Goal: Task Accomplishment & Management: Manage account settings

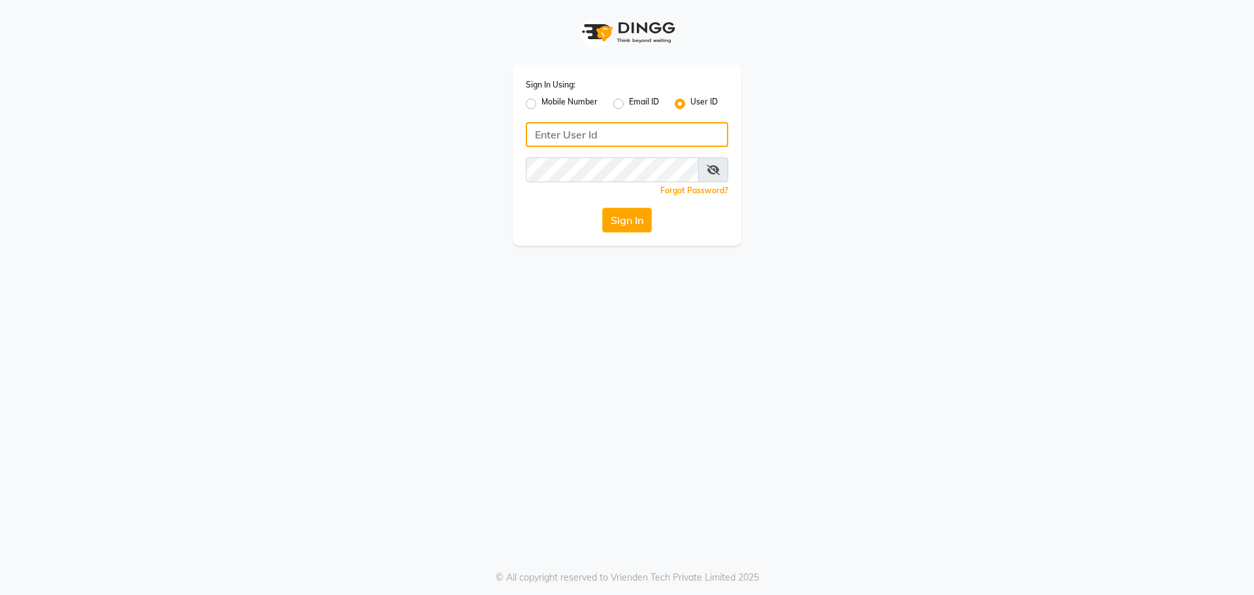
click at [555, 135] on input "Username" at bounding box center [627, 134] width 202 height 25
type input "blend"
click at [798, 164] on div "Sign In Using: Mobile Number Email ID User ID blend Remember me Forgot Password…" at bounding box center [627, 123] width 745 height 246
click at [623, 223] on button "Sign In" at bounding box center [627, 220] width 50 height 25
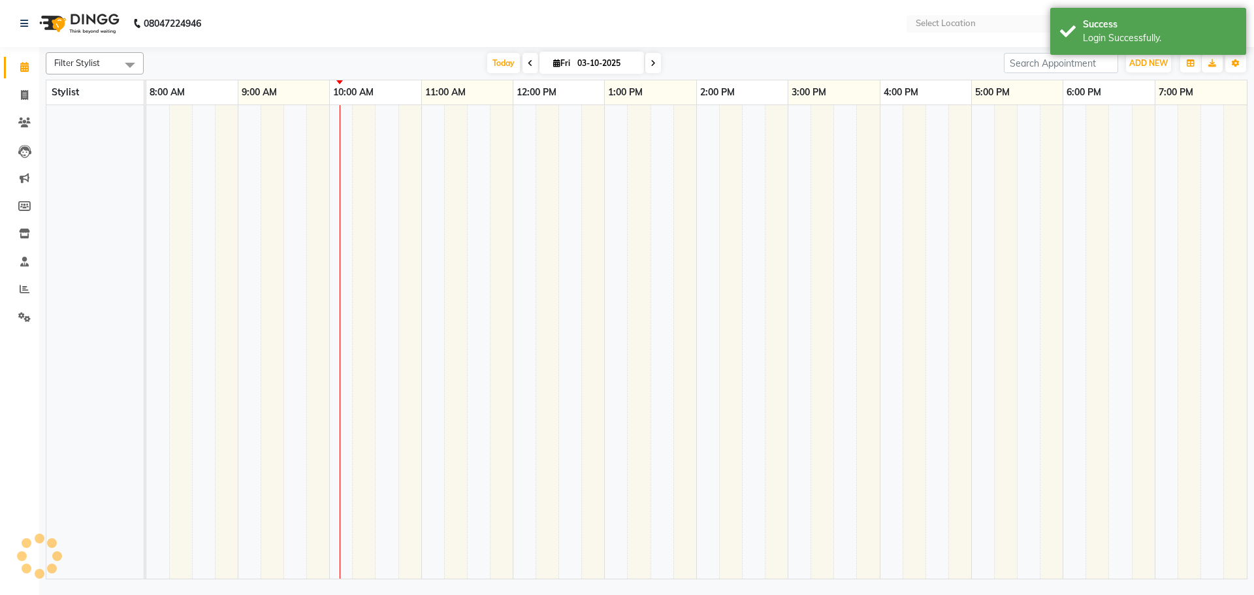
select select "en"
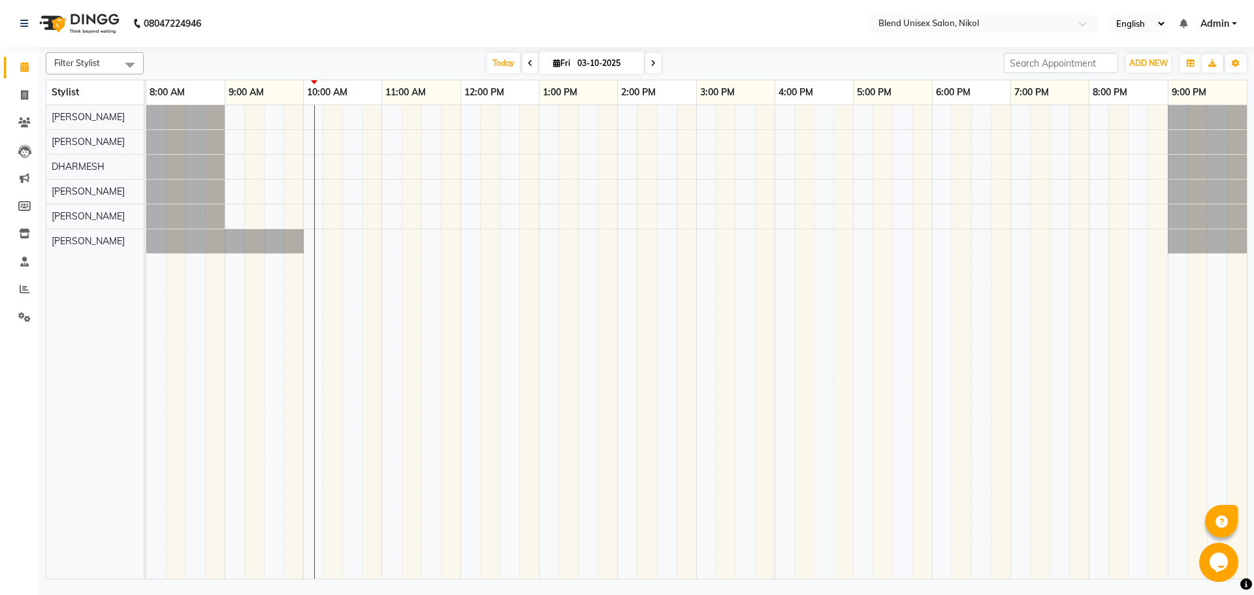
click at [430, 46] on nav "08047224946 Select Location × Blend Unisex Salon, Nikol English ENGLISH Español…" at bounding box center [627, 23] width 1254 height 47
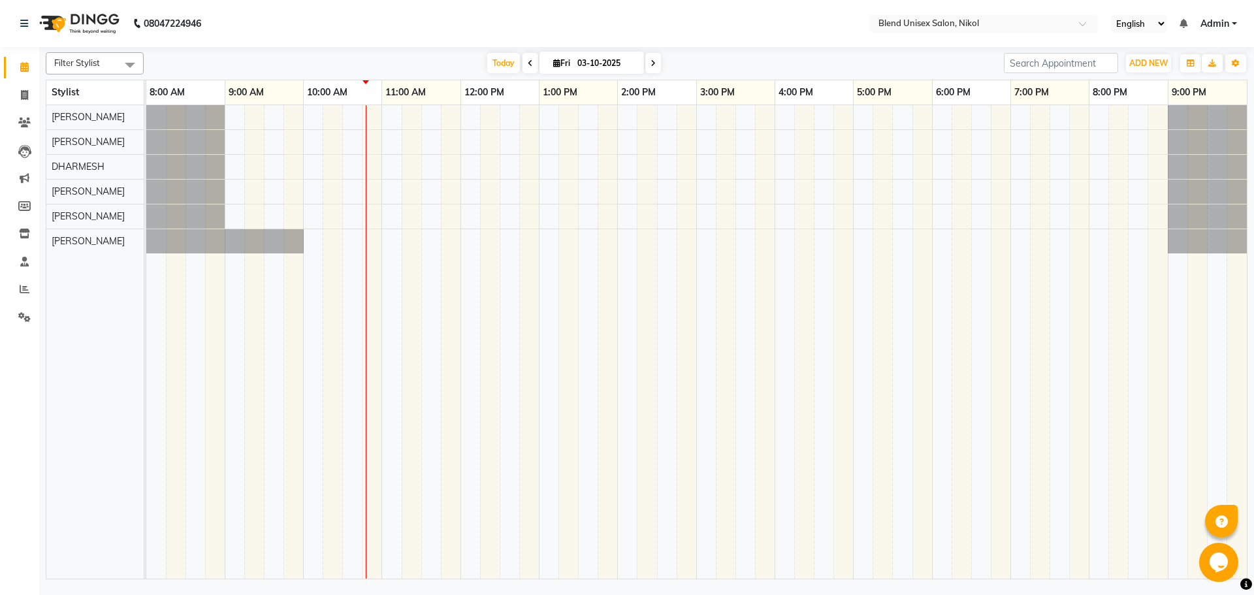
click at [532, 67] on span at bounding box center [531, 63] width 16 height 20
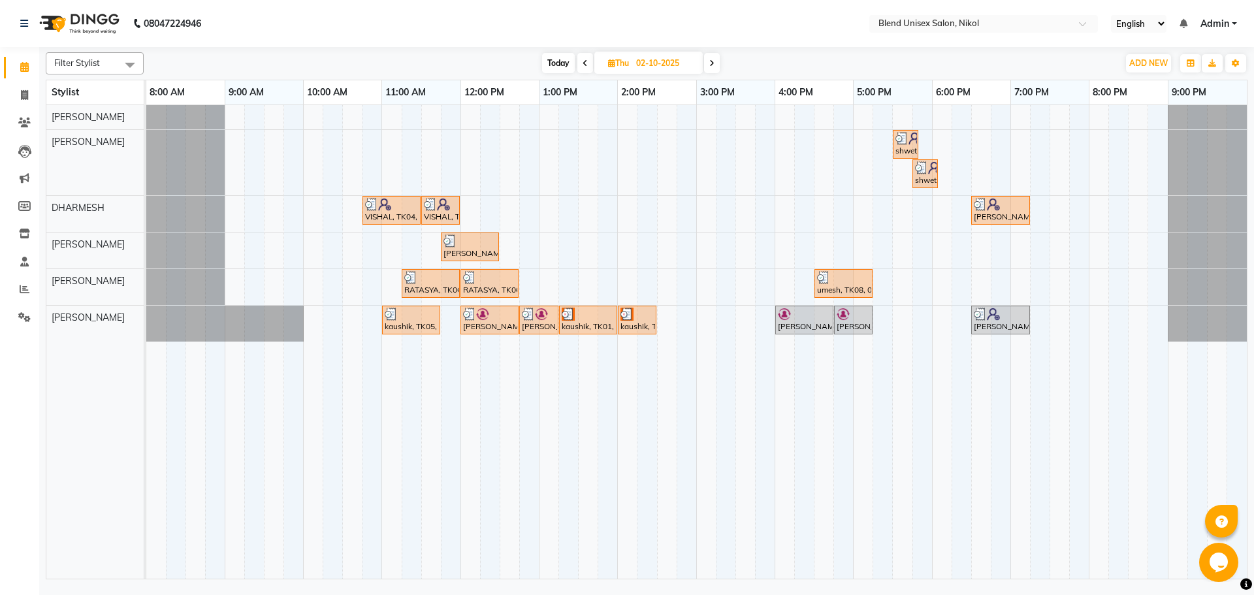
click at [714, 65] on icon at bounding box center [711, 63] width 5 height 8
type input "03-10-2025"
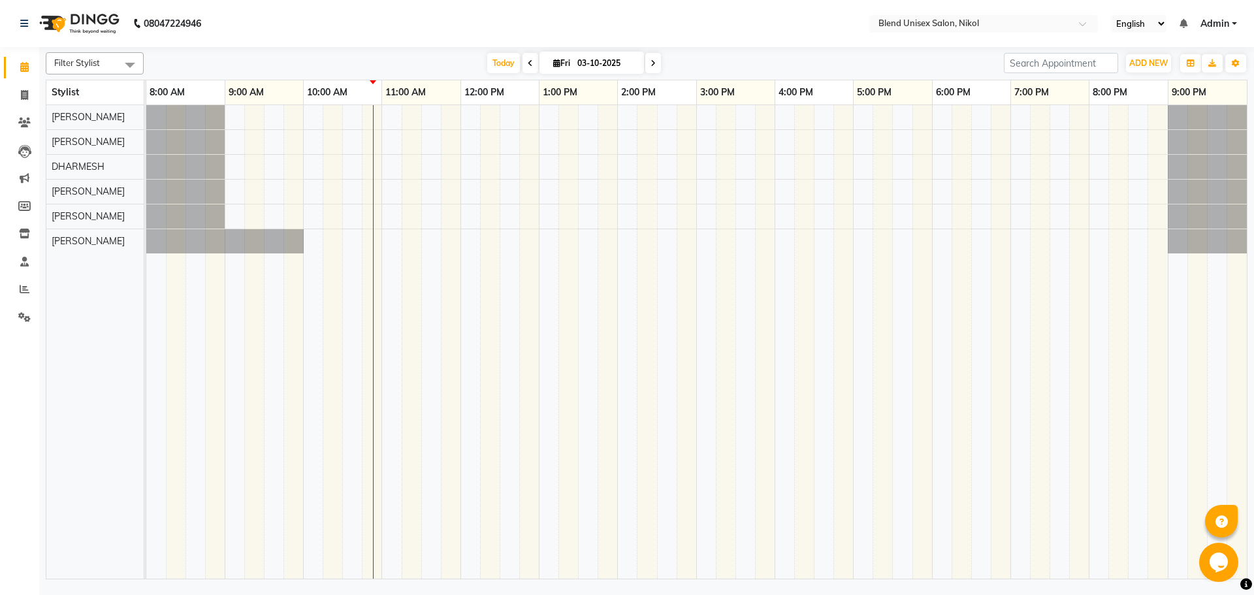
click at [1031, 511] on td at bounding box center [1041, 342] width 20 height 474
click at [393, 239] on div at bounding box center [696, 342] width 1101 height 474
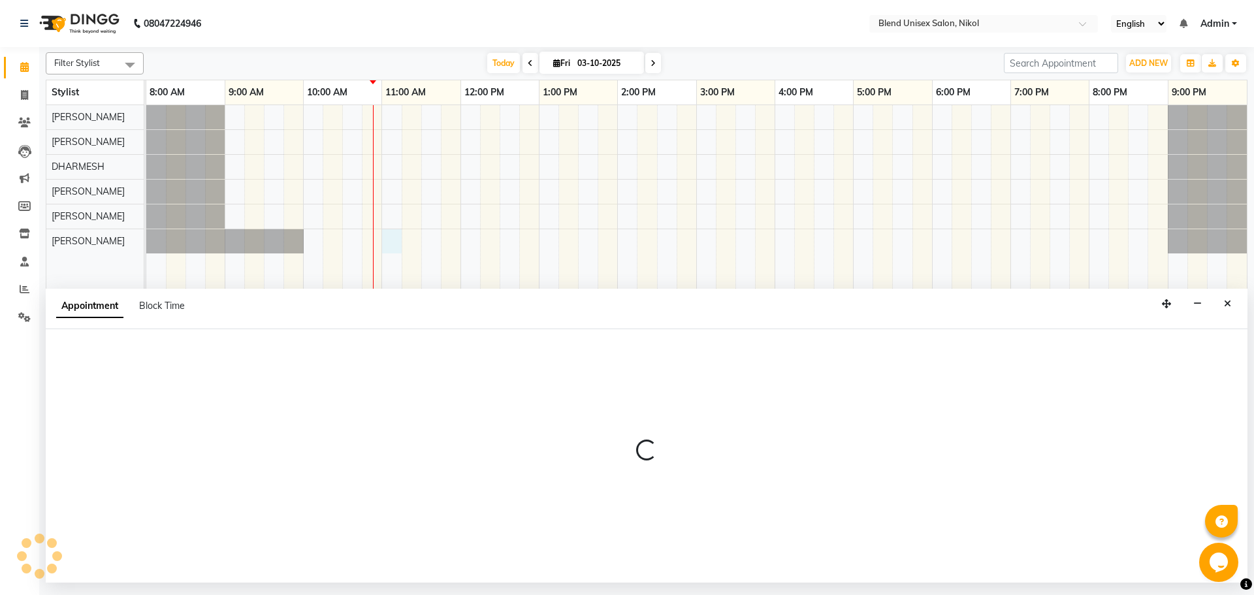
select select "45624"
select select "660"
select select "tentative"
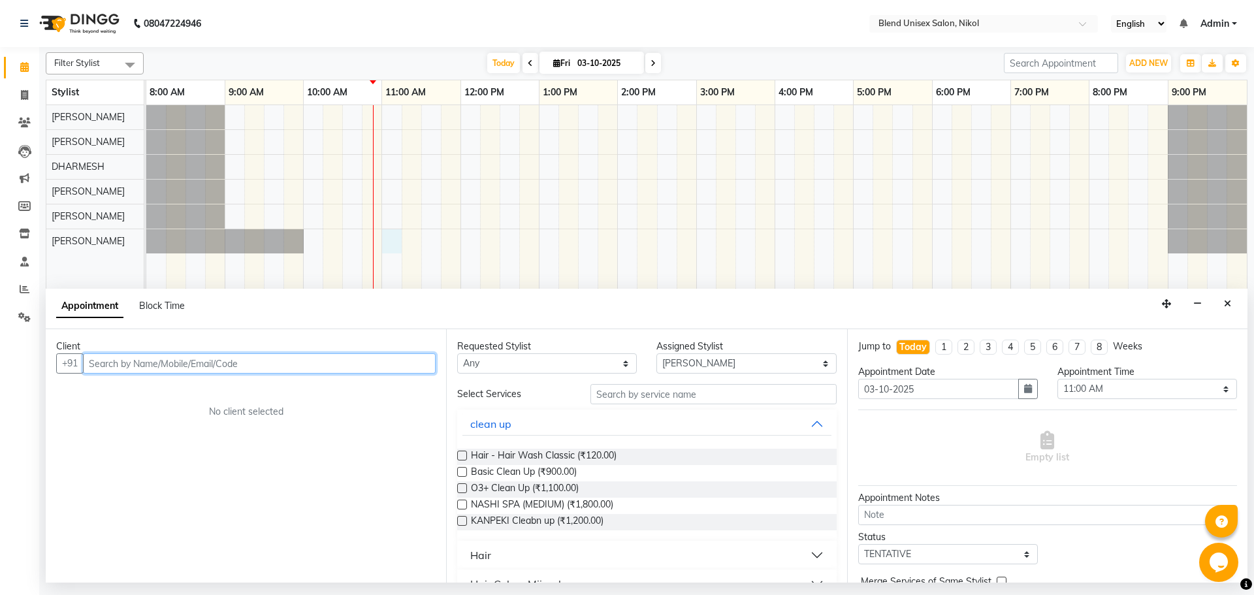
click at [177, 363] on input "text" at bounding box center [259, 363] width 353 height 20
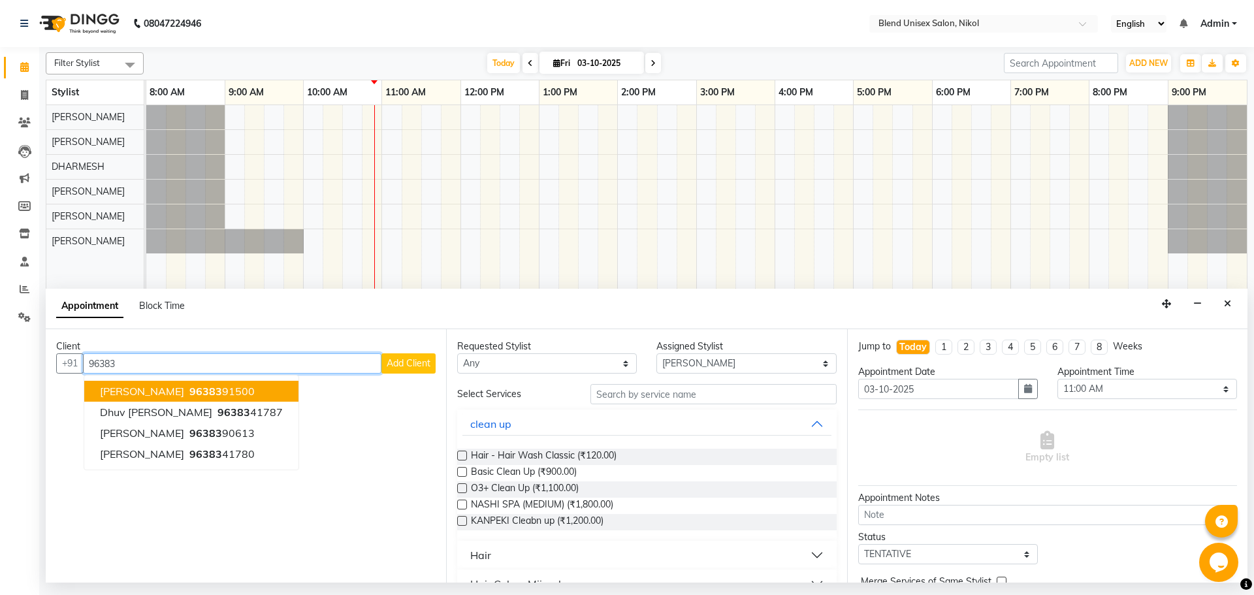
click at [167, 393] on span "[PERSON_NAME]" at bounding box center [142, 391] width 84 height 13
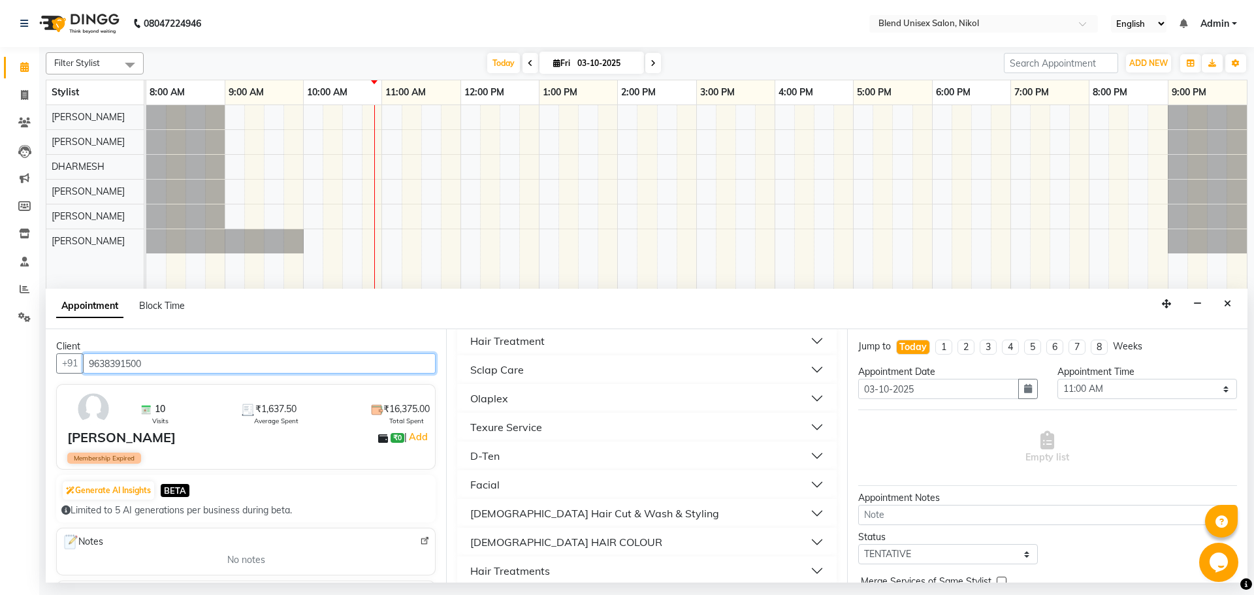
scroll to position [392, 0]
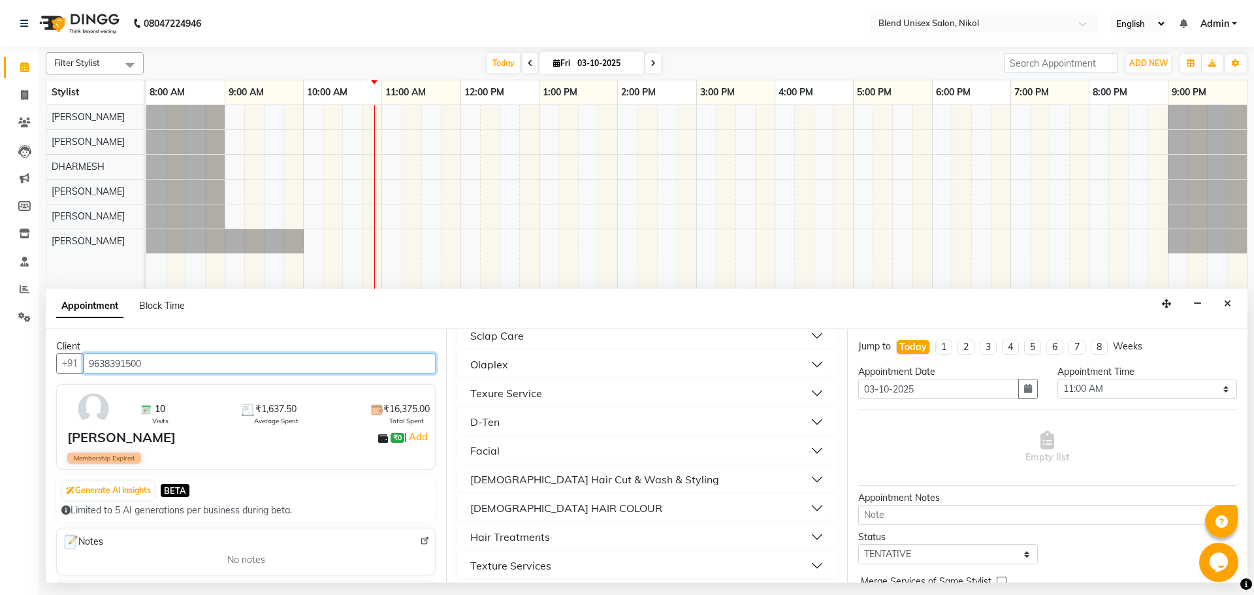
type input "9638391500"
click at [476, 502] on div "[DEMOGRAPHIC_DATA] HAIR COLOUR" at bounding box center [566, 508] width 192 height 16
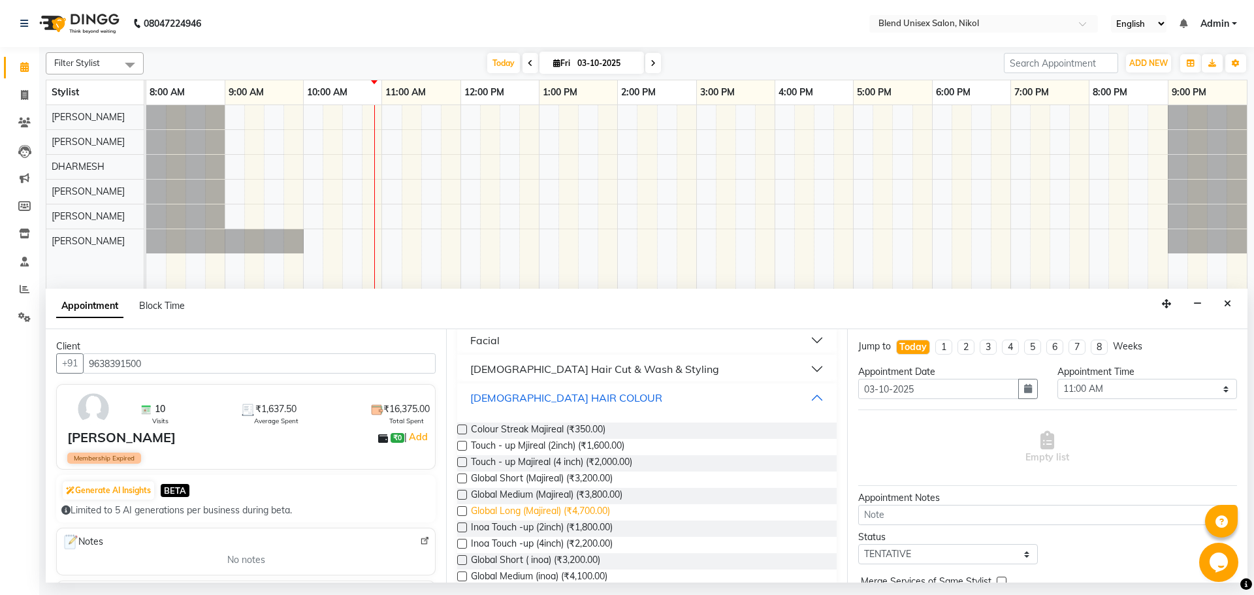
scroll to position [523, 0]
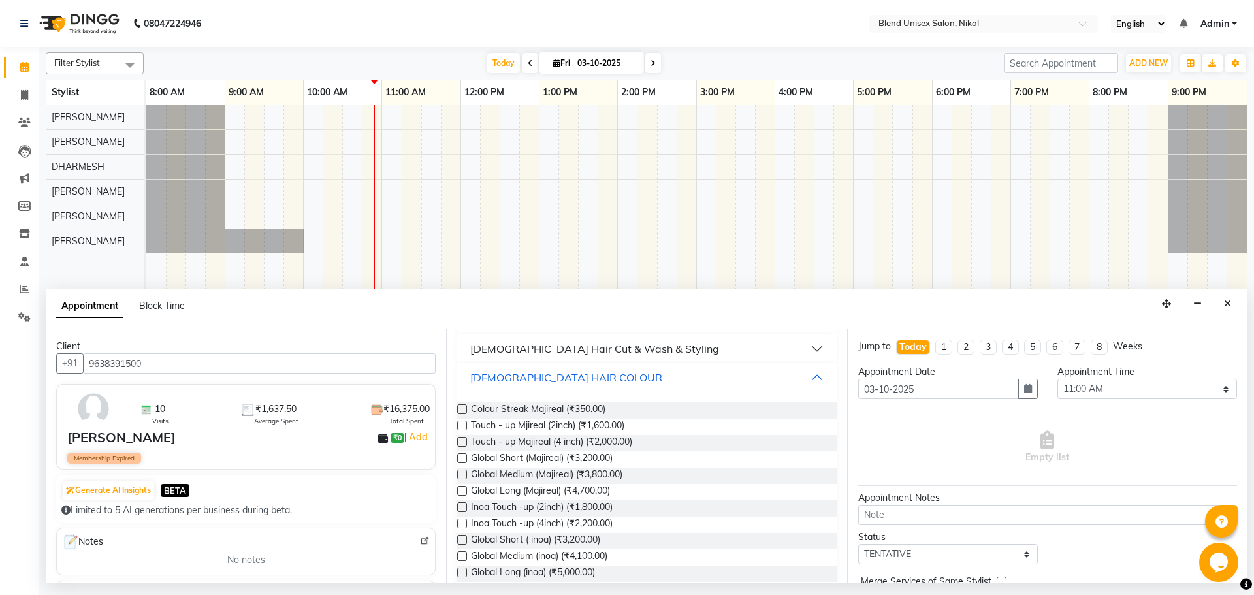
click at [462, 471] on label at bounding box center [462, 475] width 10 height 10
click at [462, 472] on input "checkbox" at bounding box center [461, 476] width 8 height 8
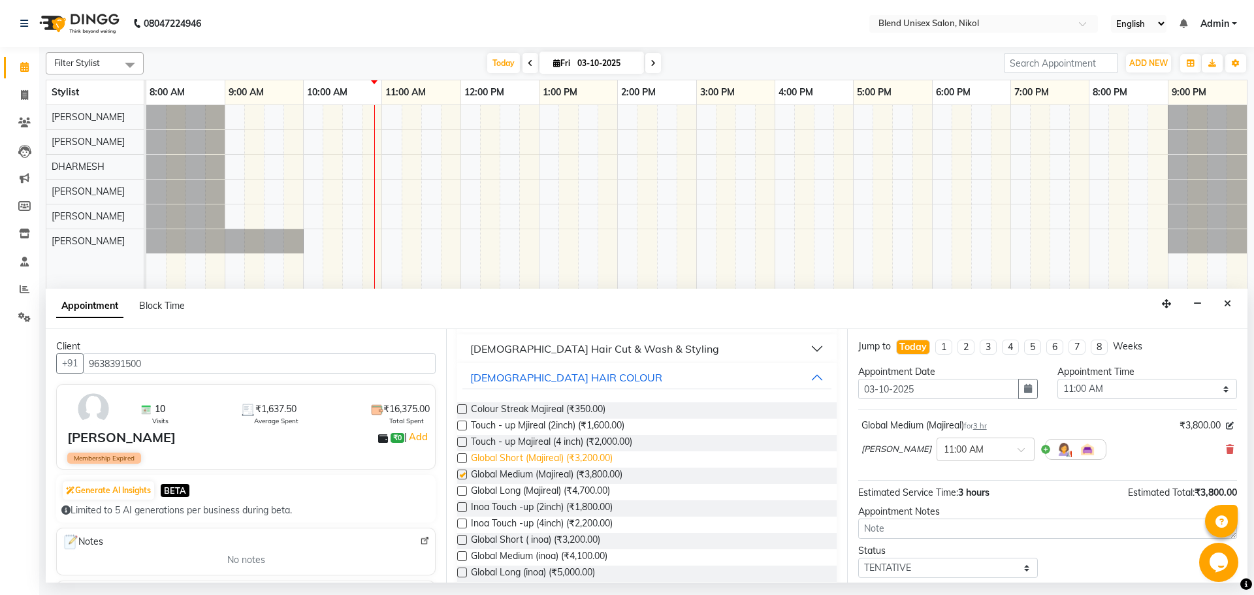
checkbox input "false"
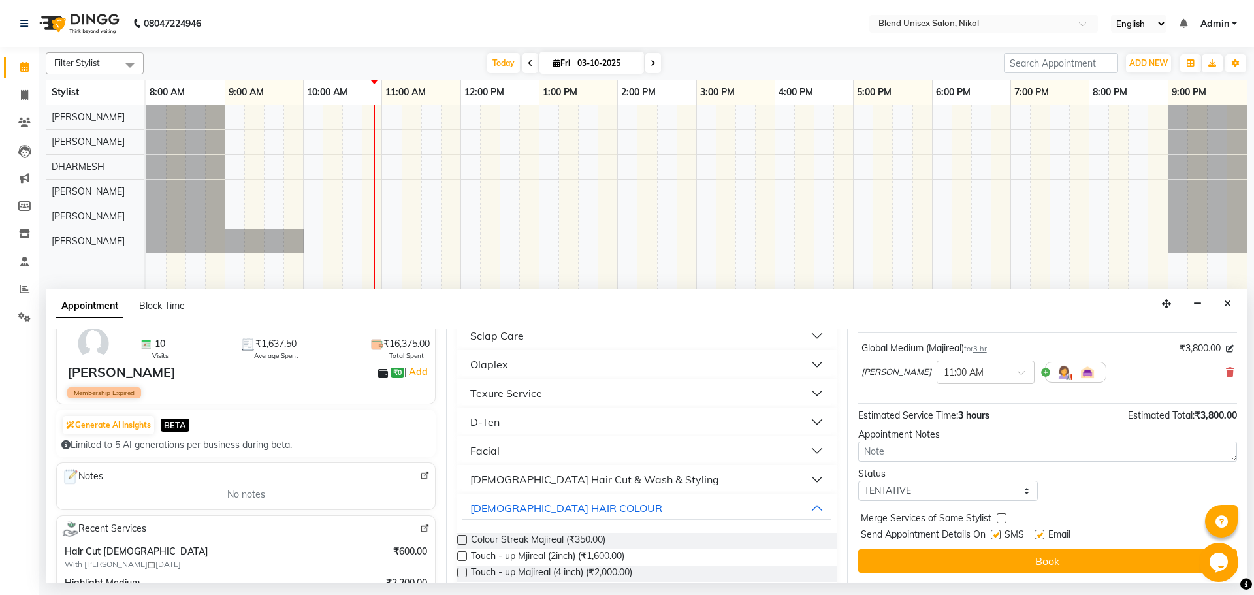
scroll to position [78, 0]
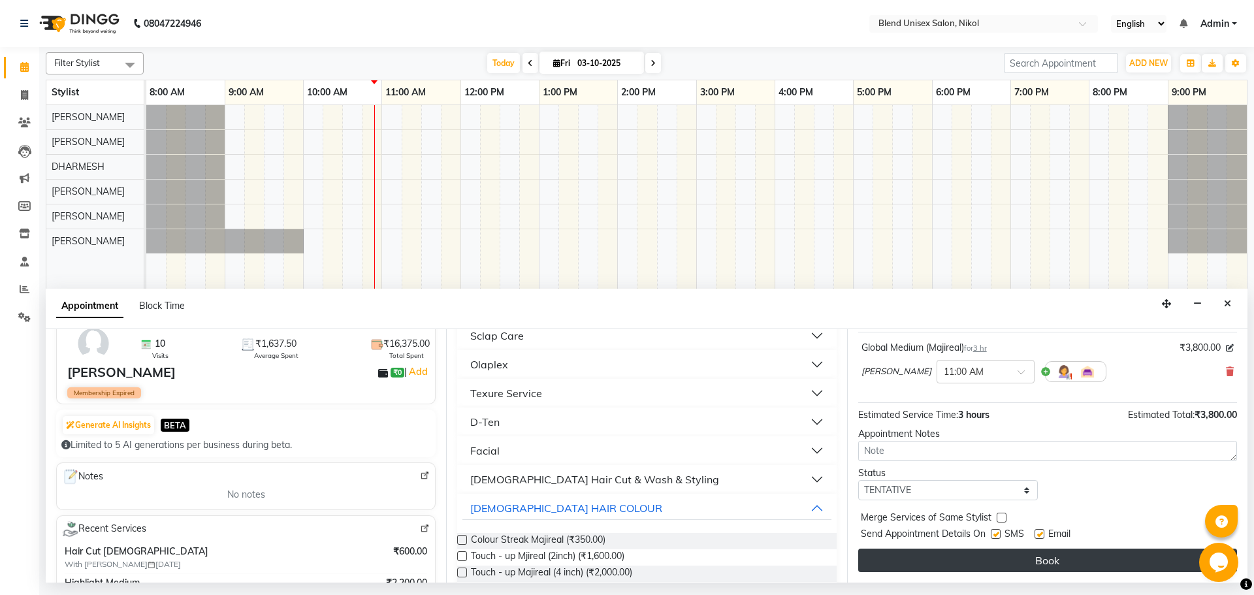
click at [895, 553] on button "Book" at bounding box center [1047, 561] width 379 height 24
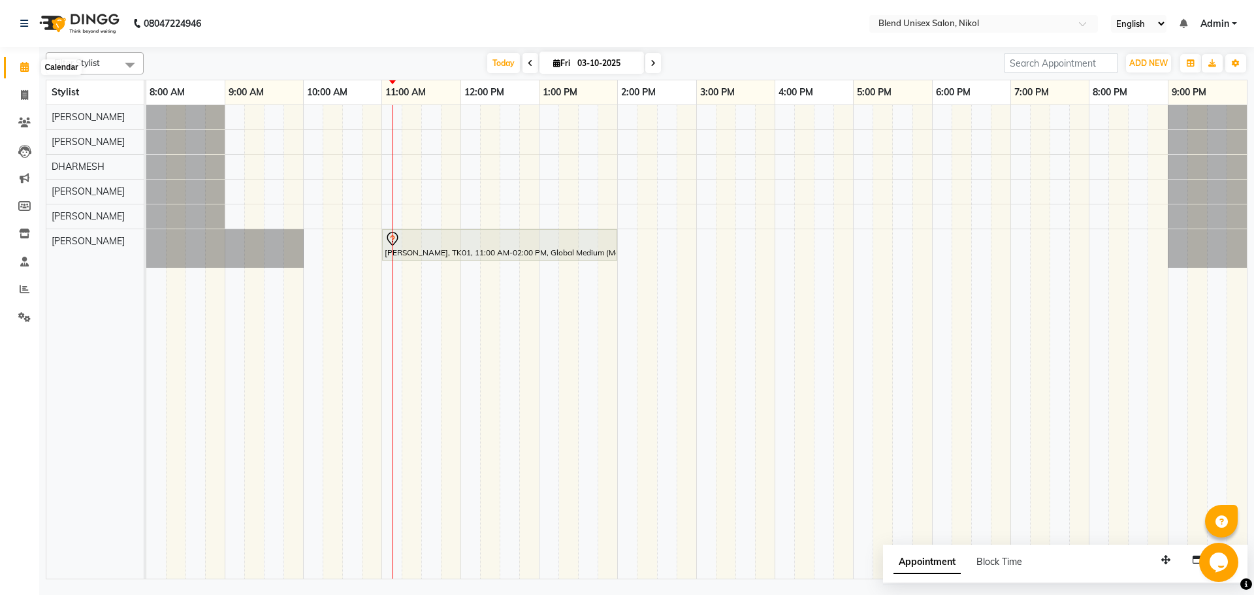
click at [24, 69] on icon at bounding box center [24, 67] width 8 height 10
click at [22, 290] on icon at bounding box center [25, 289] width 10 height 10
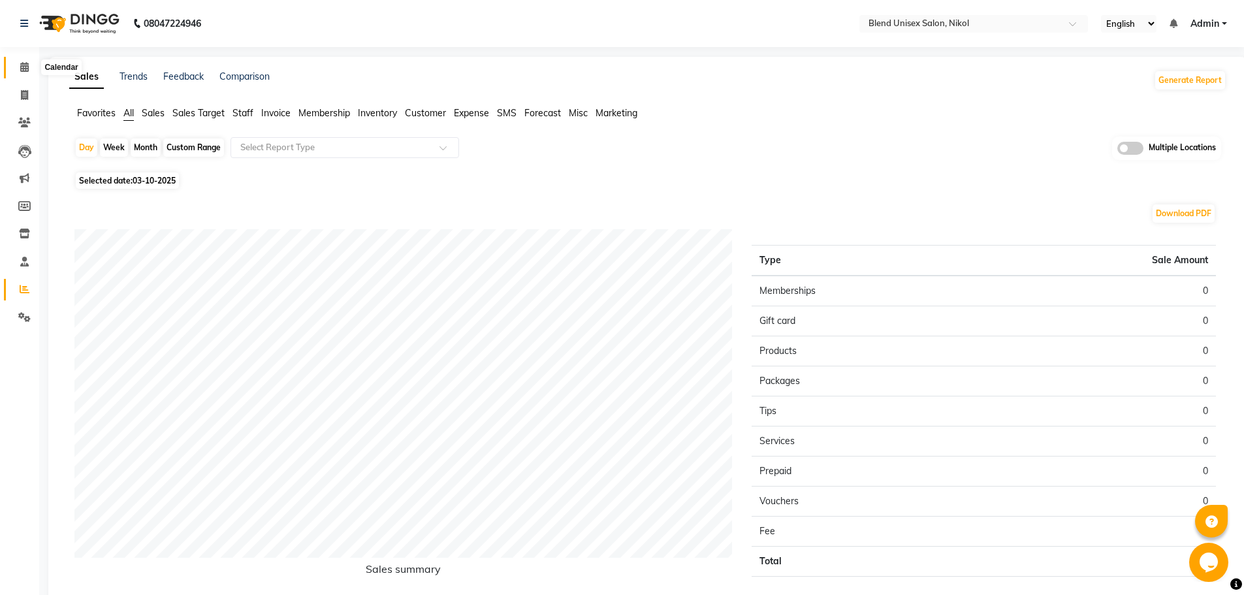
click at [25, 66] on icon at bounding box center [24, 67] width 8 height 10
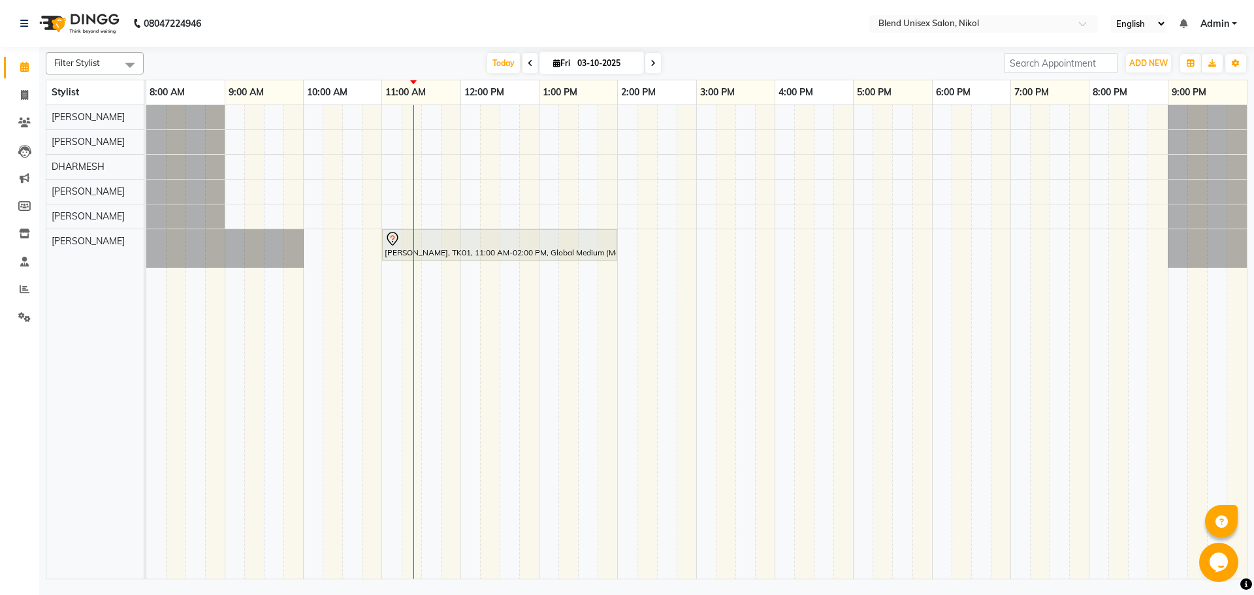
click at [411, 118] on div "[PERSON_NAME], TK01, 11:00 AM-02:00 PM, Global Medium (Majireal)" at bounding box center [696, 342] width 1101 height 474
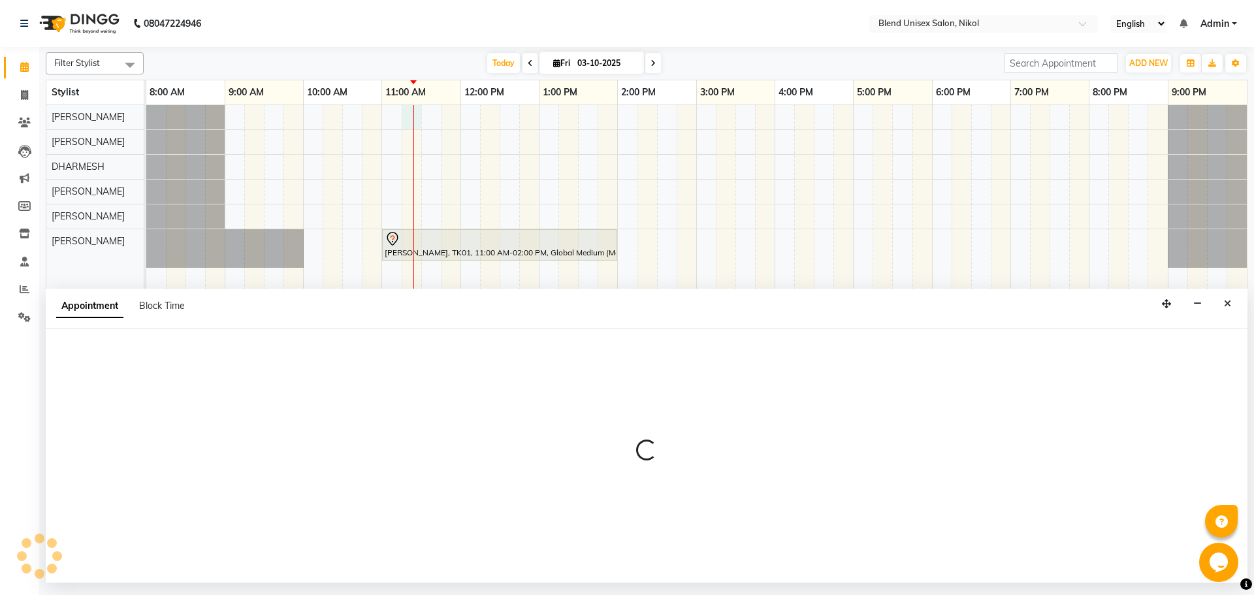
select select "74694"
select select "tentative"
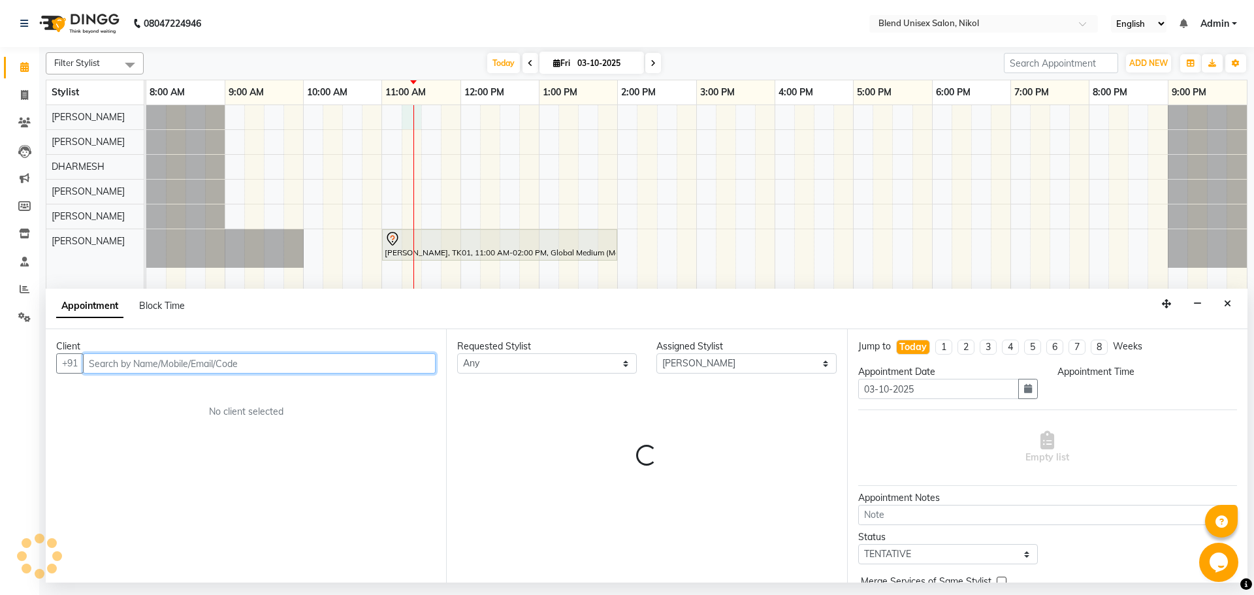
select select "675"
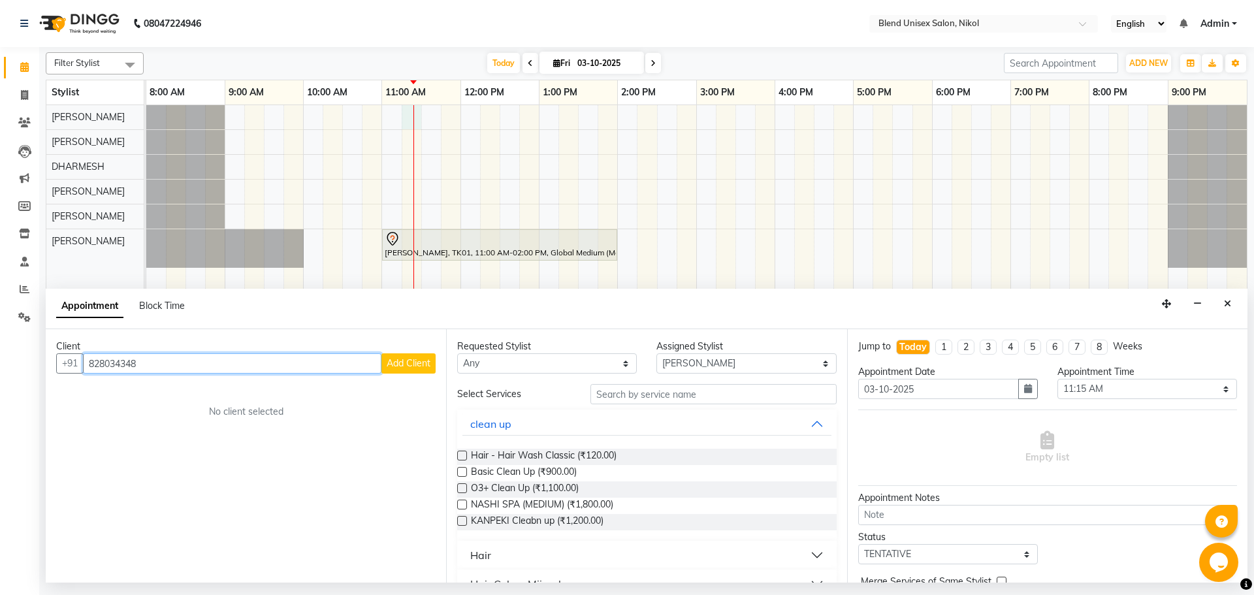
type input "828034348"
click at [416, 361] on button "Add Client" at bounding box center [408, 363] width 54 height 20
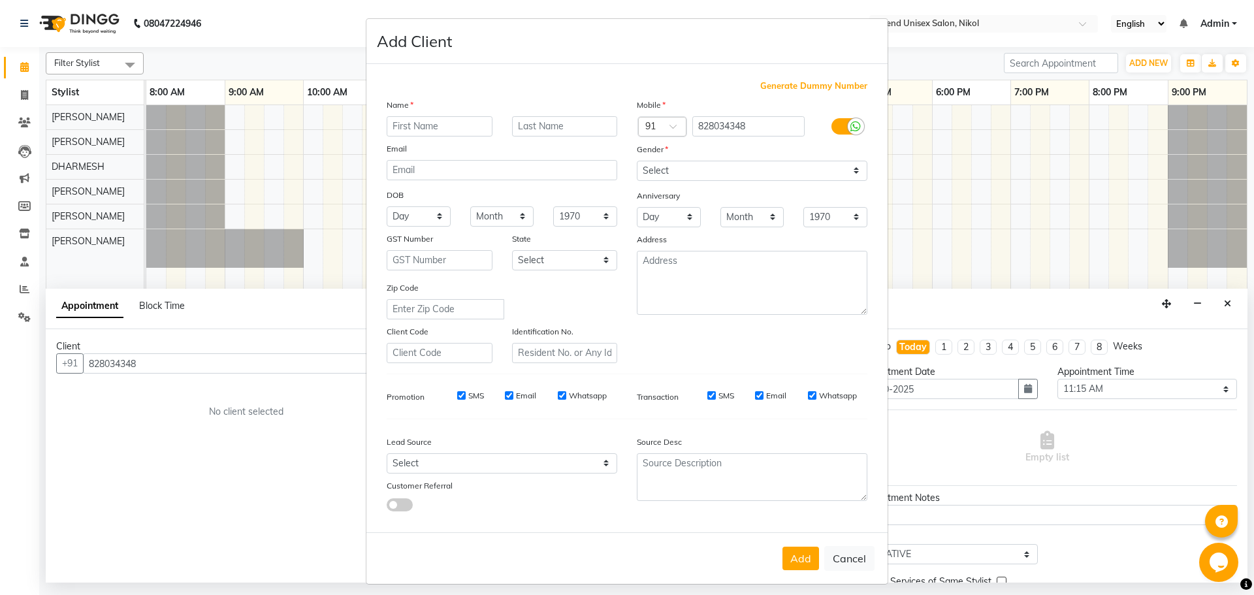
click at [100, 360] on ngb-modal-window "Add Client Generate Dummy Number Name Email DOB Day 01 02 03 04 05 06 07 08 09 …" at bounding box center [627, 297] width 1254 height 595
click at [99, 364] on ngb-modal-window "Add Client Generate Dummy Number Name Email DOB Day 01 02 03 04 05 06 07 08 09 …" at bounding box center [627, 297] width 1254 height 595
click at [97, 361] on ngb-modal-window "Add Client Generate Dummy Number Name Email DOB Day 01 02 03 04 05 06 07 08 09 …" at bounding box center [627, 297] width 1254 height 595
drag, startPoint x: 84, startPoint y: 364, endPoint x: 89, endPoint y: 360, distance: 7.1
click at [88, 361] on ngb-modal-window "Add Client Generate Dummy Number Name Email DOB Day 01 02 03 04 05 06 07 08 09 …" at bounding box center [627, 297] width 1254 height 595
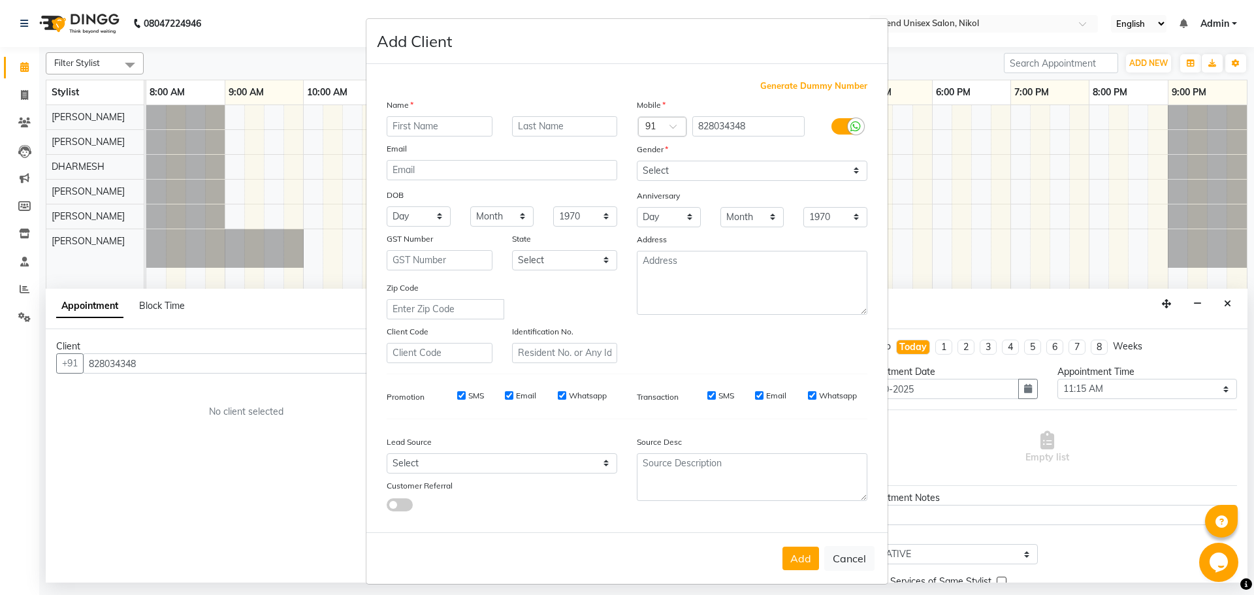
drag, startPoint x: 97, startPoint y: 359, endPoint x: 115, endPoint y: 359, distance: 18.3
click at [112, 359] on ngb-modal-window "Add Client Generate Dummy Number Name Email DOB Day 01 02 03 04 05 06 07 08 09 …" at bounding box center [627, 297] width 1254 height 595
click at [140, 360] on ngb-modal-window "Add Client Generate Dummy Number Name Email DOB Day 01 02 03 04 05 06 07 08 09 …" at bounding box center [627, 297] width 1254 height 595
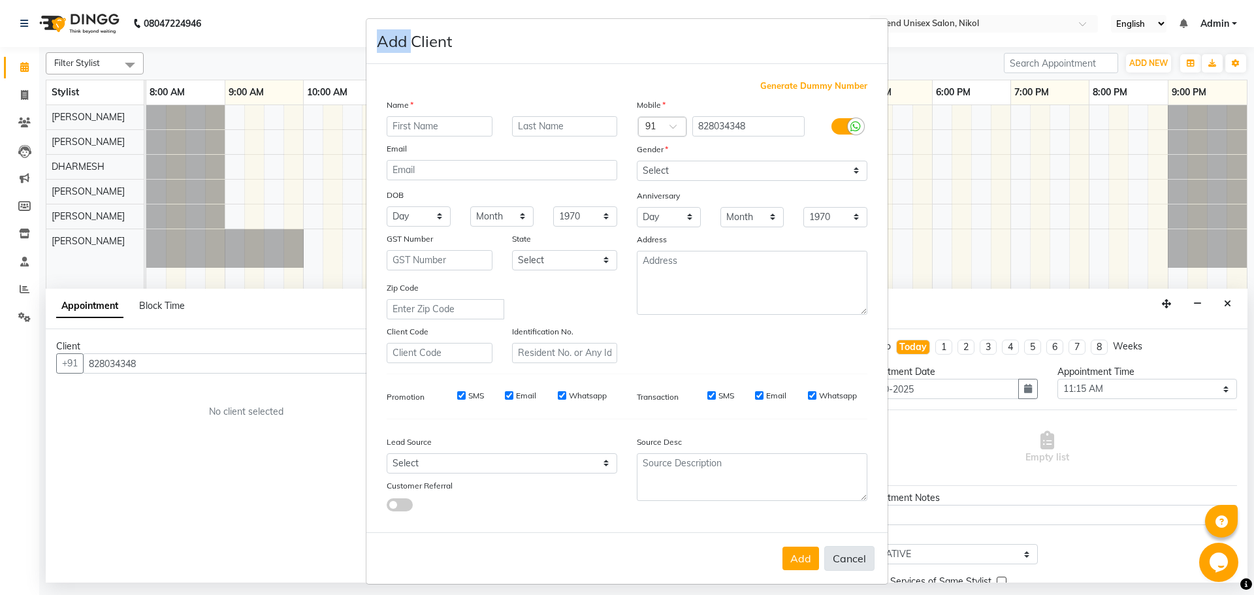
click at [847, 561] on button "Cancel" at bounding box center [849, 558] width 50 height 25
select select
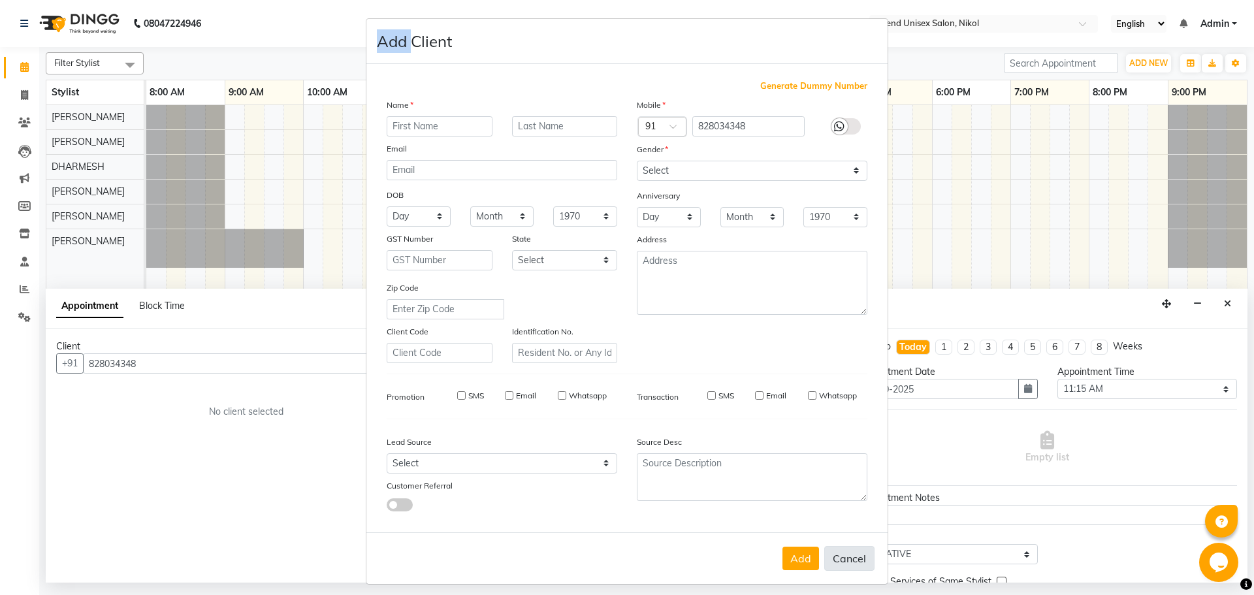
select select
checkbox input "false"
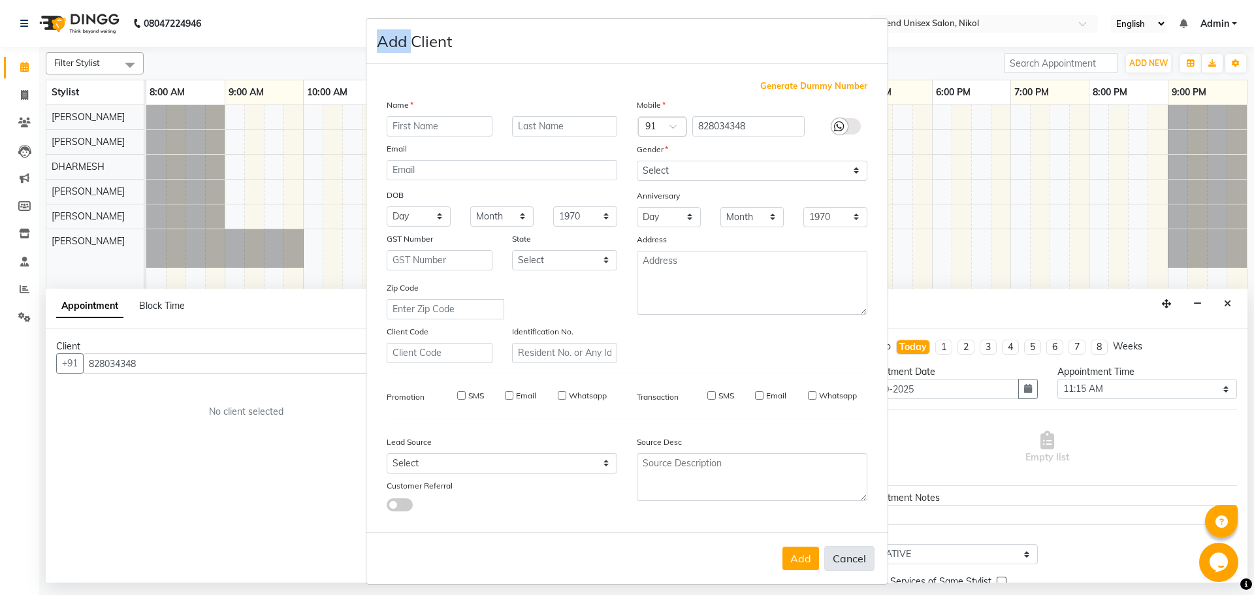
checkbox input "false"
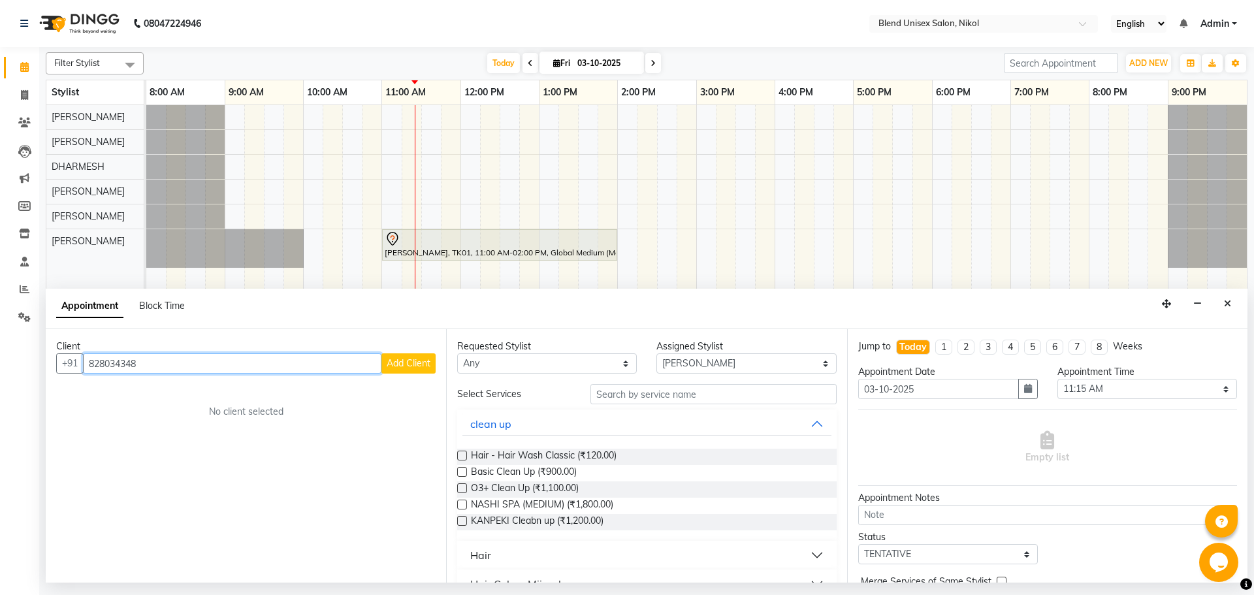
click at [91, 364] on input "828034348" at bounding box center [232, 363] width 299 height 20
drag, startPoint x: 94, startPoint y: 363, endPoint x: 84, endPoint y: 362, distance: 10.5
click at [84, 362] on div "[PHONE_NUMBER] Add Client" at bounding box center [245, 363] width 379 height 20
click at [99, 361] on input "828034348" at bounding box center [232, 363] width 299 height 20
type input "8238034348"
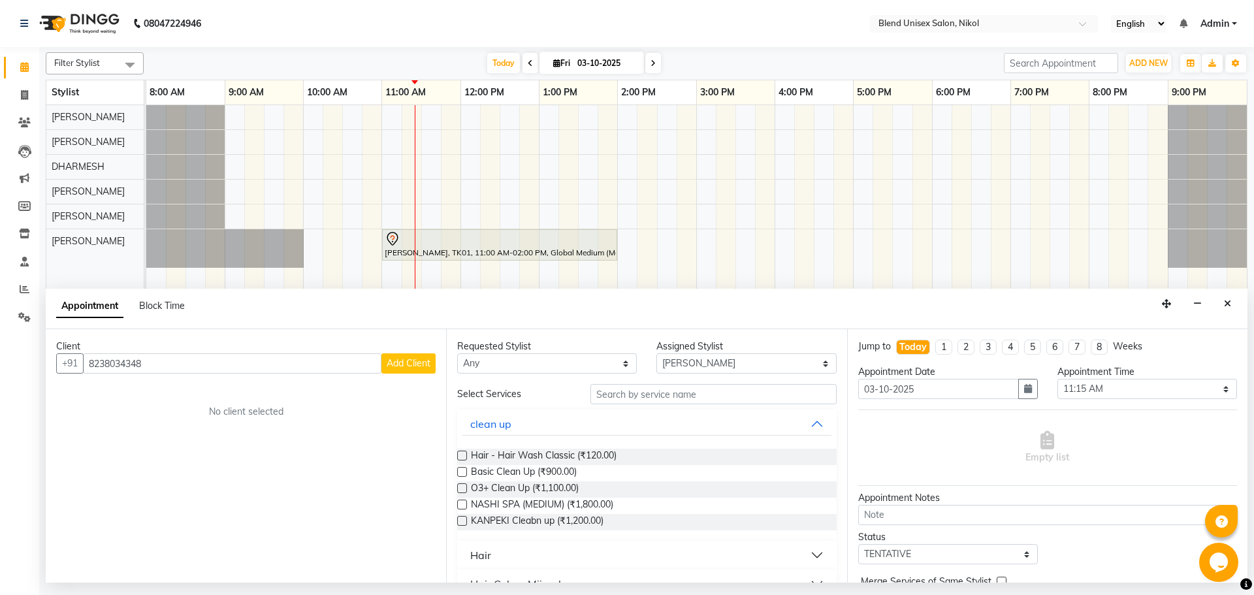
click at [413, 366] on span "Add Client" at bounding box center [409, 363] width 44 height 12
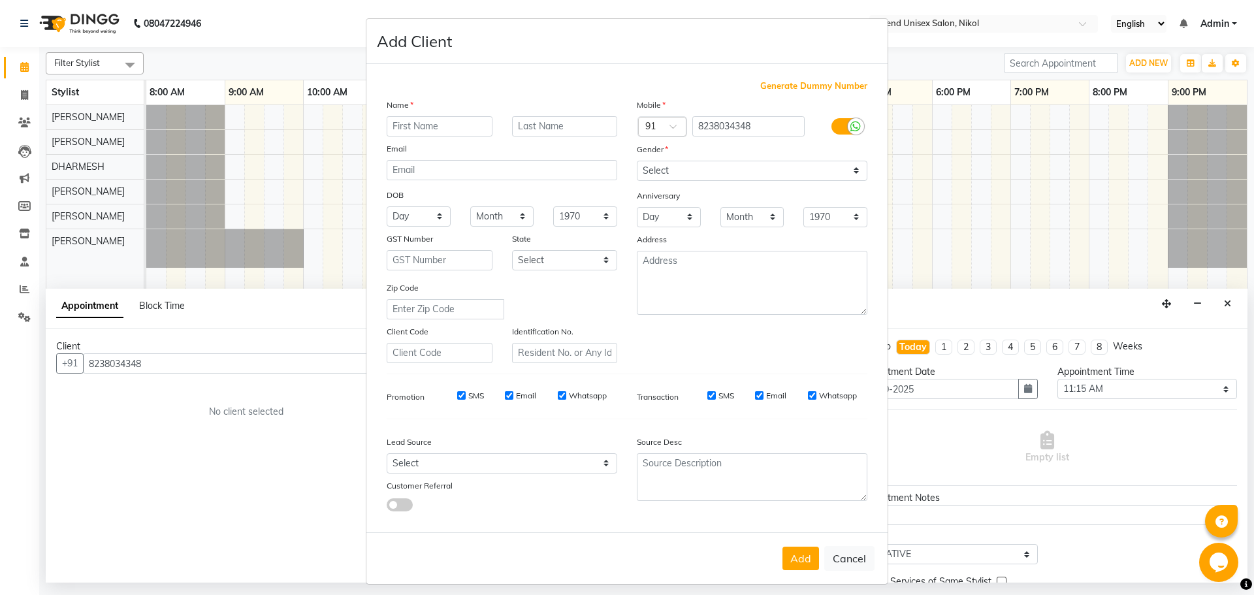
click at [408, 127] on input "text" at bounding box center [440, 126] width 106 height 20
type input "darshan"
click at [711, 170] on select "Select [DEMOGRAPHIC_DATA] [DEMOGRAPHIC_DATA] Other Prefer Not To Say" at bounding box center [752, 171] width 231 height 20
select select "[DEMOGRAPHIC_DATA]"
click at [637, 161] on select "Select [DEMOGRAPHIC_DATA] [DEMOGRAPHIC_DATA] Other Prefer Not To Say" at bounding box center [752, 171] width 231 height 20
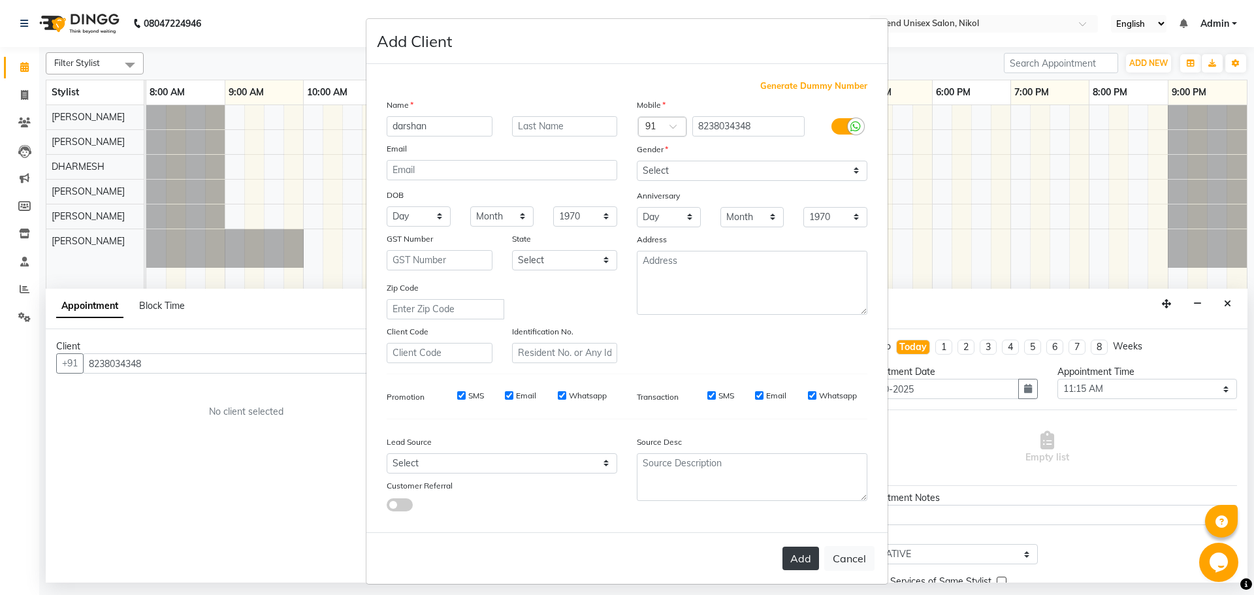
click at [803, 562] on button "Add" at bounding box center [801, 559] width 37 height 24
select select
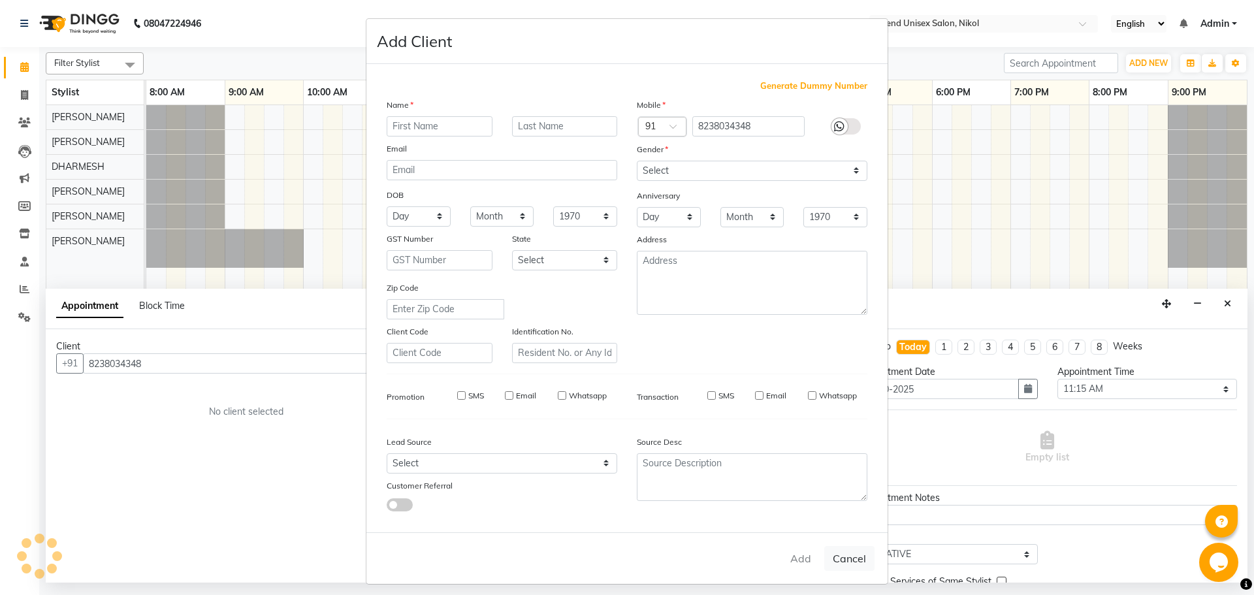
select select
checkbox input "false"
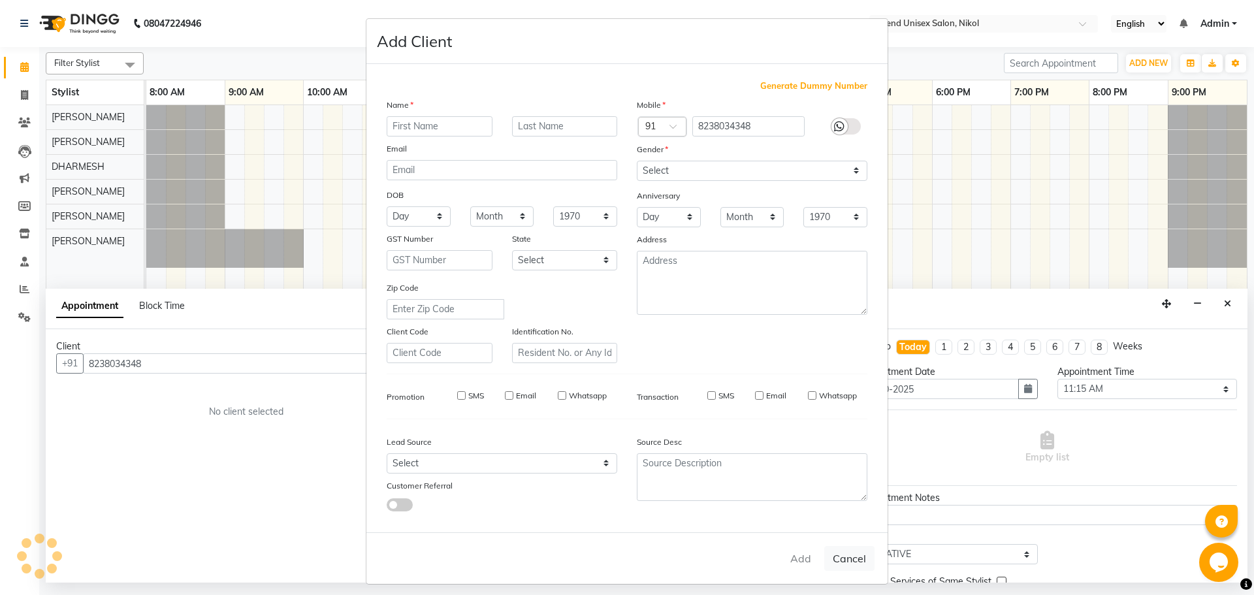
checkbox input "false"
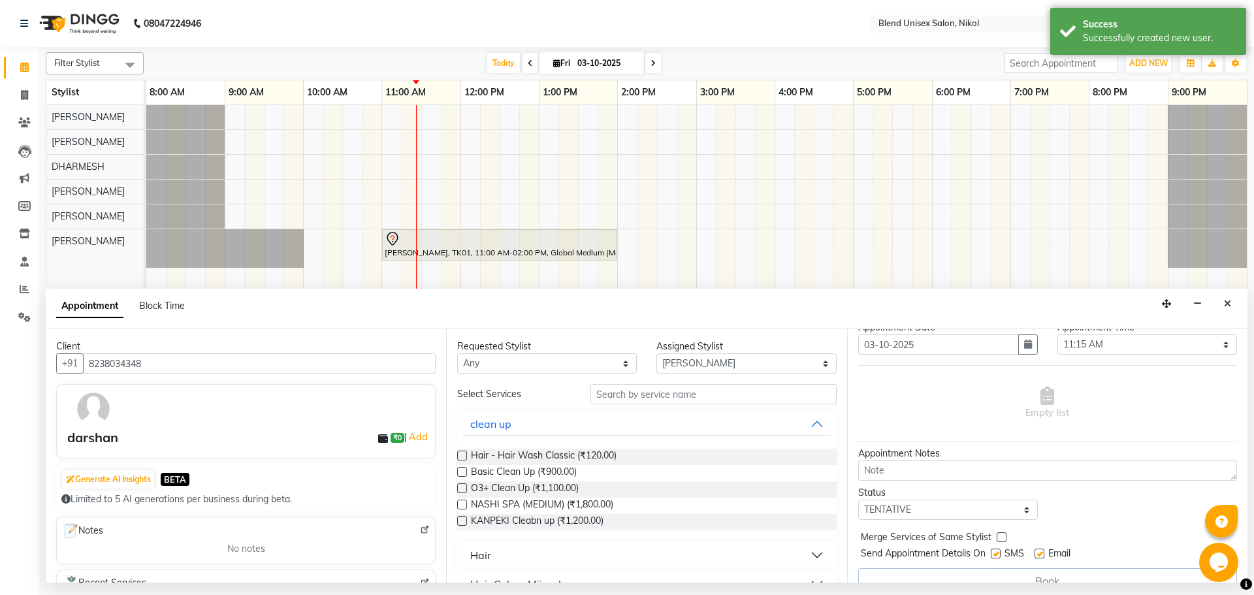
scroll to position [65, 0]
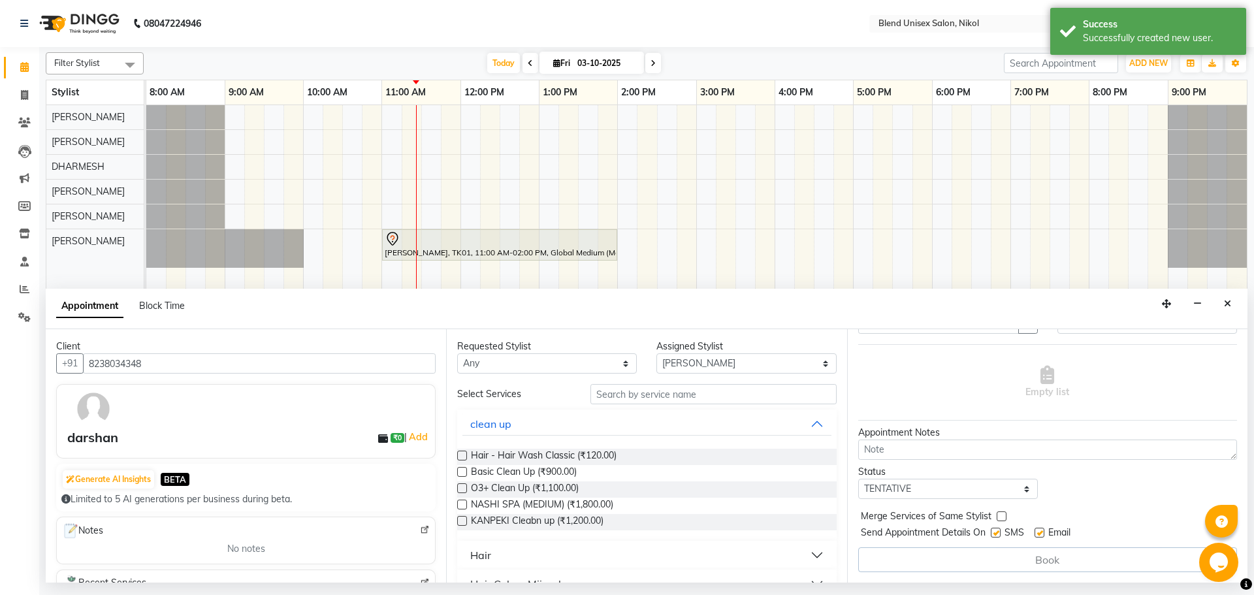
click at [526, 544] on button "Hair" at bounding box center [646, 555] width 368 height 24
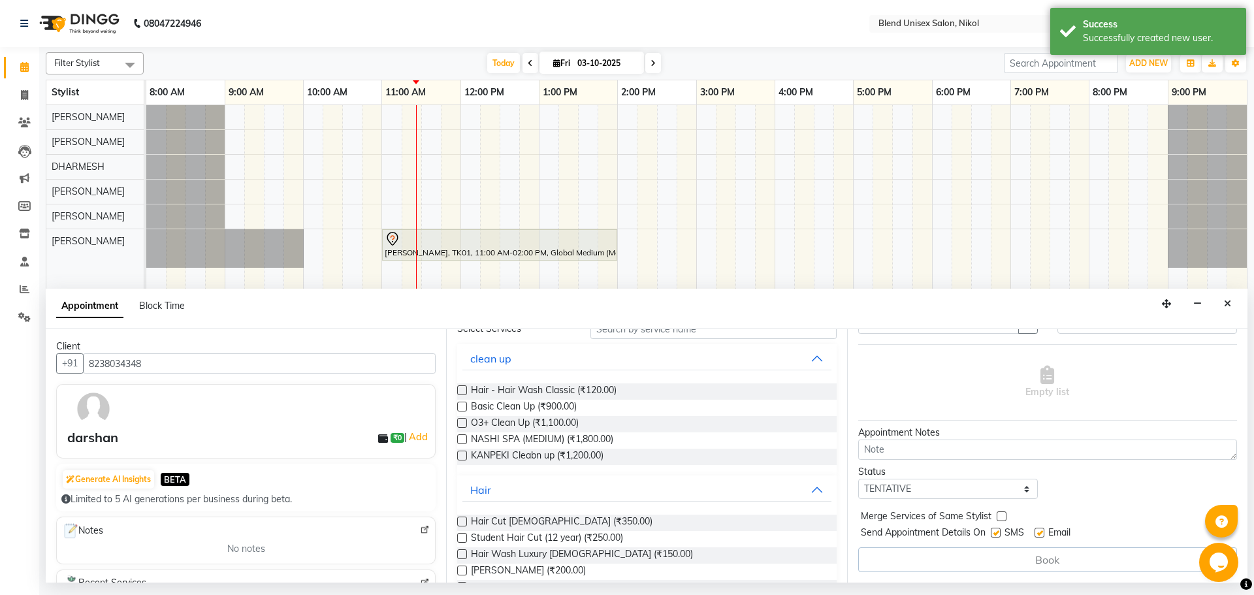
click at [464, 519] on label at bounding box center [462, 522] width 10 height 10
click at [464, 519] on input "checkbox" at bounding box center [461, 523] width 8 height 8
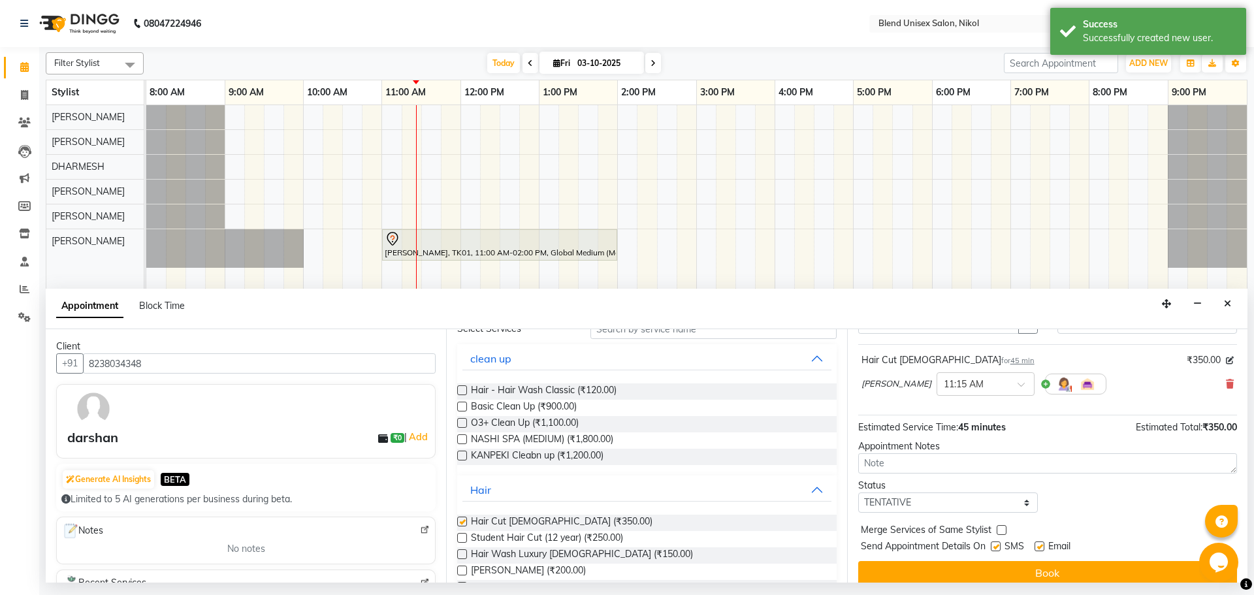
checkbox input "false"
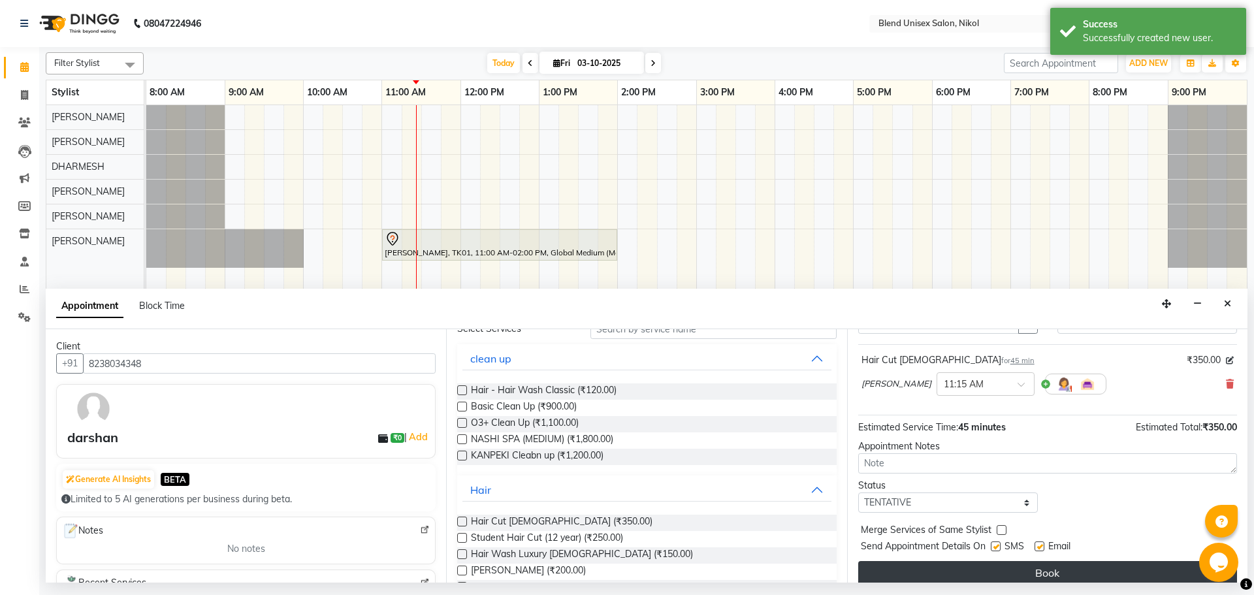
click at [1014, 575] on button "Book" at bounding box center [1047, 573] width 379 height 24
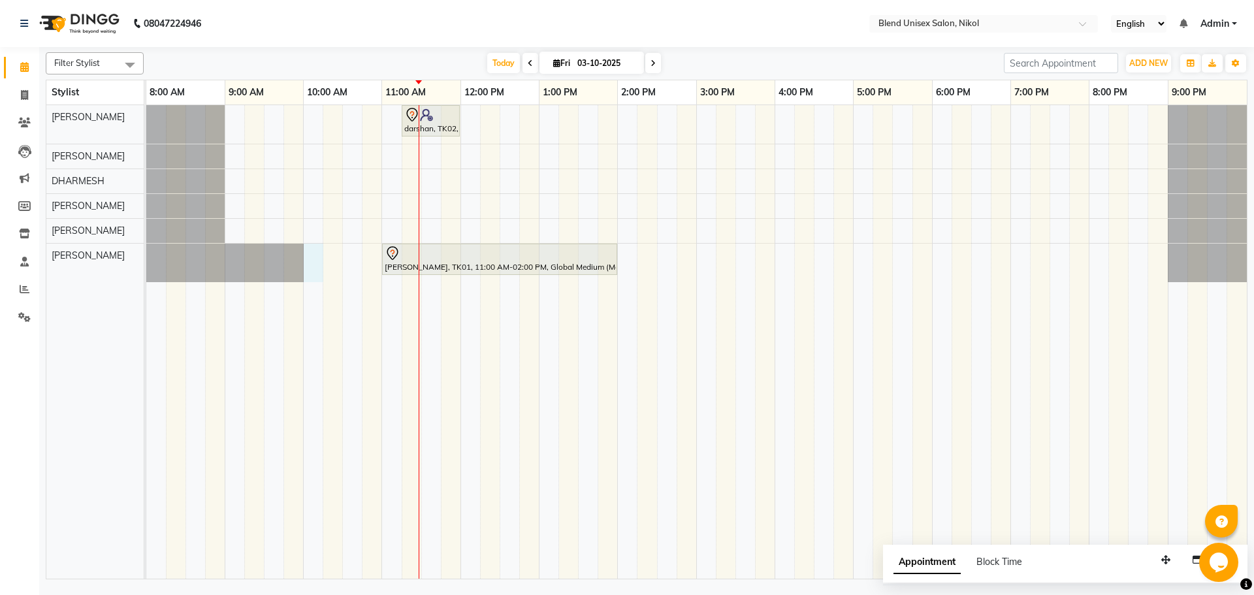
drag, startPoint x: 309, startPoint y: 254, endPoint x: 321, endPoint y: 549, distance: 294.8
drag, startPoint x: 441, startPoint y: 272, endPoint x: 607, endPoint y: 397, distance: 208.0
click at [603, 389] on tr at bounding box center [696, 342] width 1101 height 474
drag, startPoint x: 609, startPoint y: 391, endPoint x: 611, endPoint y: 369, distance: 21.6
click at [587, 282] on td at bounding box center [589, 342] width 20 height 474
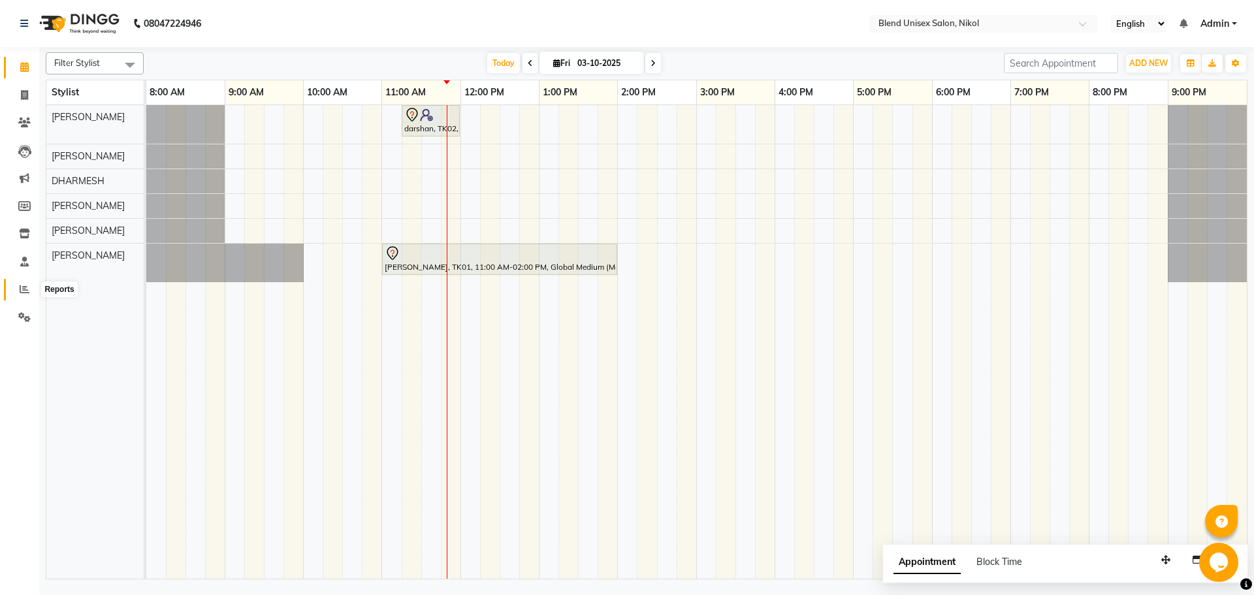
click at [24, 288] on icon at bounding box center [25, 289] width 10 height 10
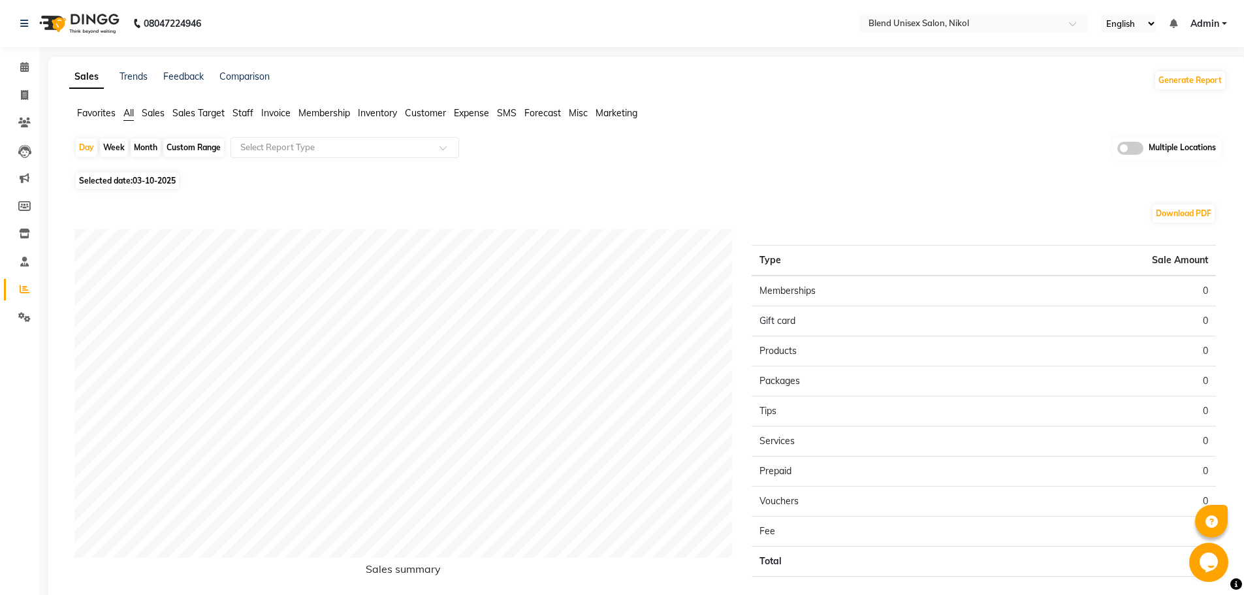
click at [241, 114] on span "Staff" at bounding box center [243, 113] width 21 height 12
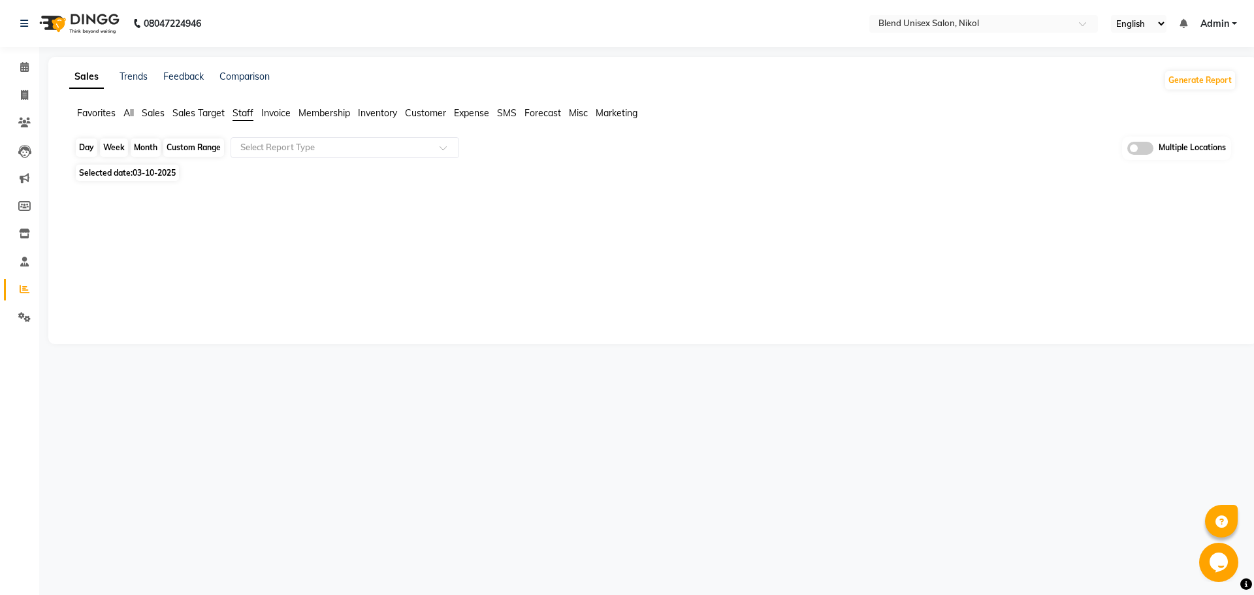
click at [80, 144] on div "Day" at bounding box center [87, 147] width 22 height 18
select select "10"
select select "2025"
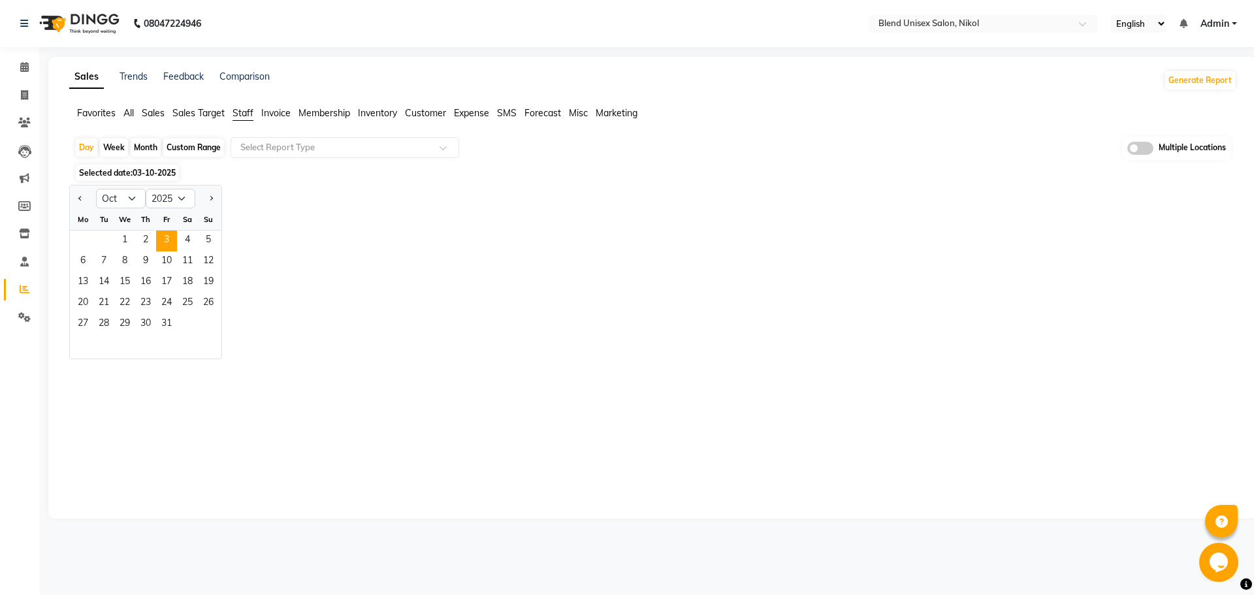
click at [105, 146] on div "Week" at bounding box center [114, 147] width 28 height 18
select select "10"
select select "2025"
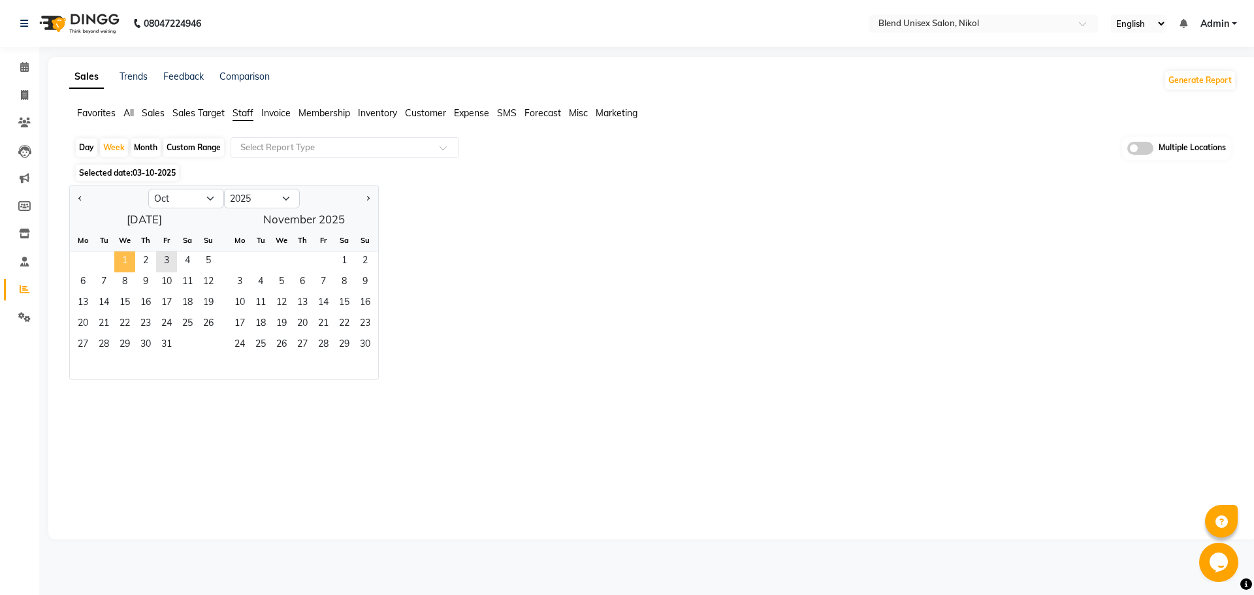
click at [123, 261] on span "1" at bounding box center [124, 261] width 21 height 21
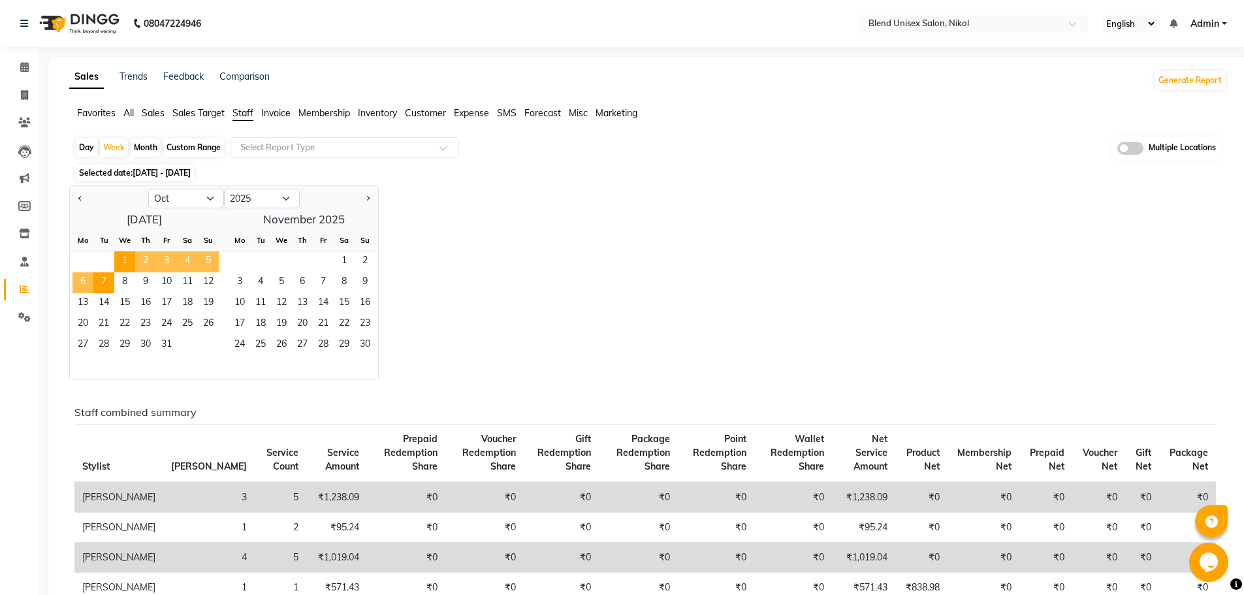
click at [146, 258] on span "2" at bounding box center [145, 261] width 21 height 21
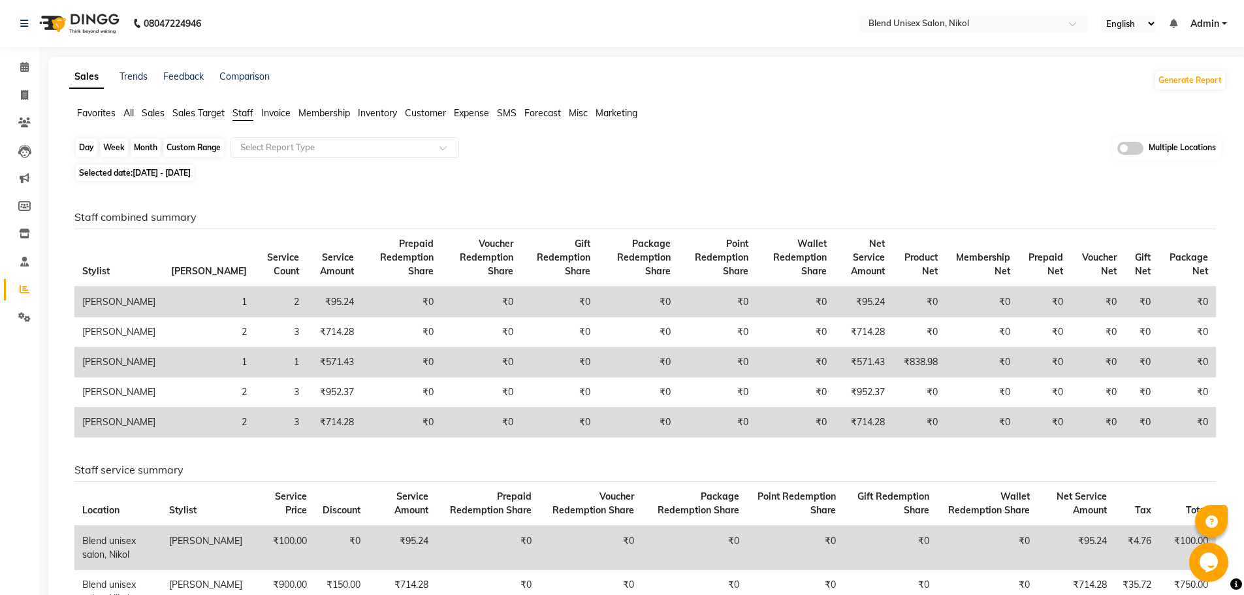
click at [112, 144] on div "Week" at bounding box center [114, 147] width 28 height 18
select select "10"
select select "2025"
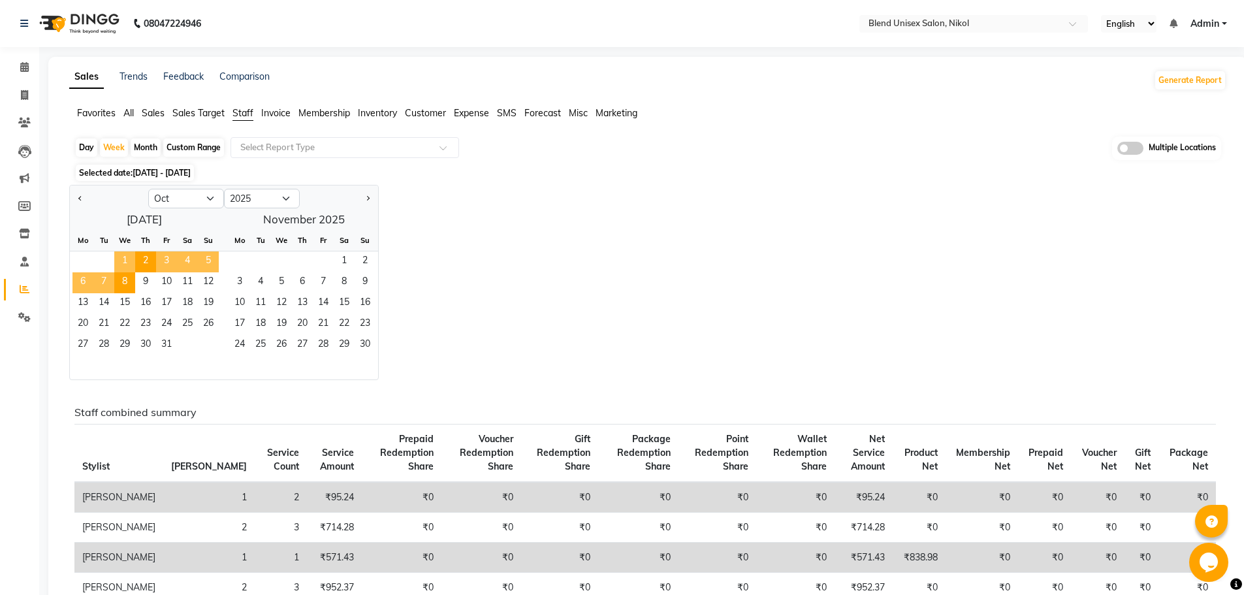
click at [125, 257] on span "1" at bounding box center [124, 261] width 21 height 21
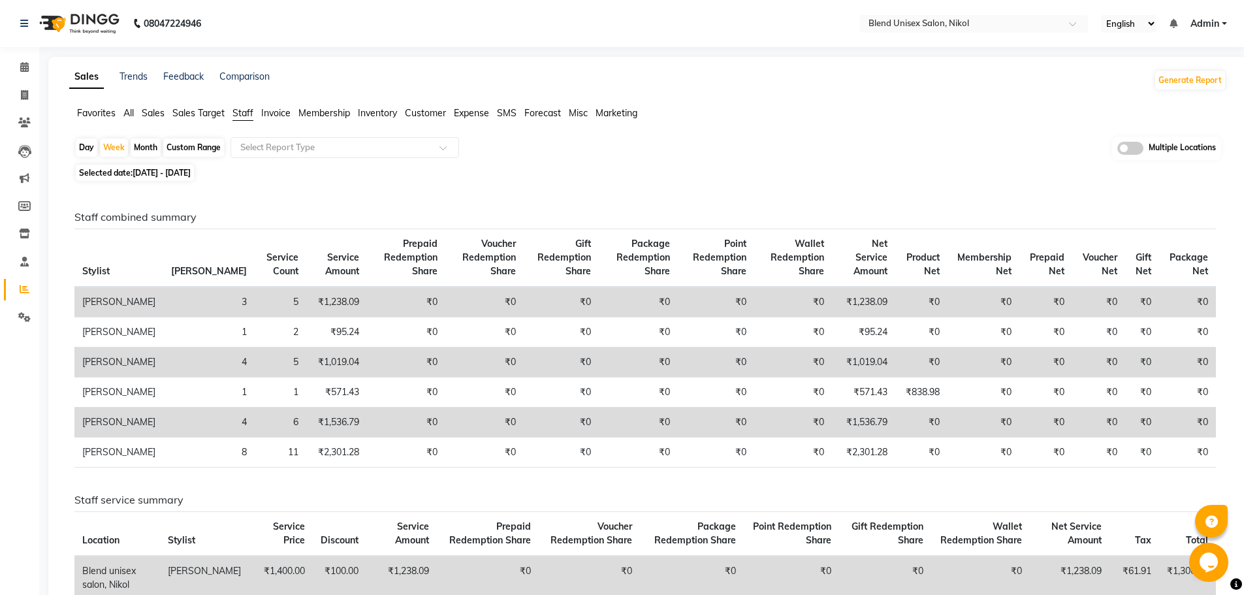
click at [83, 148] on div "Day" at bounding box center [87, 147] width 22 height 18
select select "10"
select select "2025"
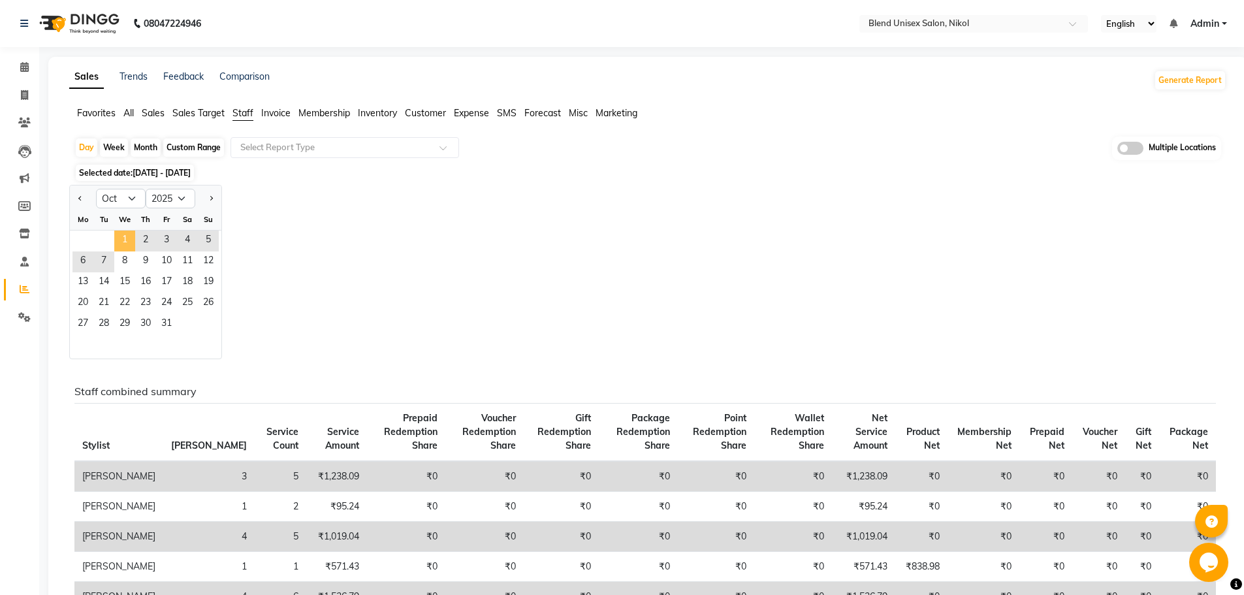
click at [126, 238] on span "1" at bounding box center [124, 241] width 21 height 21
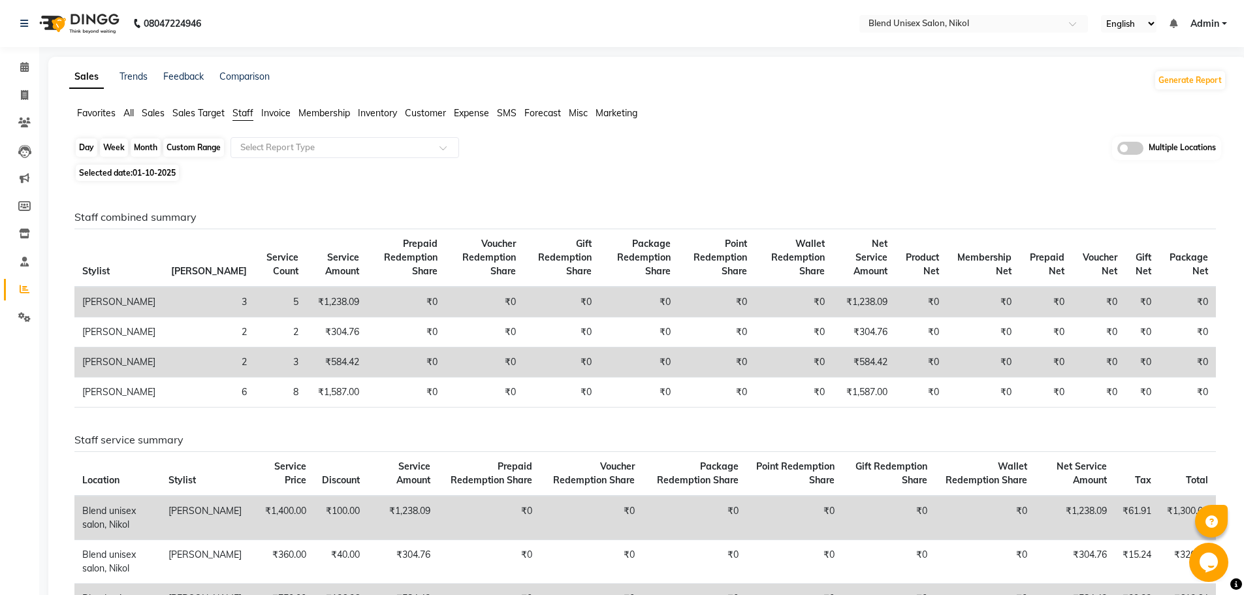
click at [88, 142] on div "Day" at bounding box center [87, 147] width 22 height 18
select select "10"
select select "2025"
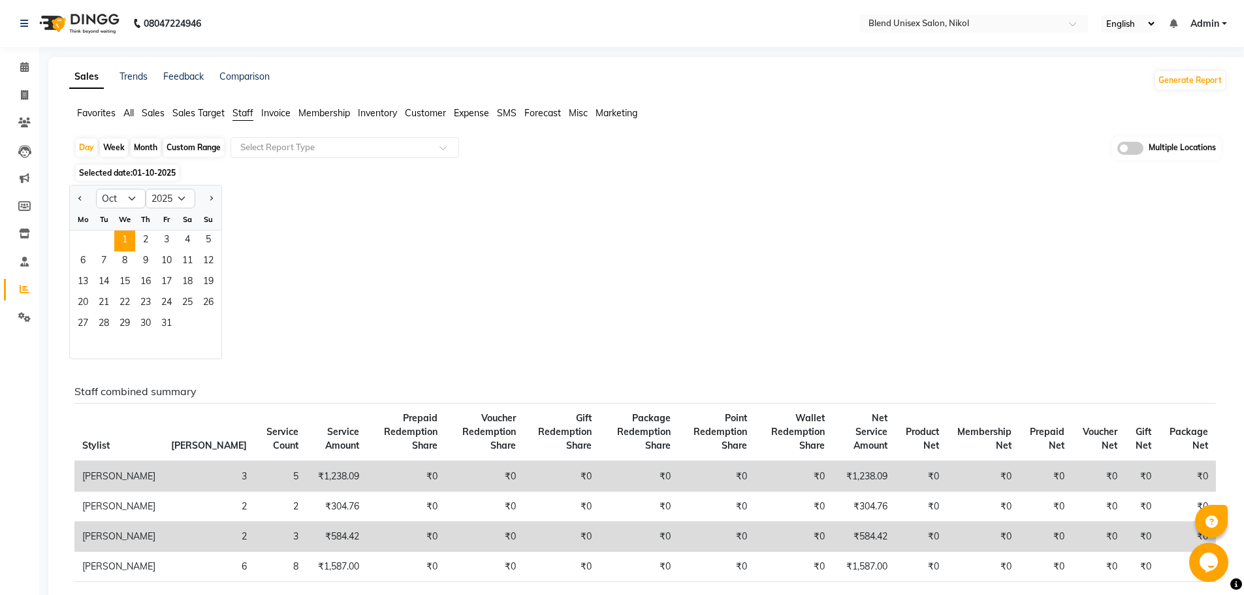
click at [288, 221] on div "Jan Feb Mar Apr May Jun [DATE] Aug Sep Oct Nov [DATE] 2016 2017 2018 2019 2020 …" at bounding box center [647, 272] width 1157 height 174
click at [268, 332] on div "Jan Feb Mar Apr May Jun [DATE] Aug Sep Oct Nov [DATE] 2016 2017 2018 2019 2020 …" at bounding box center [647, 272] width 1157 height 174
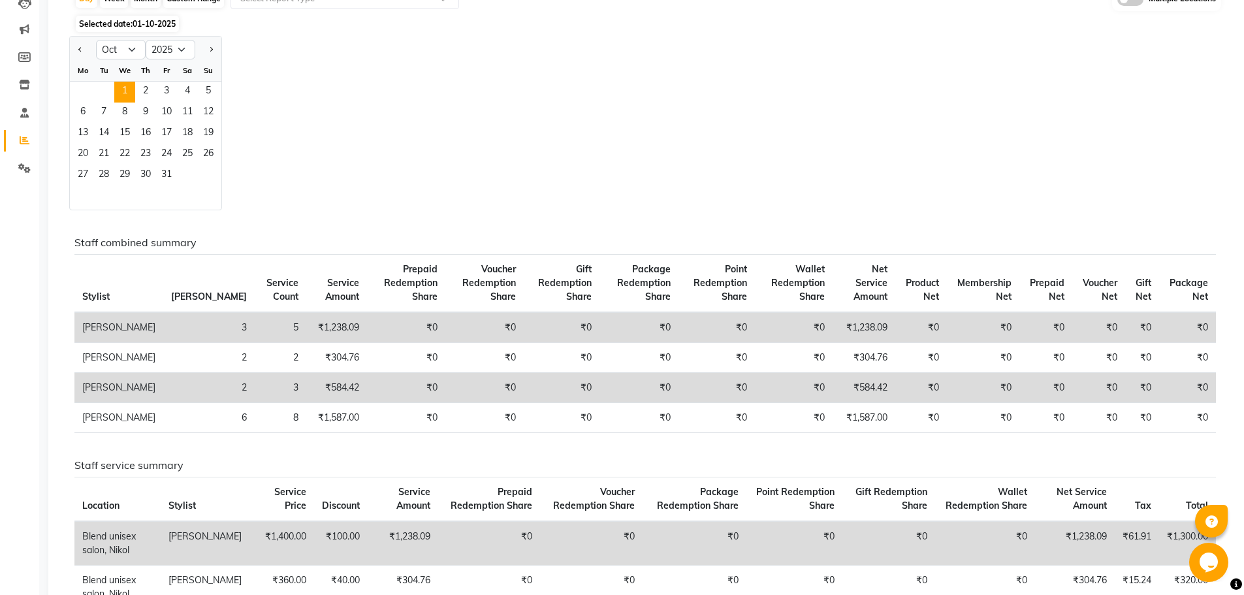
scroll to position [196, 0]
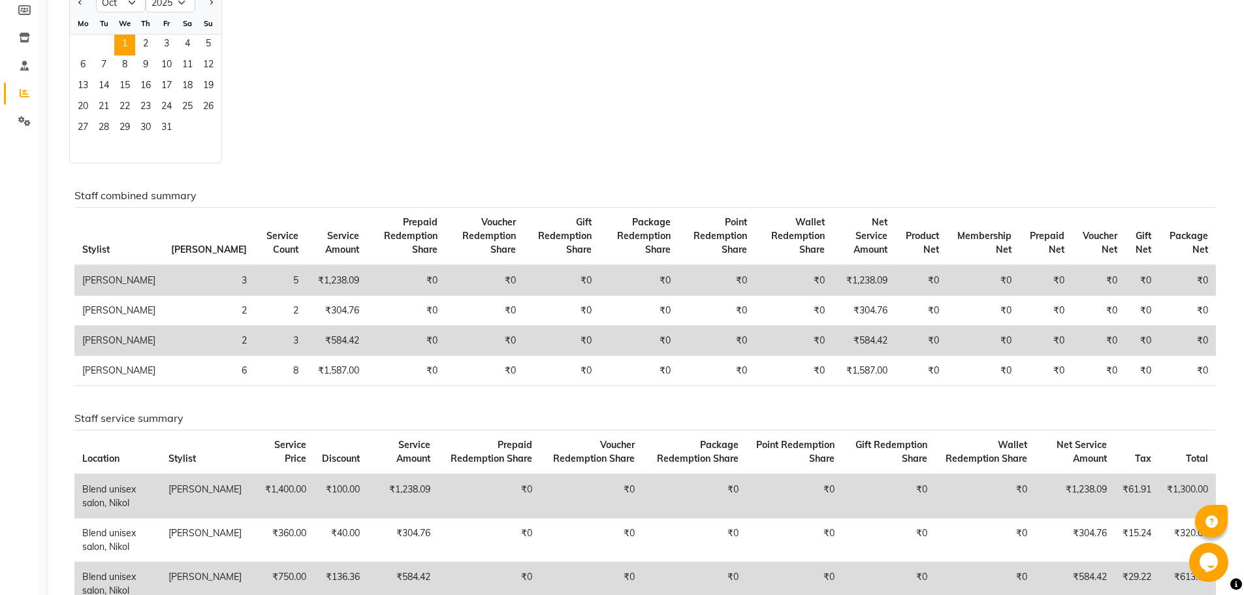
drag, startPoint x: 942, startPoint y: 430, endPoint x: 865, endPoint y: 439, distance: 77.5
click at [867, 440] on div "Staff combined summary Stylist Bill Count Service Count Service Amount Prepaid …" at bounding box center [645, 463] width 1142 height 549
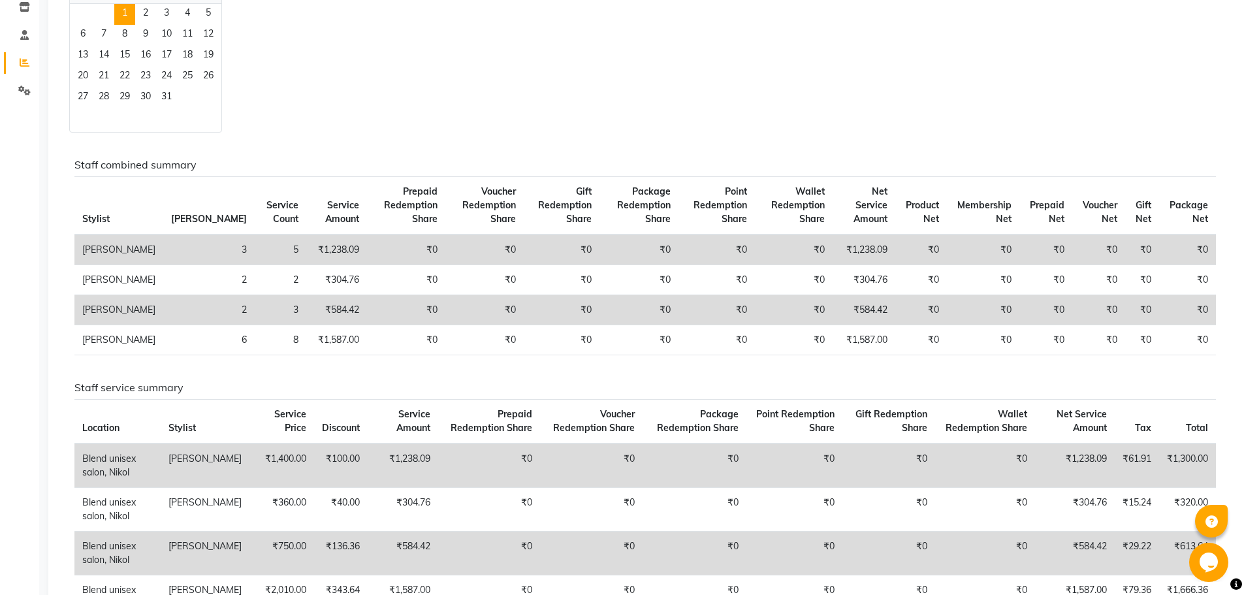
scroll to position [131, 0]
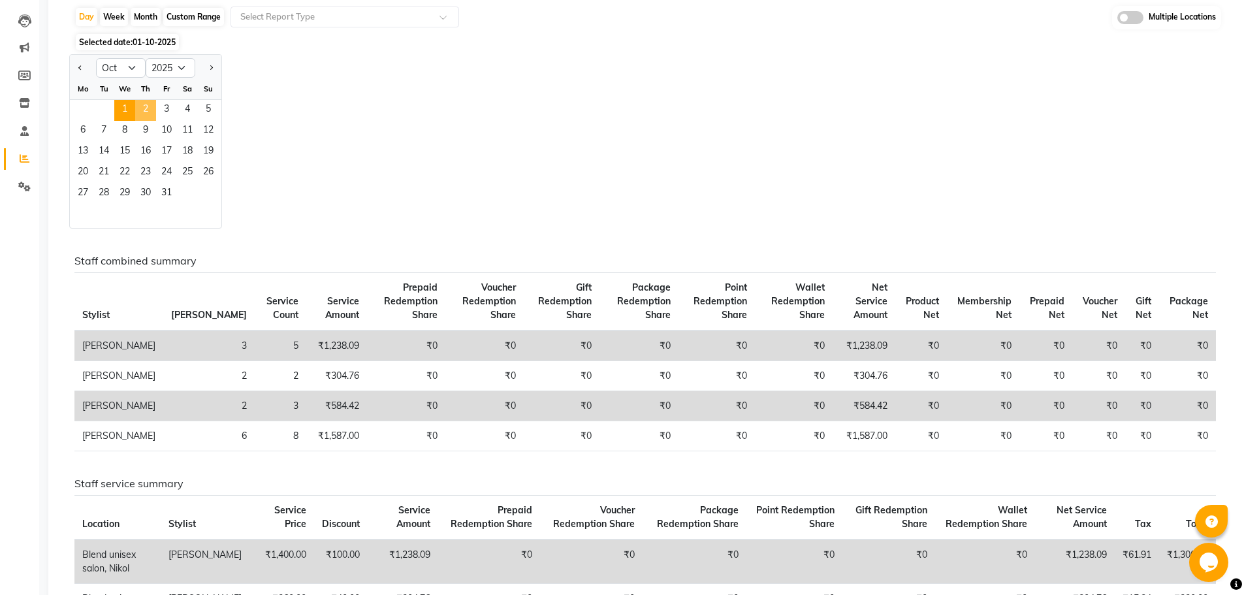
click at [150, 107] on span "2" at bounding box center [145, 110] width 21 height 21
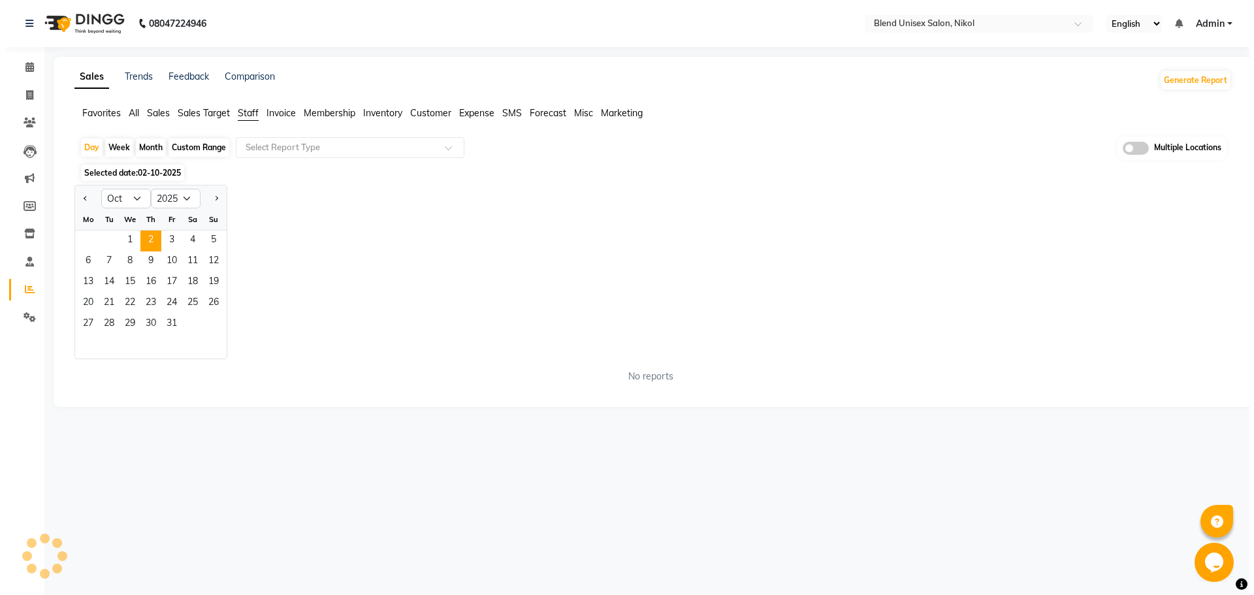
scroll to position [0, 0]
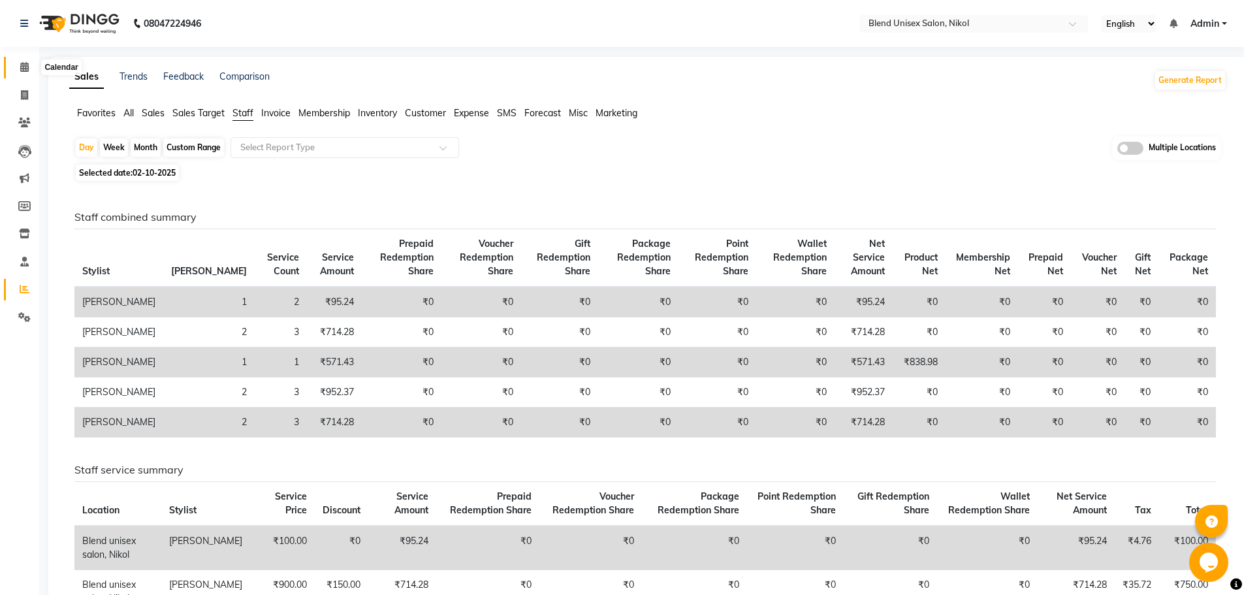
click at [20, 65] on icon at bounding box center [24, 67] width 8 height 10
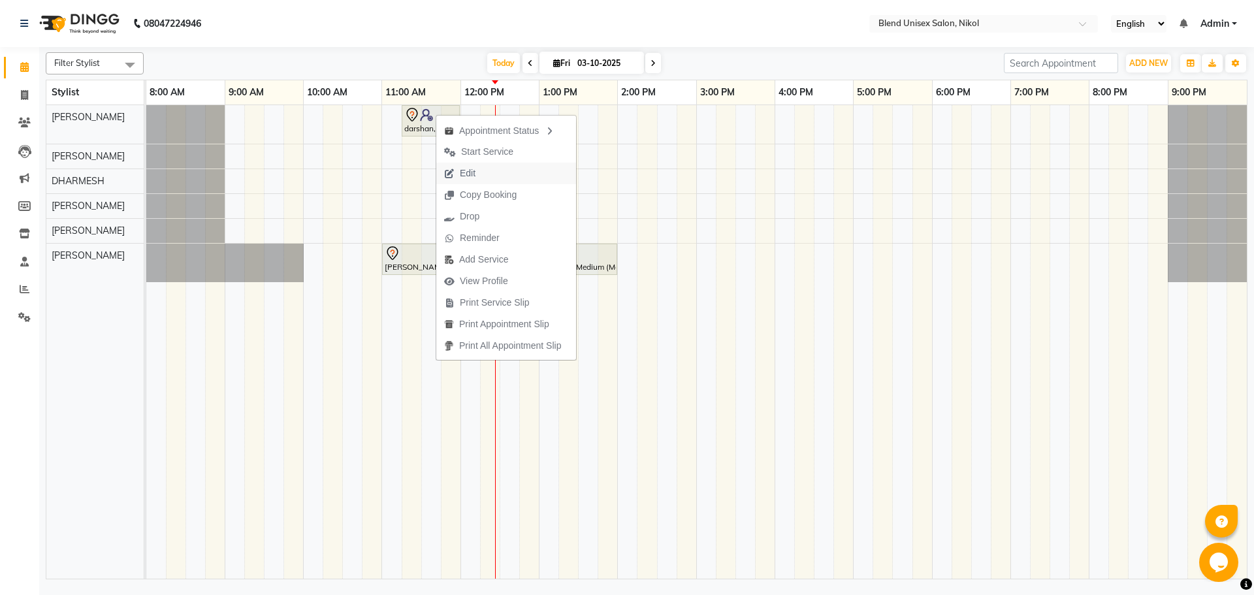
click at [468, 178] on span "Edit" at bounding box center [468, 174] width 16 height 14
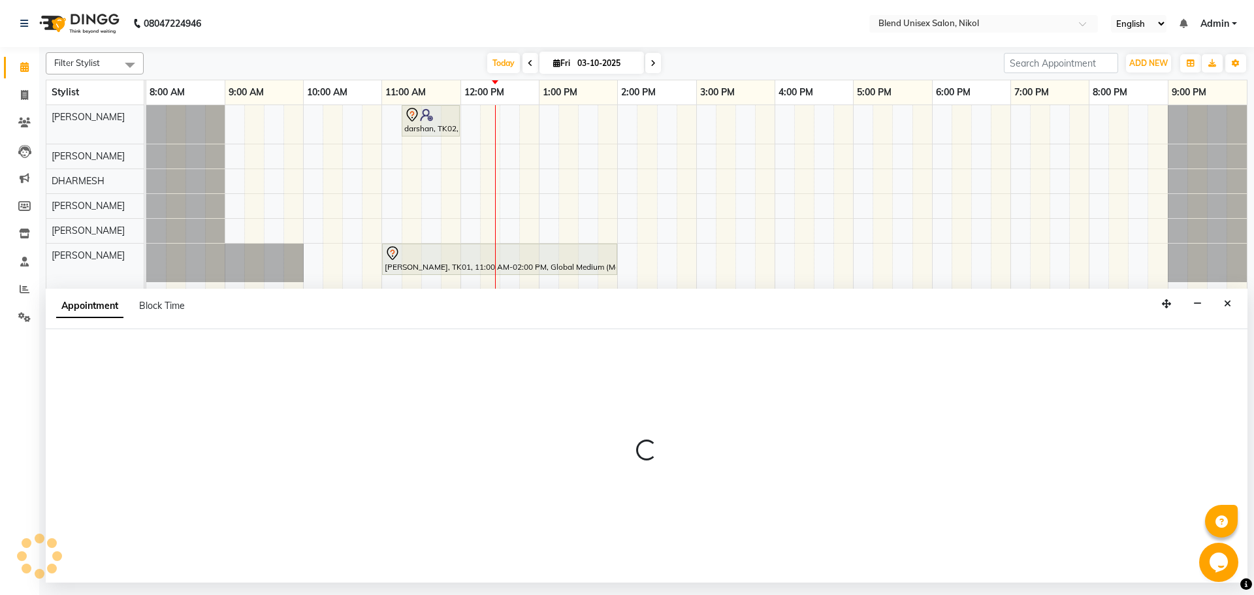
select select "tentative"
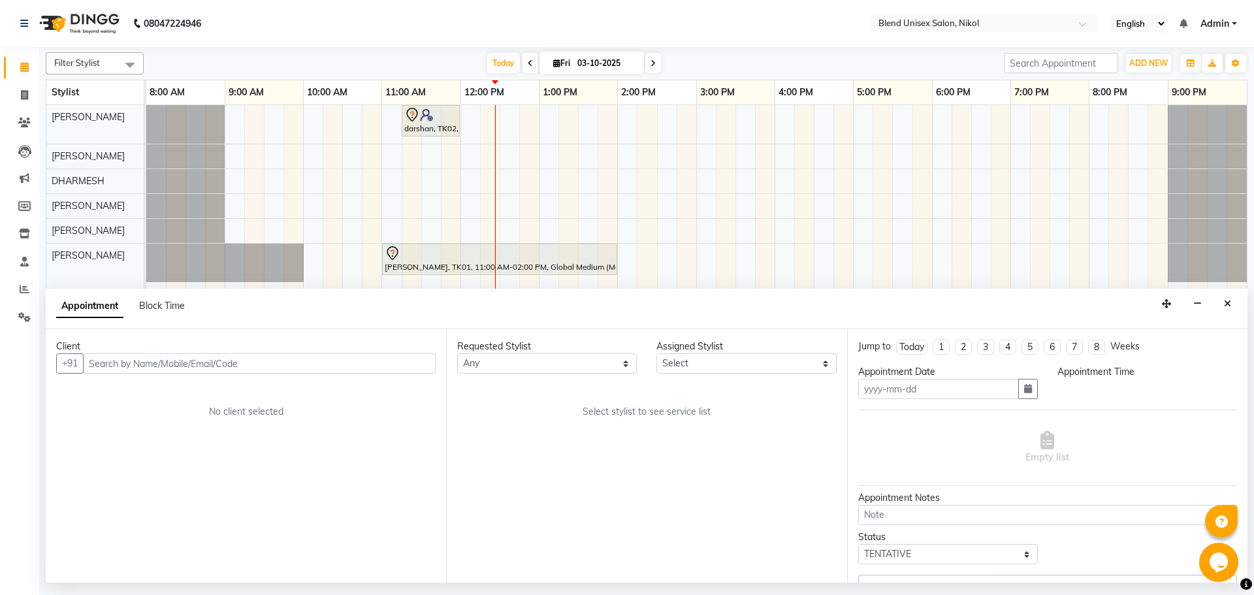
type input "03-10-2025"
select select "74694"
select select "675"
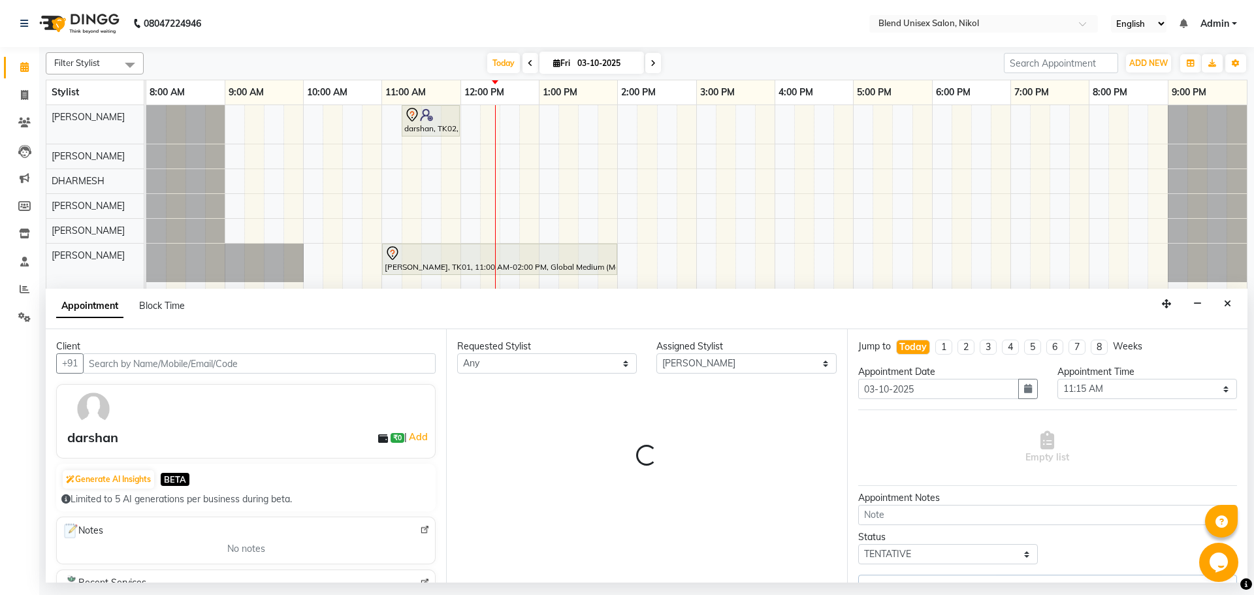
select select "3057"
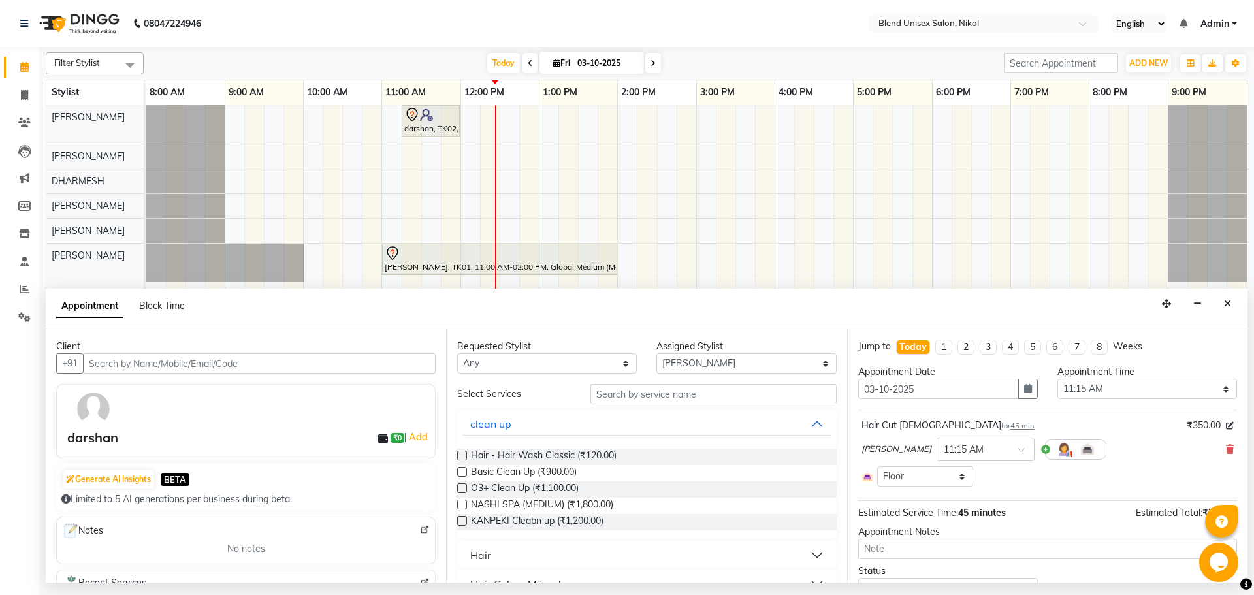
click at [600, 555] on button "Hair" at bounding box center [646, 555] width 368 height 24
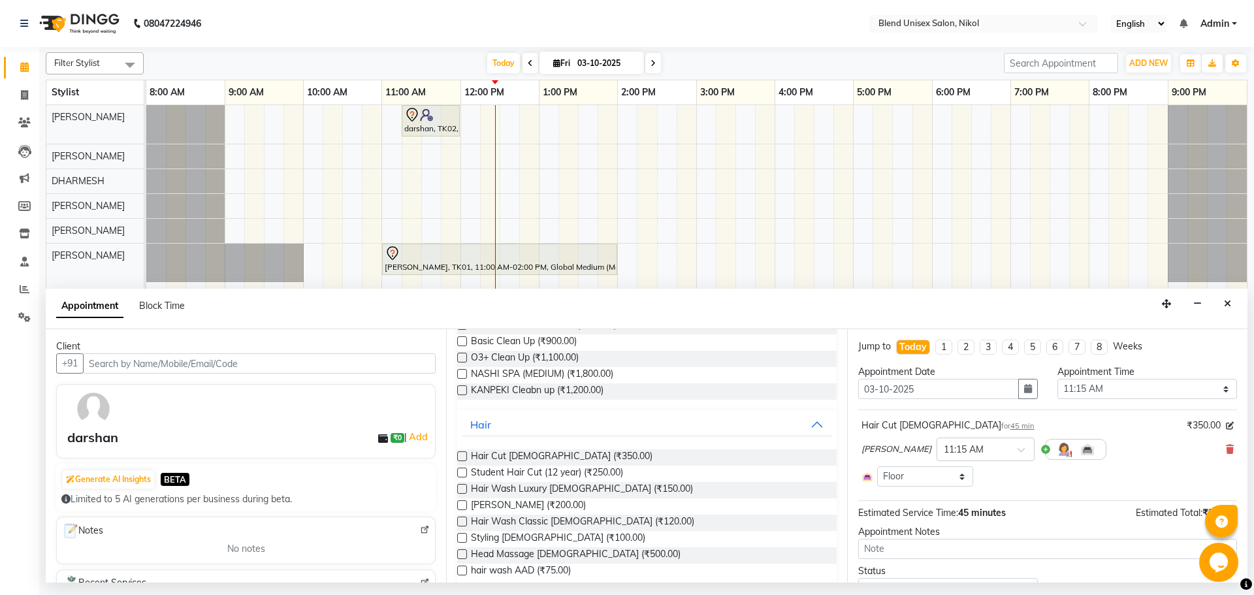
click at [465, 504] on label at bounding box center [462, 505] width 10 height 10
click at [465, 504] on input "checkbox" at bounding box center [461, 506] width 8 height 8
checkbox input "false"
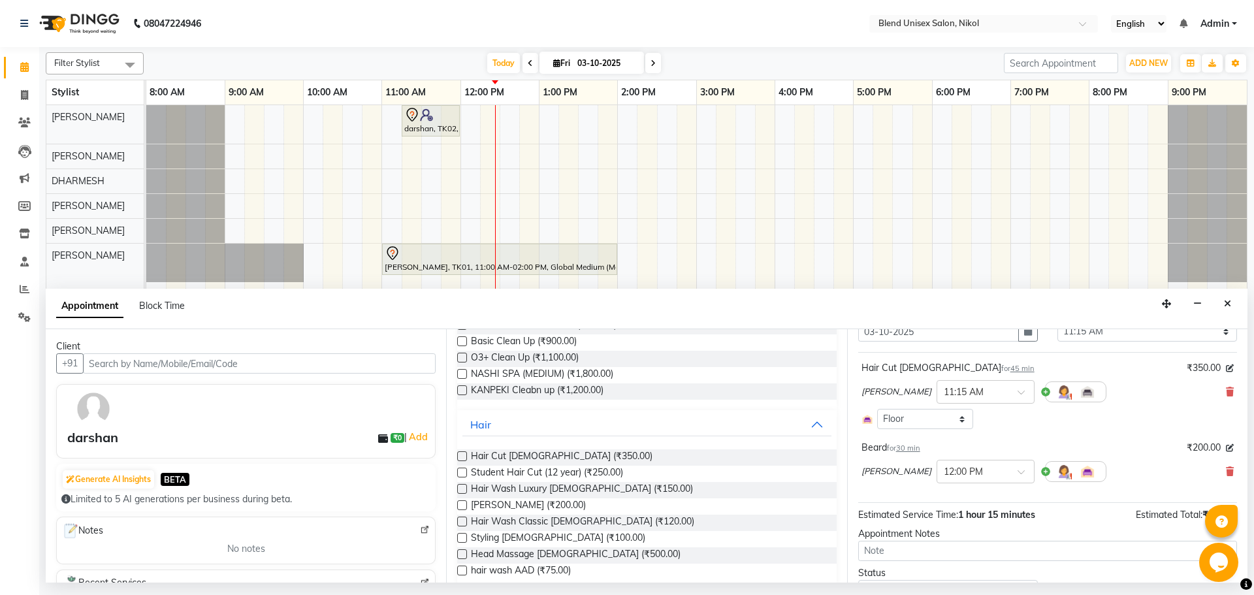
scroll to position [120, 0]
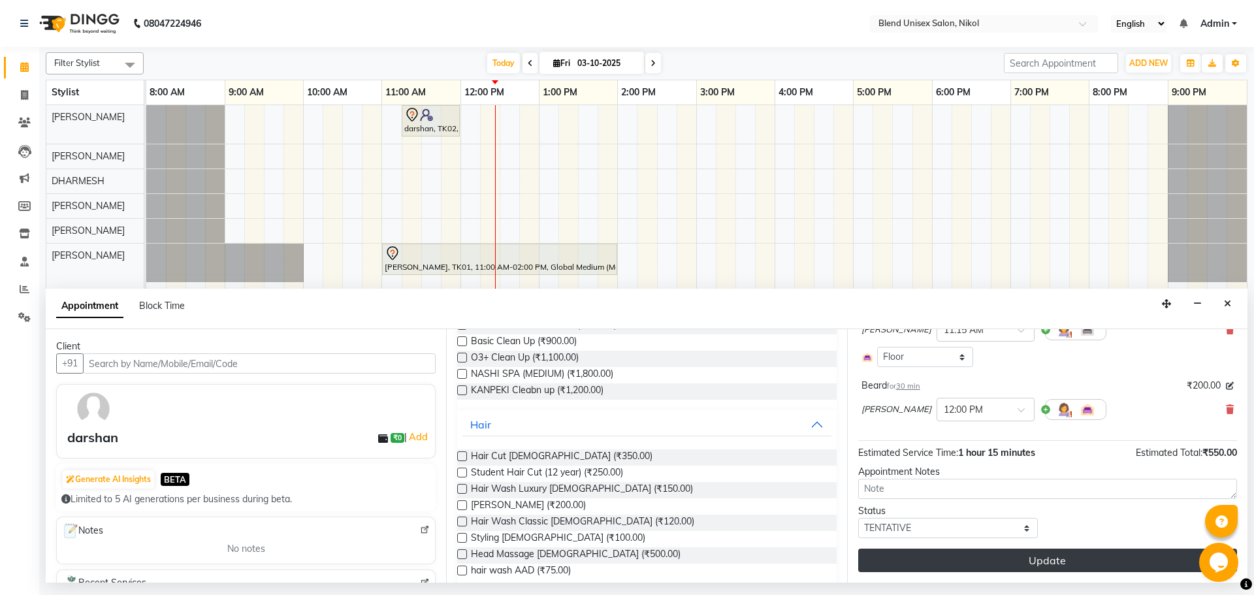
click at [948, 566] on button "Update" at bounding box center [1047, 561] width 379 height 24
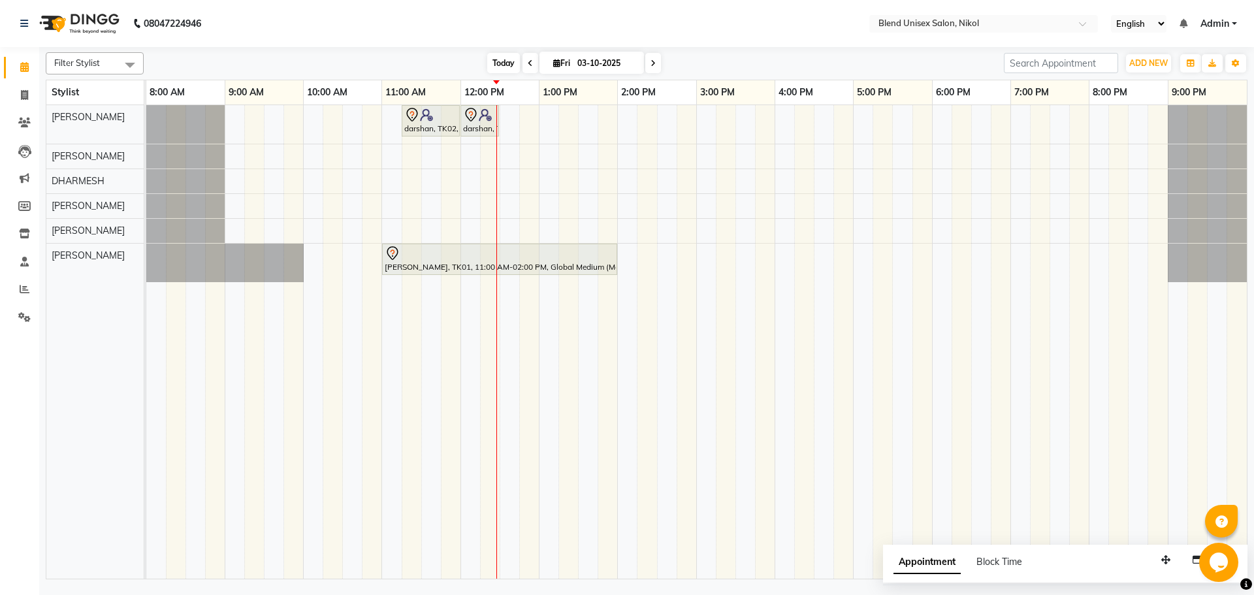
click at [507, 61] on span "Today" at bounding box center [503, 63] width 33 height 20
click at [505, 62] on span "Today" at bounding box center [503, 63] width 33 height 20
click at [495, 53] on span "Today" at bounding box center [503, 63] width 33 height 20
click at [500, 57] on span "Today" at bounding box center [503, 63] width 33 height 20
click at [502, 56] on span "Today" at bounding box center [503, 63] width 33 height 20
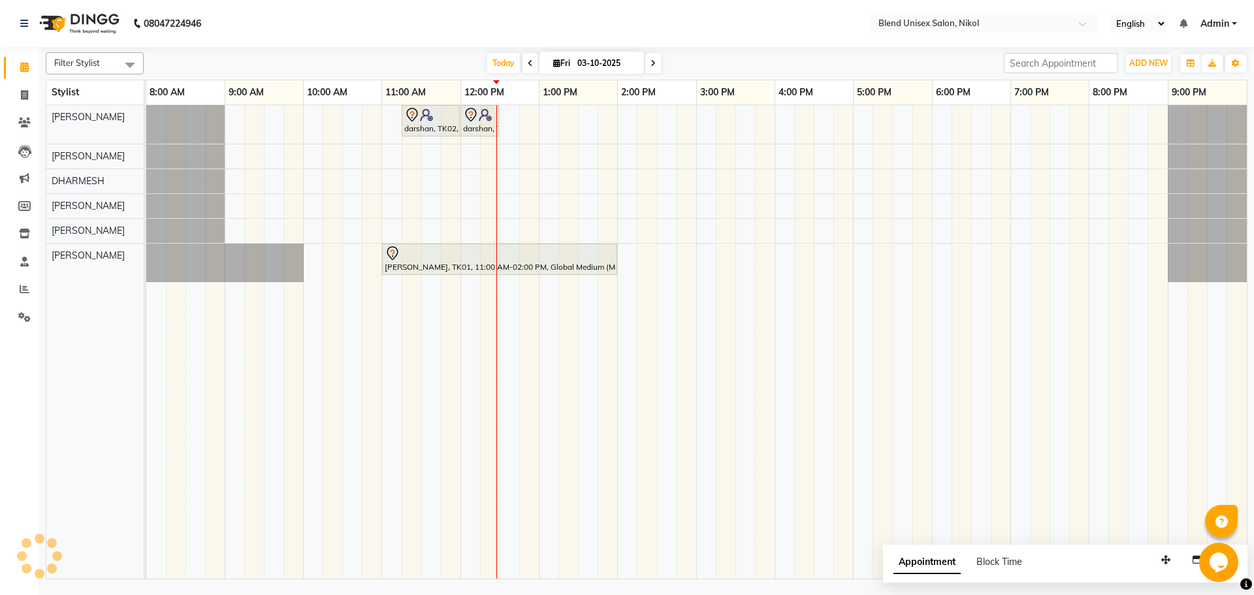
click at [530, 63] on span at bounding box center [531, 63] width 16 height 20
type input "02-10-2025"
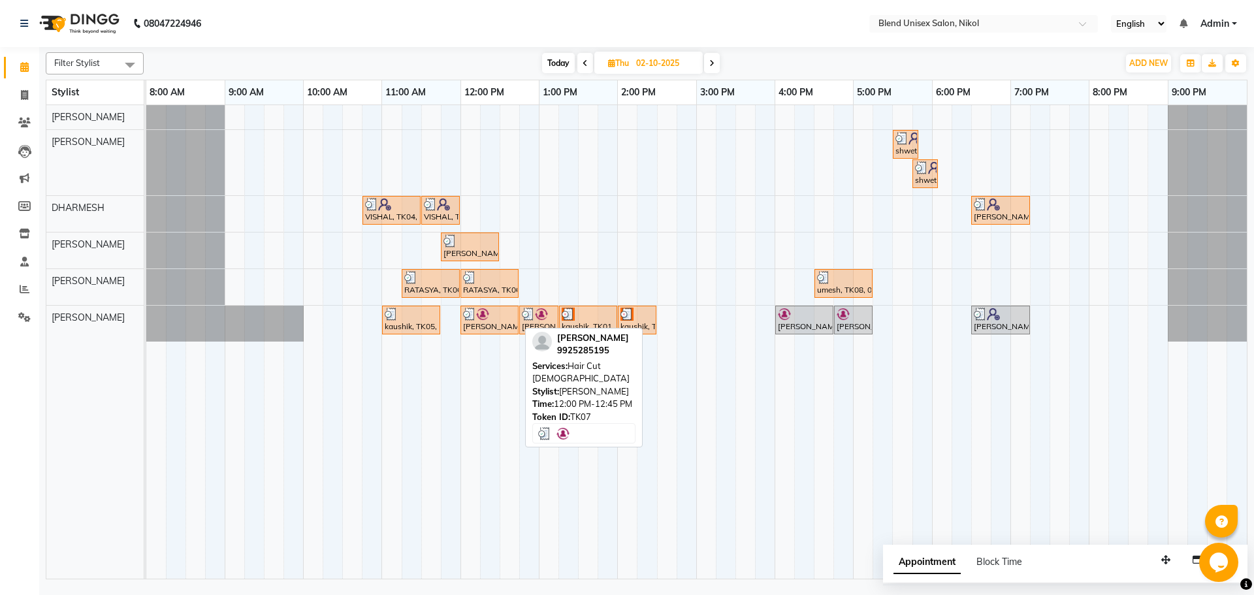
click at [517, 318] on div "[PERSON_NAME], TK07, 12:00 PM-12:45 PM, Hair Cut [DEMOGRAPHIC_DATA]" at bounding box center [490, 320] width 56 height 25
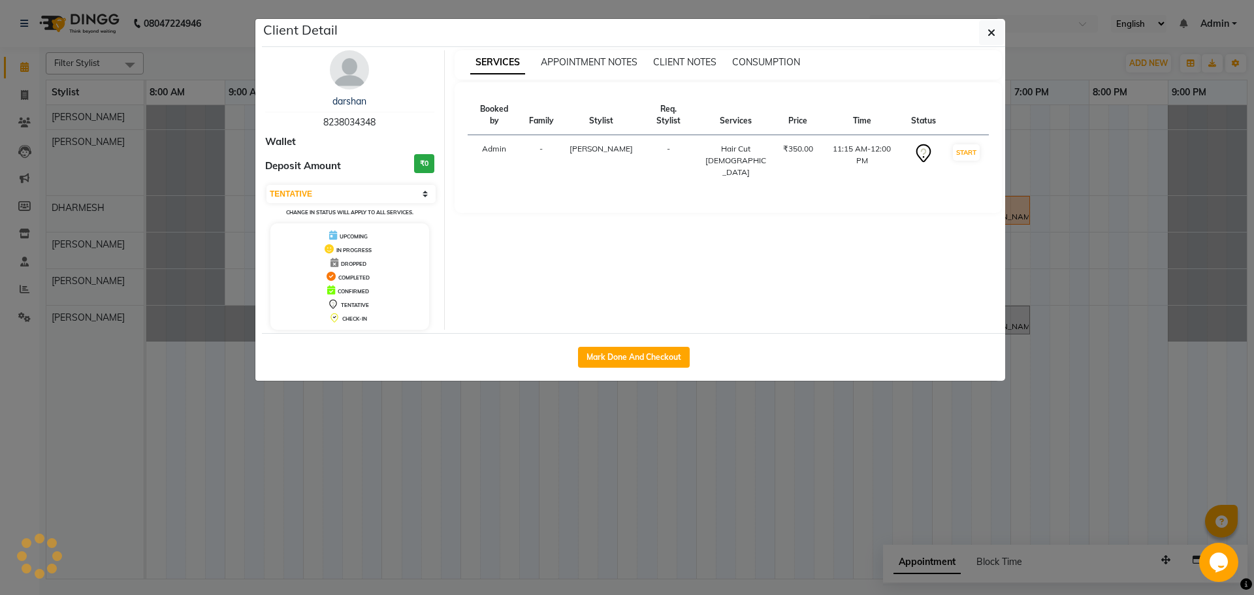
select select "3"
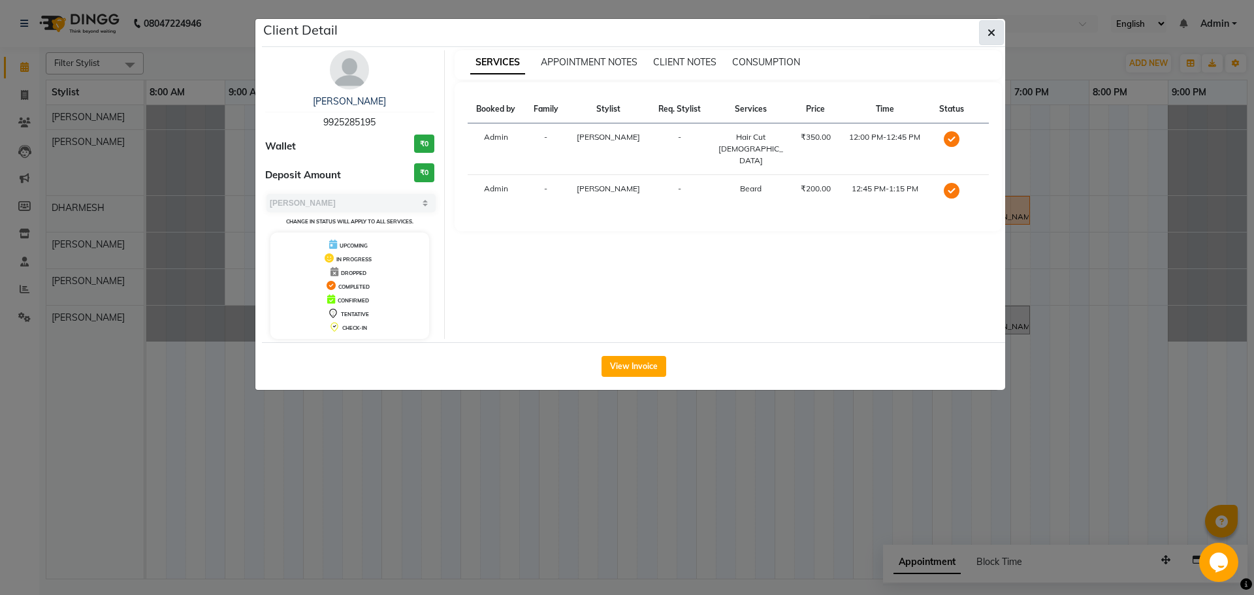
click at [985, 35] on button "button" at bounding box center [991, 32] width 25 height 25
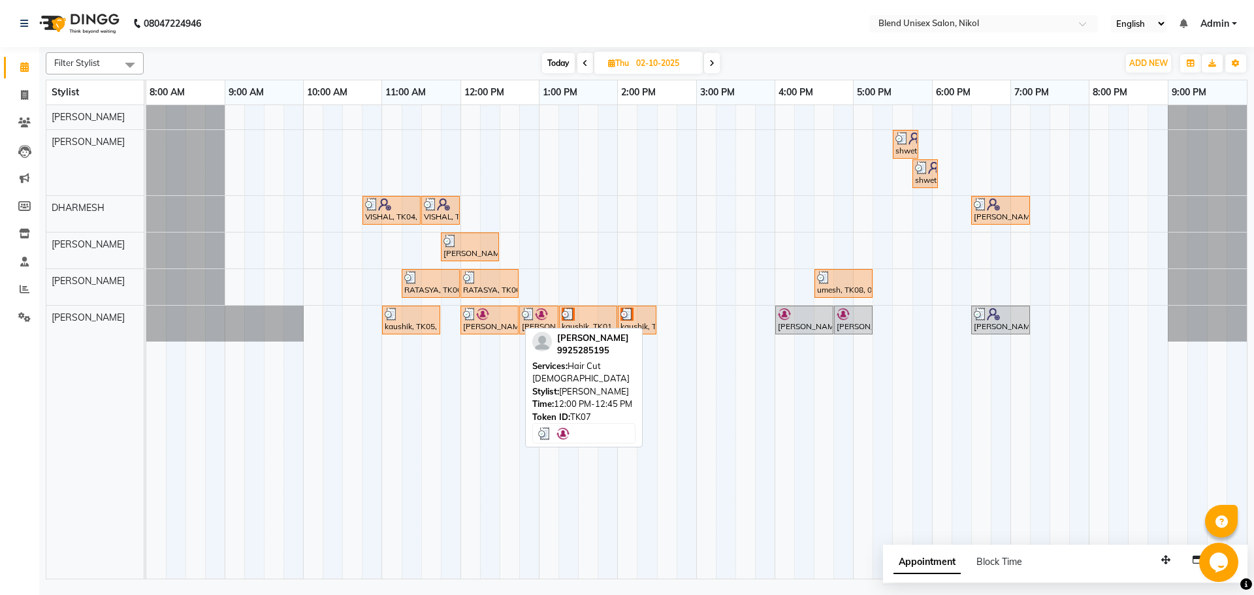
click at [482, 325] on div "[PERSON_NAME], TK07, 12:00 PM-12:45 PM, Hair Cut [DEMOGRAPHIC_DATA]" at bounding box center [490, 320] width 56 height 25
select select "3"
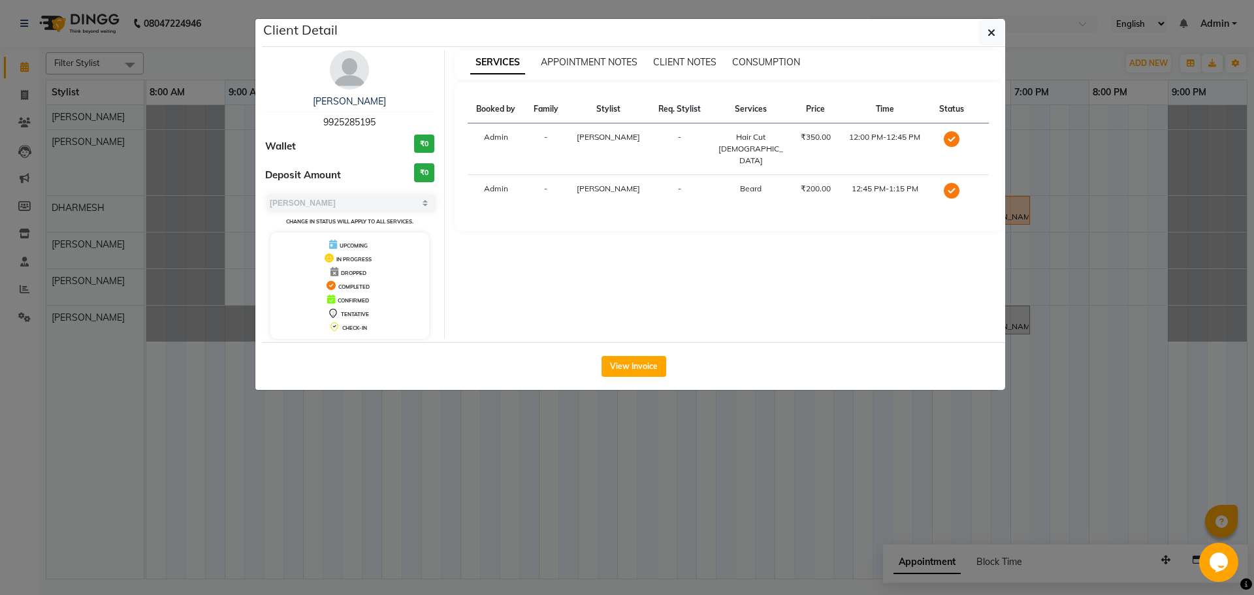
click at [991, 33] on icon "button" at bounding box center [992, 32] width 8 height 10
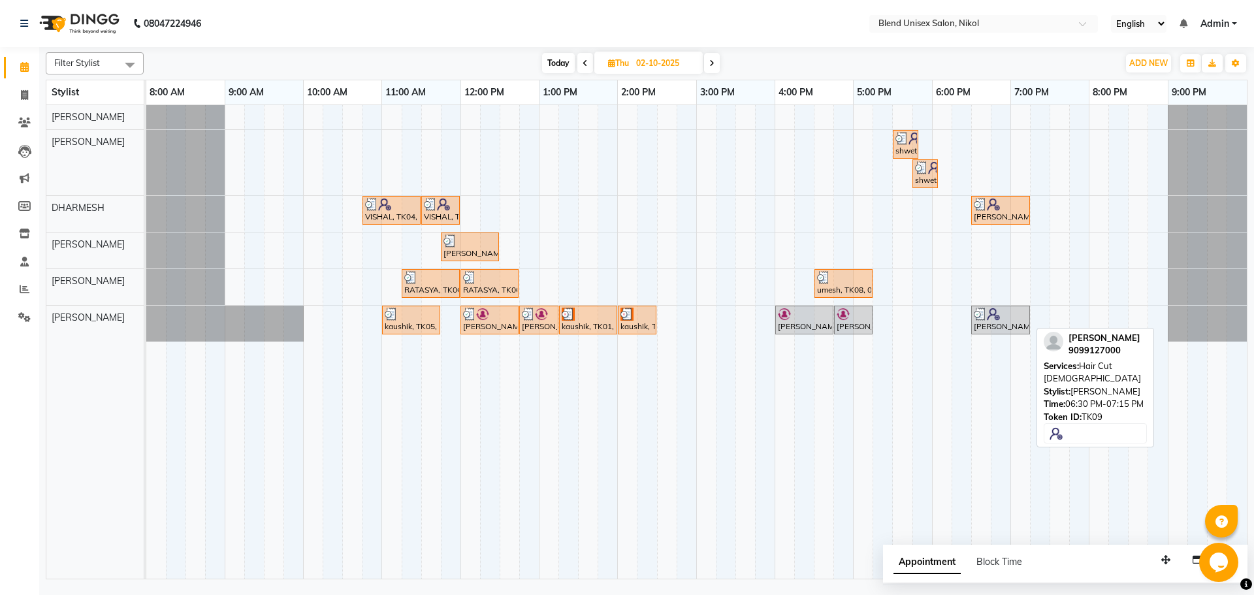
click at [1018, 324] on div "[PERSON_NAME], TK09, 06:30 PM-07:15 PM, Hair Cut [DEMOGRAPHIC_DATA]" at bounding box center [1001, 320] width 56 height 25
select select "3"
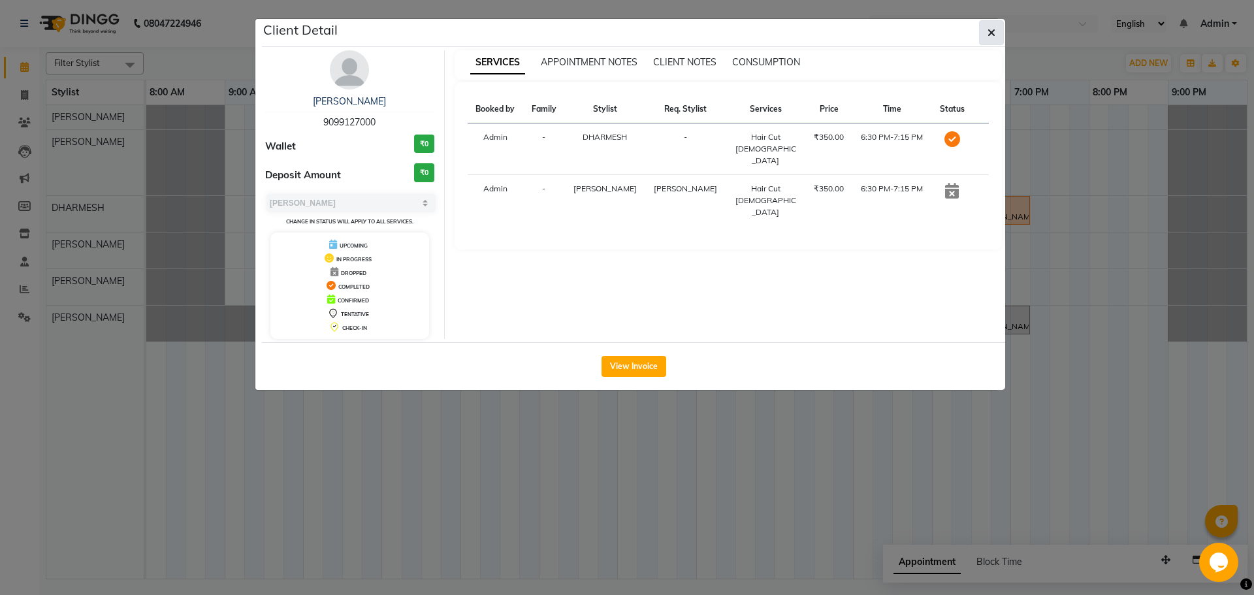
click at [993, 34] on icon "button" at bounding box center [992, 32] width 8 height 10
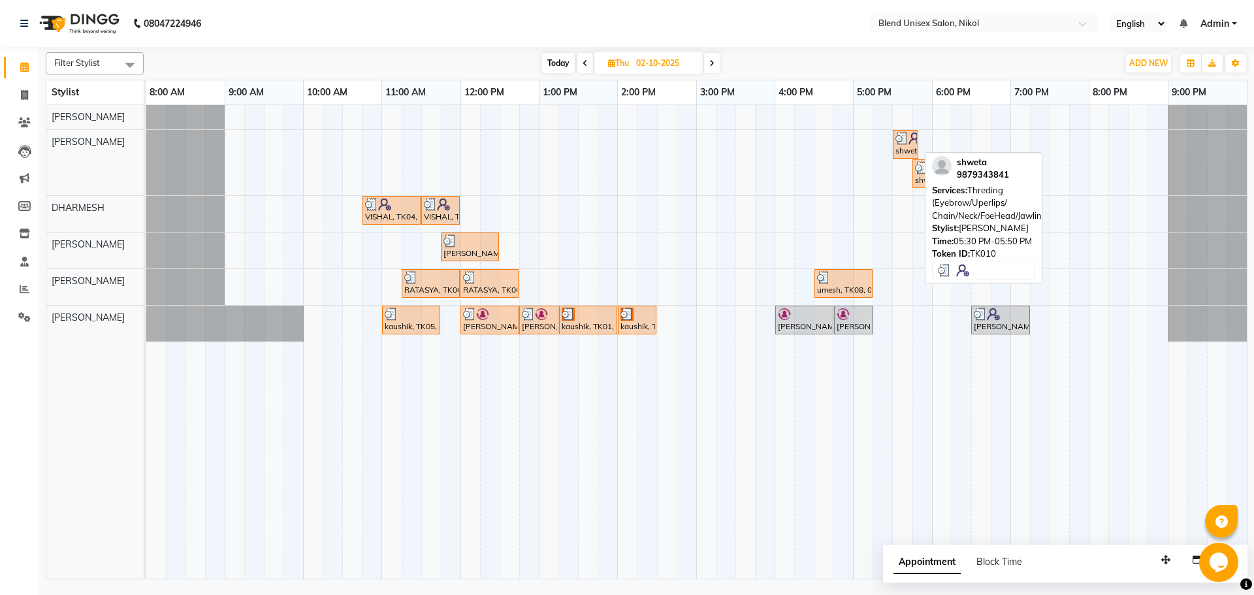
click at [899, 142] on img at bounding box center [902, 138] width 13 height 13
select select "3"
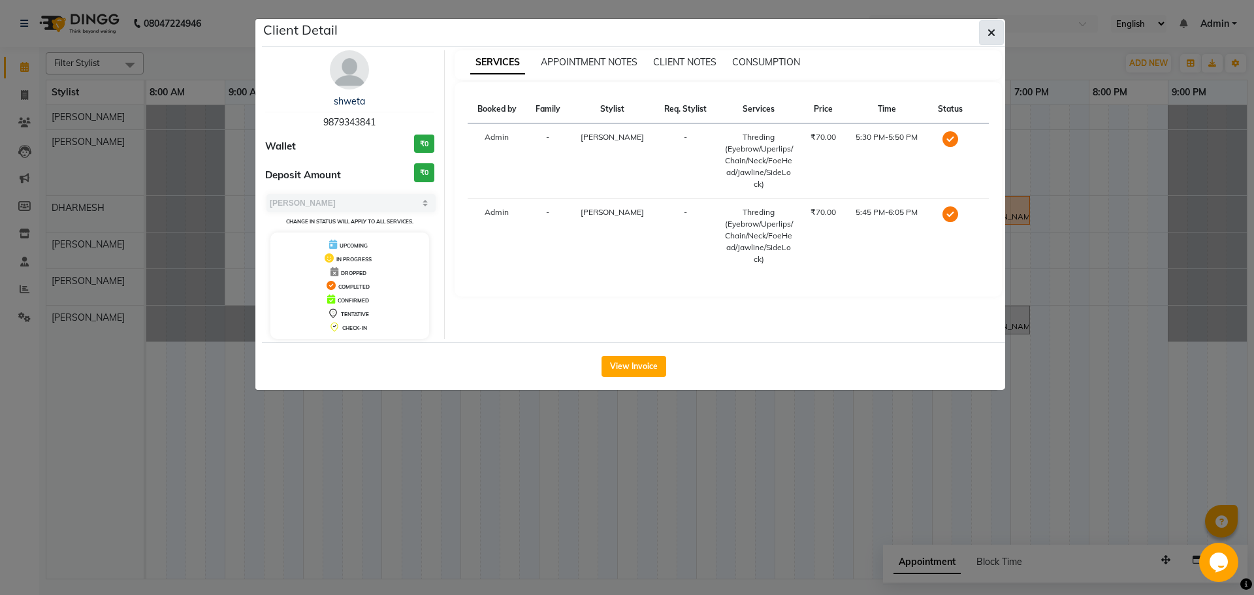
click at [996, 35] on button "button" at bounding box center [991, 32] width 25 height 25
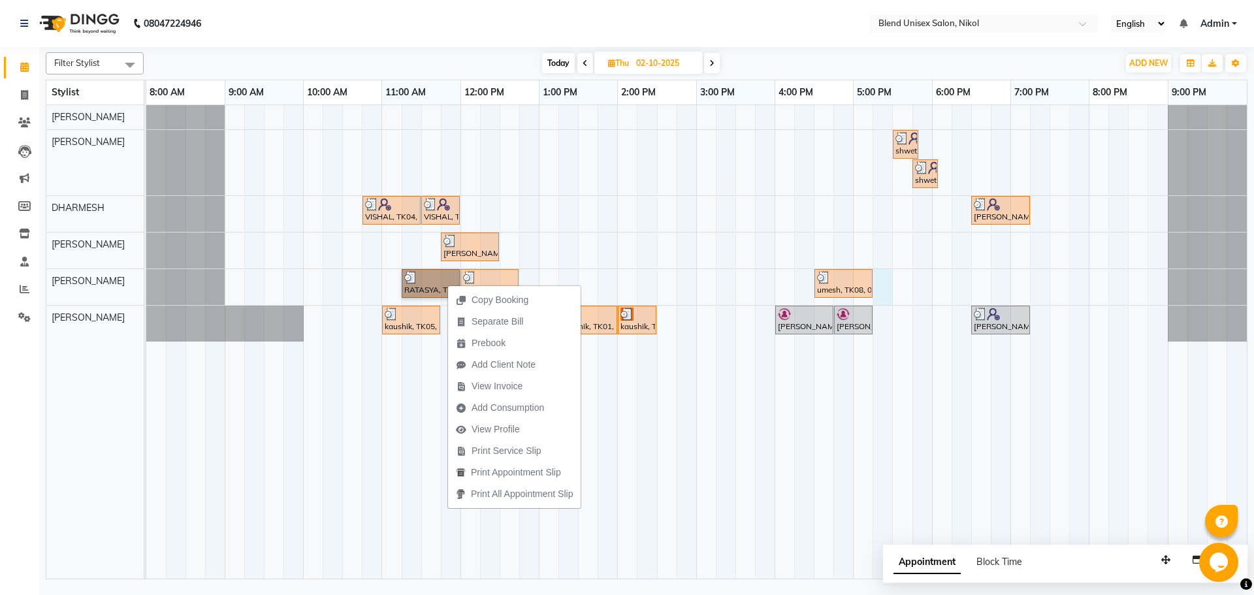
drag, startPoint x: 874, startPoint y: 283, endPoint x: 867, endPoint y: 283, distance: 7.2
click at [871, 283] on div "shweta, TK10, 05:30 PM-05:50 PM, Threding (Eyebrow/Uperlips/ Chain/Neck/FoeHead…" at bounding box center [696, 342] width 1101 height 474
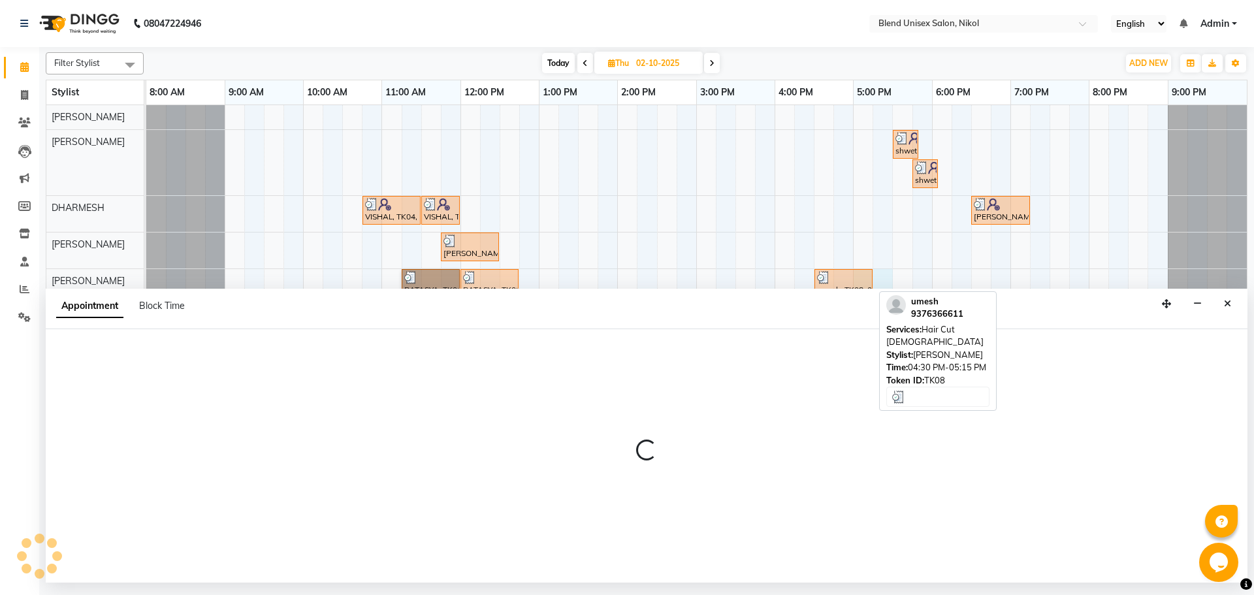
select select "92421"
select select "tentative"
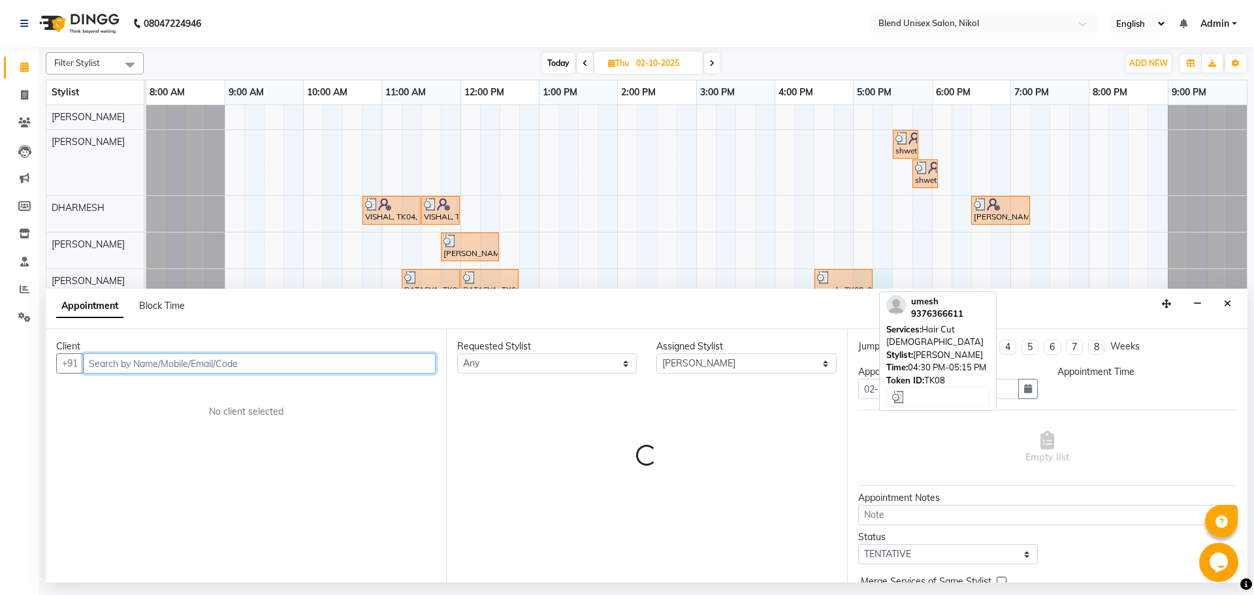
select select "1020"
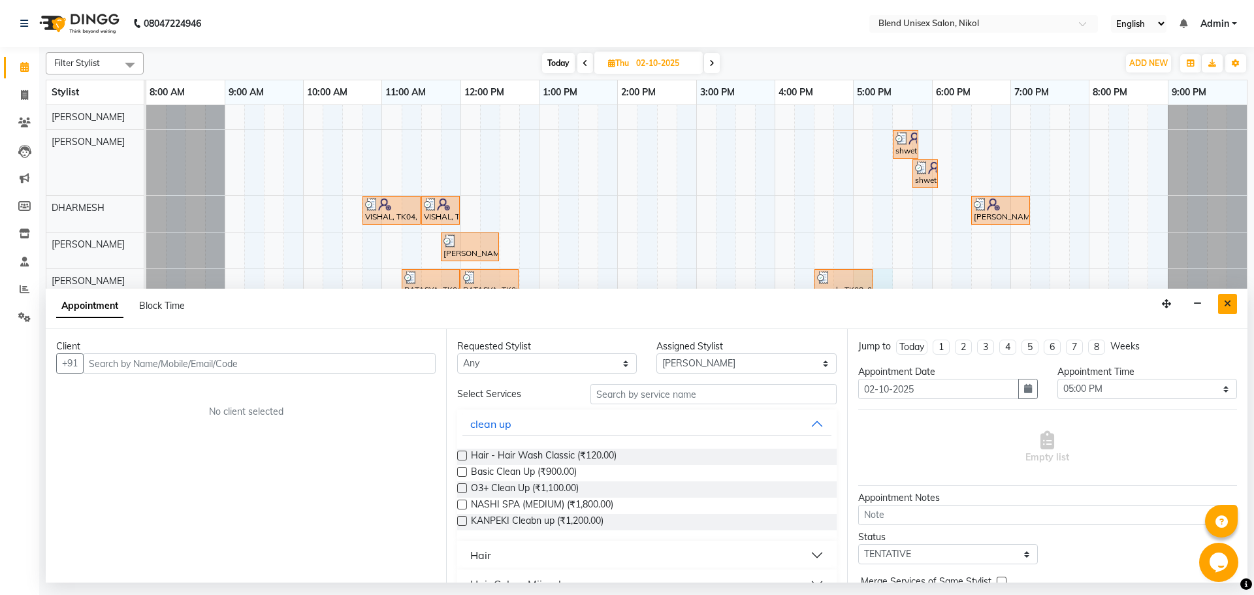
click at [1226, 307] on icon "Close" at bounding box center [1227, 303] width 7 height 9
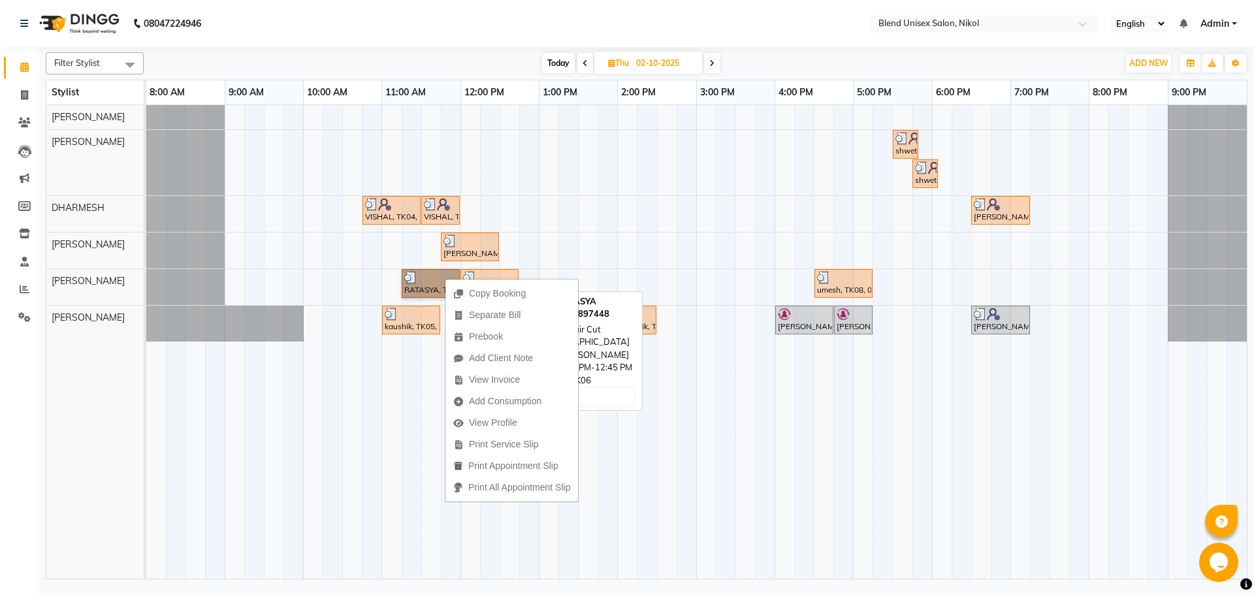
click at [489, 271] on div at bounding box center [489, 277] width 53 height 13
select select "3"
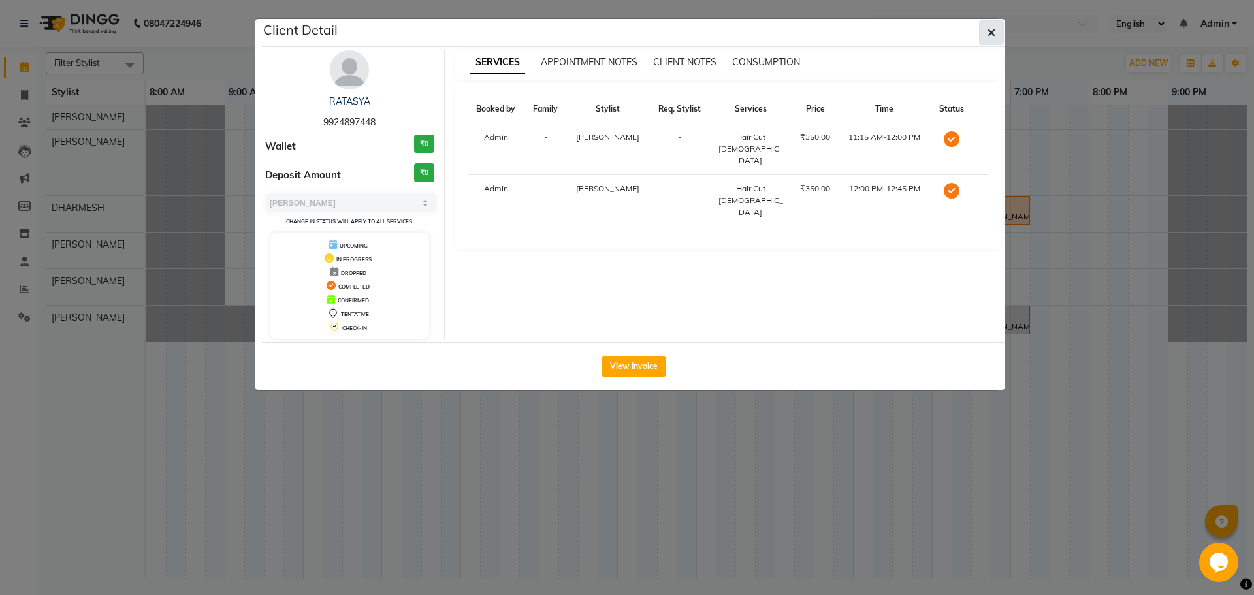
click at [997, 32] on button "button" at bounding box center [991, 32] width 25 height 25
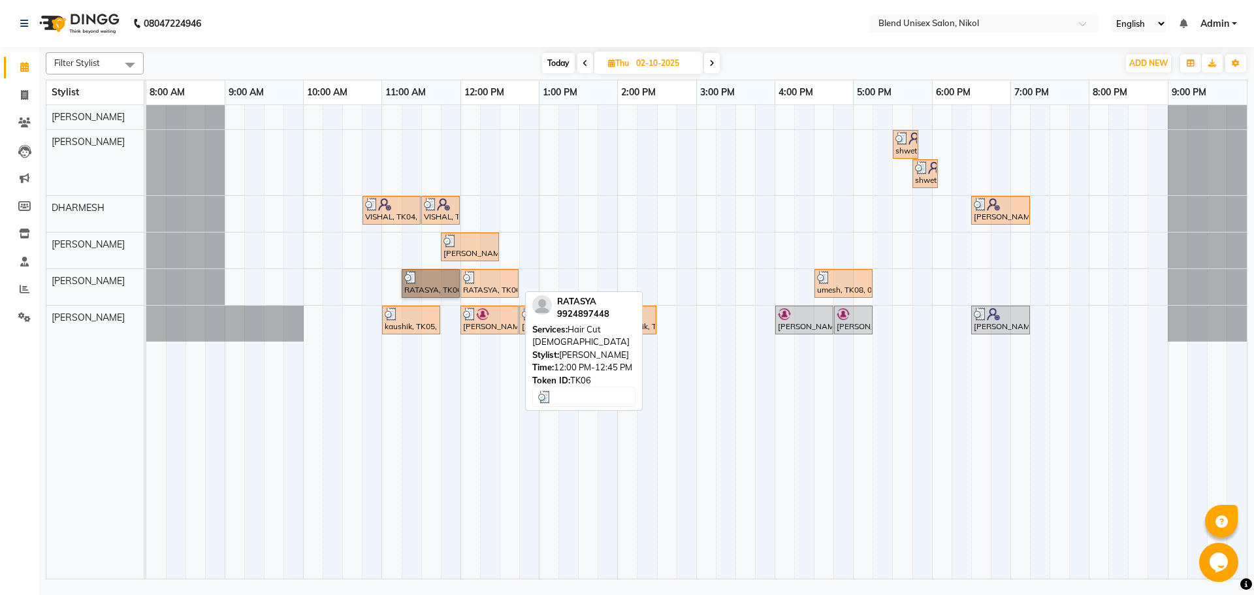
click at [489, 275] on div at bounding box center [489, 277] width 53 height 13
select select "3"
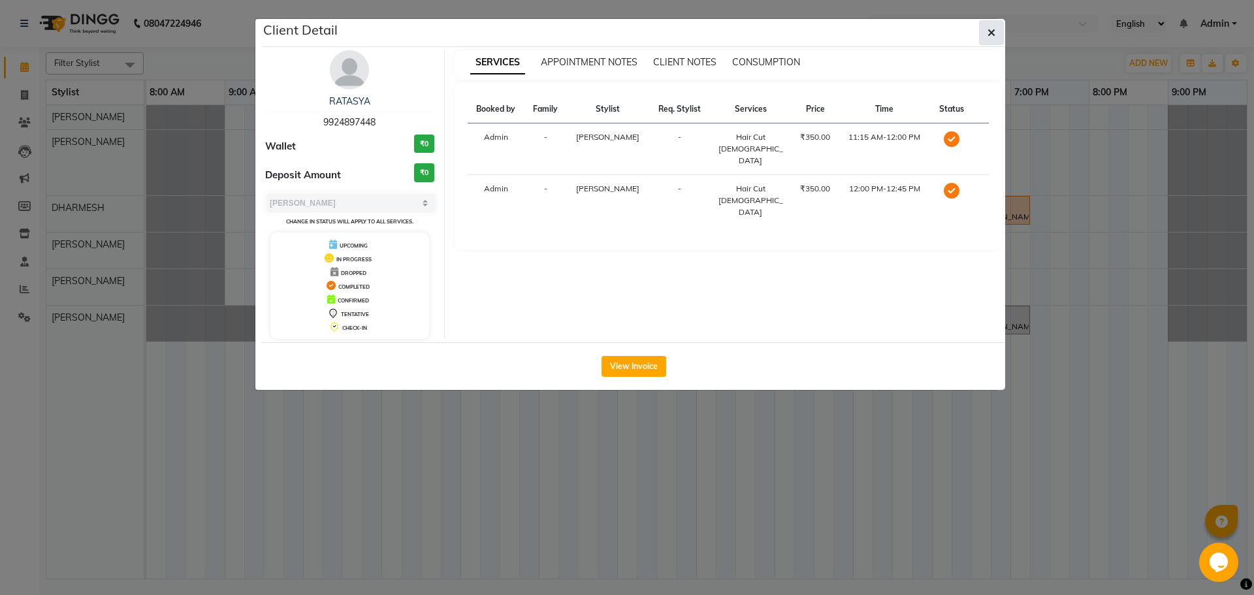
click at [994, 40] on button "button" at bounding box center [991, 32] width 25 height 25
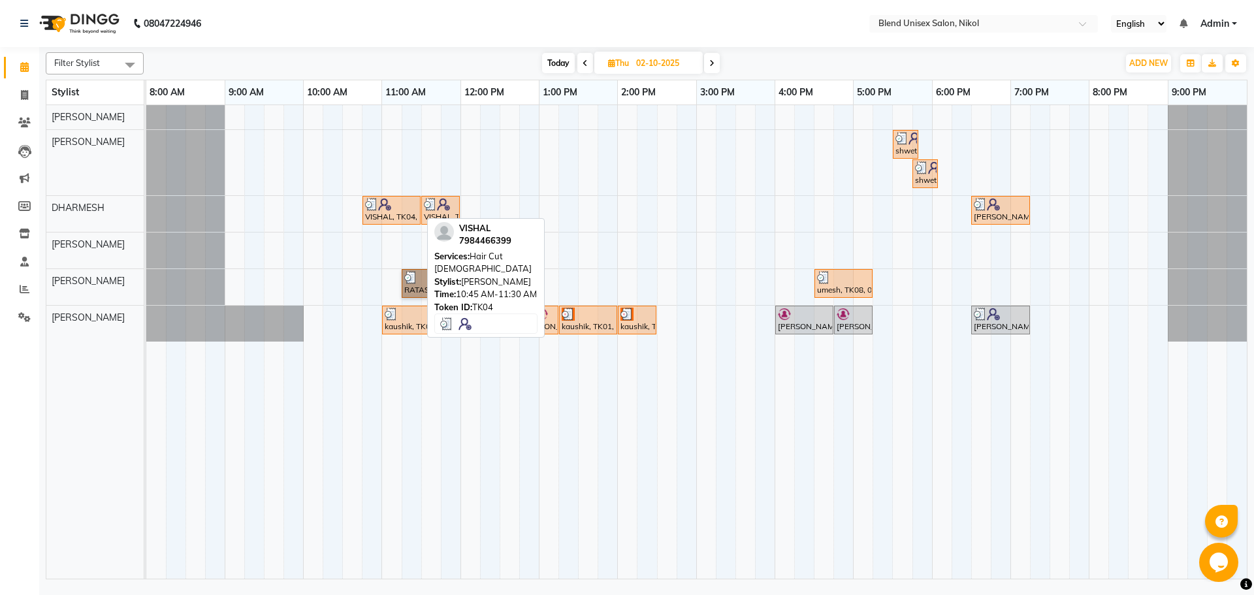
click at [400, 219] on div "VISHAL, TK04, 10:45 AM-11:30 AM, Hair Cut [DEMOGRAPHIC_DATA]" at bounding box center [392, 210] width 56 height 25
select select "3"
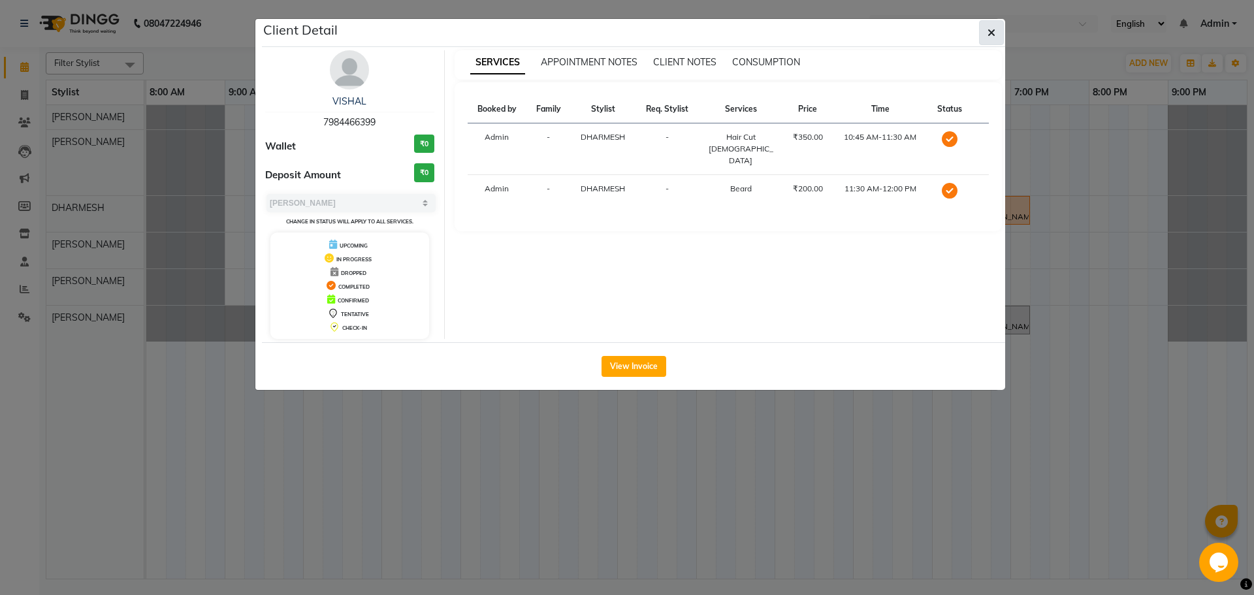
click at [993, 39] on button "button" at bounding box center [991, 32] width 25 height 25
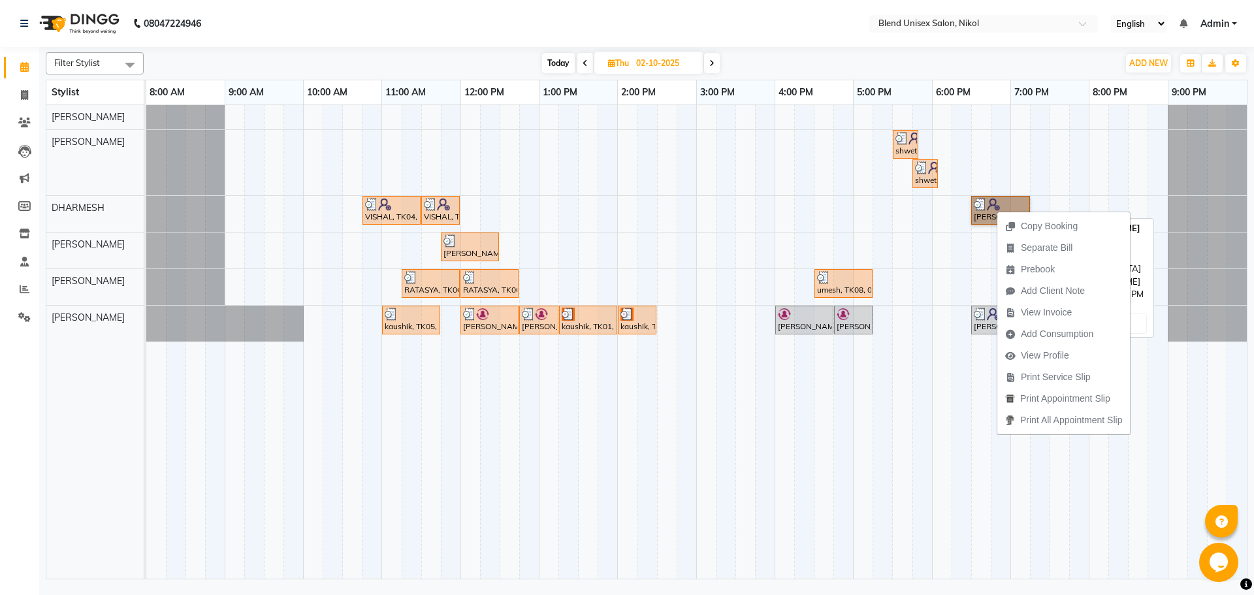
click at [978, 204] on link "[PERSON_NAME], TK09, 06:30 PM-07:15 PM, Hair Cut [DEMOGRAPHIC_DATA]" at bounding box center [1000, 210] width 59 height 29
select select "3"
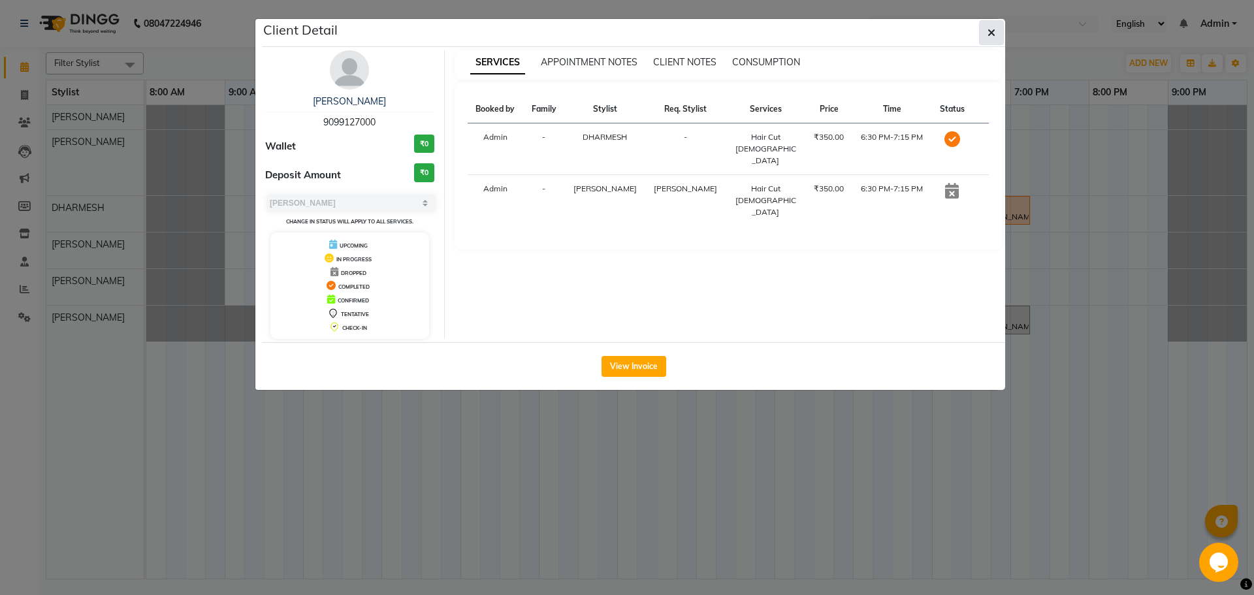
click at [992, 29] on icon "button" at bounding box center [992, 32] width 8 height 10
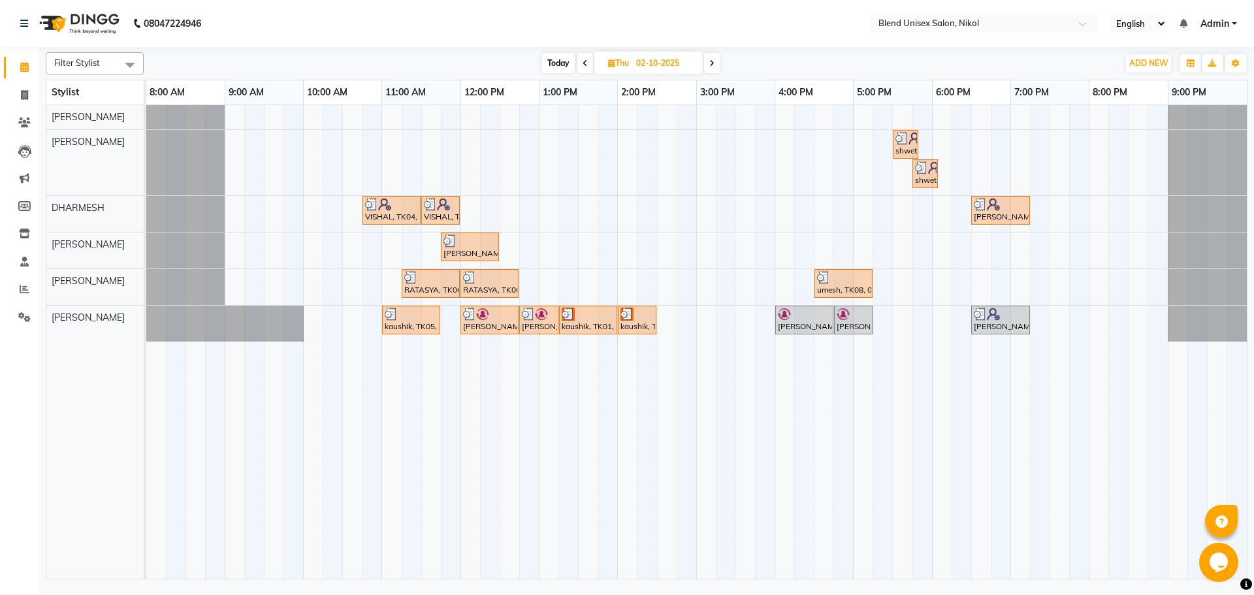
click at [712, 64] on icon at bounding box center [711, 63] width 5 height 8
type input "03-10-2025"
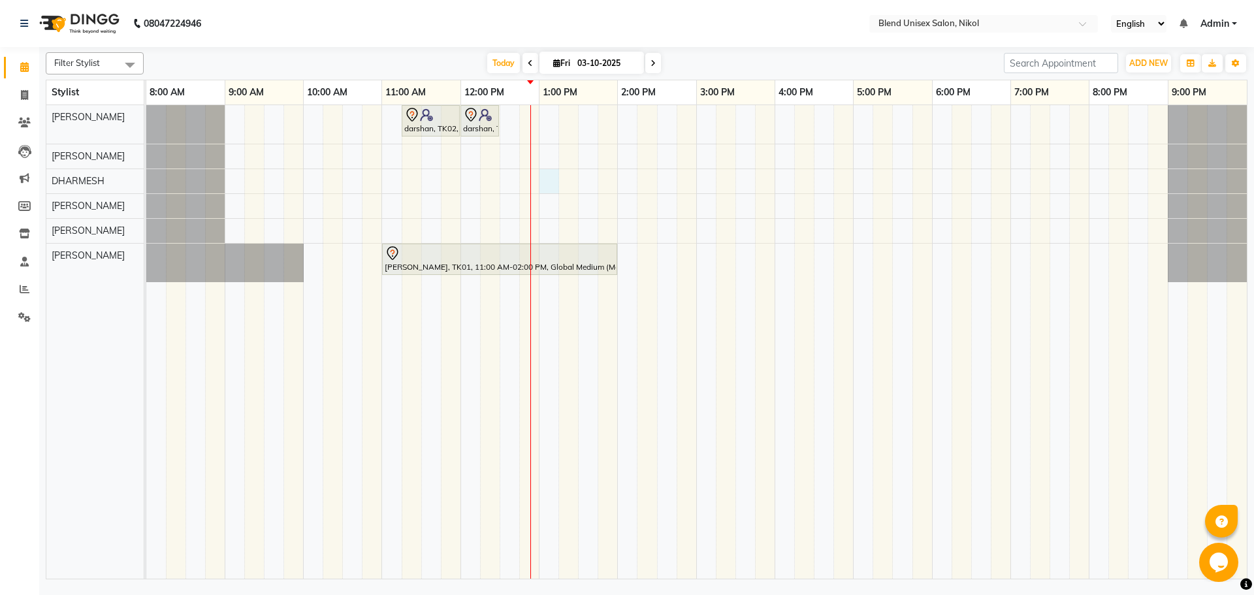
click at [556, 184] on div "darshan, TK02, 11:15 AM-12:00 PM, Hair Cut [DEMOGRAPHIC_DATA] darshan, TK02, 12…" at bounding box center [696, 342] width 1101 height 474
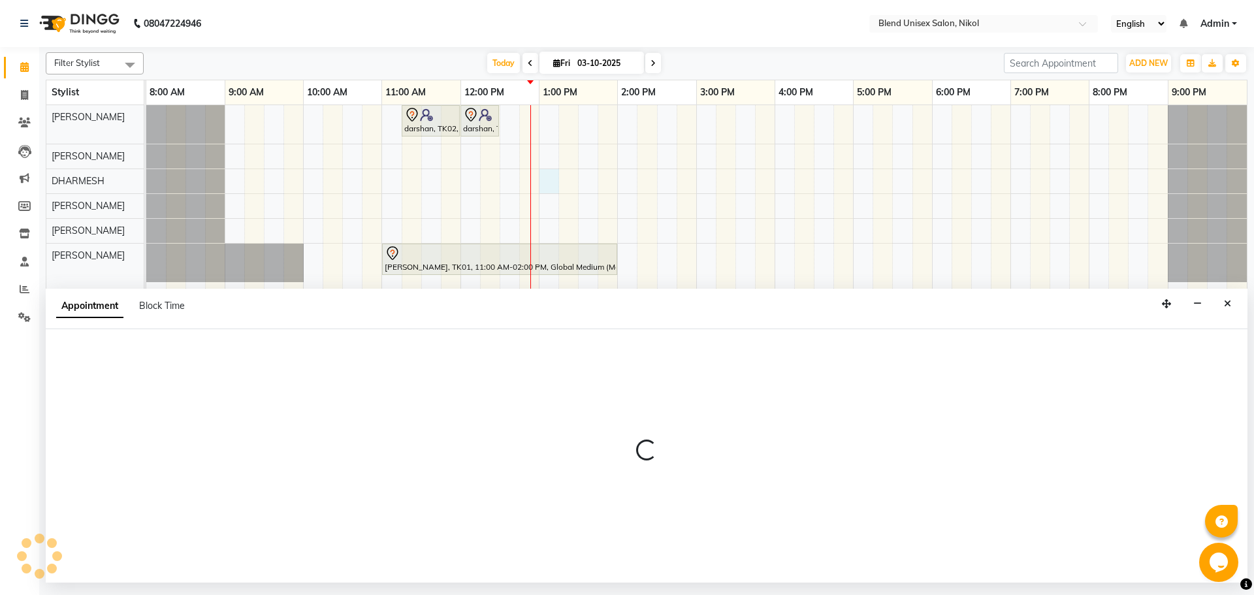
select select "84260"
select select "780"
select select "tentative"
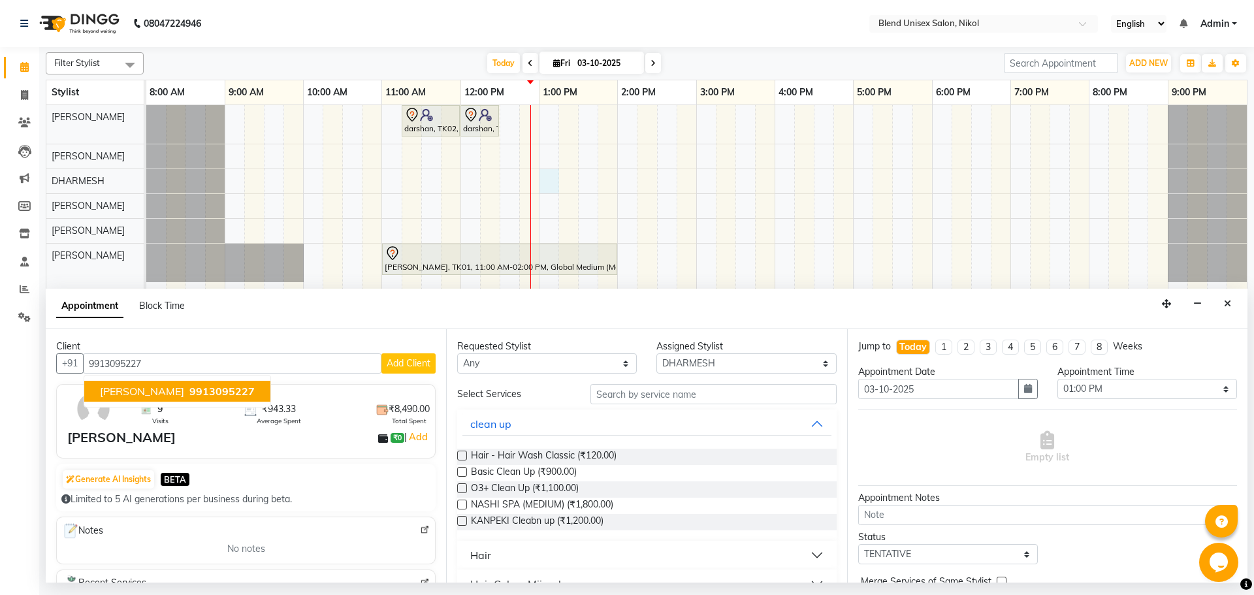
click at [167, 390] on span "[PERSON_NAME]" at bounding box center [142, 391] width 84 height 13
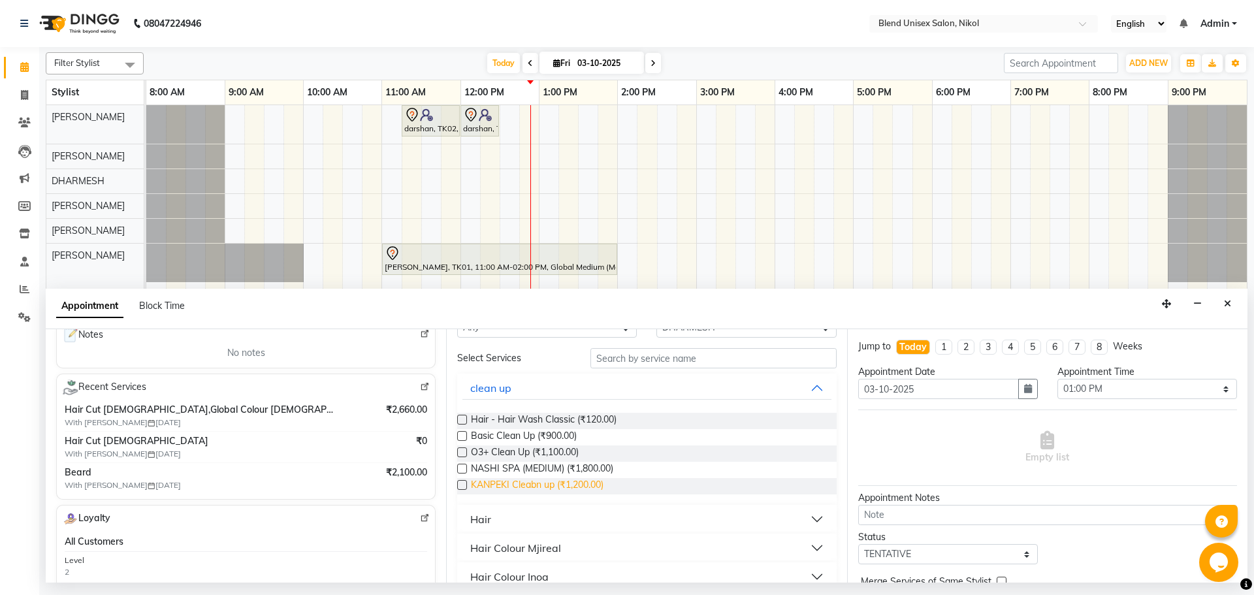
scroll to position [65, 0]
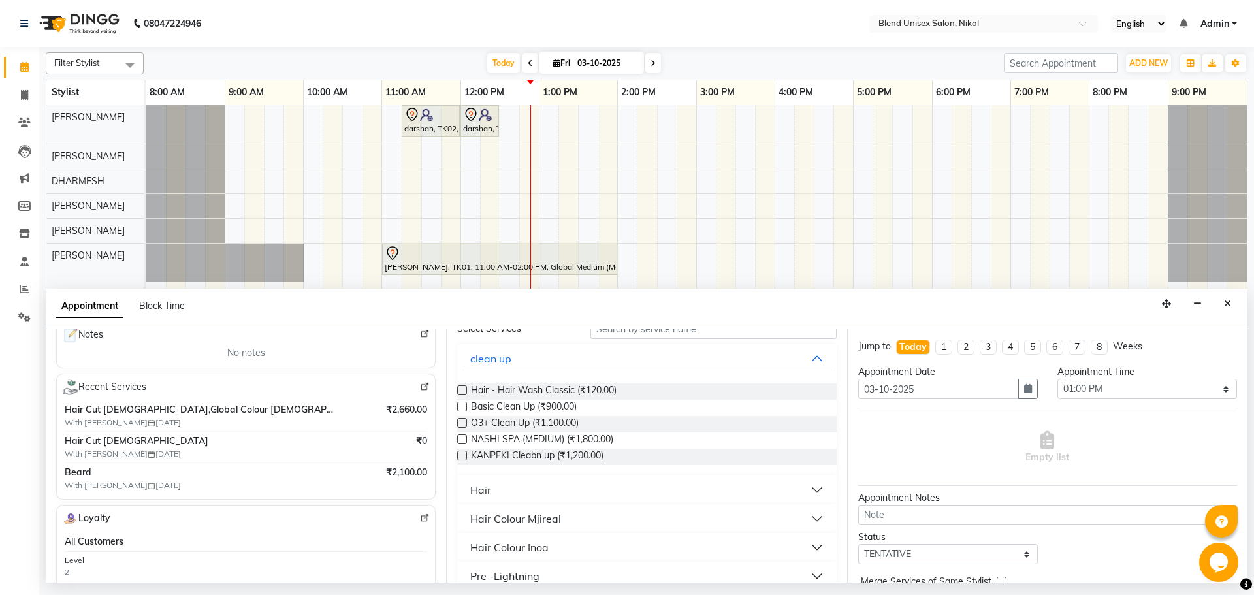
type input "9913095227"
click at [486, 490] on div "Hair" at bounding box center [480, 490] width 21 height 16
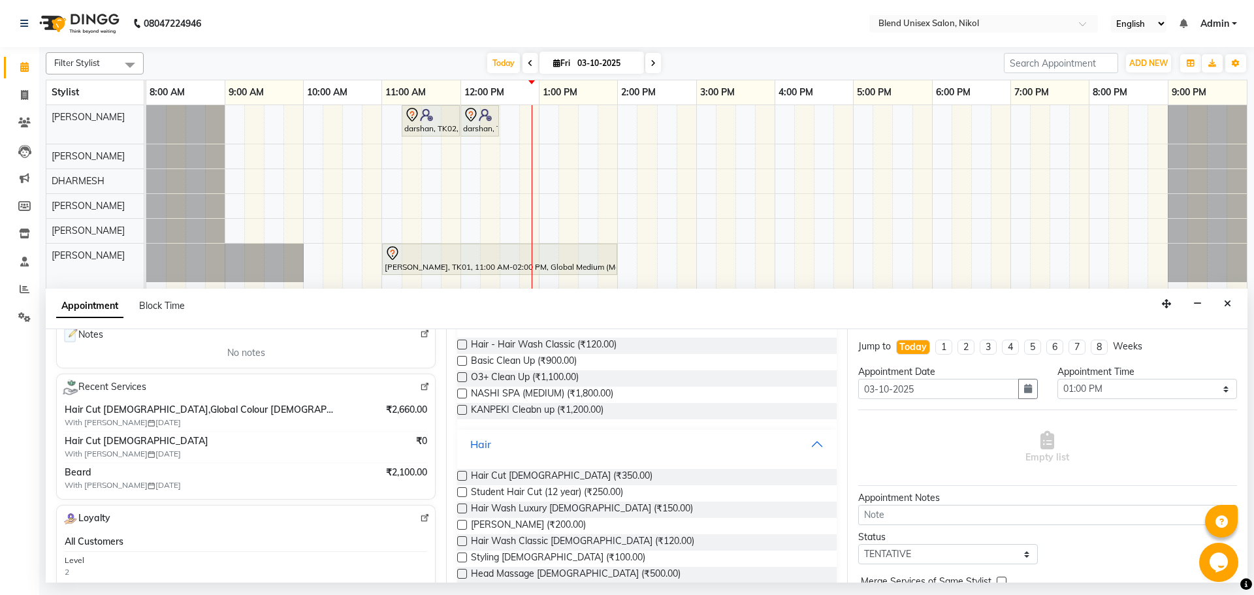
scroll to position [131, 0]
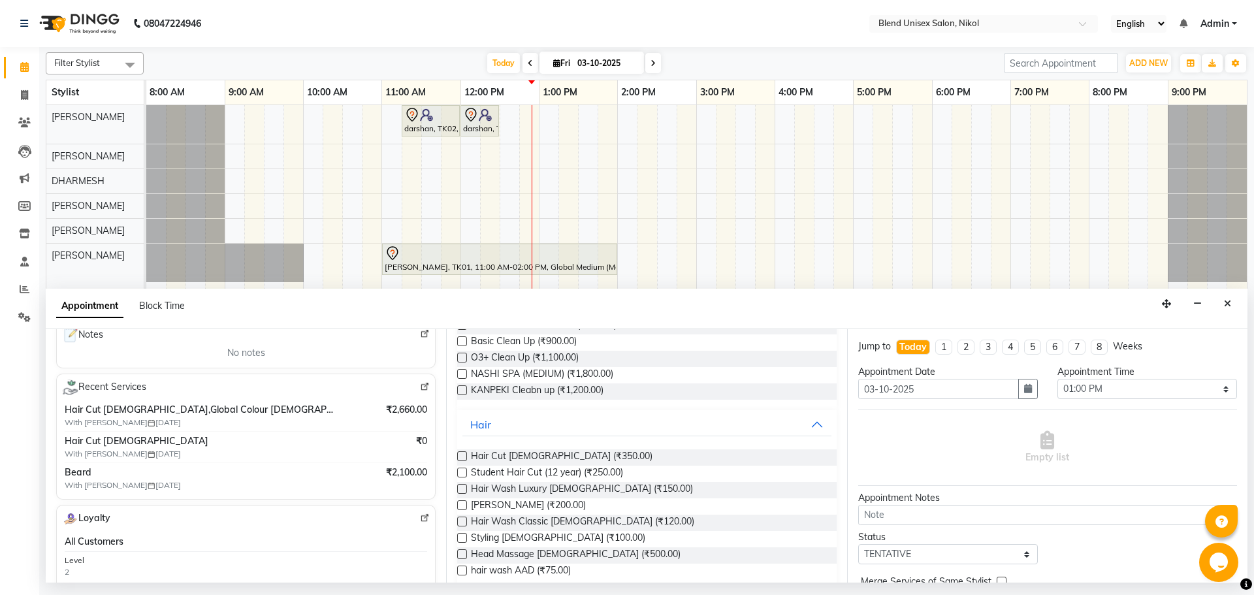
click at [461, 457] on label at bounding box center [462, 456] width 10 height 10
click at [461, 457] on input "checkbox" at bounding box center [461, 457] width 8 height 8
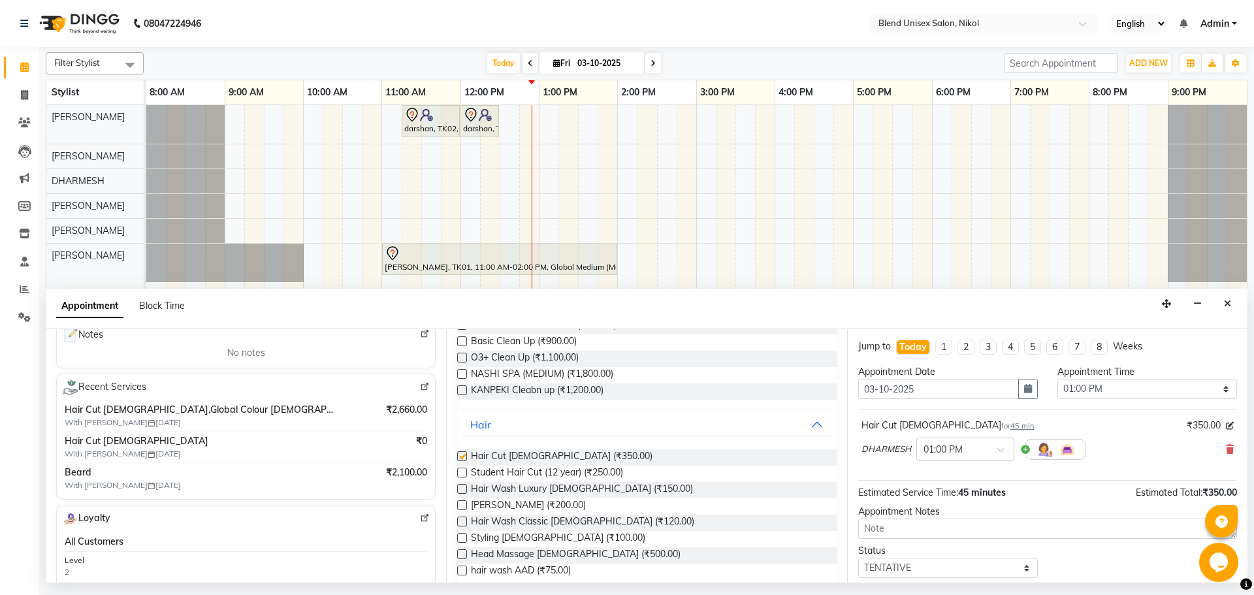
checkbox input "false"
click at [463, 505] on label at bounding box center [462, 505] width 10 height 10
click at [463, 505] on input "checkbox" at bounding box center [461, 506] width 8 height 8
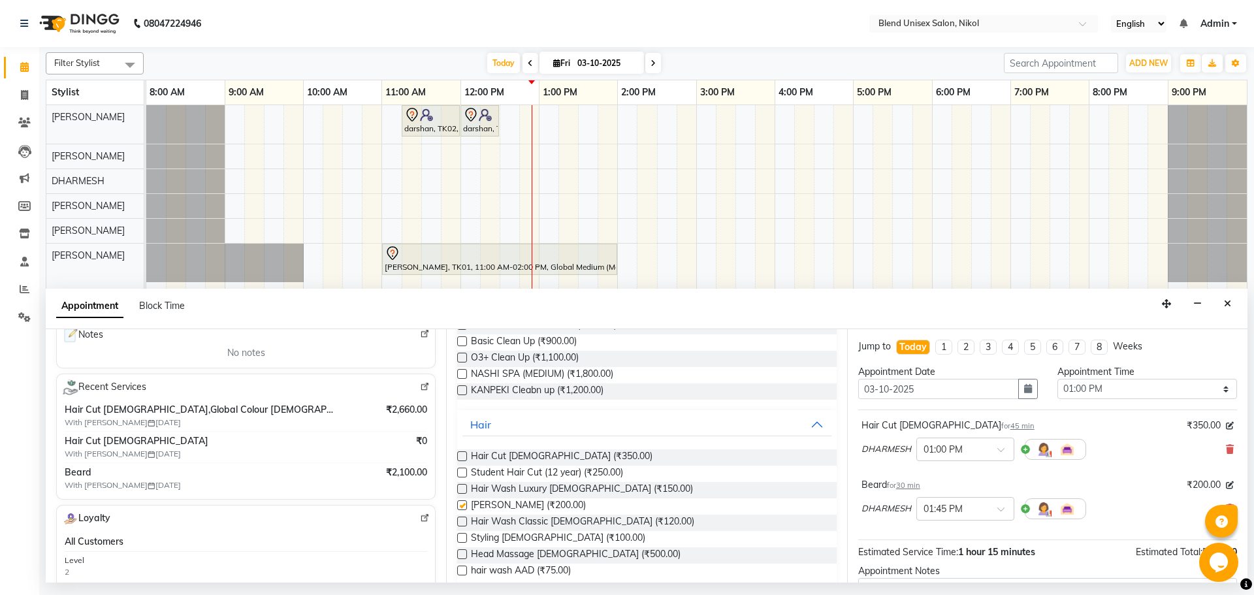
checkbox input "false"
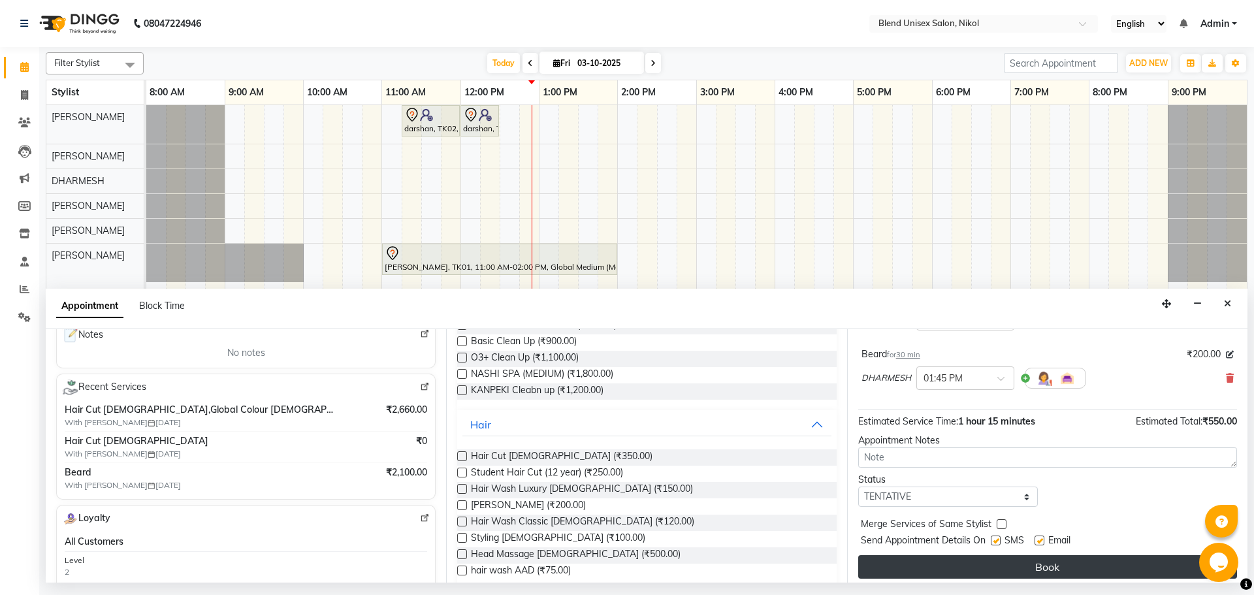
click at [1031, 572] on button "Book" at bounding box center [1047, 567] width 379 height 24
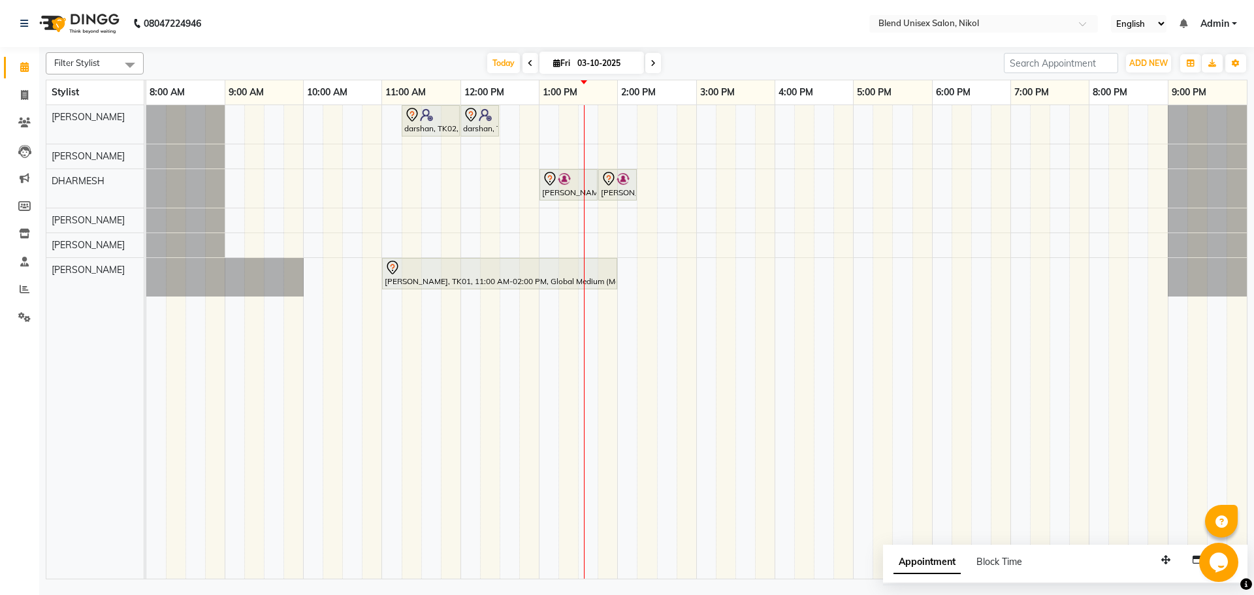
click at [562, 246] on div "darshan, TK02, 11:15 AM-12:00 PM, Hair Cut [DEMOGRAPHIC_DATA] darshan, TK02, 12…" at bounding box center [696, 342] width 1101 height 474
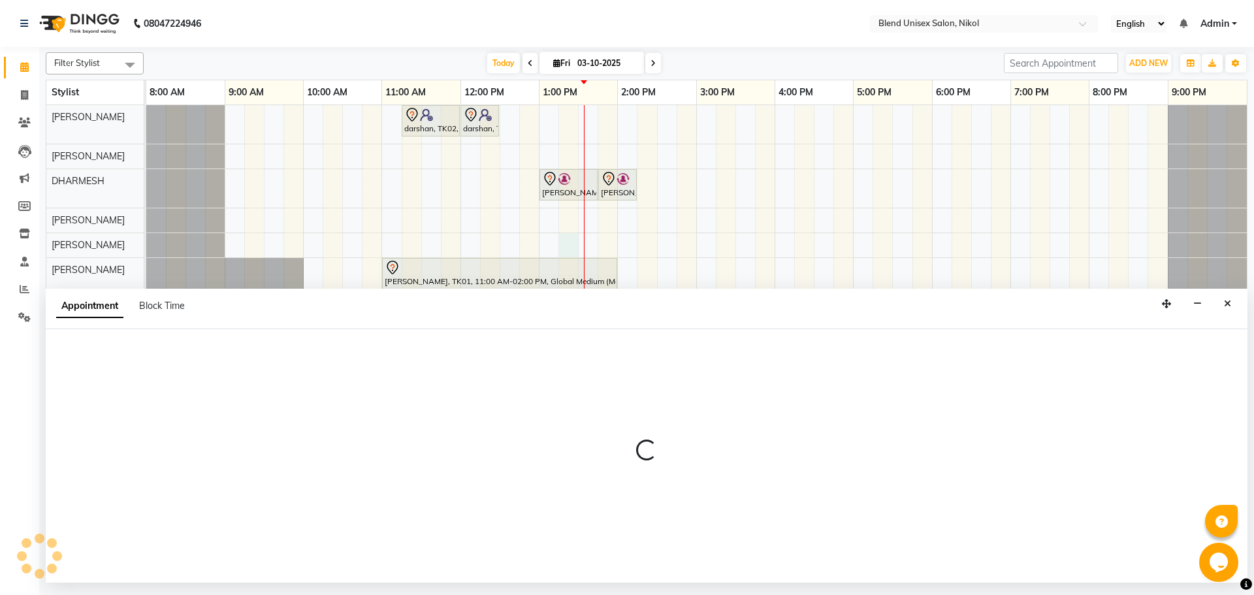
select select "92421"
select select "795"
select select "tentative"
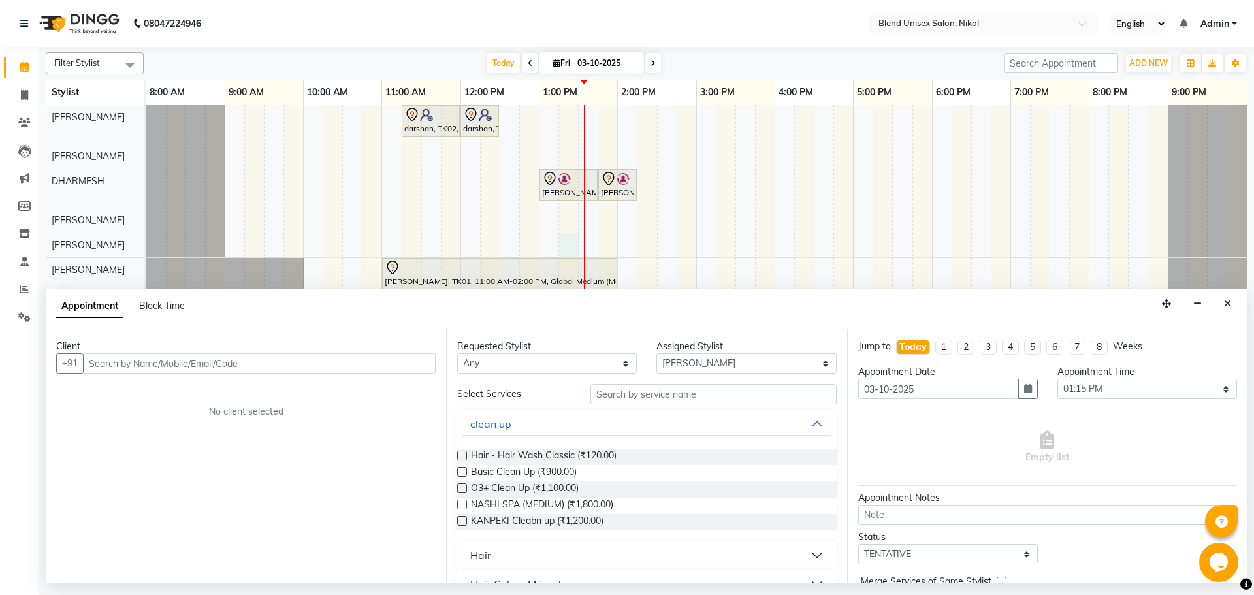
click at [549, 248] on div "darshan, TK02, 11:15 AM-12:00 PM, Hair Cut [DEMOGRAPHIC_DATA] darshan, TK02, 12…" at bounding box center [696, 342] width 1101 height 474
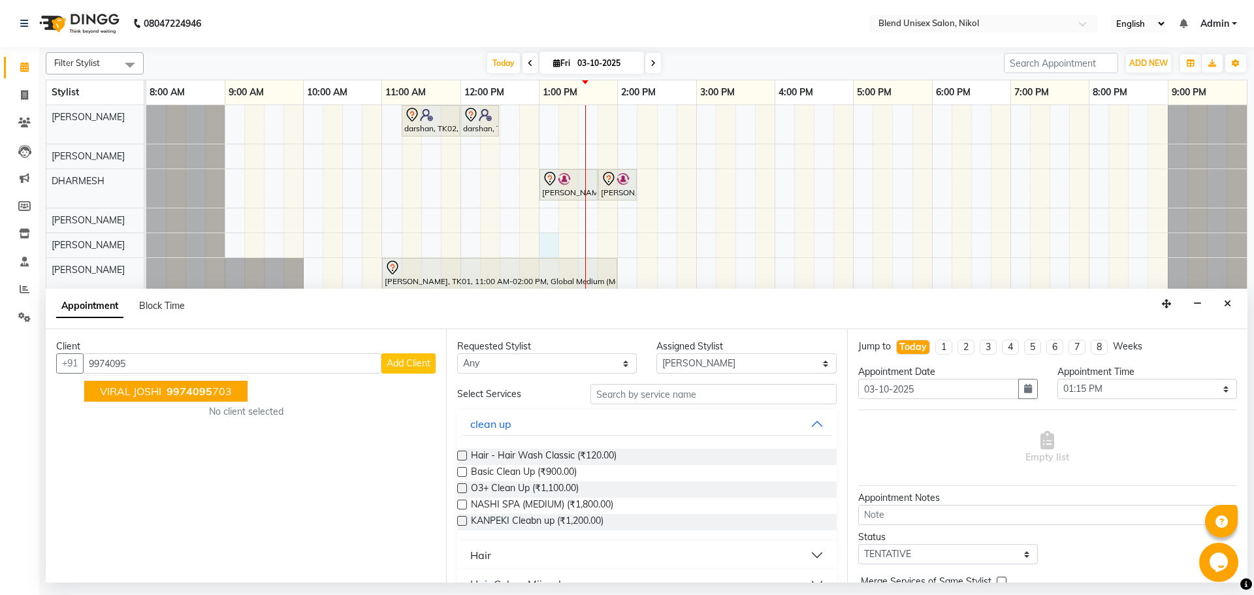
click at [204, 398] on button "VIRAL JOSHI 9974095 703" at bounding box center [165, 391] width 163 height 21
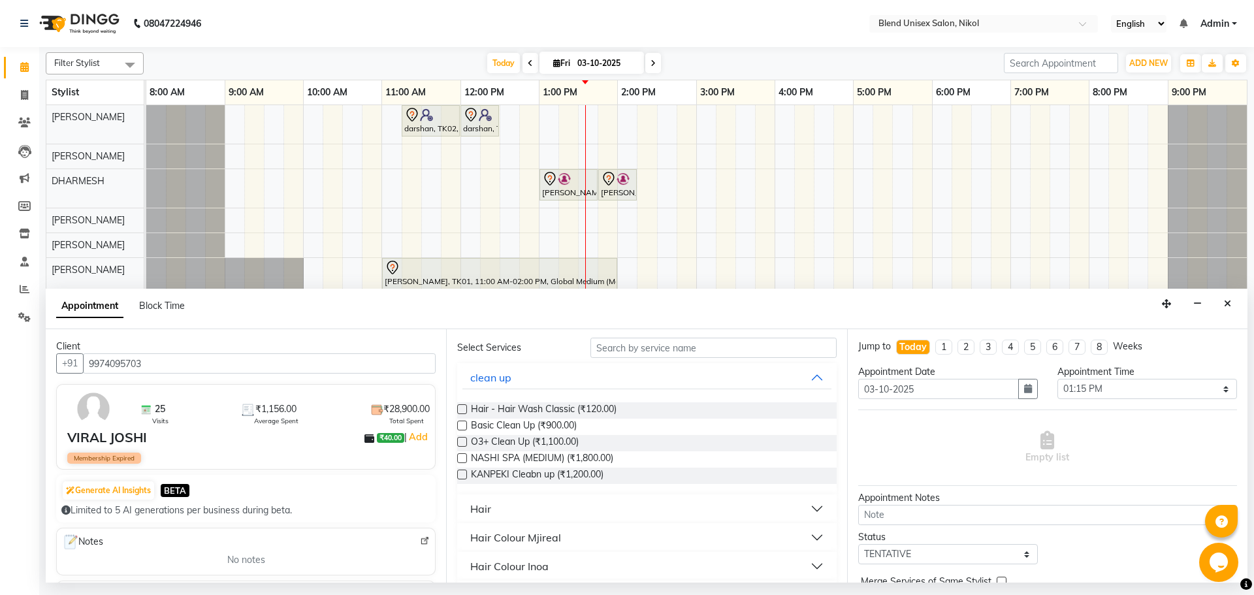
scroll to position [65, 0]
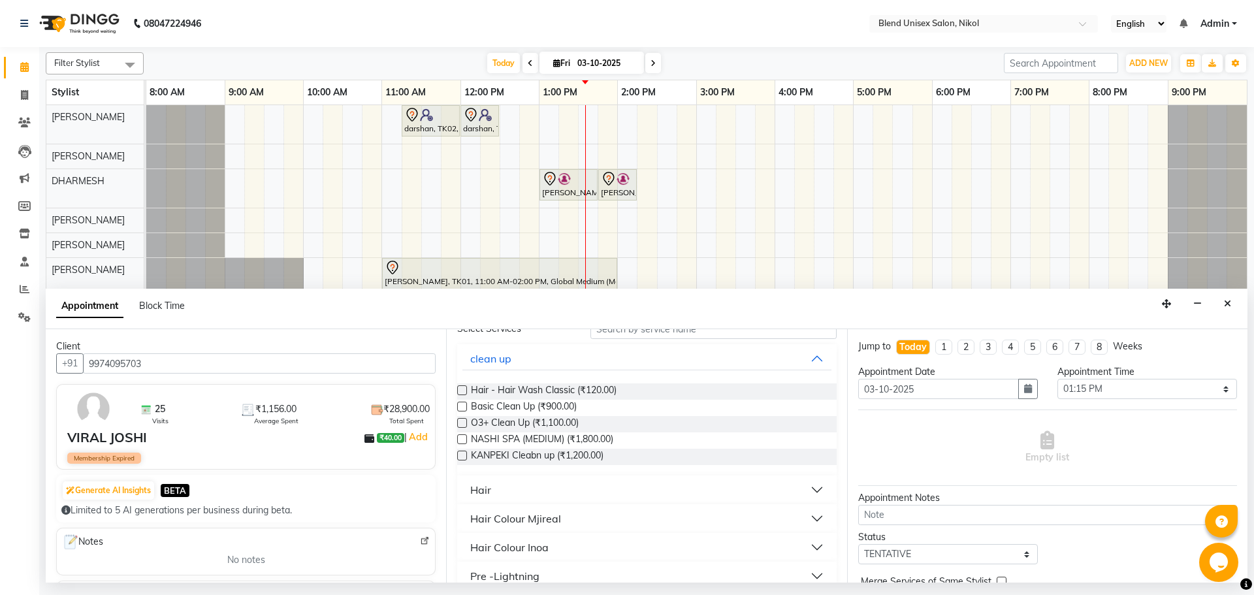
type input "9974095703"
click at [502, 489] on button "Hair" at bounding box center [646, 490] width 368 height 24
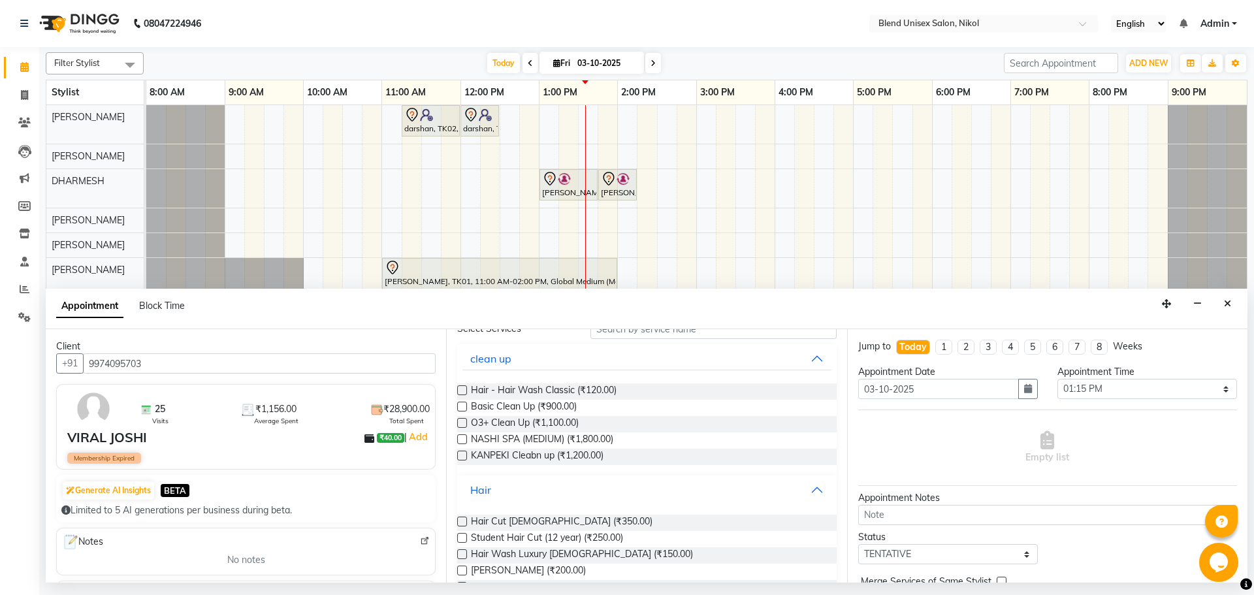
scroll to position [131, 0]
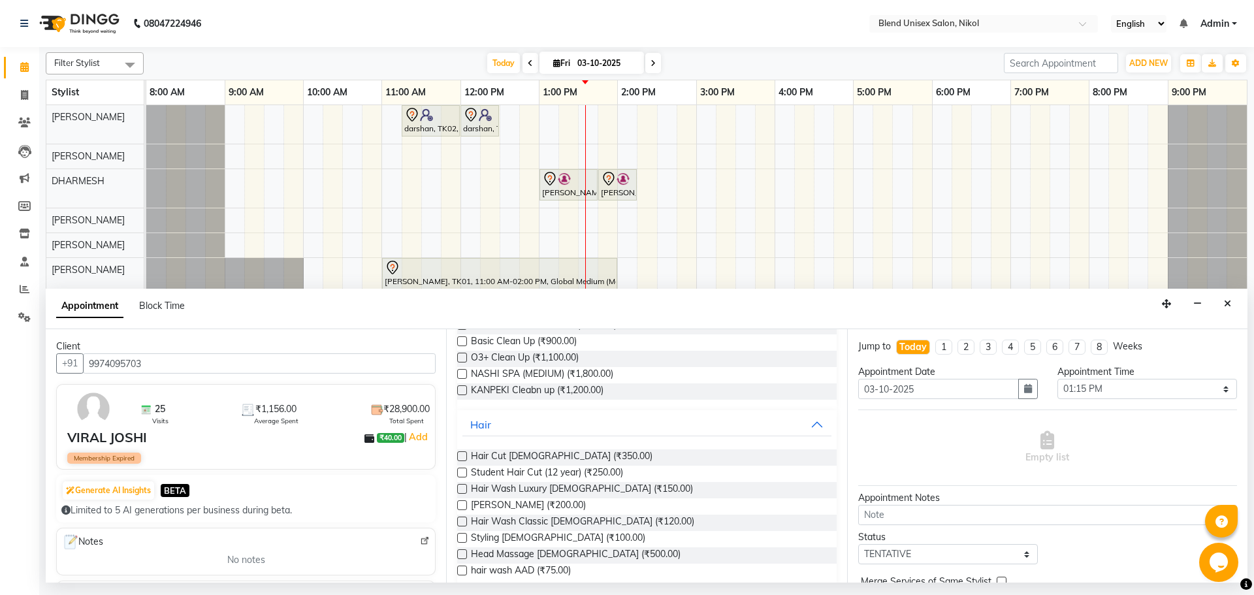
click at [464, 506] on label at bounding box center [462, 505] width 10 height 10
click at [464, 506] on input "checkbox" at bounding box center [461, 506] width 8 height 8
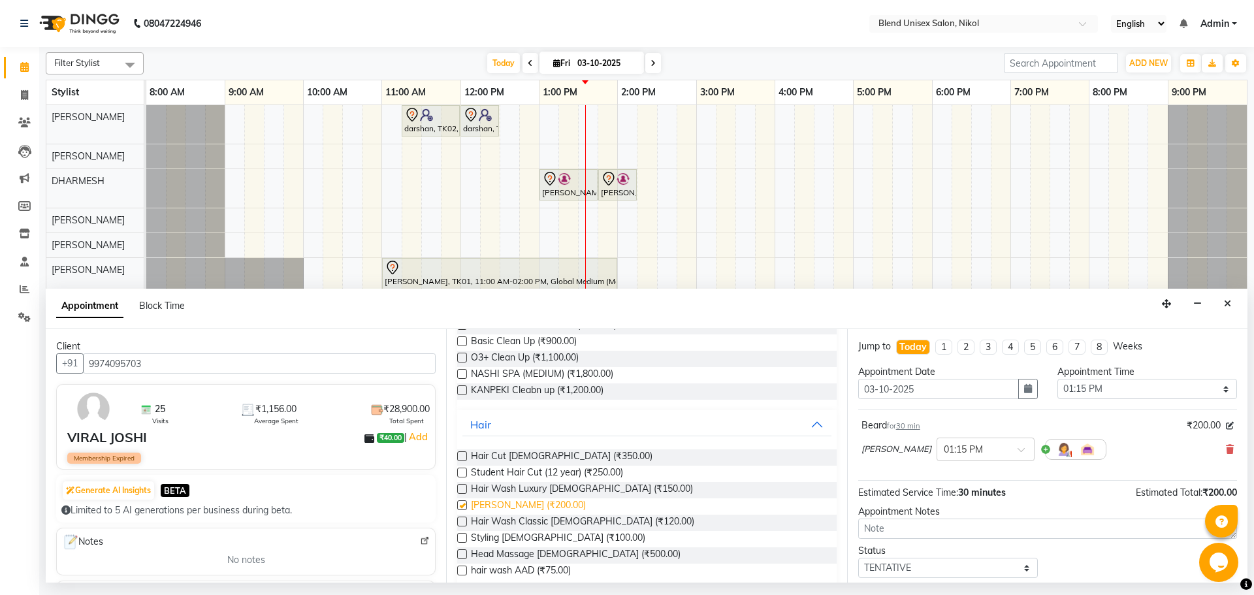
checkbox input "false"
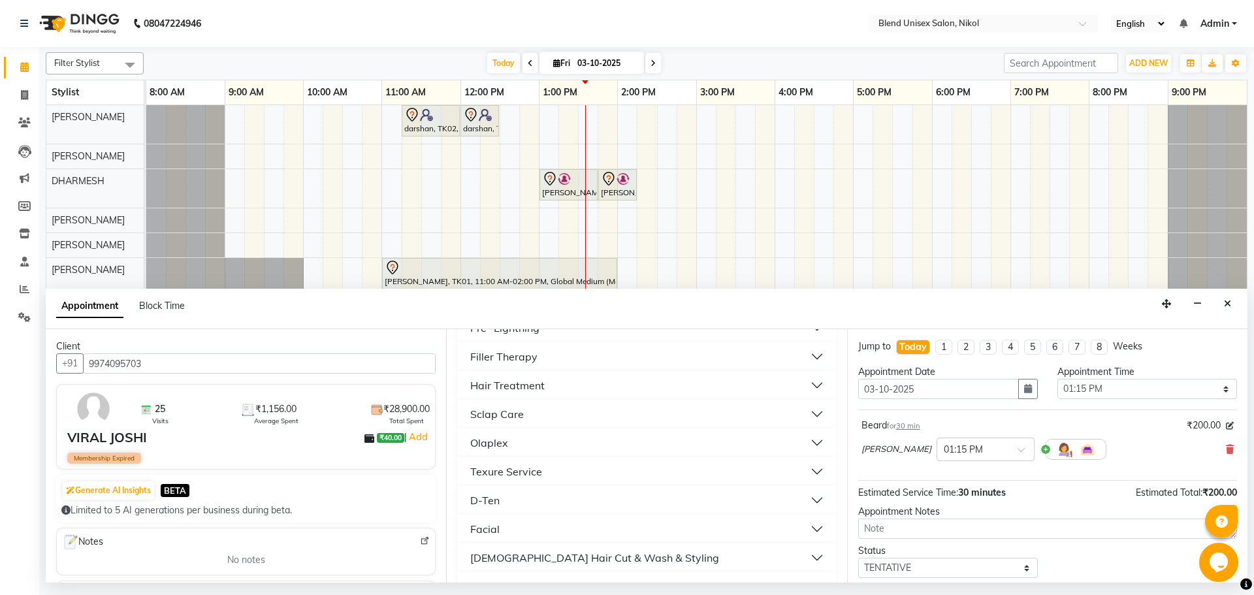
scroll to position [462, 0]
click at [560, 528] on button "Facial" at bounding box center [646, 532] width 368 height 24
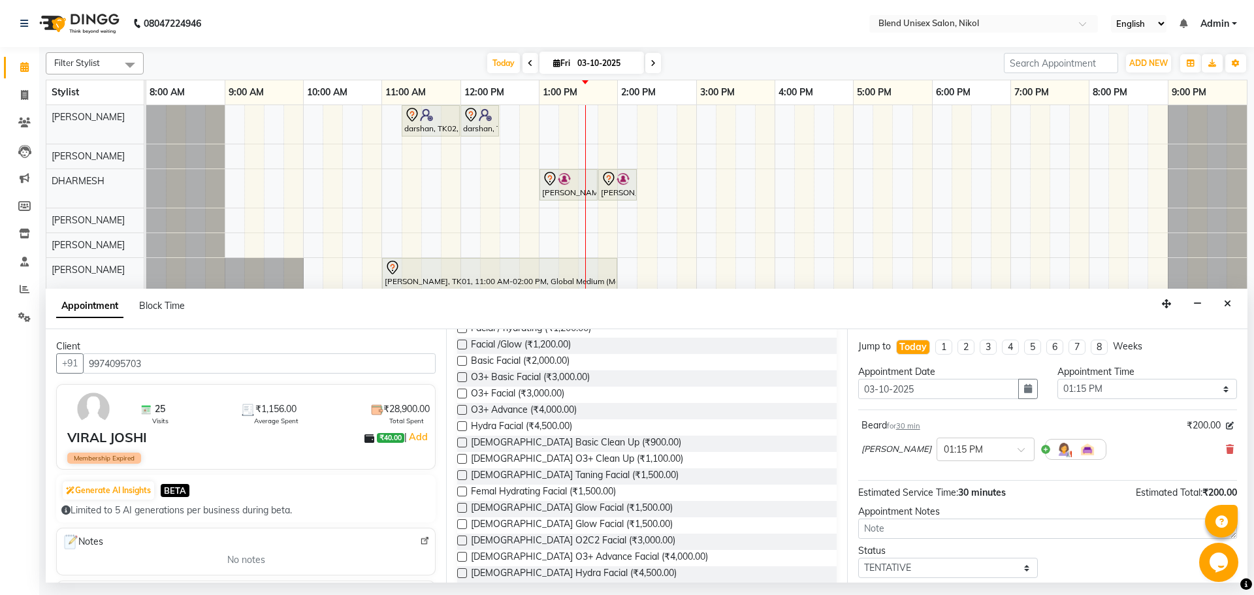
scroll to position [658, 0]
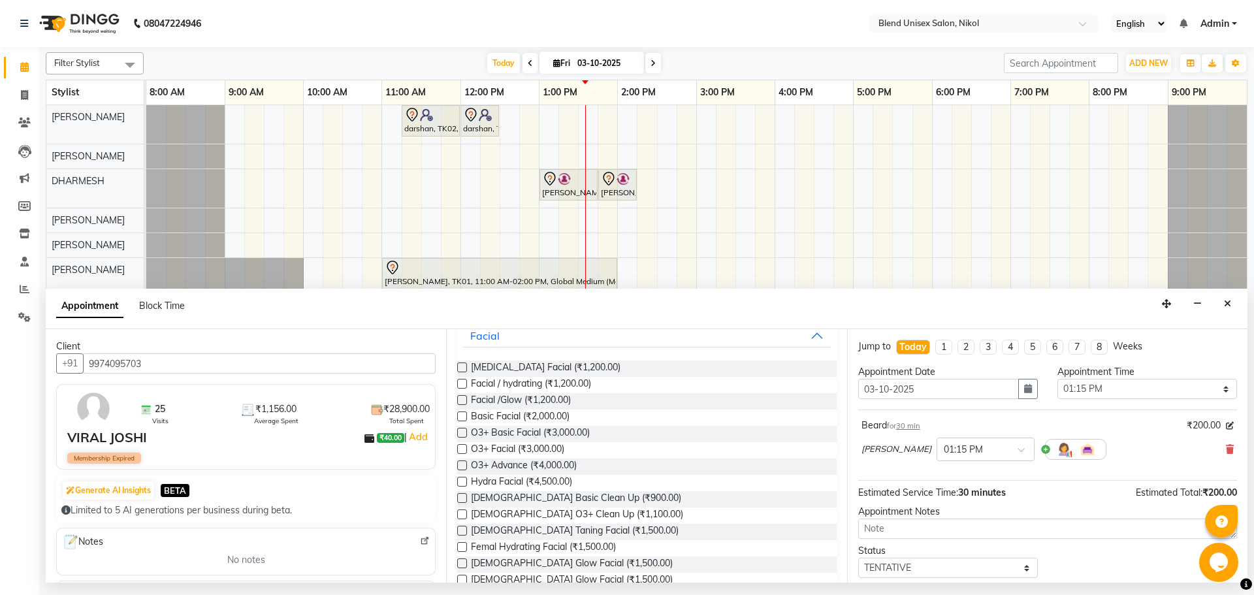
click at [462, 514] on label at bounding box center [462, 514] width 10 height 10
click at [462, 514] on input "checkbox" at bounding box center [461, 515] width 8 height 8
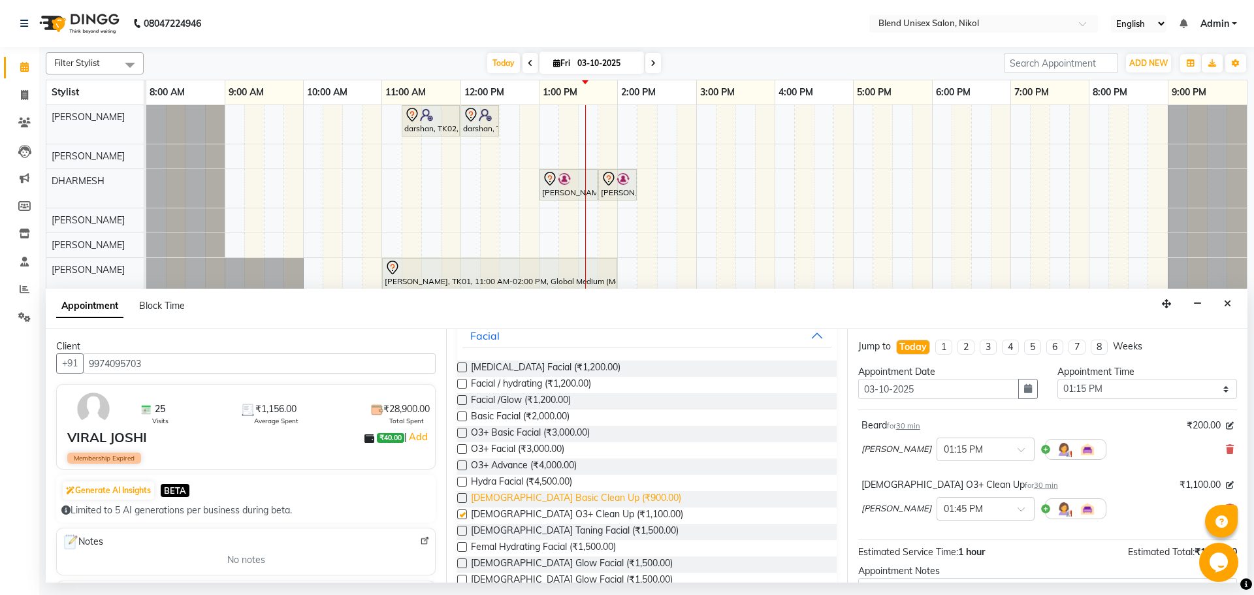
checkbox input "false"
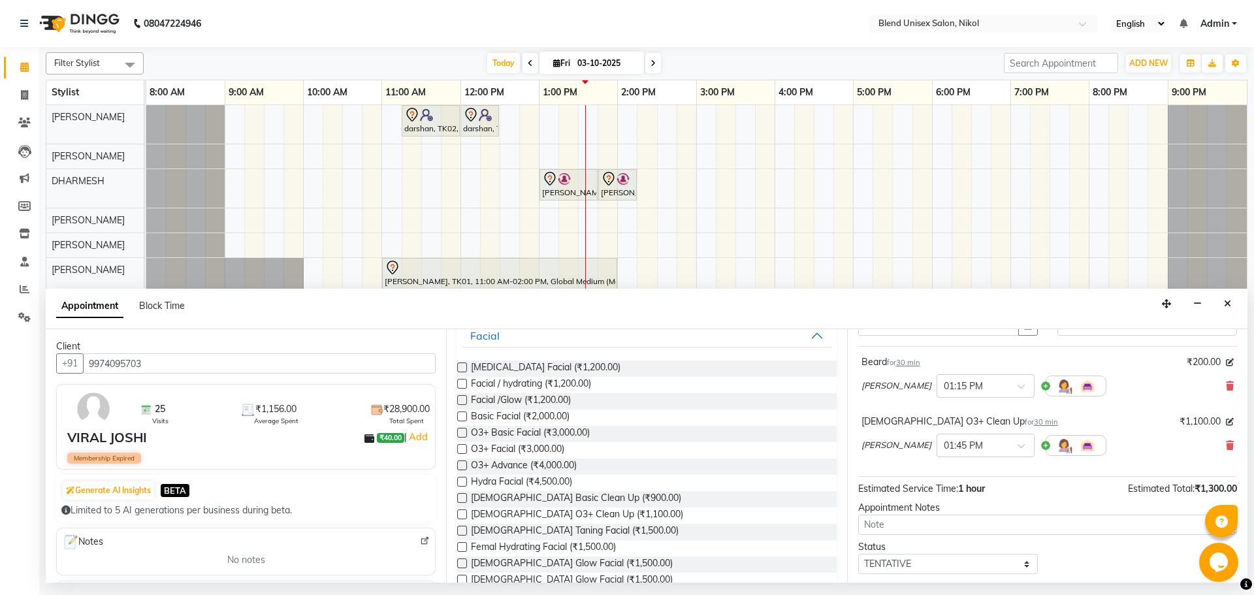
scroll to position [137, 0]
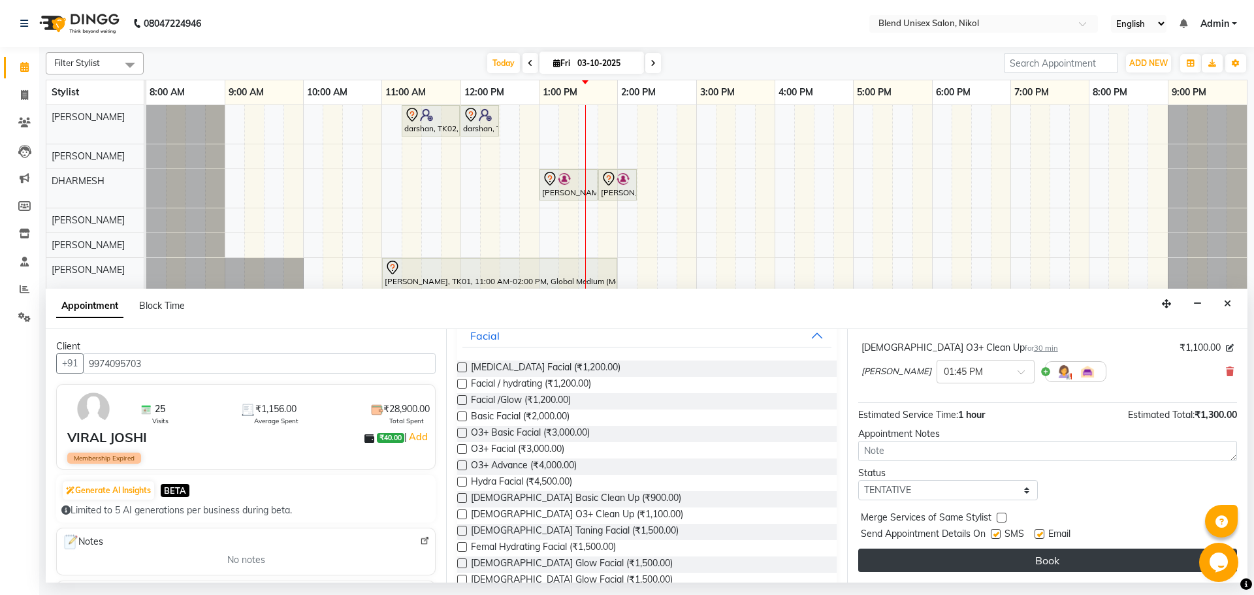
click at [909, 557] on button "Book" at bounding box center [1047, 561] width 379 height 24
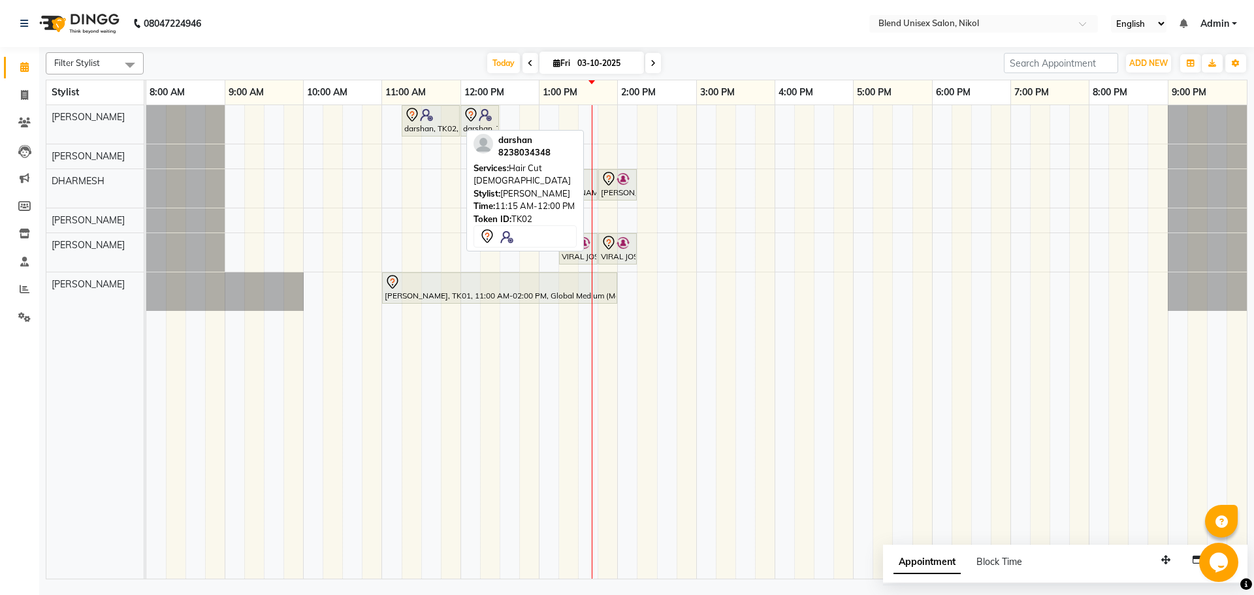
click at [421, 121] on img at bounding box center [426, 114] width 13 height 13
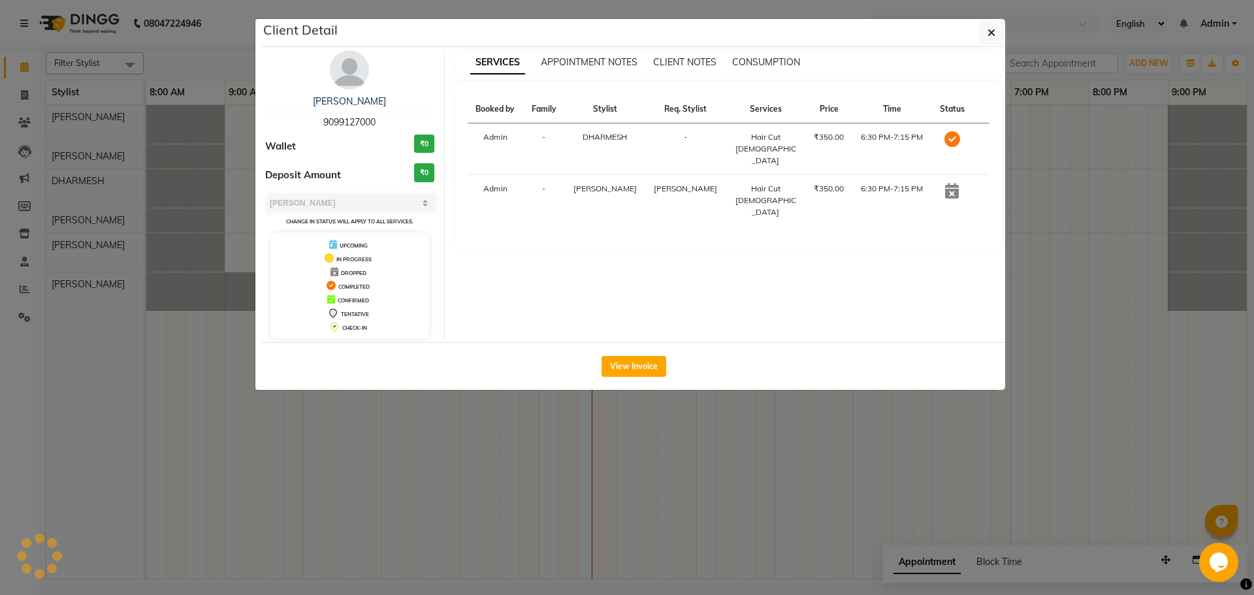
select select "7"
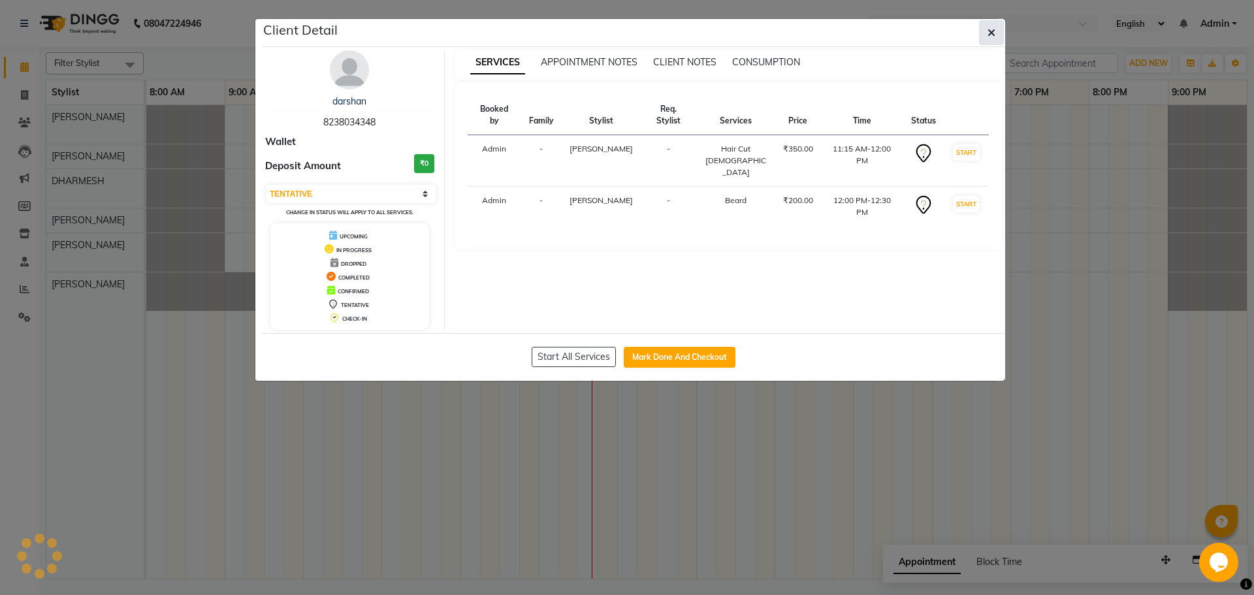
click at [987, 24] on button "button" at bounding box center [991, 32] width 25 height 25
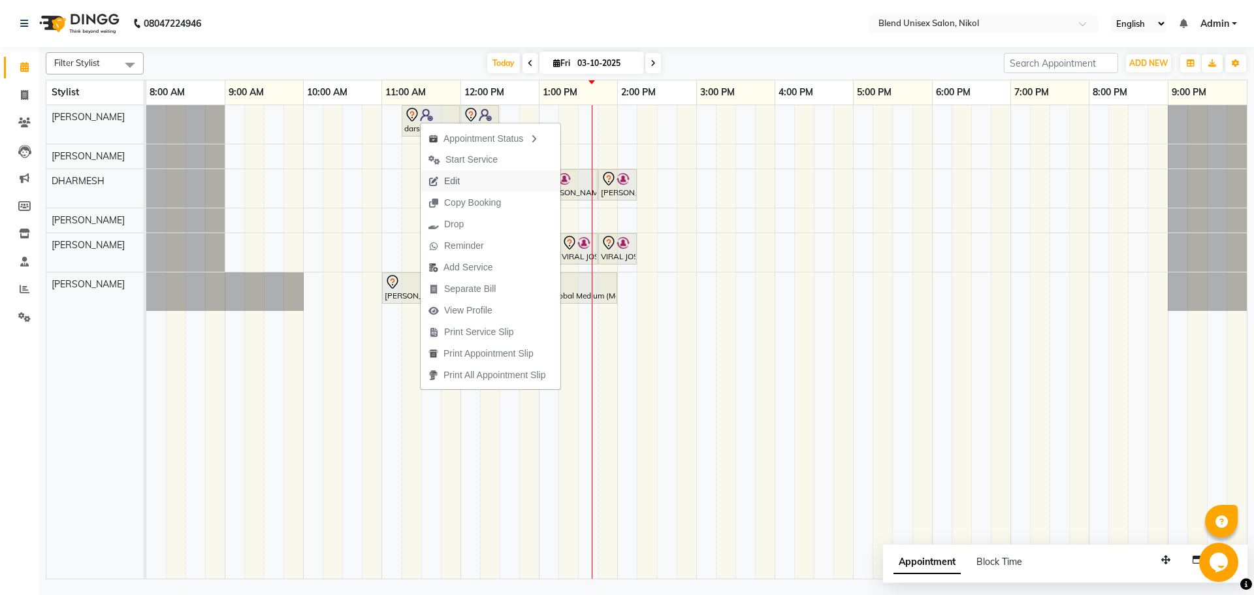
click at [495, 183] on button "Edit" at bounding box center [491, 181] width 140 height 22
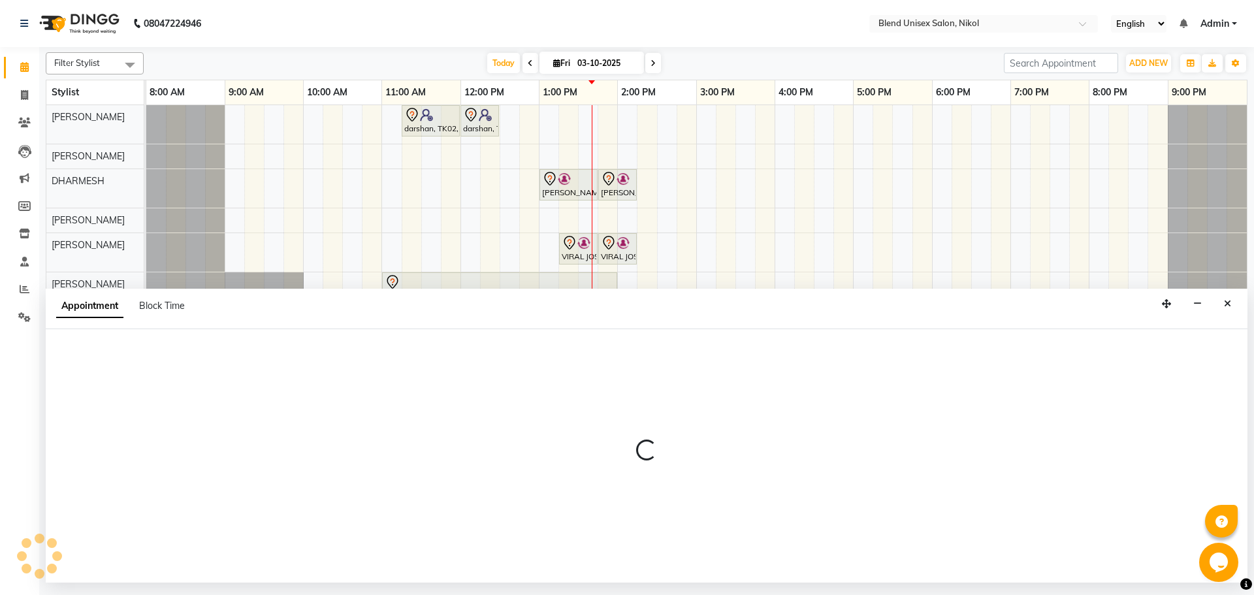
select select "tentative"
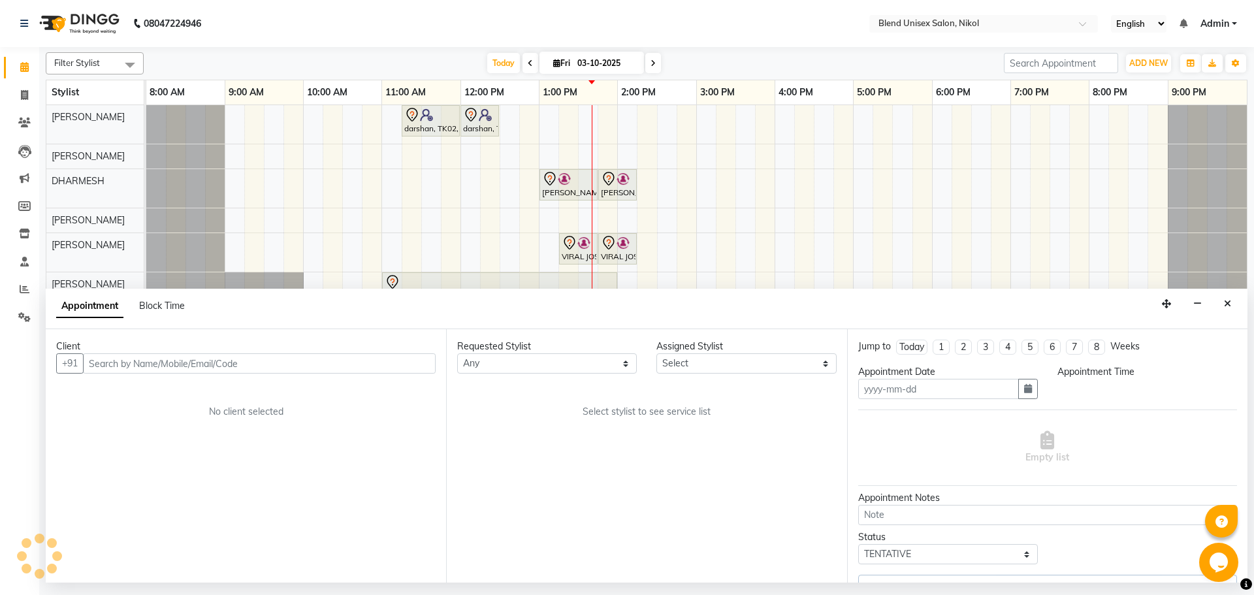
type input "03-10-2025"
select select "675"
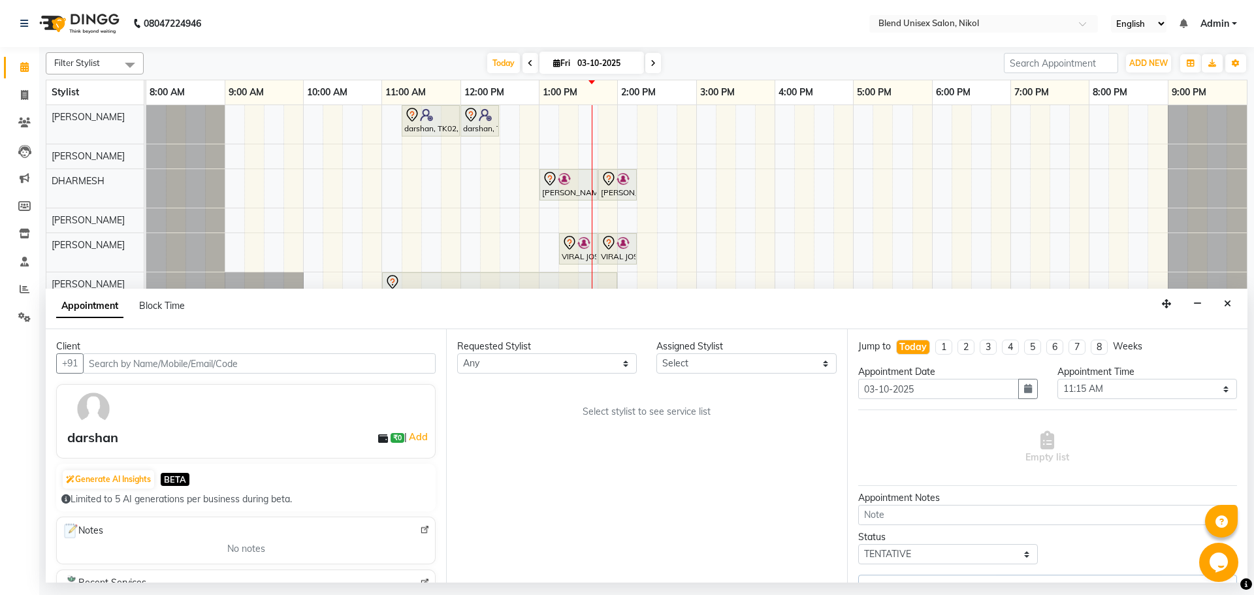
select select "74694"
select select "3057"
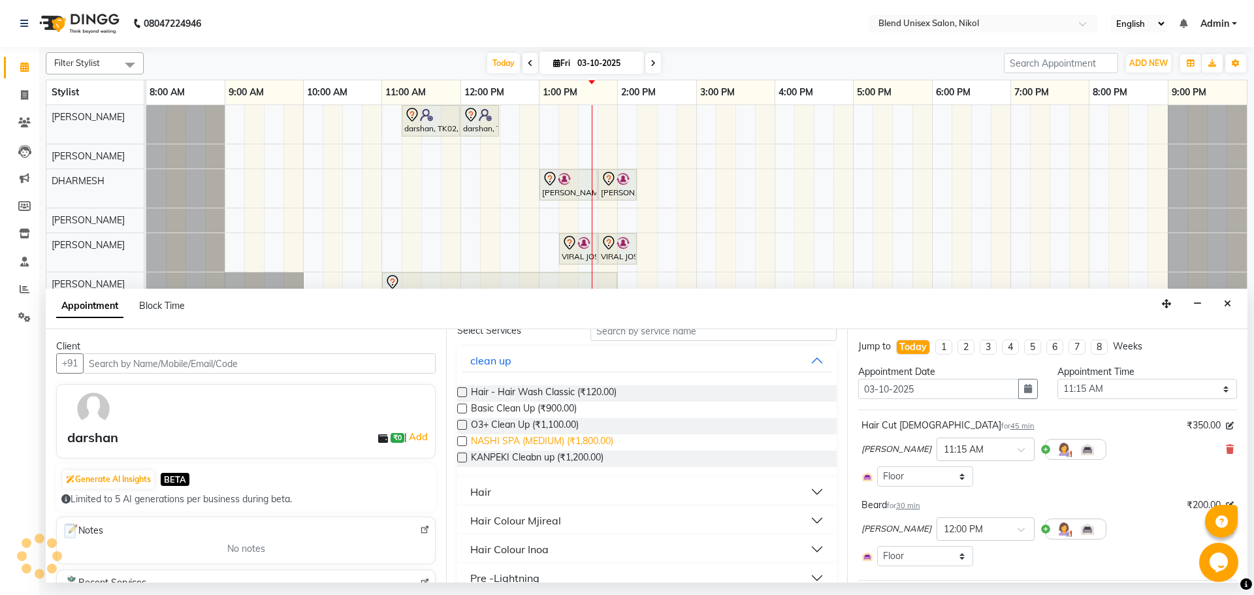
scroll to position [65, 0]
click at [545, 516] on div "Hair Colour Mjireal" at bounding box center [515, 519] width 91 height 16
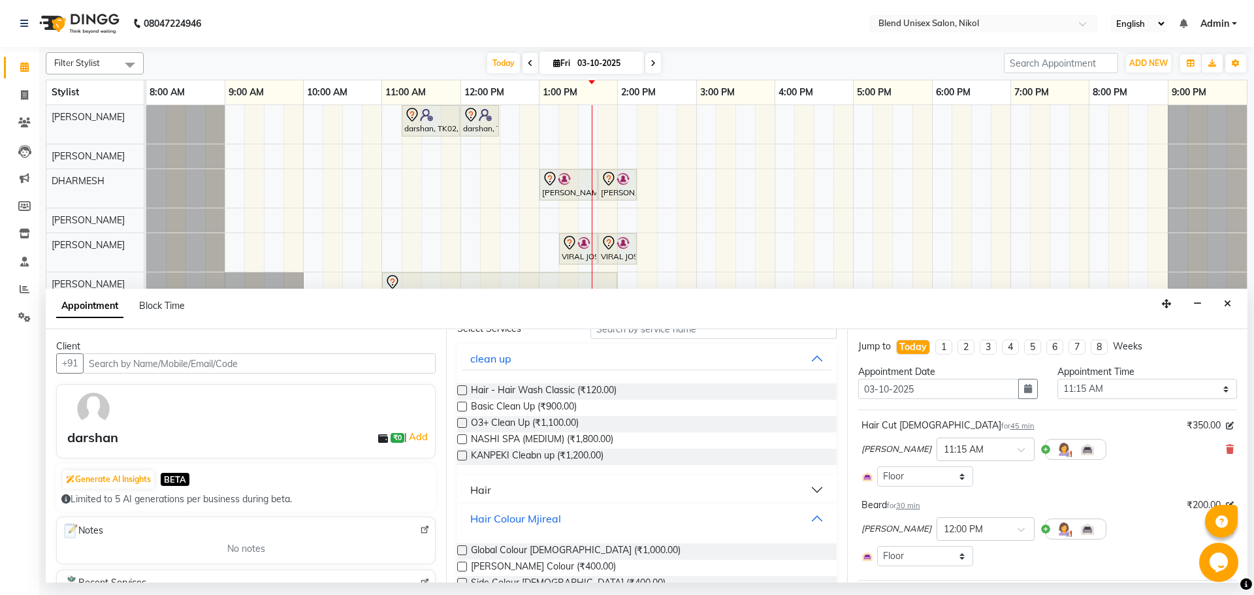
scroll to position [196, 0]
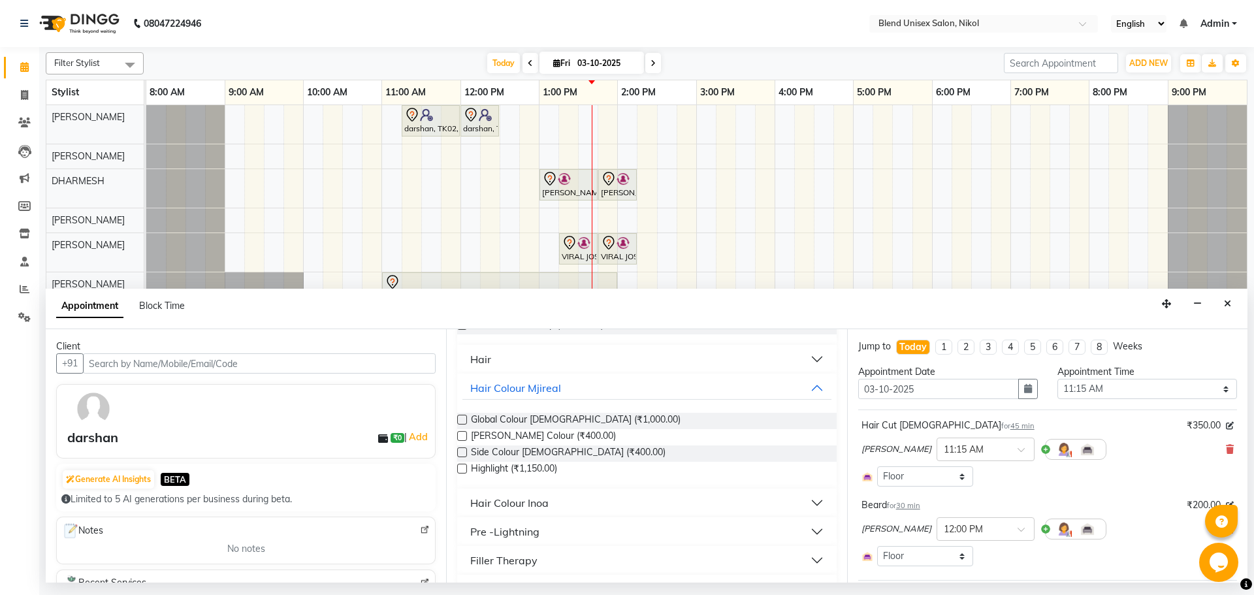
click at [460, 419] on label at bounding box center [462, 420] width 10 height 10
click at [460, 419] on input "checkbox" at bounding box center [461, 421] width 8 height 8
checkbox input "false"
click at [463, 434] on label at bounding box center [462, 436] width 10 height 10
click at [463, 434] on input "checkbox" at bounding box center [461, 437] width 8 height 8
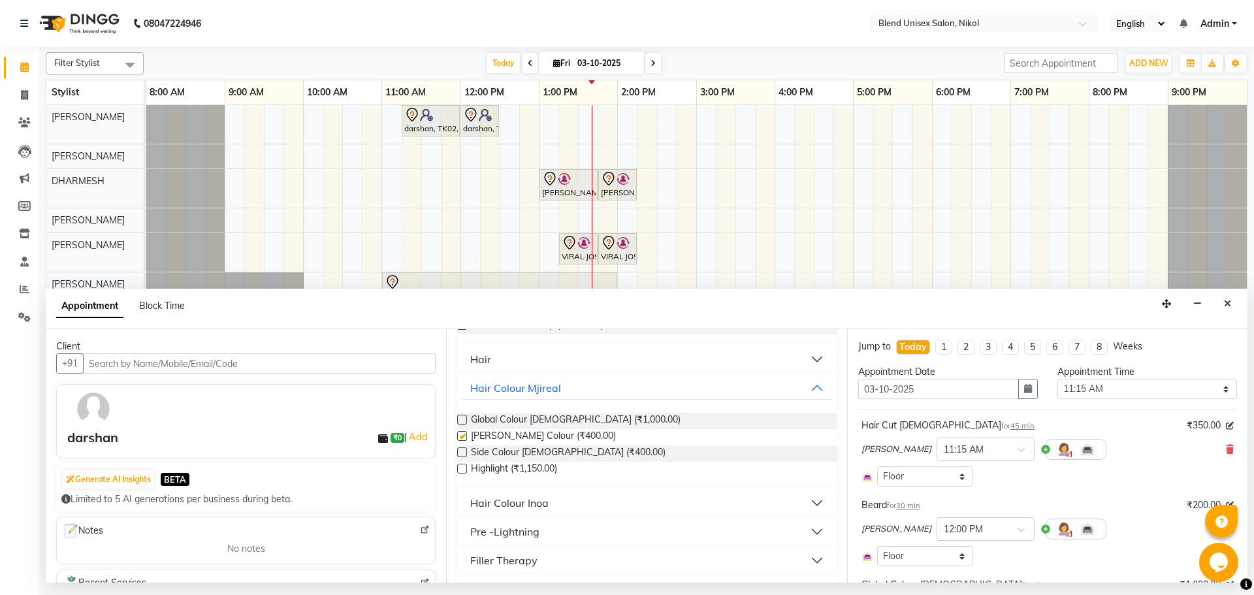
checkbox input "false"
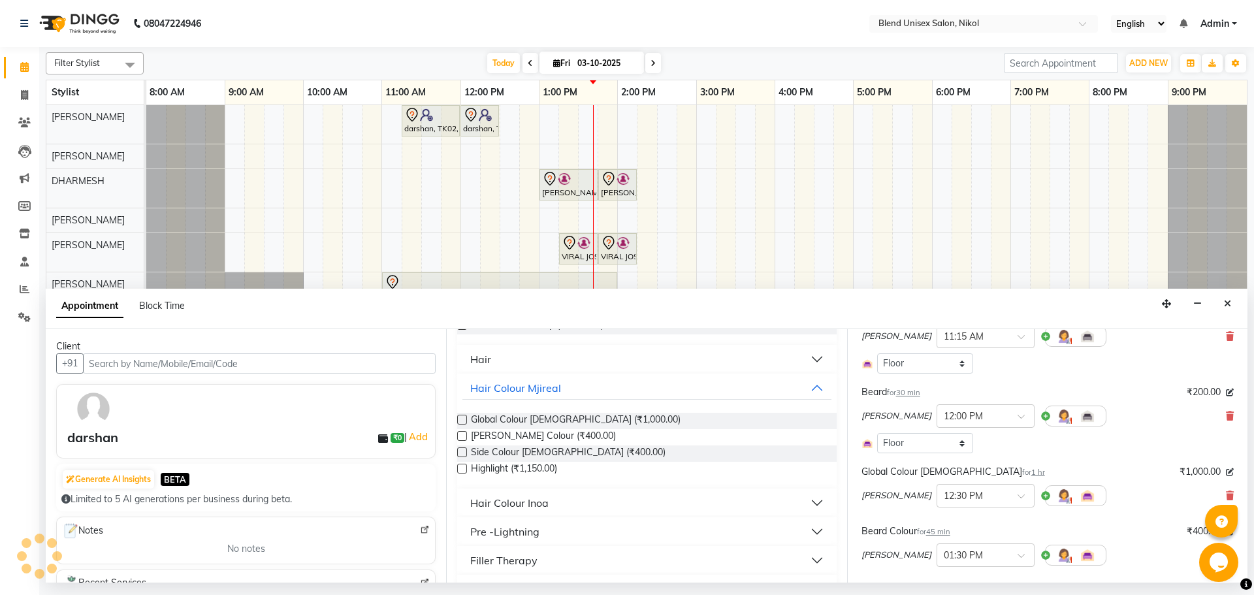
scroll to position [131, 0]
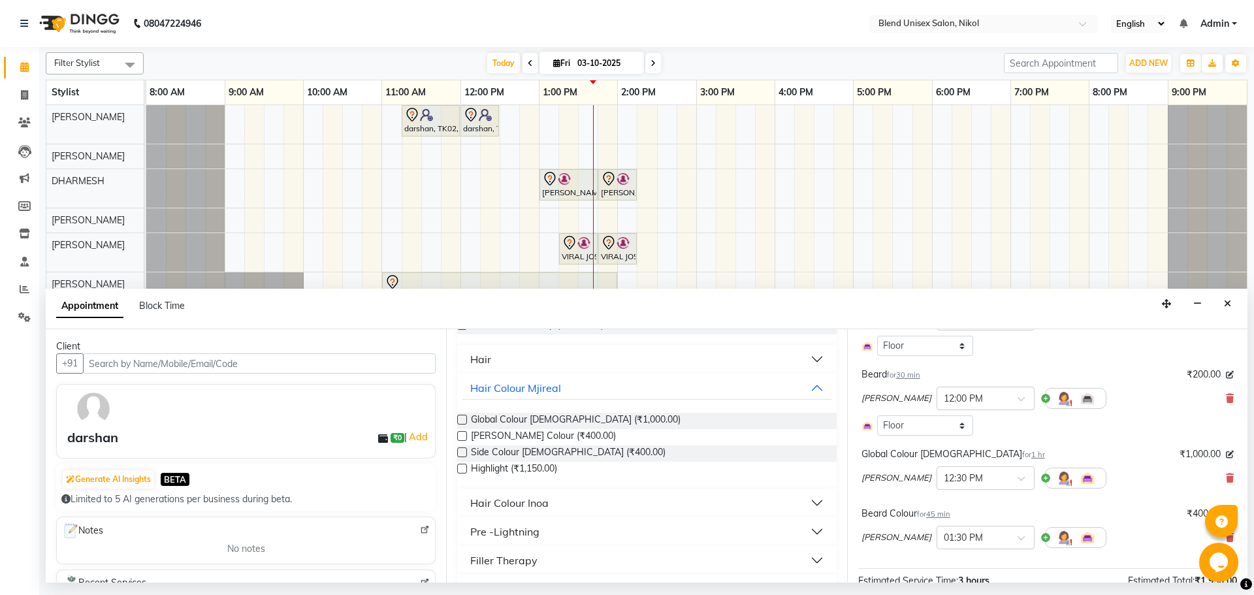
click at [506, 365] on button "Hair" at bounding box center [646, 359] width 368 height 24
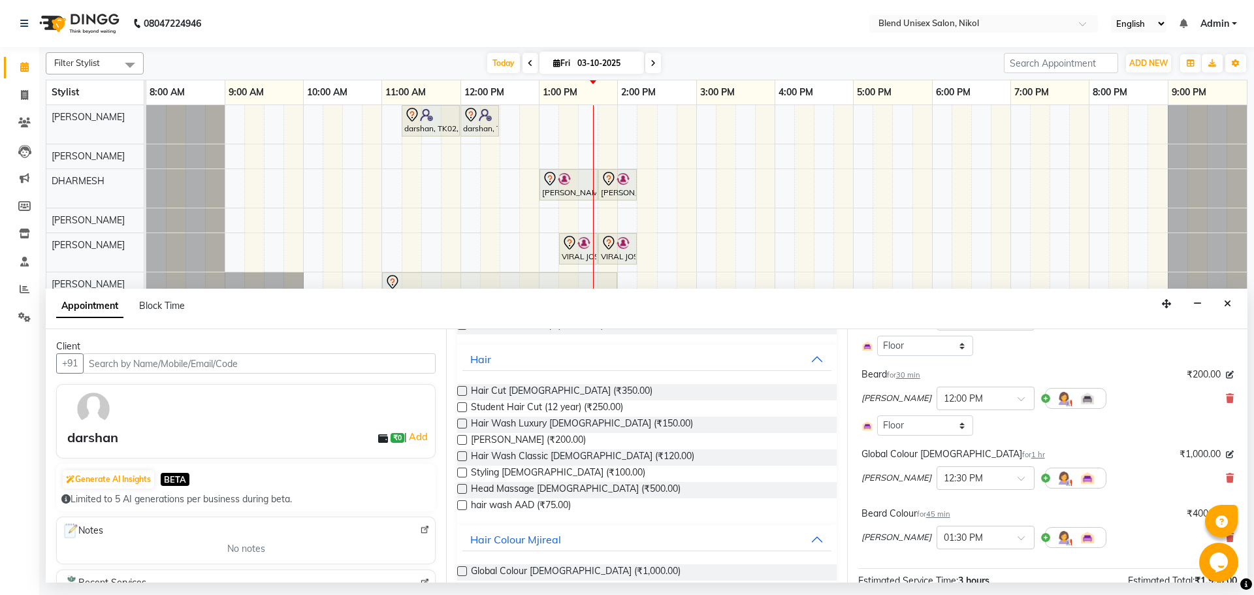
click at [462, 440] on label at bounding box center [462, 440] width 10 height 10
click at [462, 440] on input "checkbox" at bounding box center [461, 441] width 8 height 8
checkbox input "false"
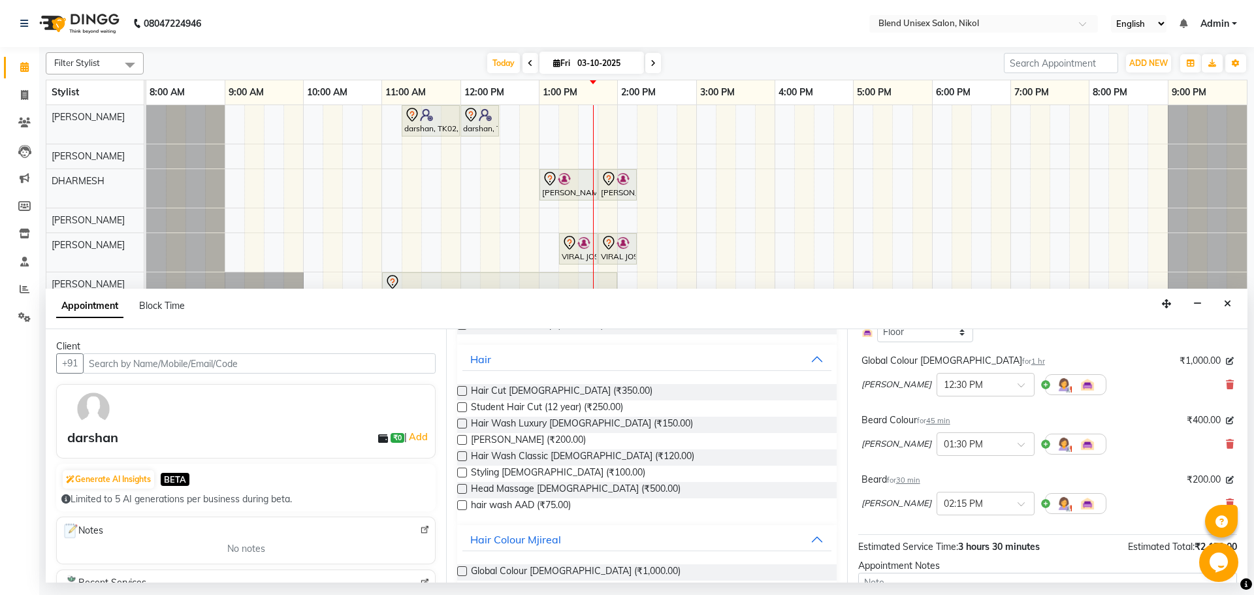
scroll to position [261, 0]
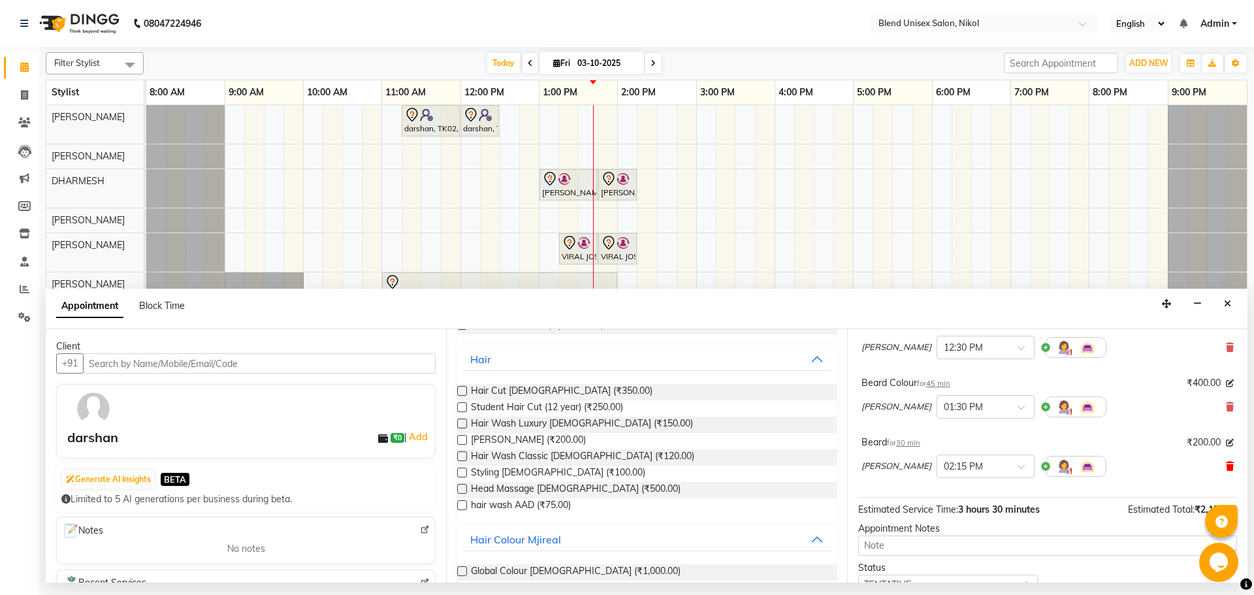
click at [1226, 464] on icon at bounding box center [1230, 466] width 8 height 9
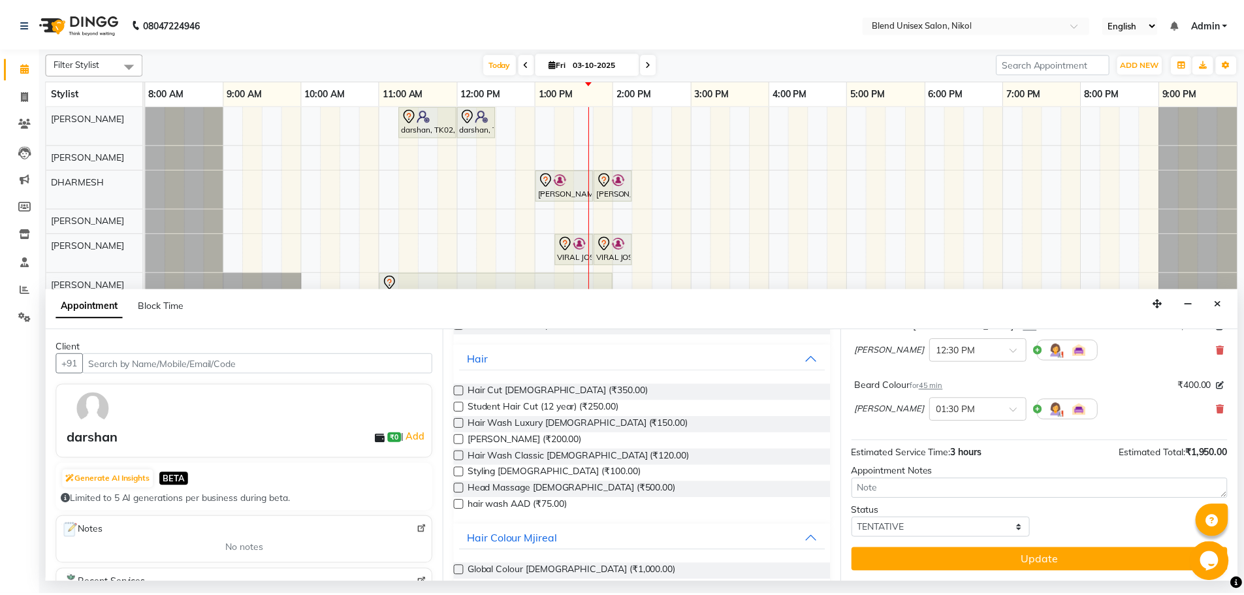
scroll to position [259, 0]
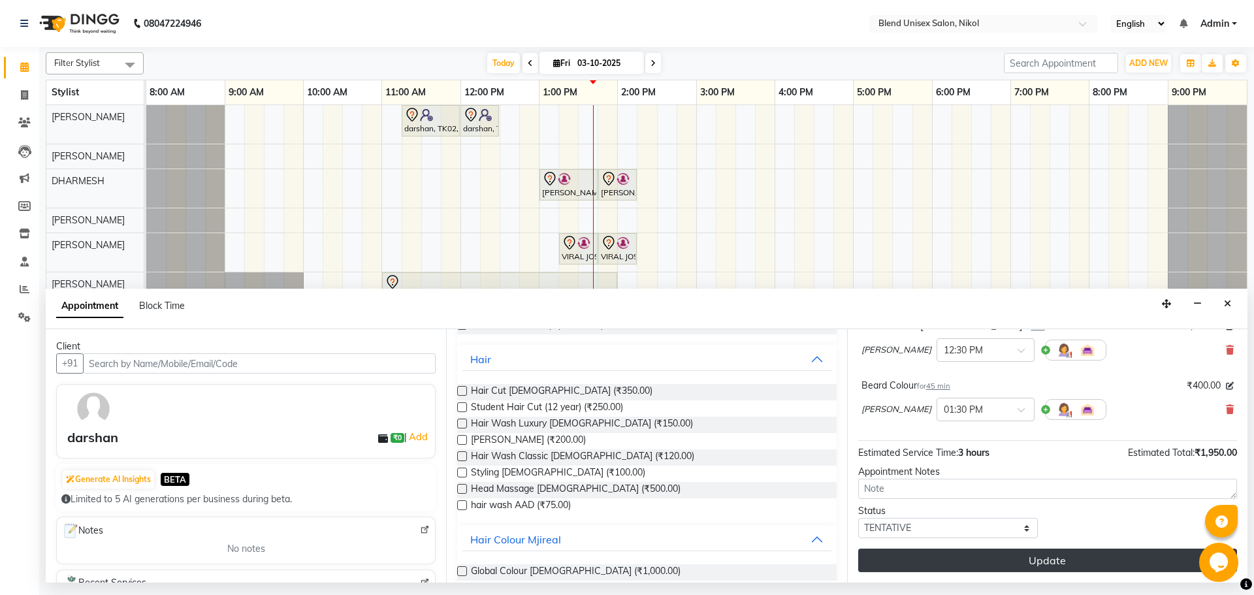
click at [1086, 564] on button "Update" at bounding box center [1047, 561] width 379 height 24
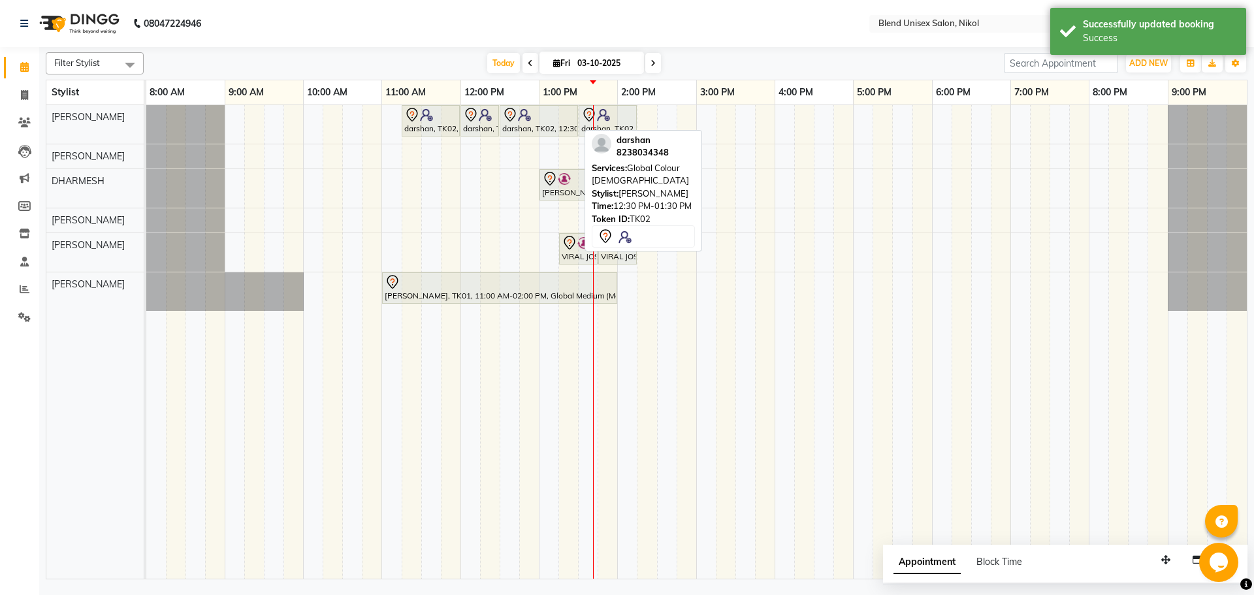
click at [523, 124] on div "darshan, TK02, 12:30 PM-01:30 PM, Global Colour [DEMOGRAPHIC_DATA]" at bounding box center [539, 120] width 76 height 27
select select "7"
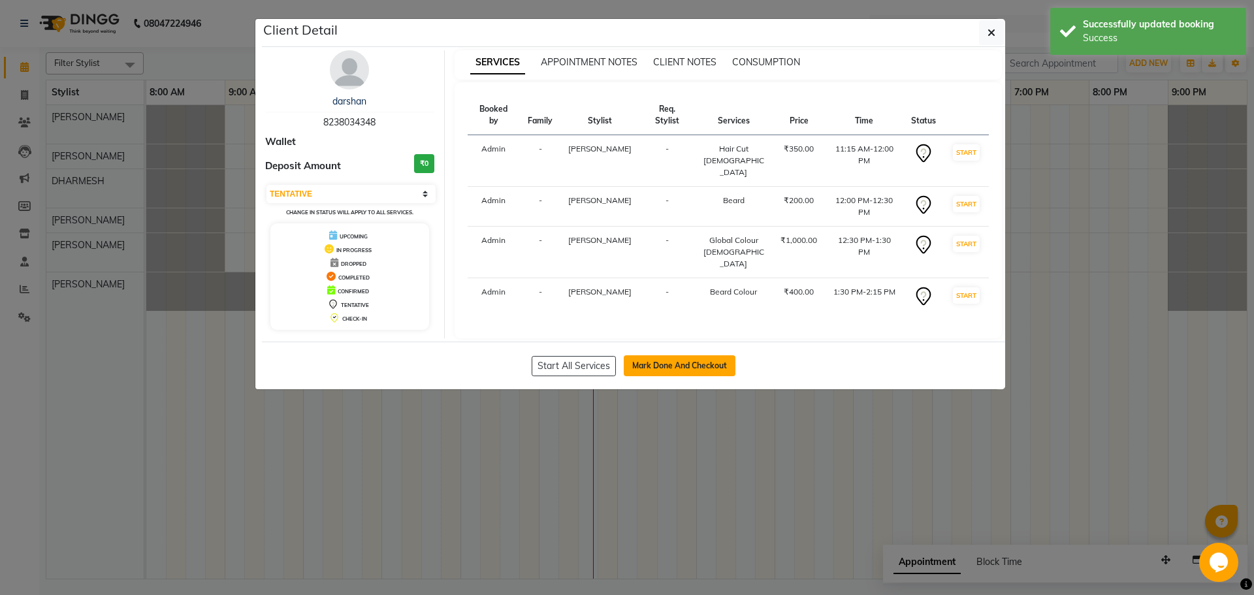
click at [673, 355] on button "Mark Done And Checkout" at bounding box center [680, 365] width 112 height 21
select select "service"
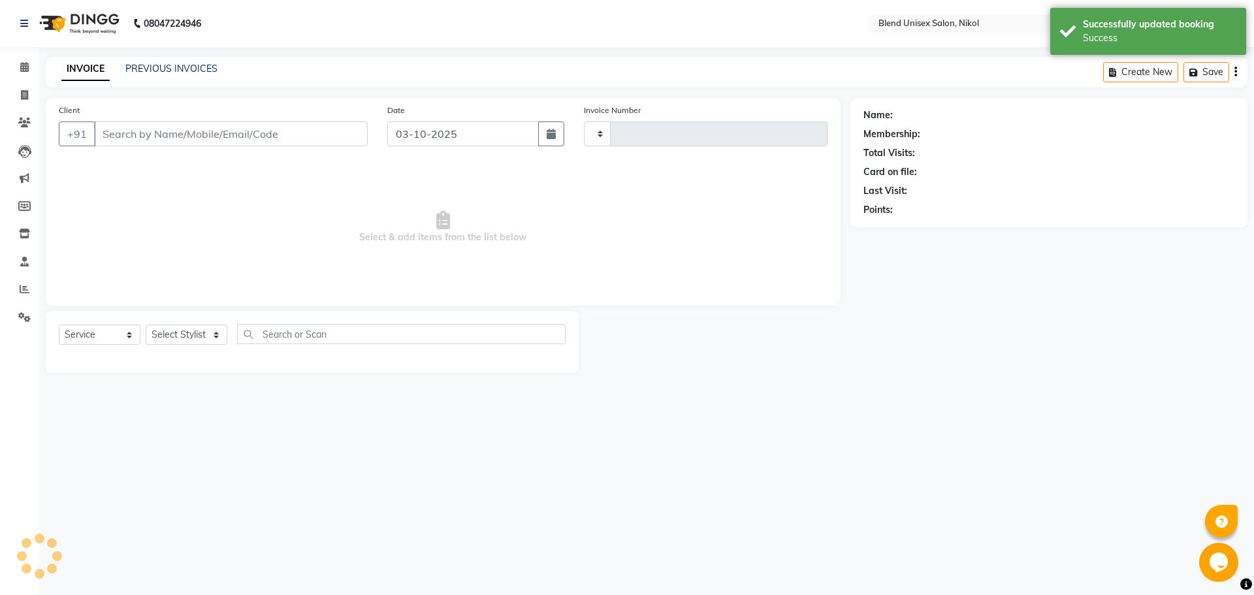
type input "2774"
select select "6213"
type input "8238034348"
select select "74694"
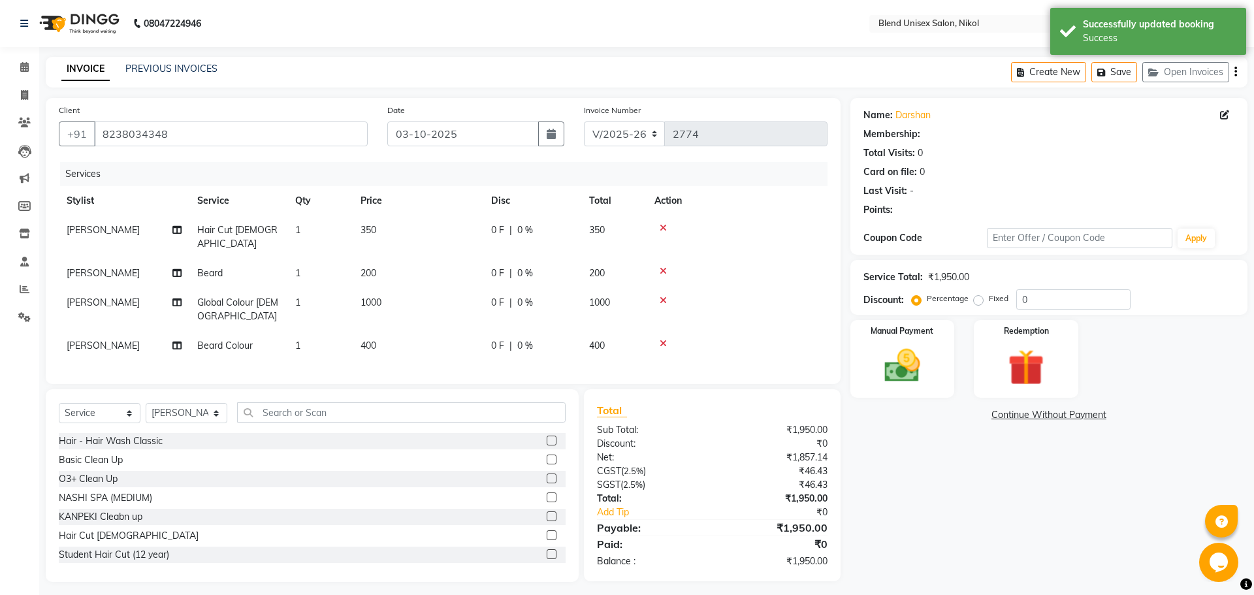
select select "1: Object"
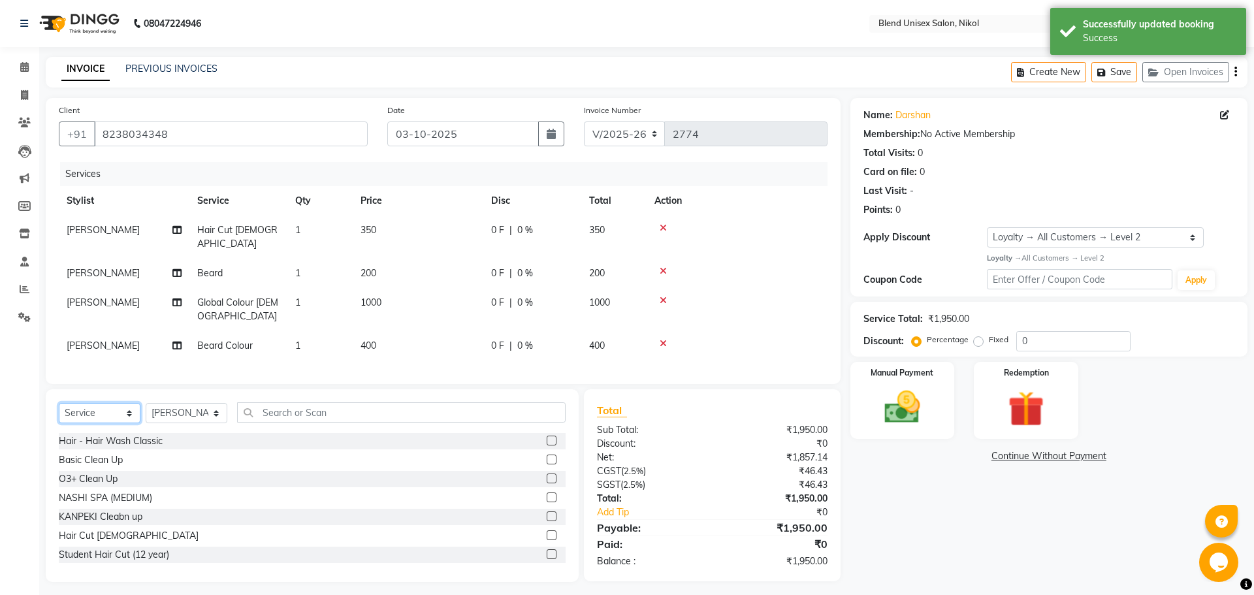
click at [123, 403] on select "Select Service Product Membership Package Voucher Prepaid Gift Card" at bounding box center [100, 413] width 82 height 20
select select "product"
click at [59, 403] on select "Select Service Product Membership Package Voucher Prepaid Gift Card" at bounding box center [100, 413] width 82 height 20
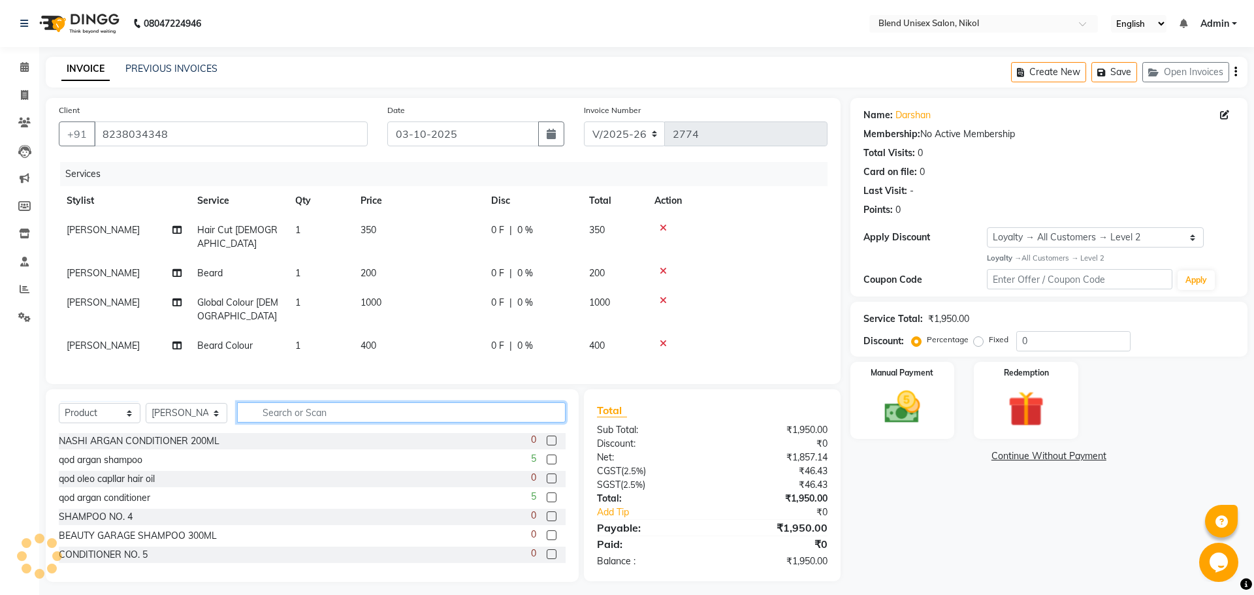
click at [285, 402] on input "text" at bounding box center [401, 412] width 329 height 20
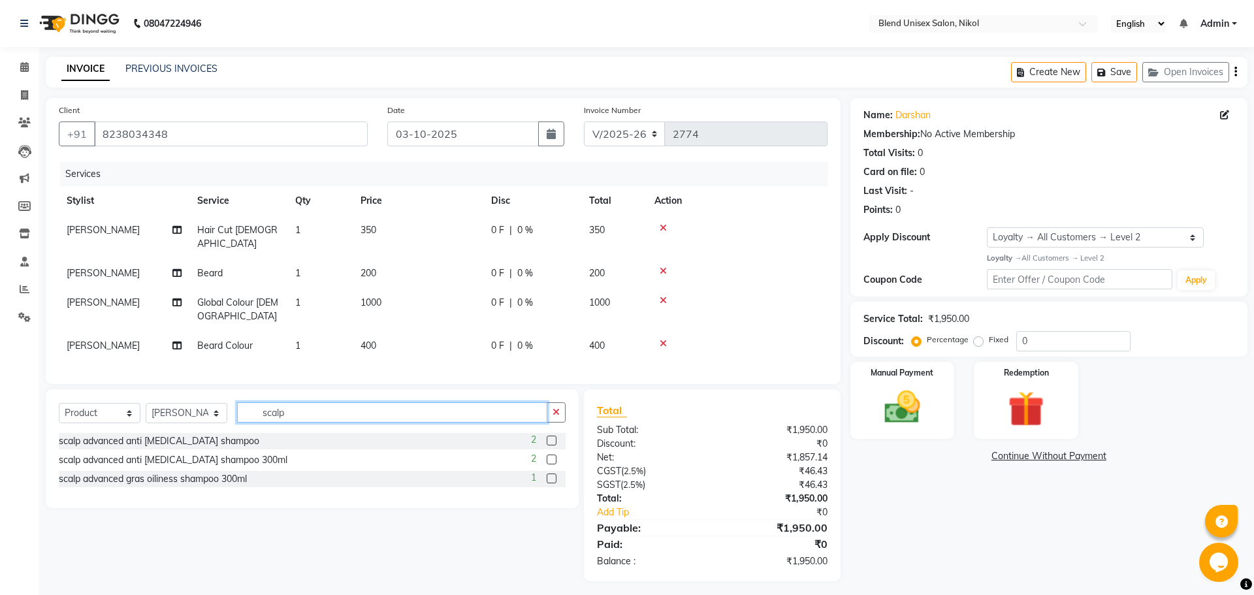
type input "scalp"
click at [552, 436] on label at bounding box center [552, 441] width 10 height 10
click at [552, 437] on input "checkbox" at bounding box center [551, 441] width 8 height 8
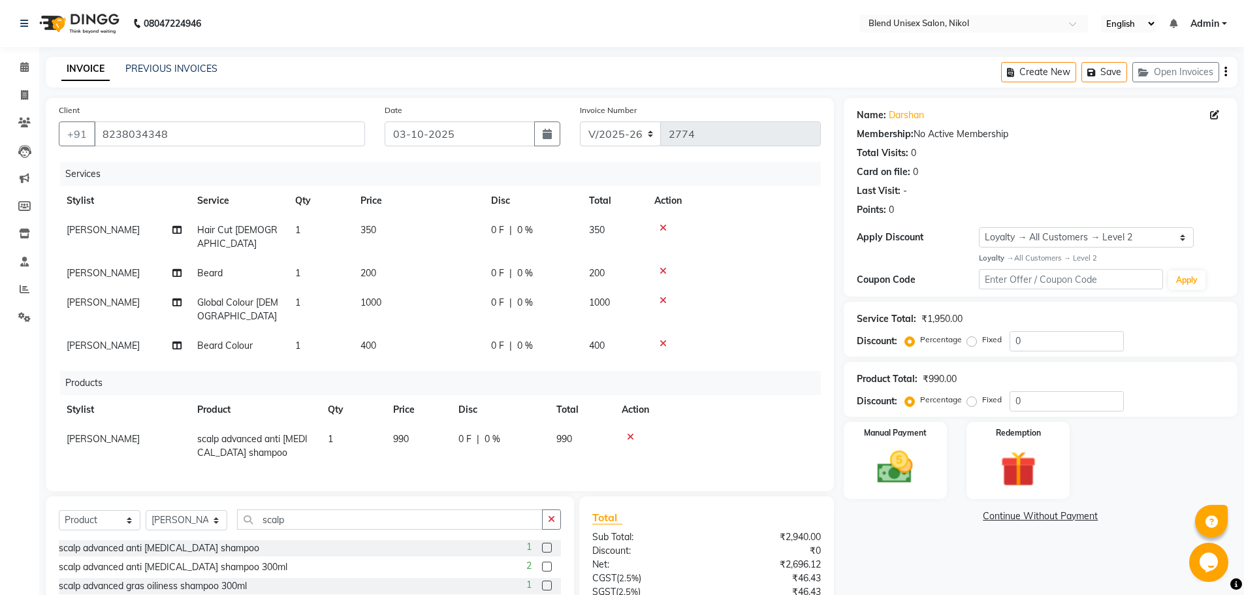
click at [631, 432] on icon at bounding box center [630, 436] width 7 height 9
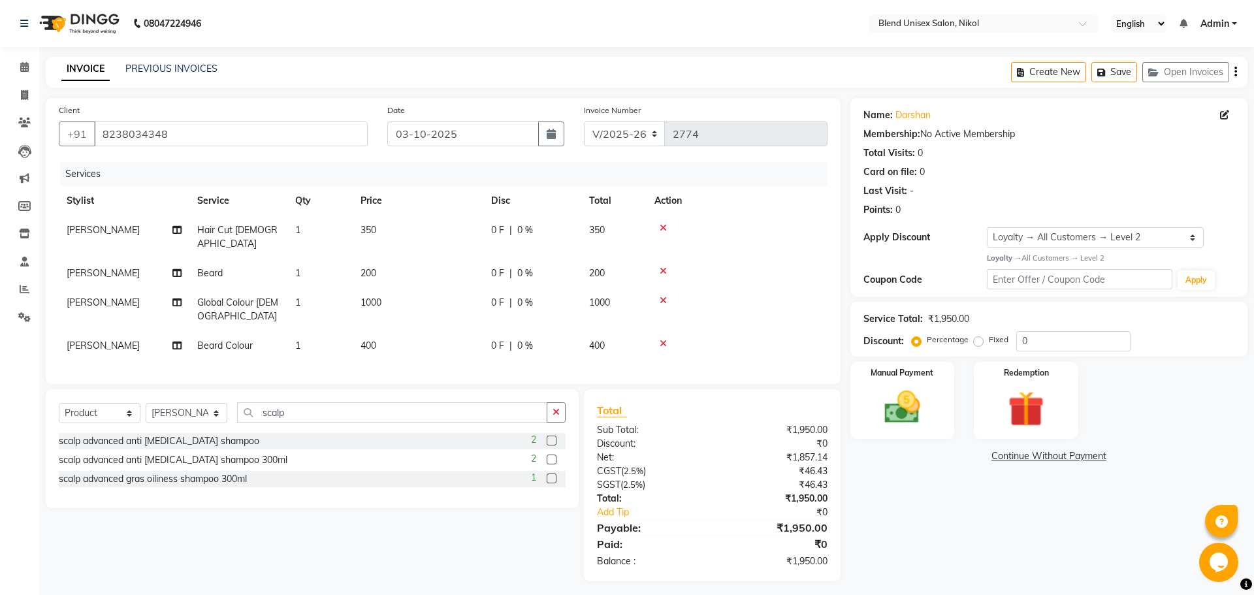
click at [548, 436] on label at bounding box center [552, 441] width 10 height 10
click at [548, 437] on input "checkbox" at bounding box center [551, 441] width 8 height 8
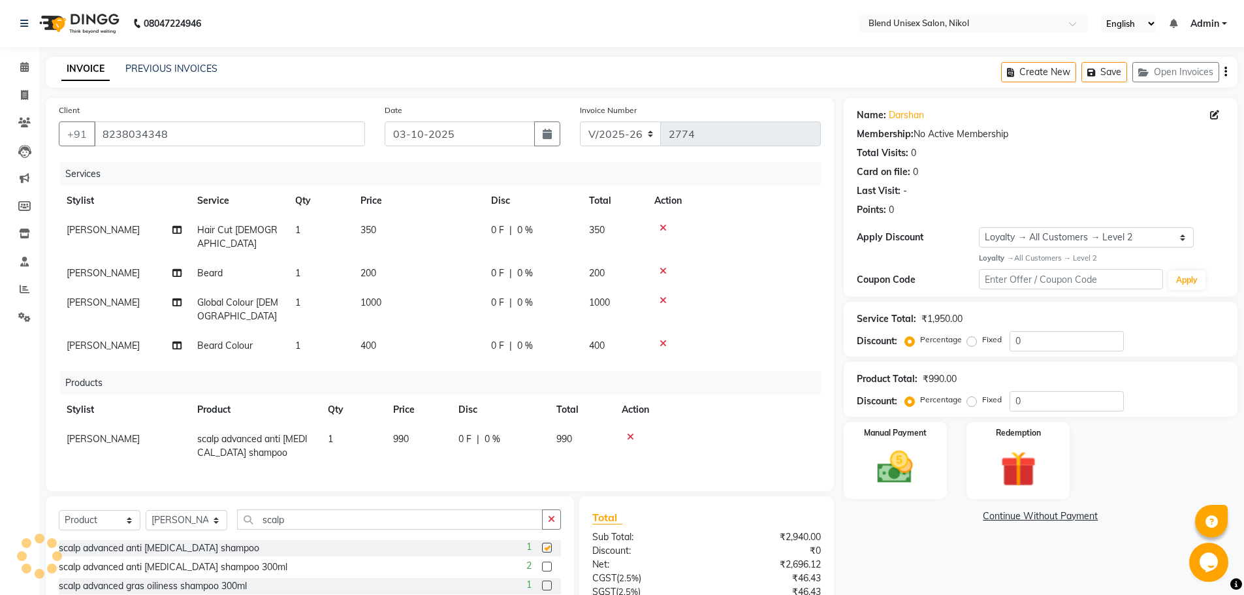
checkbox input "false"
click at [549, 562] on label at bounding box center [547, 567] width 10 height 10
click at [549, 563] on input "checkbox" at bounding box center [546, 567] width 8 height 8
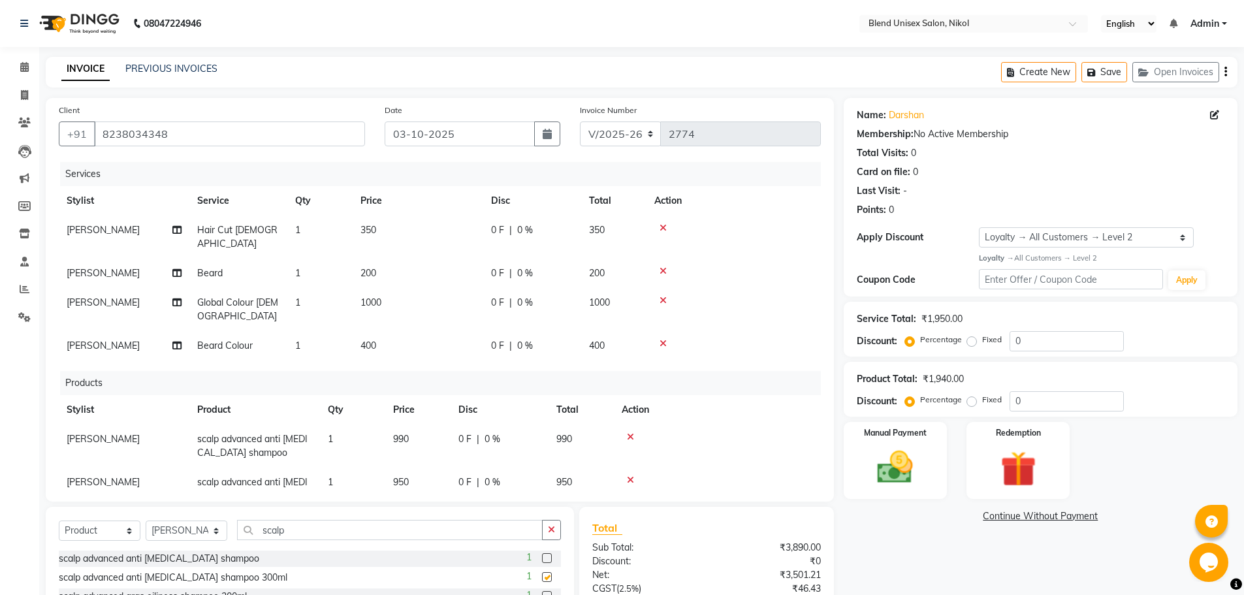
checkbox input "false"
click at [632, 476] on icon at bounding box center [630, 480] width 7 height 9
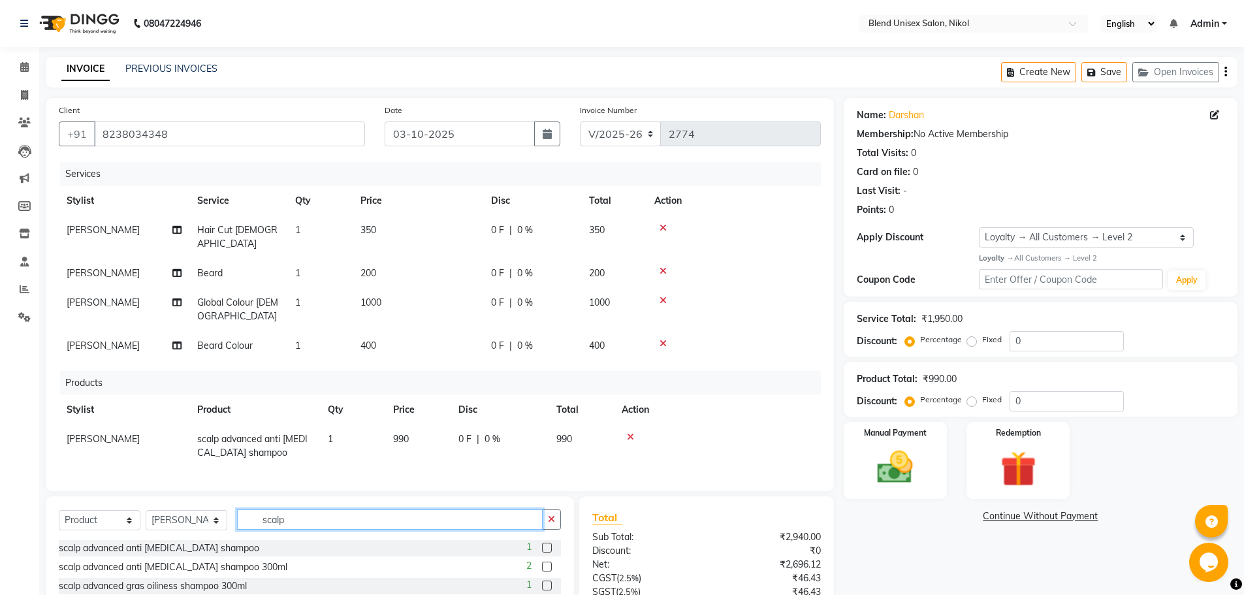
click at [286, 509] on input "scalp" at bounding box center [390, 519] width 306 height 20
type input "s"
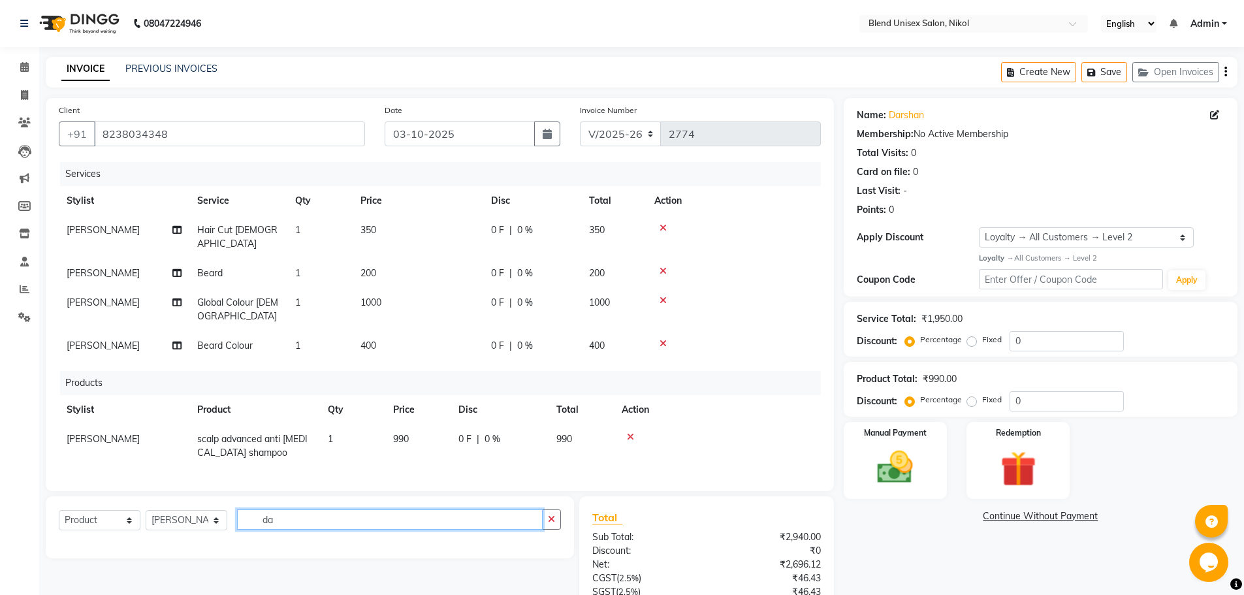
type input "d"
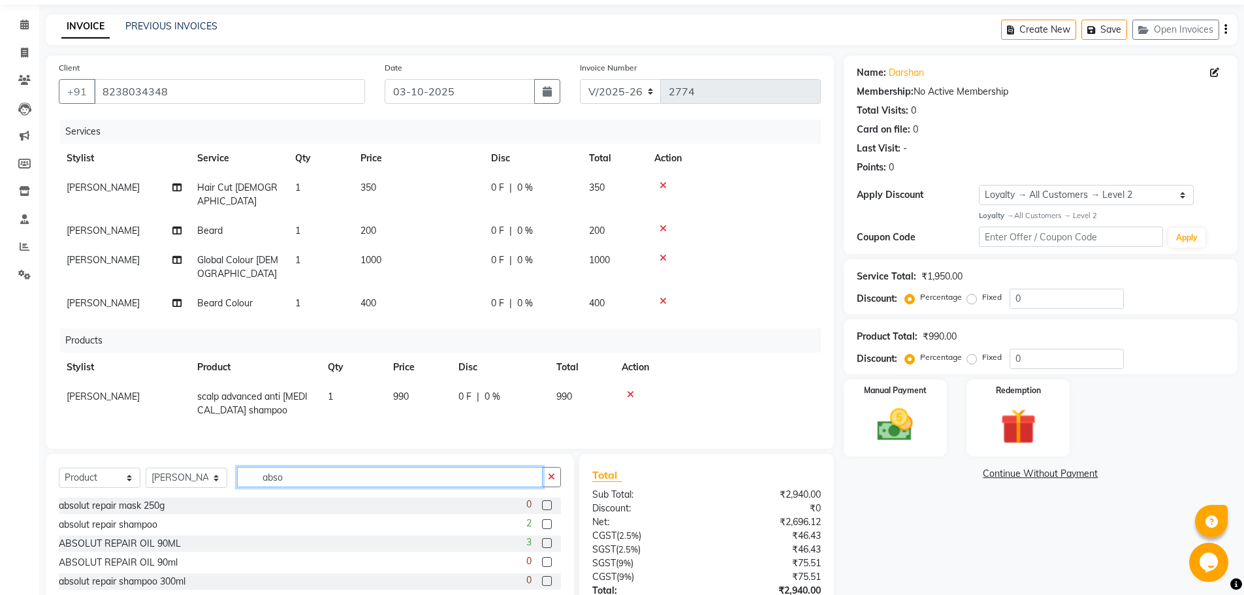
scroll to position [65, 0]
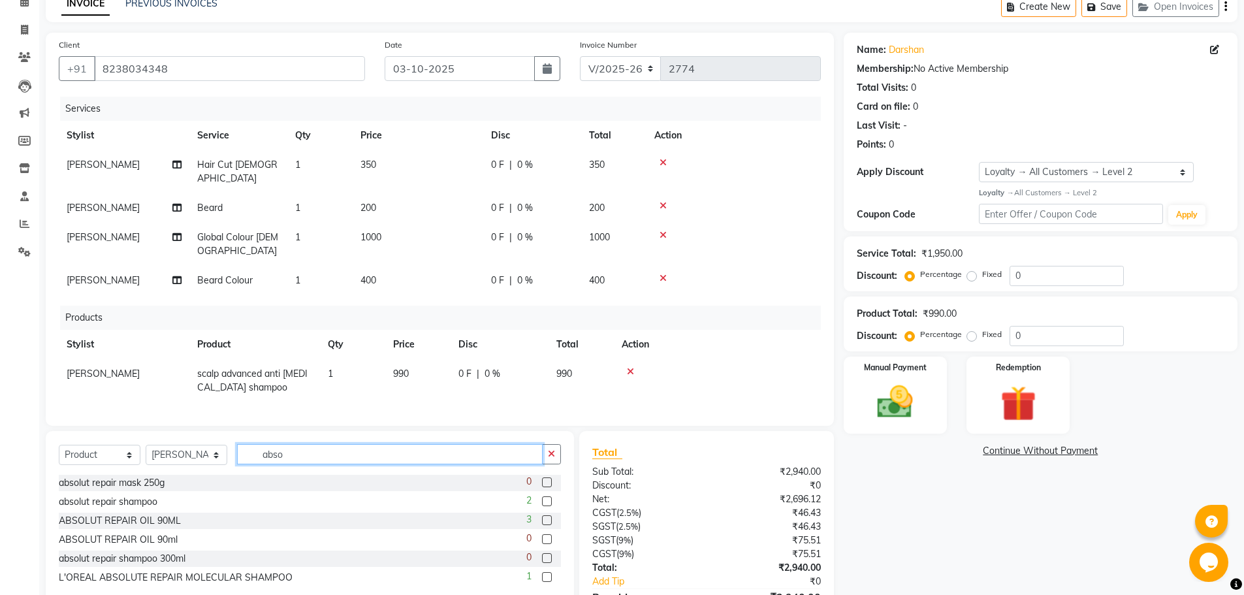
type input "abso"
click at [546, 515] on label at bounding box center [547, 520] width 10 height 10
click at [546, 517] on input "checkbox" at bounding box center [546, 521] width 8 height 8
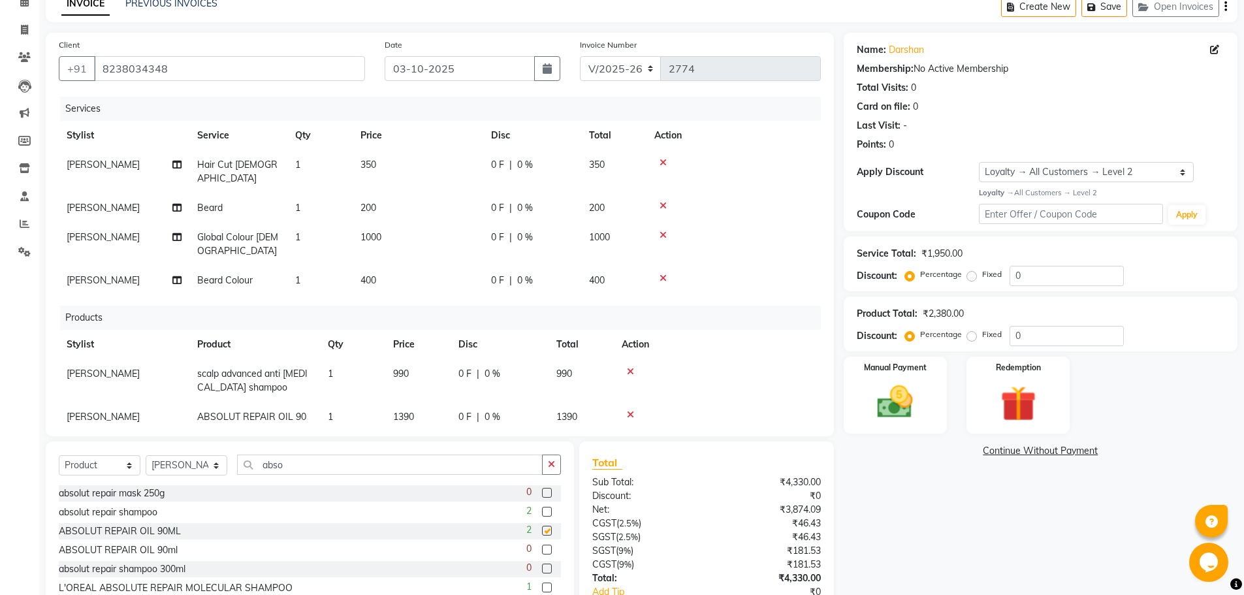
checkbox input "false"
click at [381, 163] on td "350" at bounding box center [418, 171] width 131 height 43
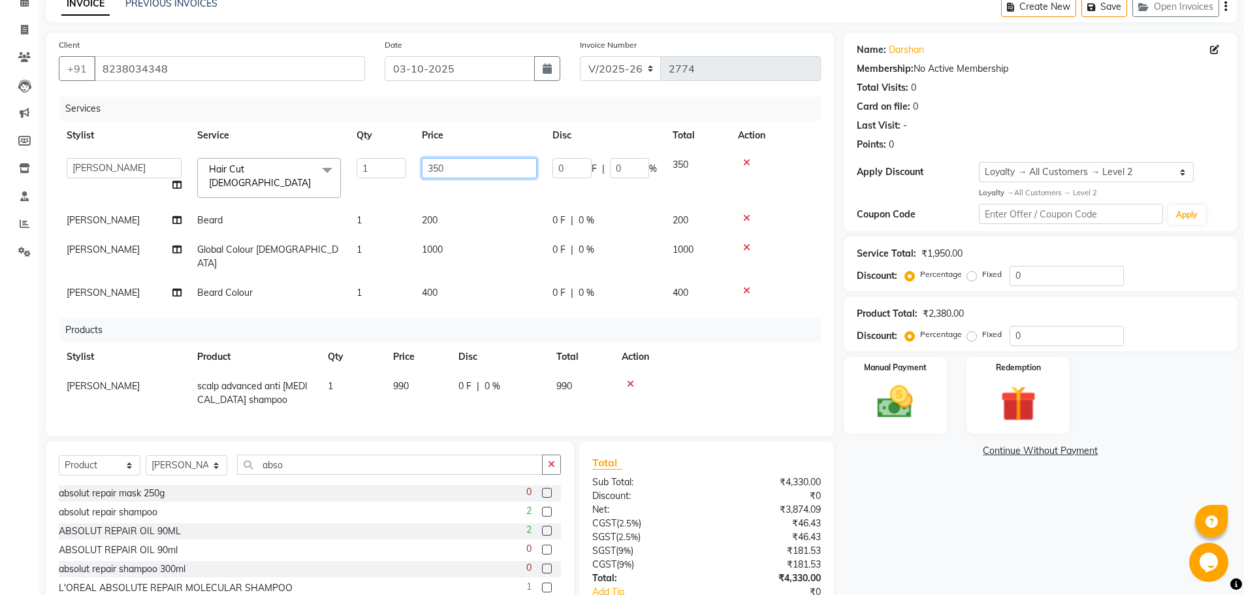
click at [444, 169] on input "350" at bounding box center [479, 168] width 115 height 20
type input "300"
click at [763, 167] on td at bounding box center [775, 178] width 91 height 56
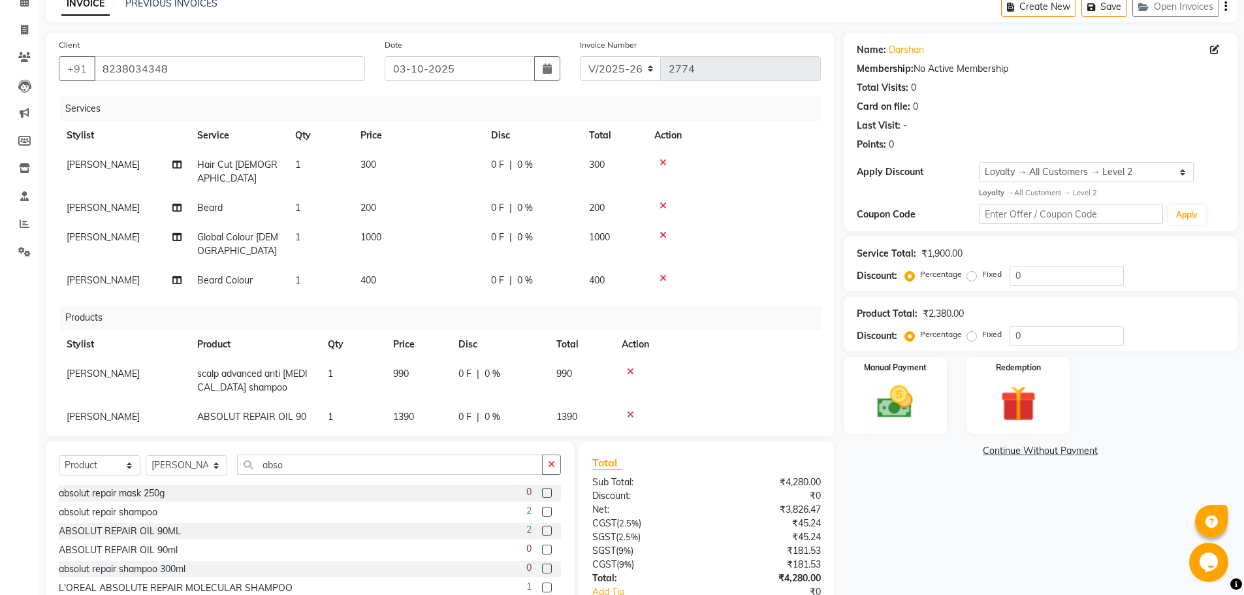
click at [389, 193] on td "200" at bounding box center [418, 207] width 131 height 29
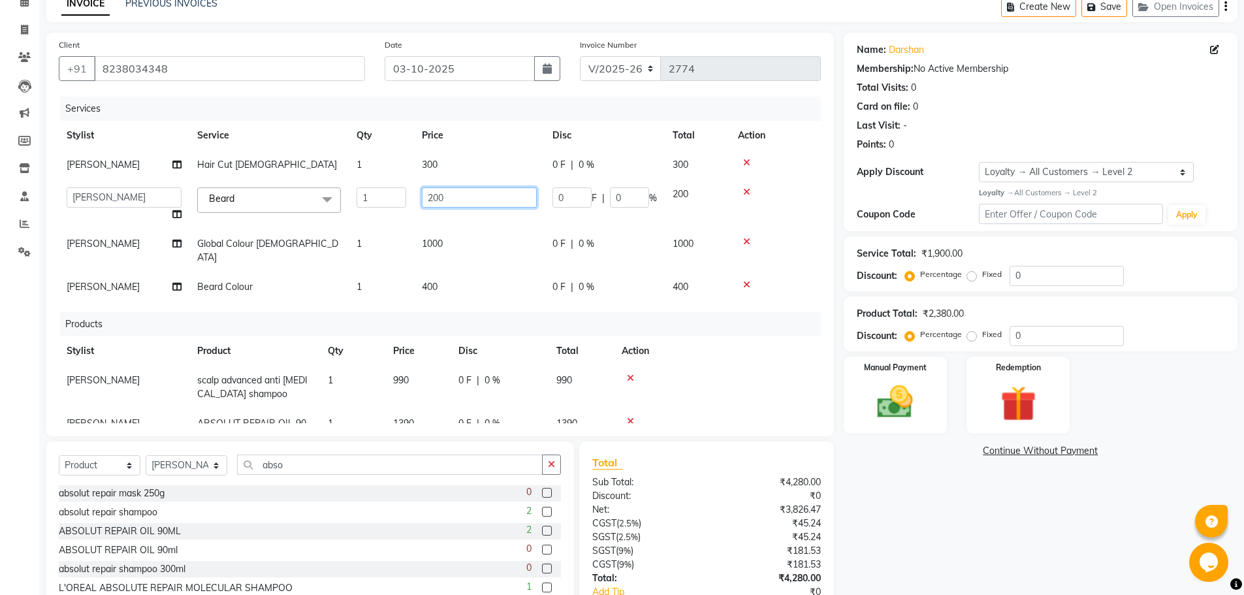
click at [451, 195] on input "200" at bounding box center [479, 197] width 115 height 20
type input "2"
type input "160"
click at [773, 208] on td at bounding box center [775, 205] width 91 height 50
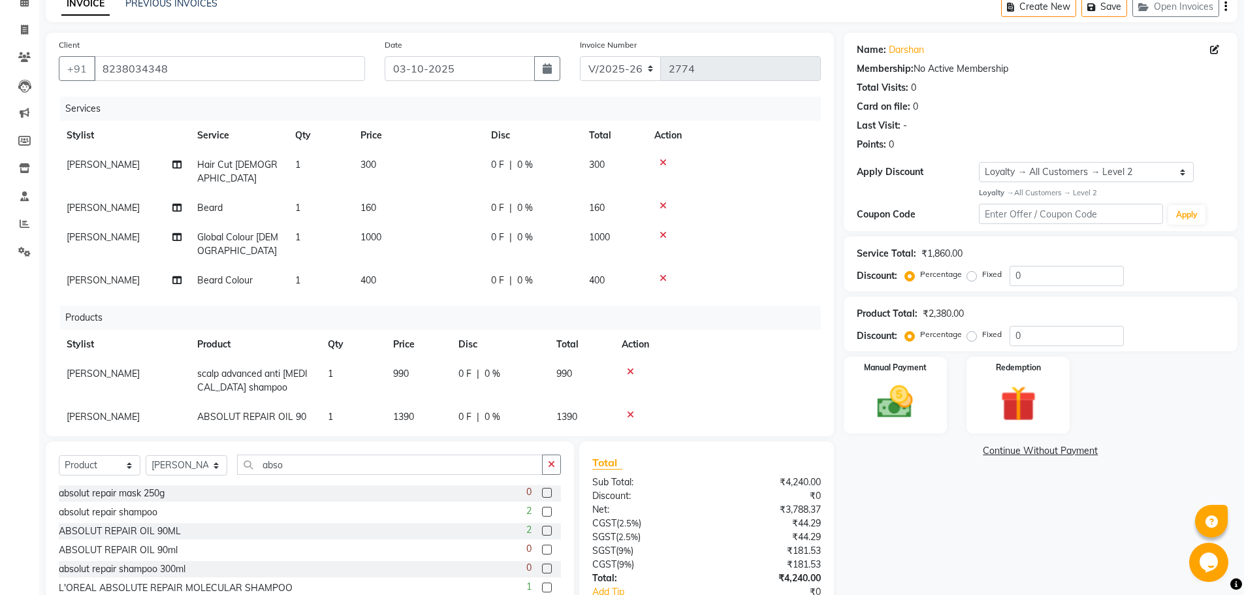
click at [385, 223] on td "1000" at bounding box center [418, 244] width 131 height 43
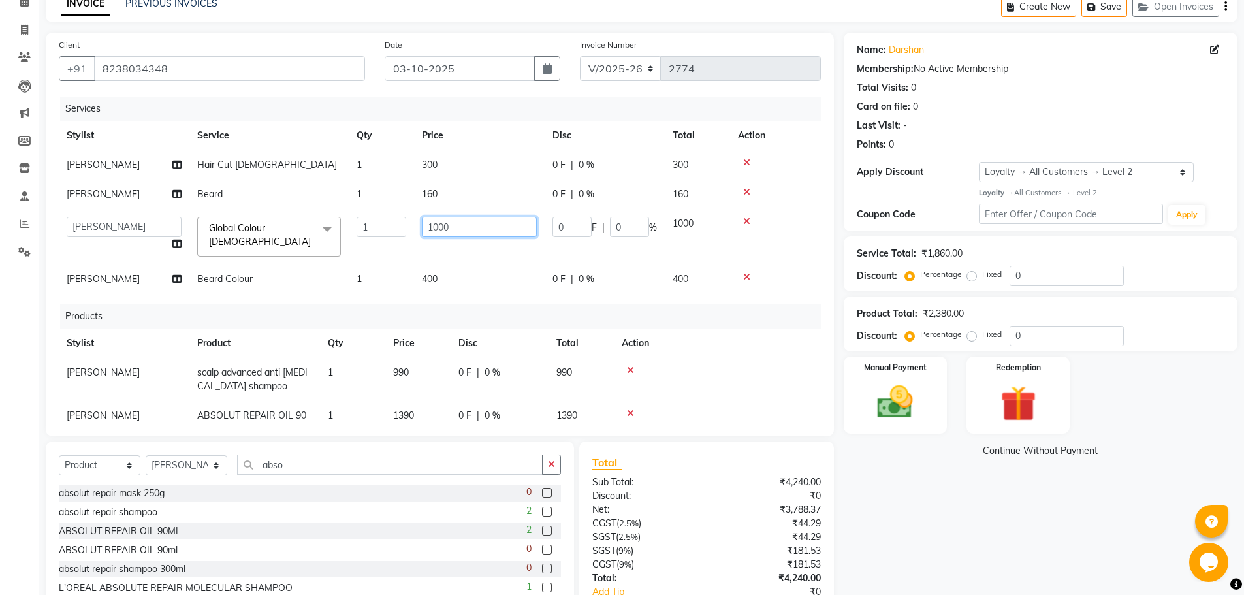
drag, startPoint x: 459, startPoint y: 227, endPoint x: 425, endPoint y: 225, distance: 34.6
click at [425, 227] on input "1000" at bounding box center [479, 227] width 115 height 20
type input "800"
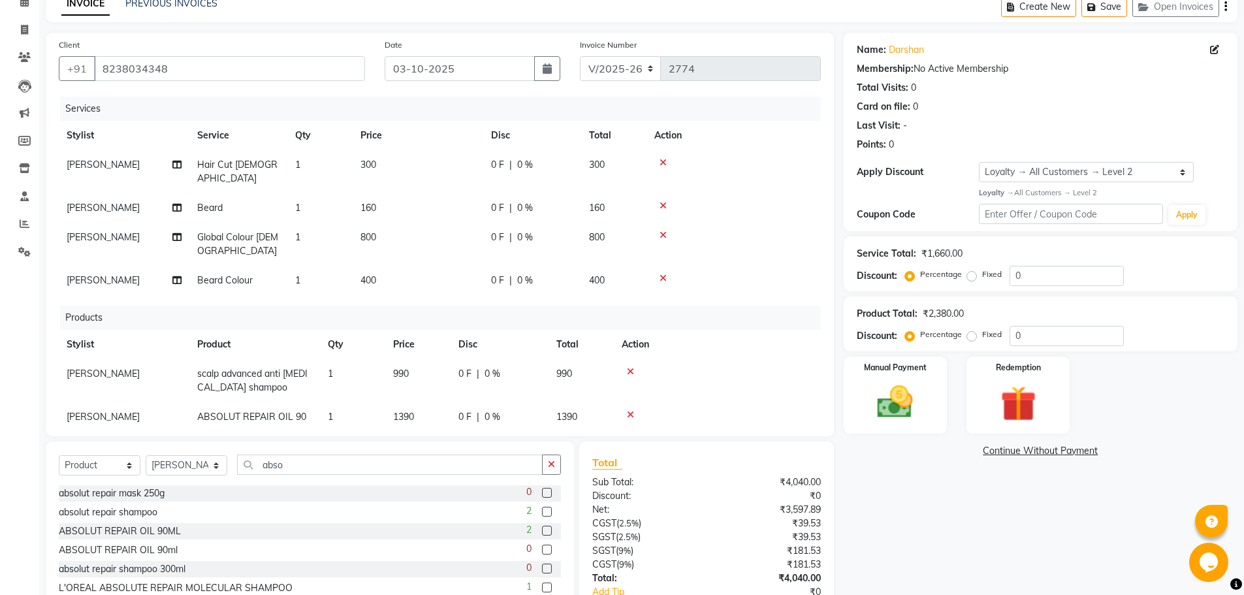
click at [698, 247] on tbody "[PERSON_NAME] Hair Cut [DEMOGRAPHIC_DATA] 1 300 0 F | 0 % 300 AJAY NAYI [PERSON…" at bounding box center [440, 222] width 762 height 145
click at [379, 266] on td "400" at bounding box center [418, 280] width 131 height 29
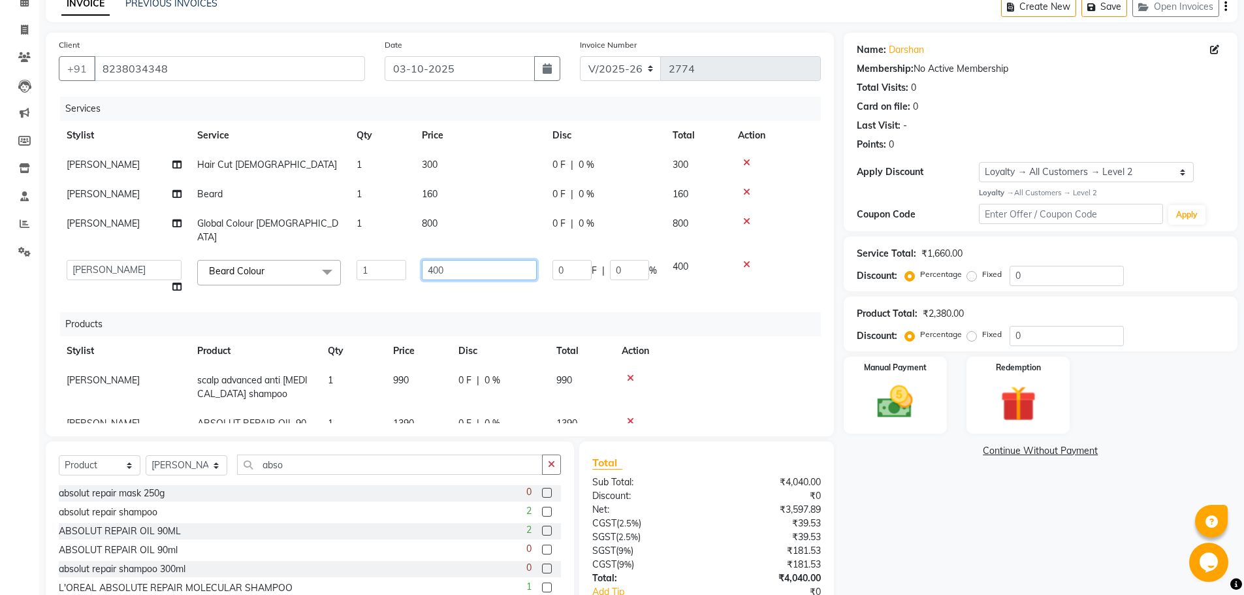
click at [442, 260] on input "400" at bounding box center [479, 270] width 115 height 20
type input "4"
type input "350"
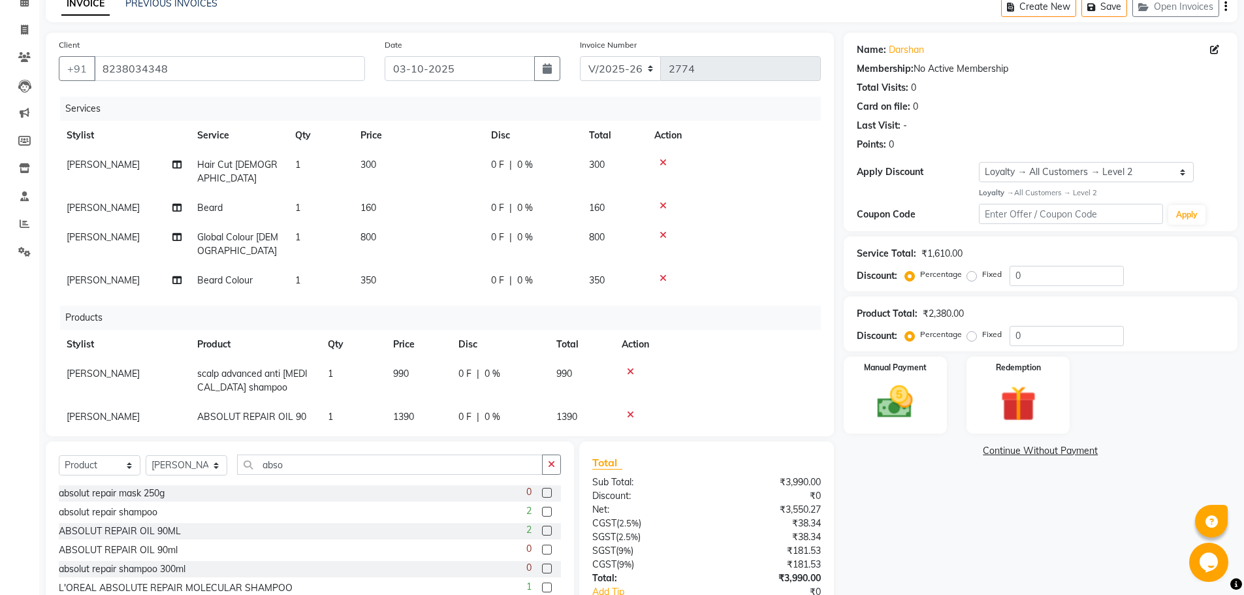
click at [775, 223] on td at bounding box center [734, 244] width 174 height 43
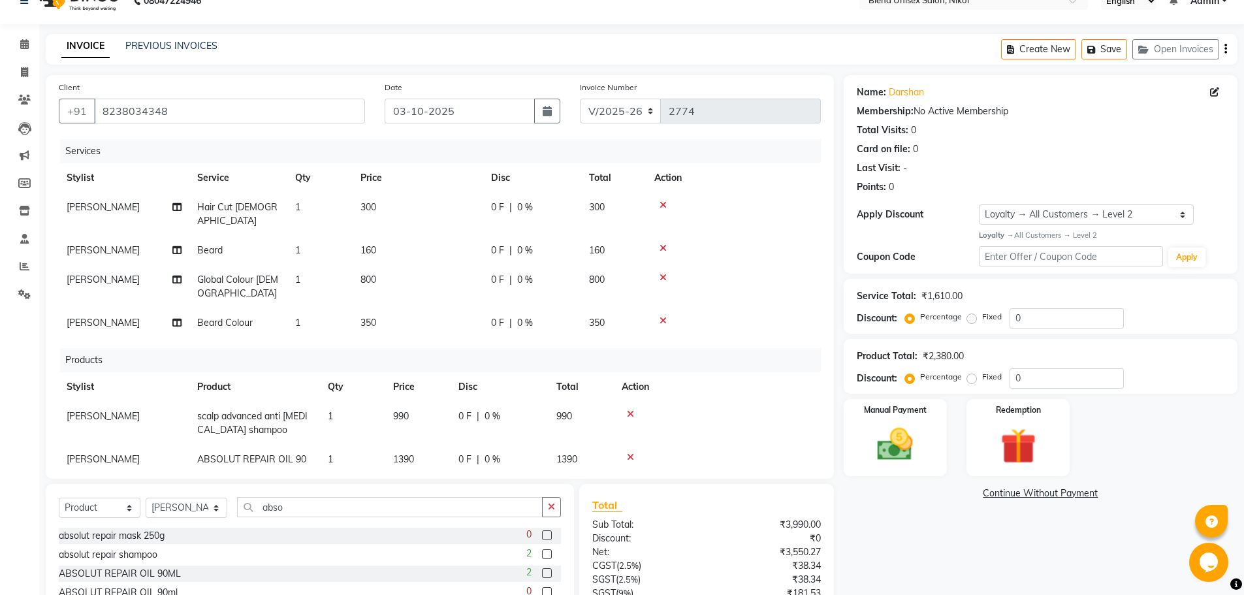
scroll to position [20, 0]
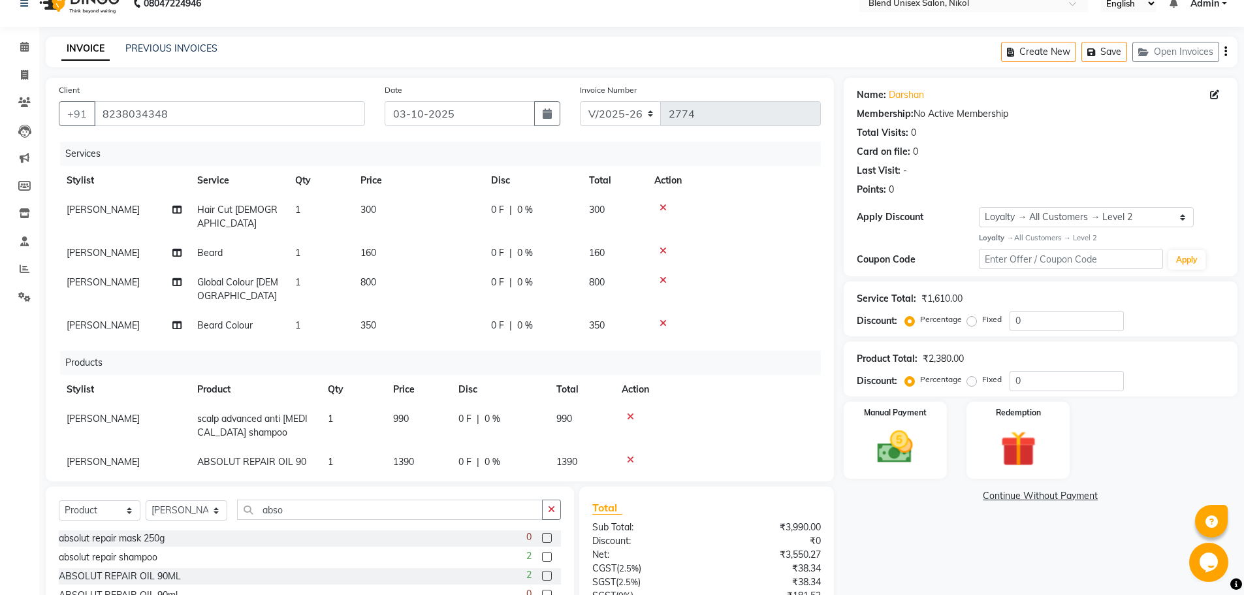
click at [383, 238] on td "160" at bounding box center [418, 252] width 131 height 29
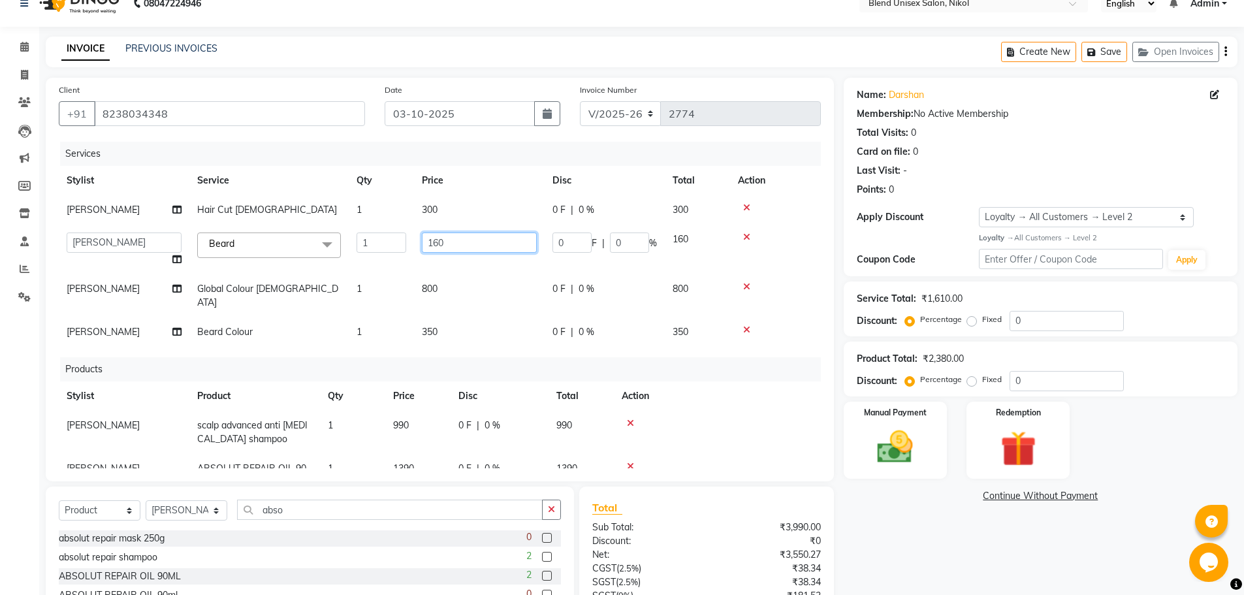
drag, startPoint x: 445, startPoint y: 242, endPoint x: 437, endPoint y: 242, distance: 7.8
click at [437, 242] on input "160" at bounding box center [479, 243] width 115 height 20
click at [444, 240] on input "106" at bounding box center [479, 243] width 115 height 20
drag, startPoint x: 444, startPoint y: 240, endPoint x: 435, endPoint y: 241, distance: 8.5
click at [435, 241] on input "106" at bounding box center [479, 243] width 115 height 20
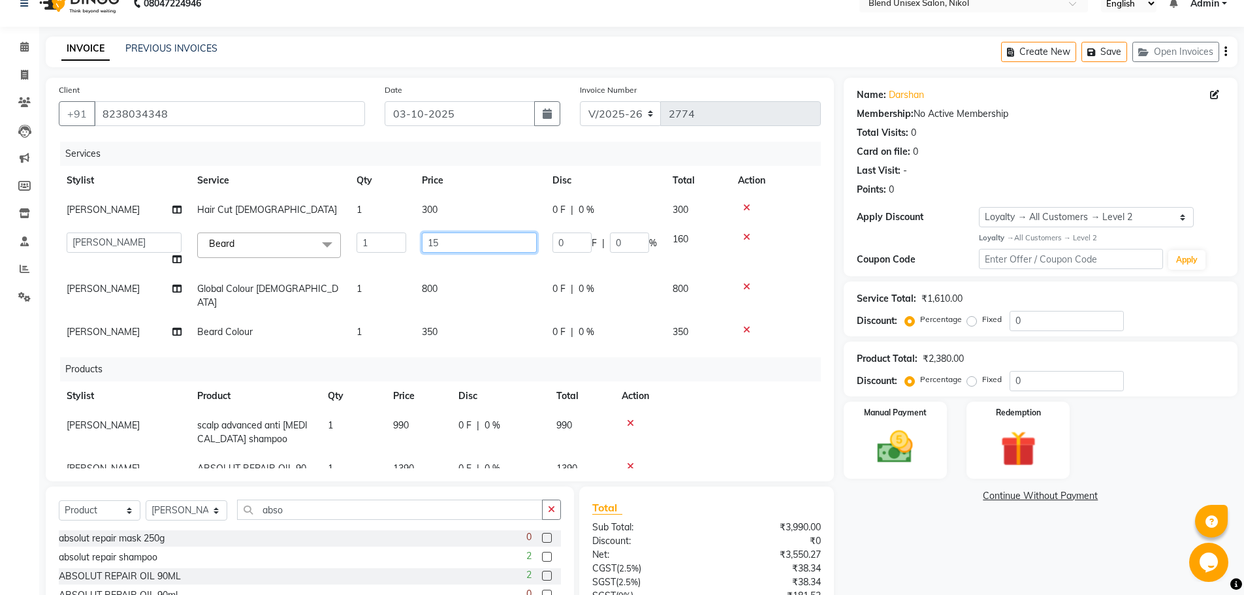
type input "150"
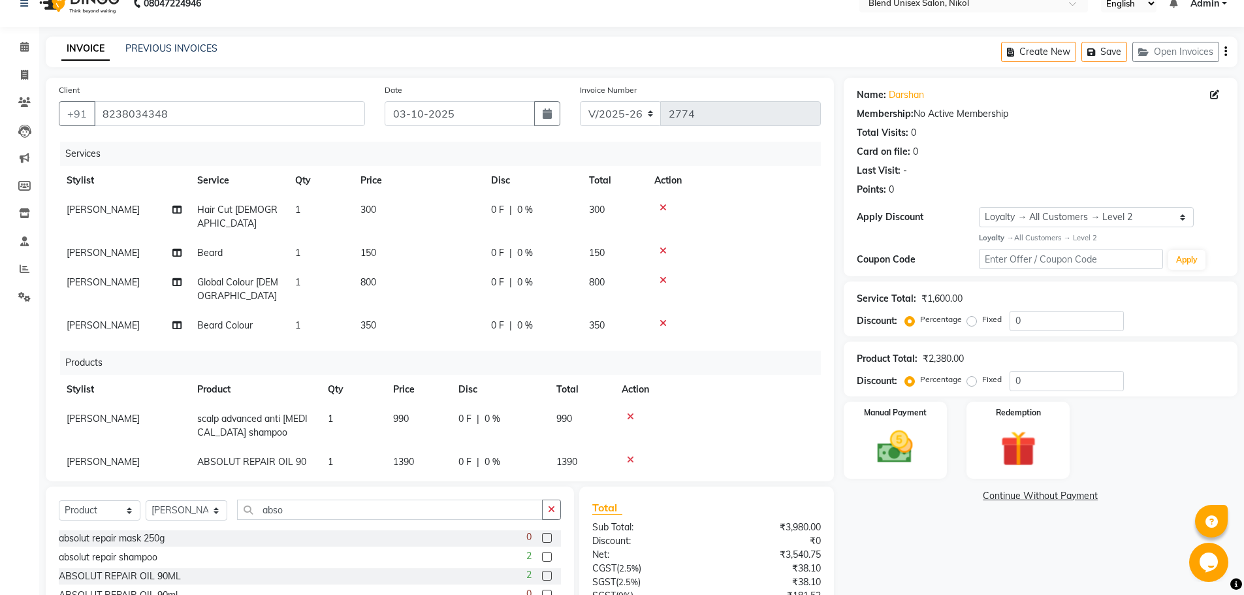
click at [766, 253] on td at bounding box center [734, 252] width 174 height 29
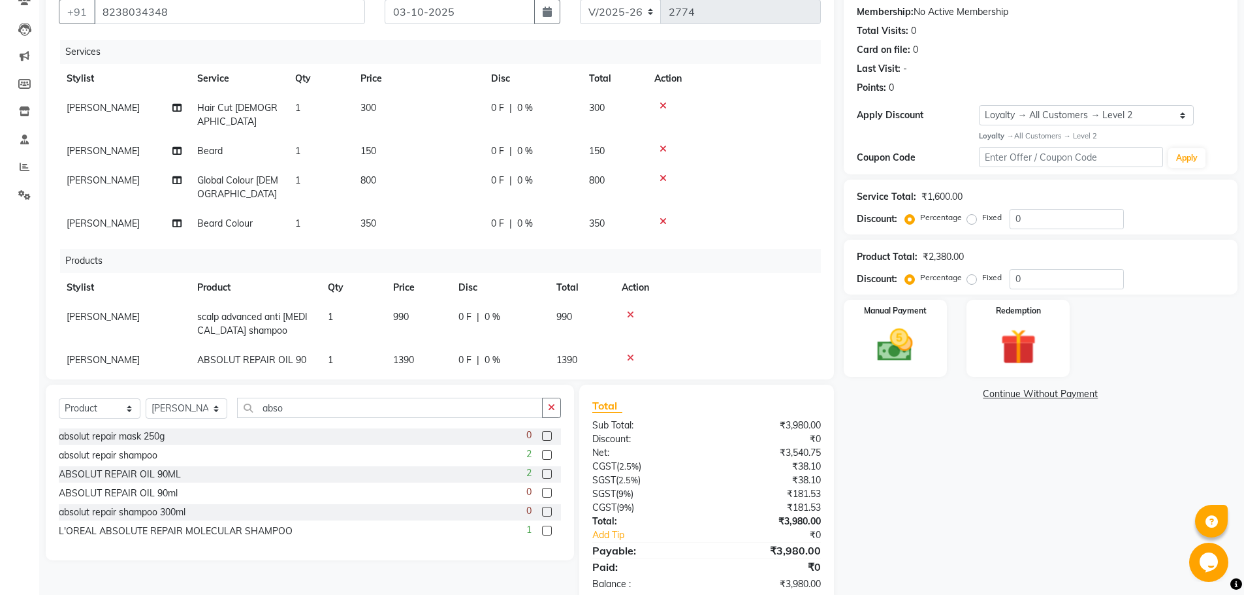
scroll to position [151, 0]
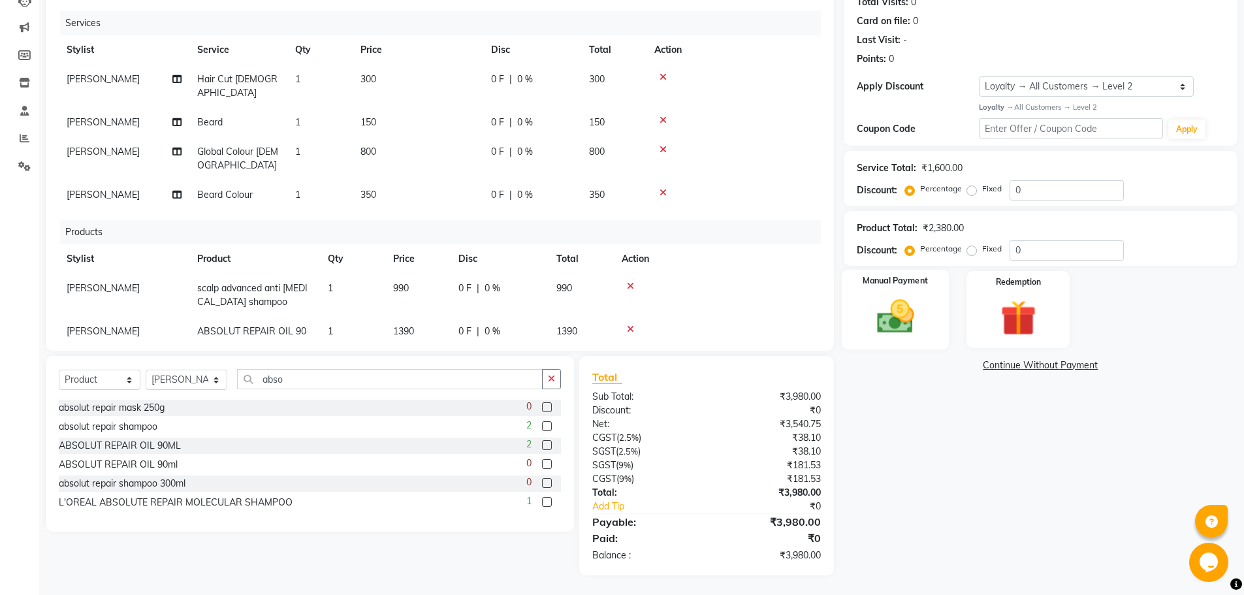
click at [888, 329] on img at bounding box center [895, 316] width 60 height 42
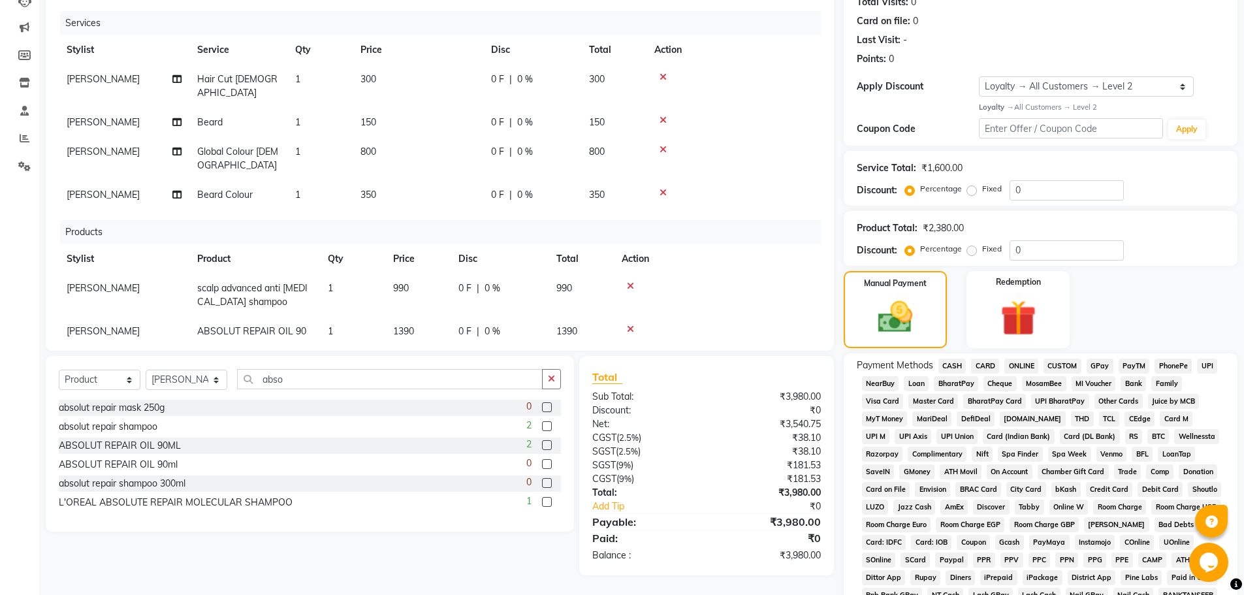
click at [1018, 360] on span "ONLINE" at bounding box center [1022, 366] width 34 height 15
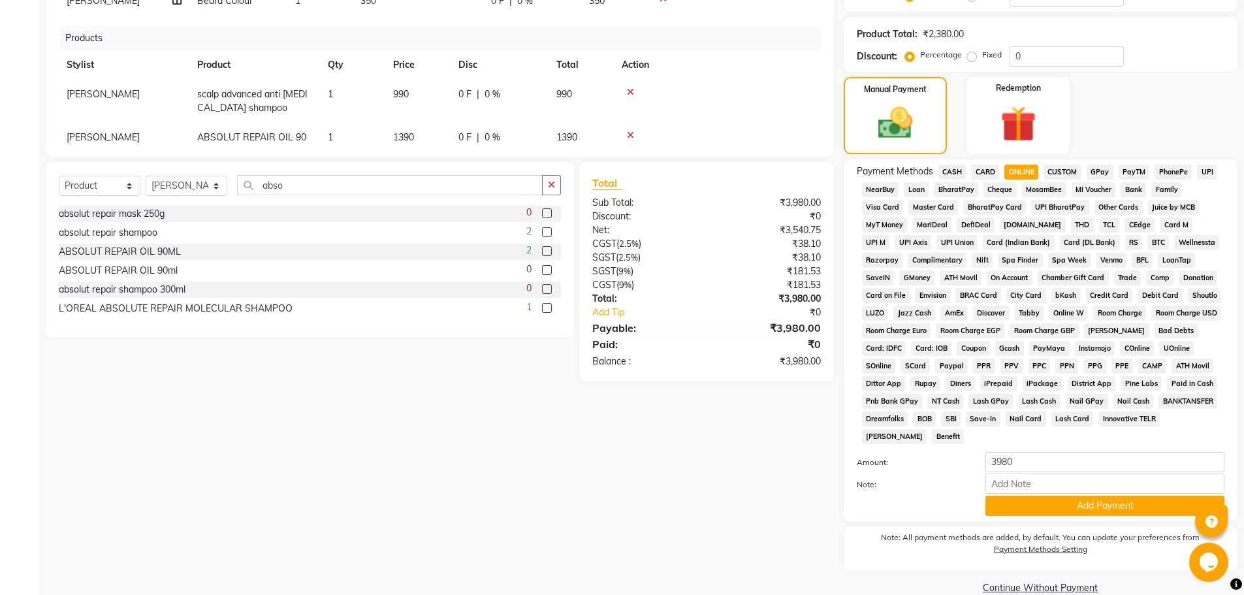
scroll to position [367, 0]
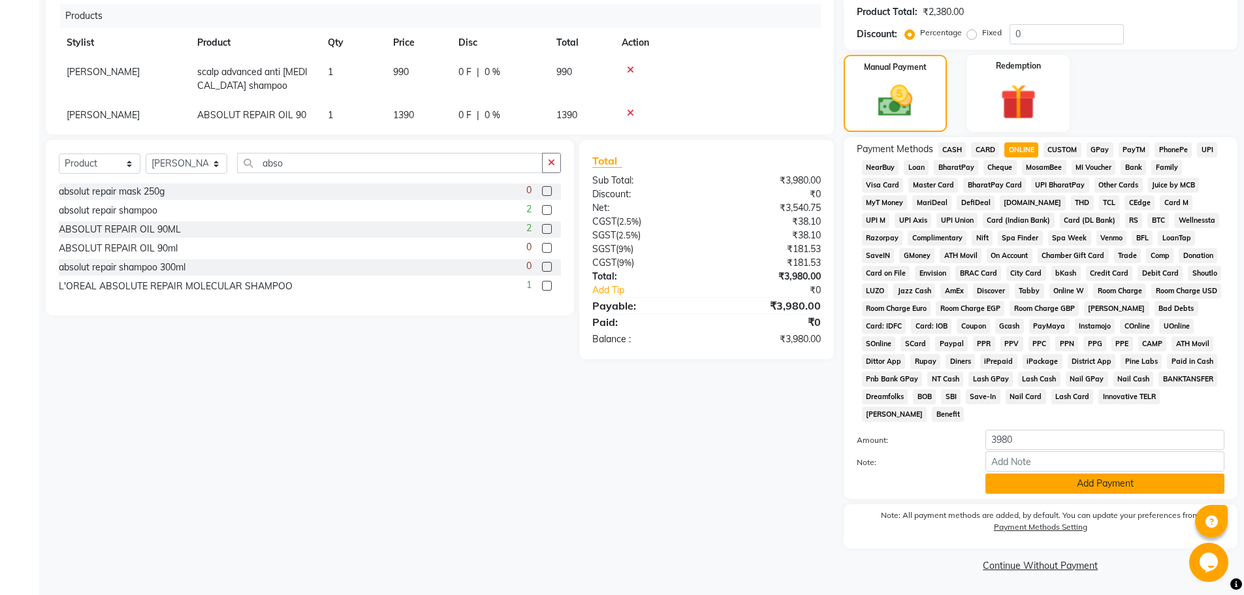
click at [1029, 479] on button "Add Payment" at bounding box center [1105, 484] width 239 height 20
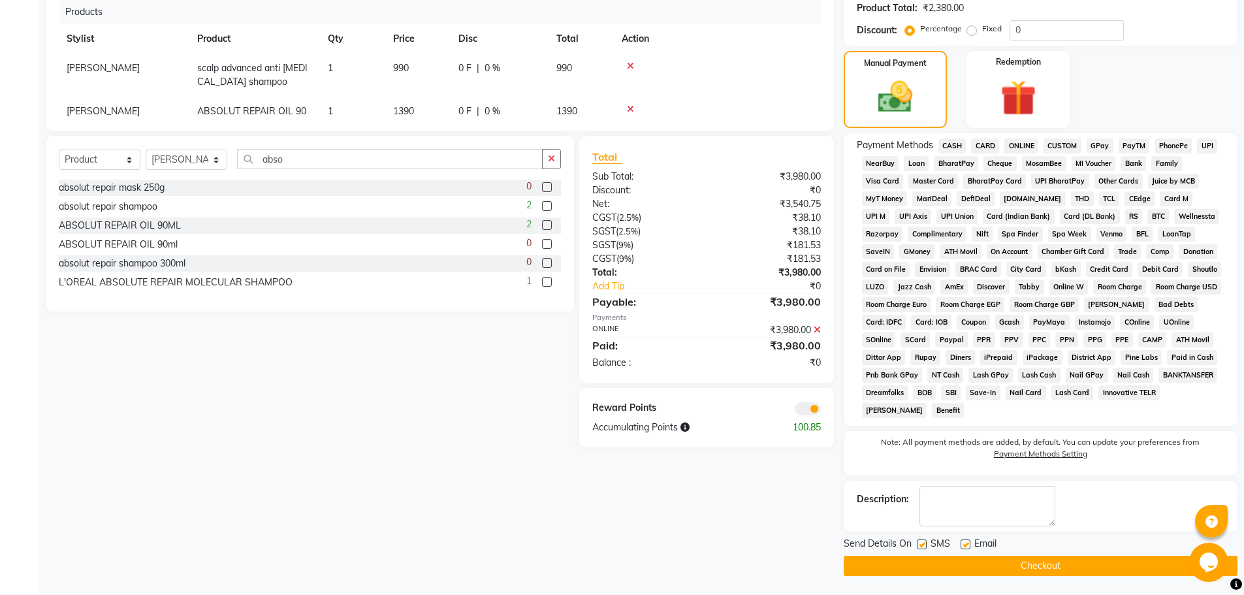
scroll to position [372, 0]
click at [1044, 562] on button "Checkout" at bounding box center [1041, 565] width 394 height 20
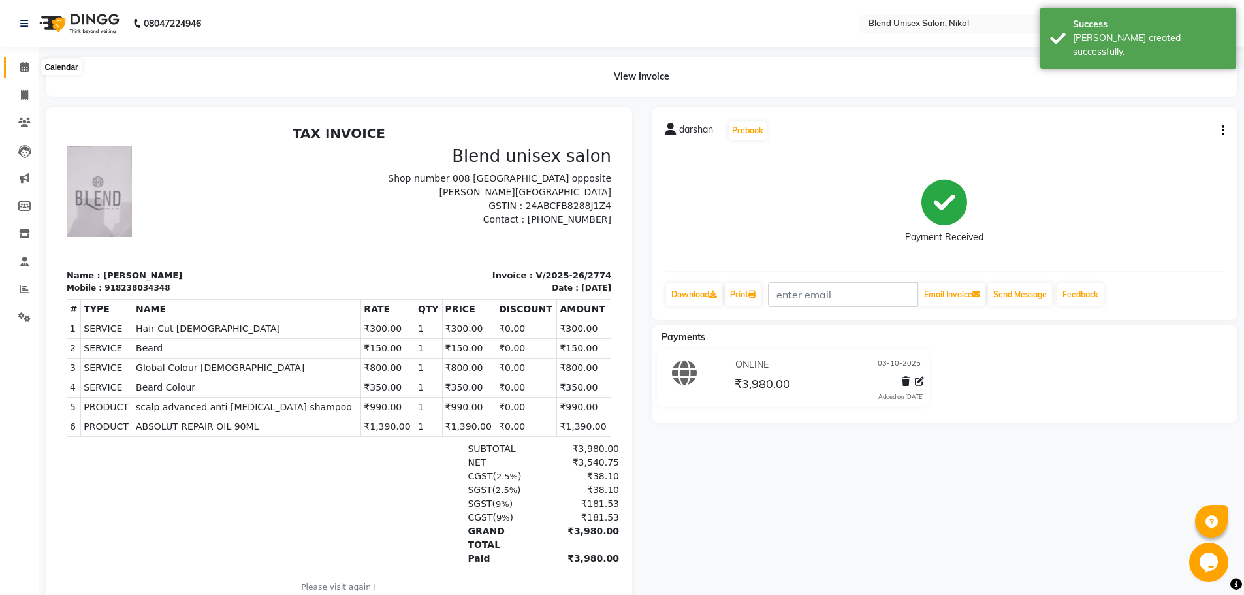
click at [24, 65] on icon at bounding box center [24, 67] width 8 height 10
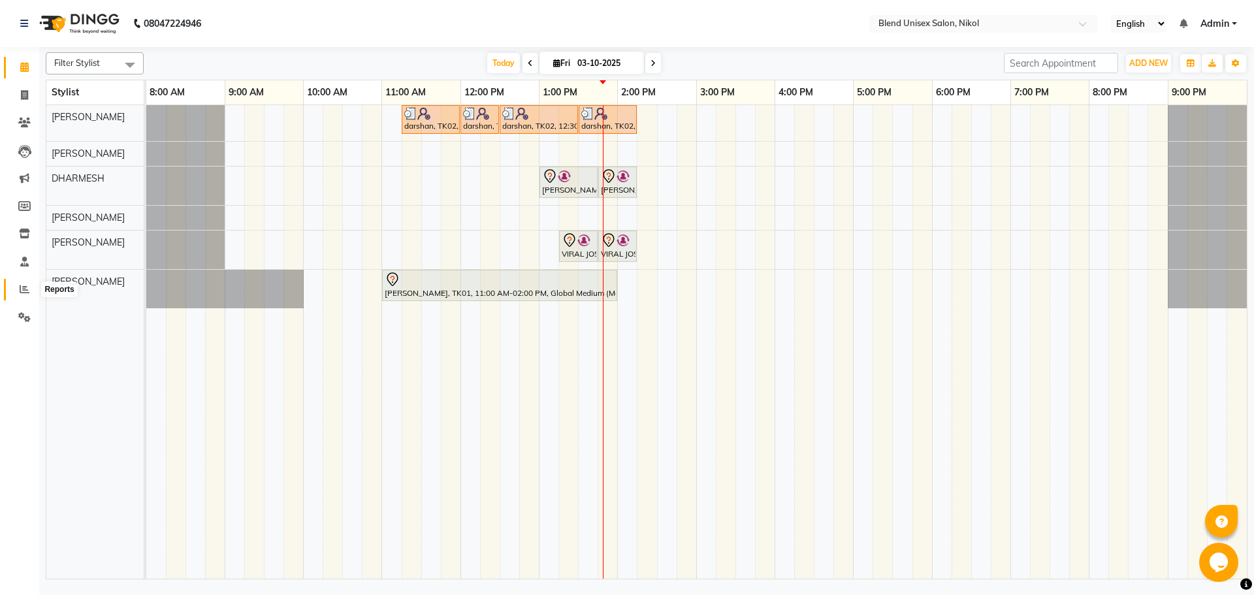
click at [20, 288] on icon at bounding box center [25, 289] width 10 height 10
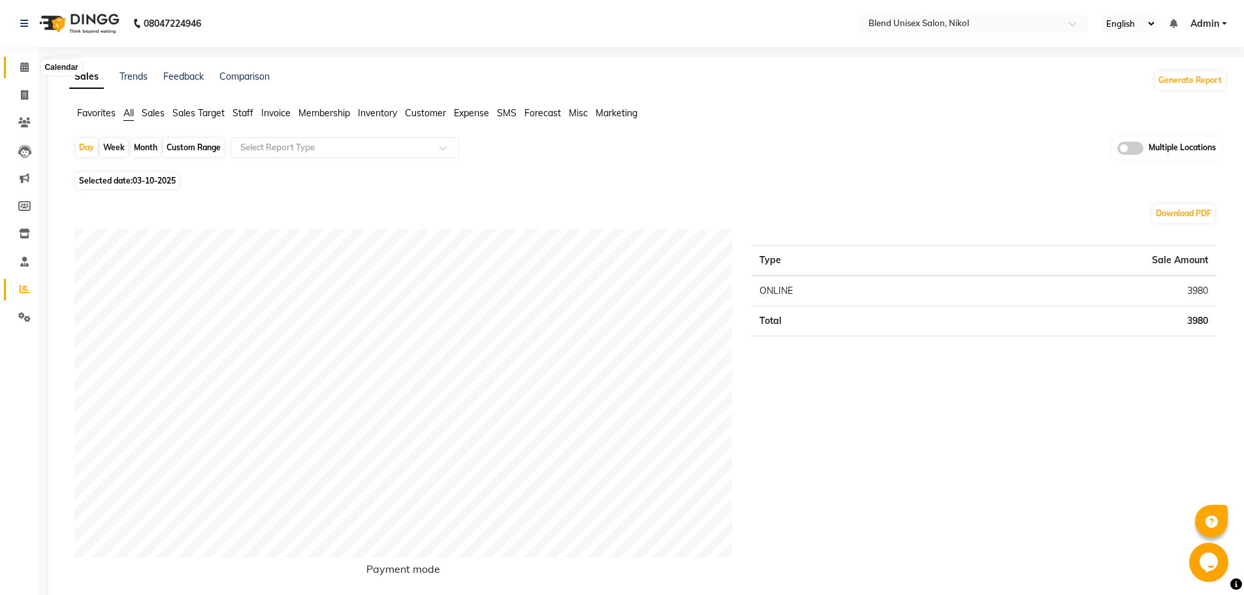
click at [22, 67] on icon at bounding box center [24, 67] width 8 height 10
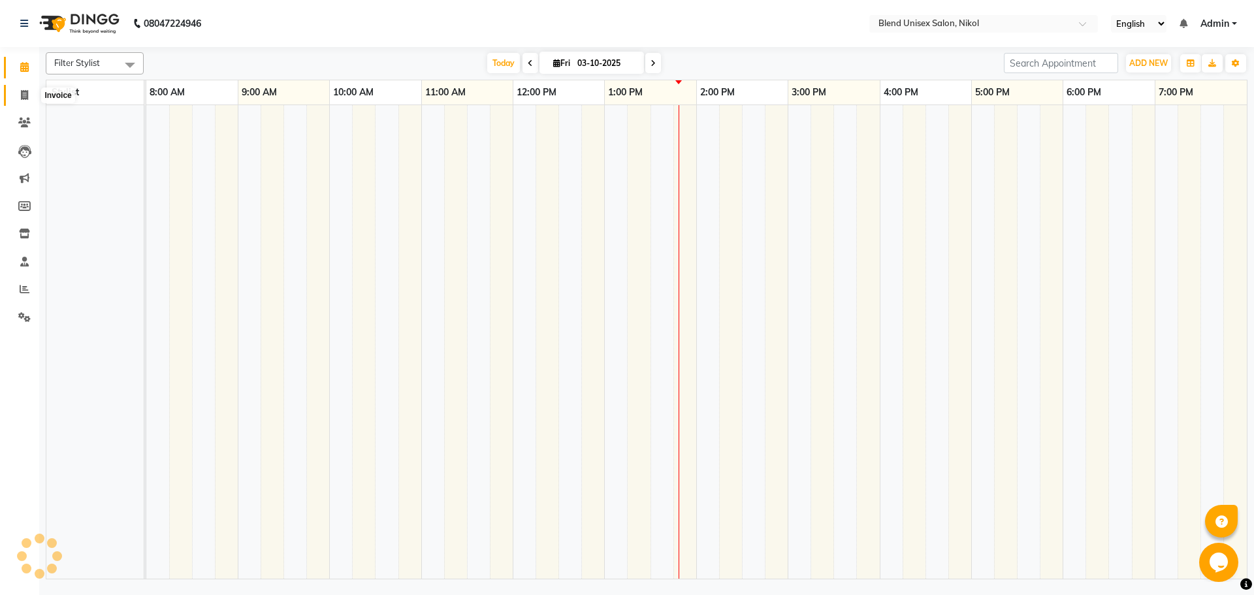
click at [21, 91] on icon at bounding box center [24, 95] width 7 height 10
select select "service"
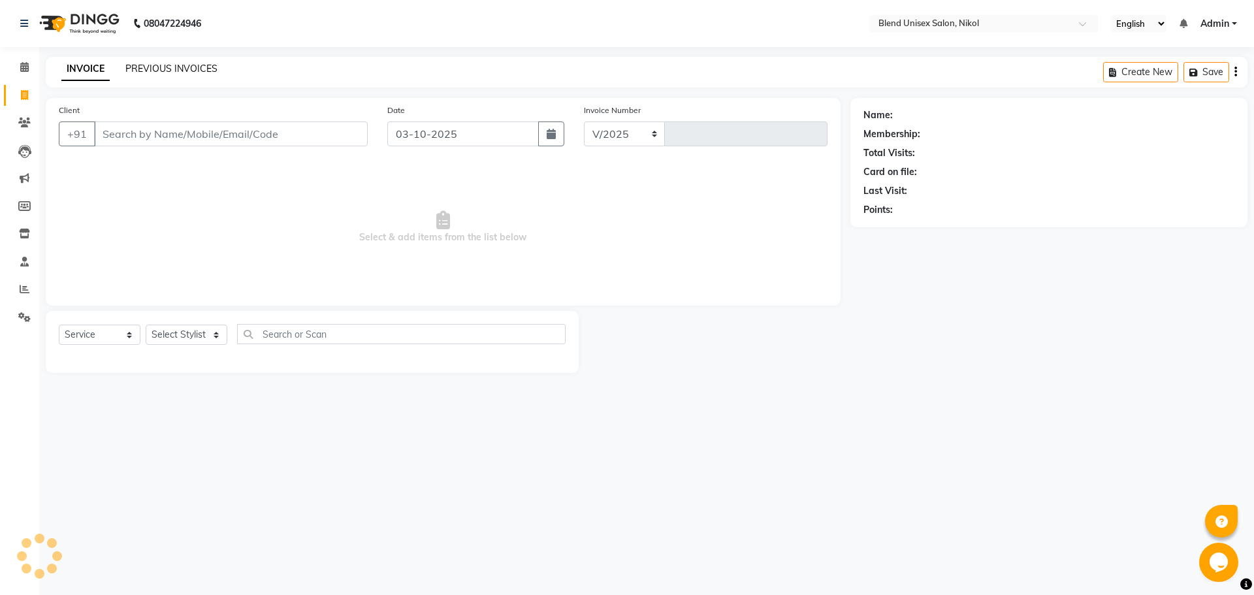
select select "6213"
type input "2775"
click at [184, 67] on link "PREVIOUS INVOICES" at bounding box center [171, 69] width 92 height 12
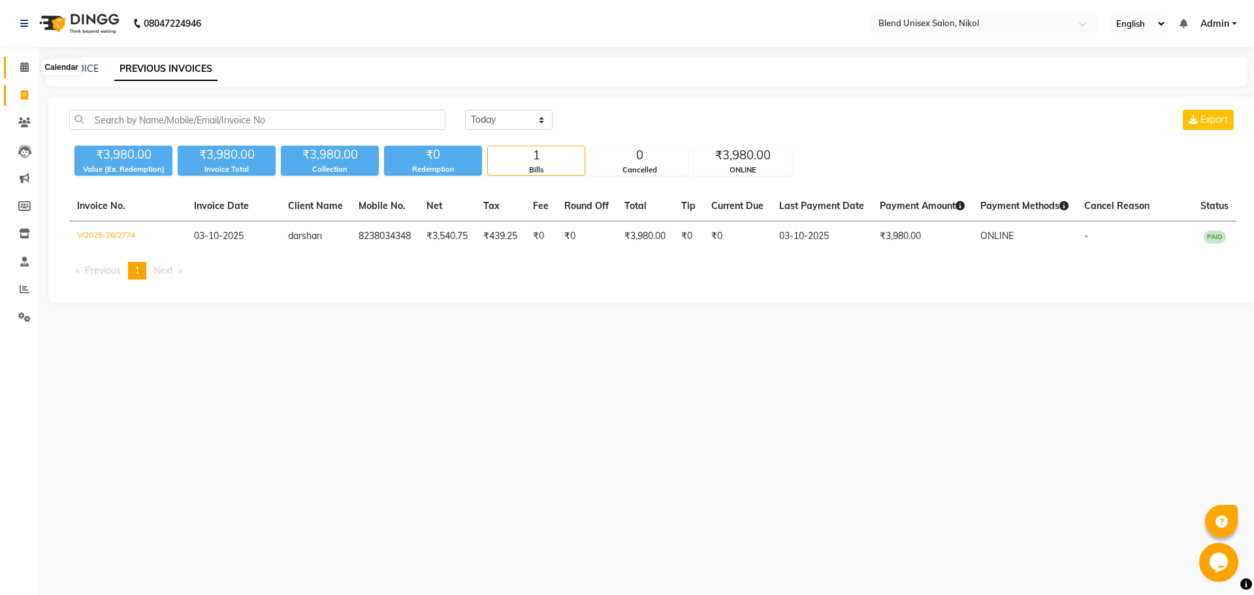
click at [22, 63] on icon at bounding box center [24, 67] width 8 height 10
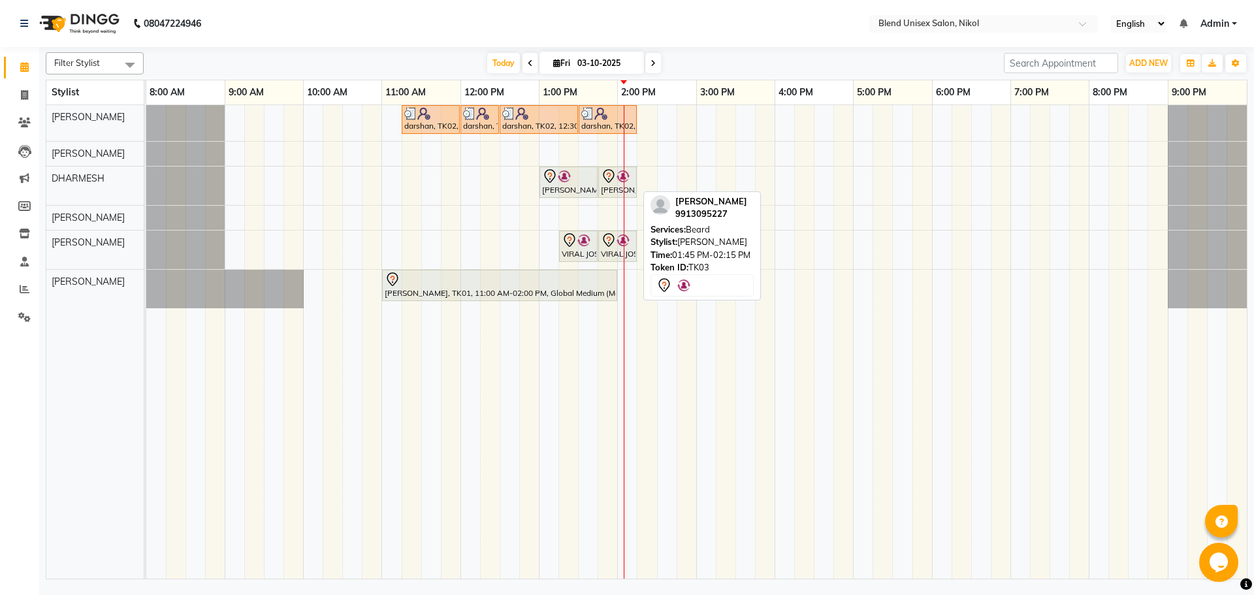
click at [600, 167] on link "[PERSON_NAME], TK03, 01:45 PM-02:15 PM, [PERSON_NAME]" at bounding box center [617, 182] width 39 height 31
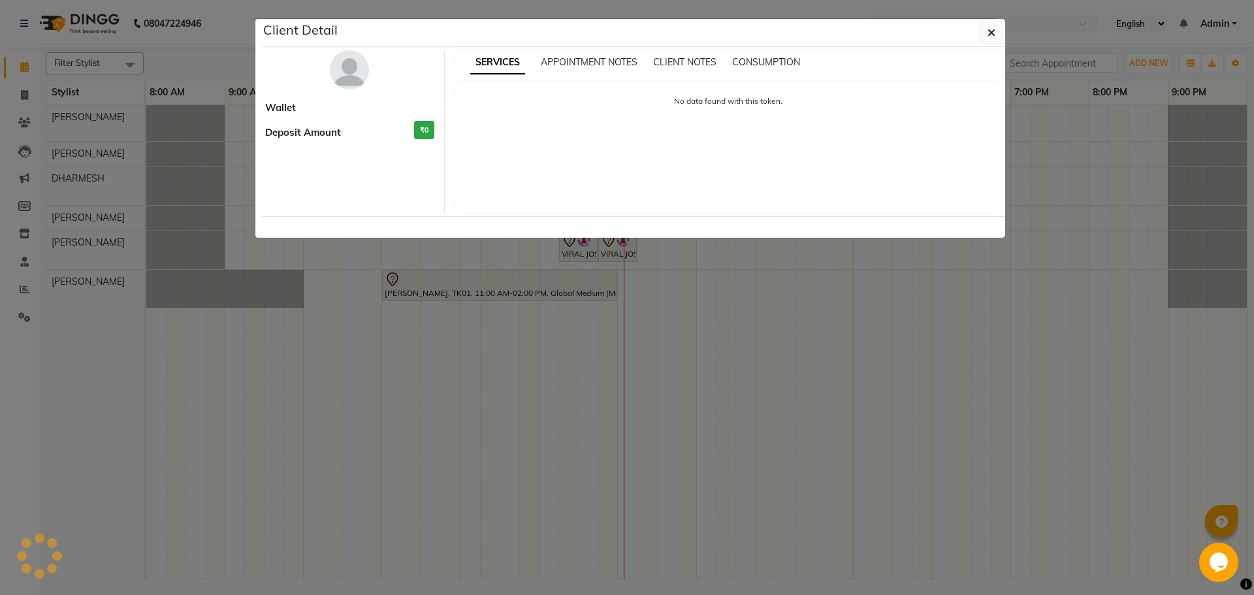
select select "7"
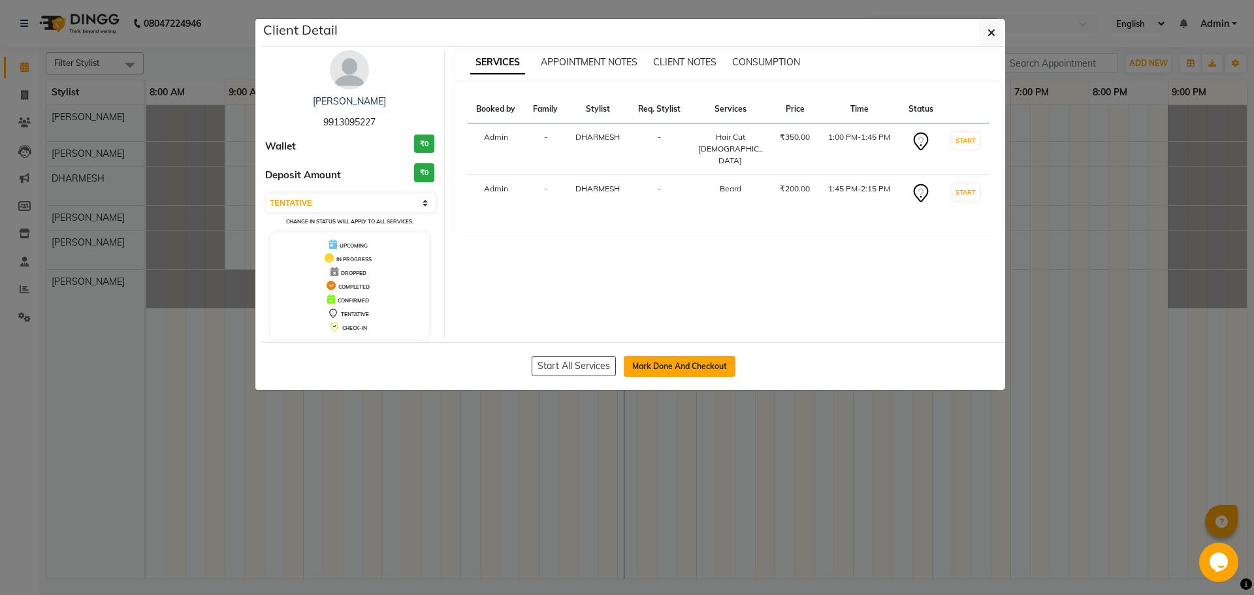
click at [718, 367] on button "Mark Done And Checkout" at bounding box center [680, 366] width 112 height 21
select select "service"
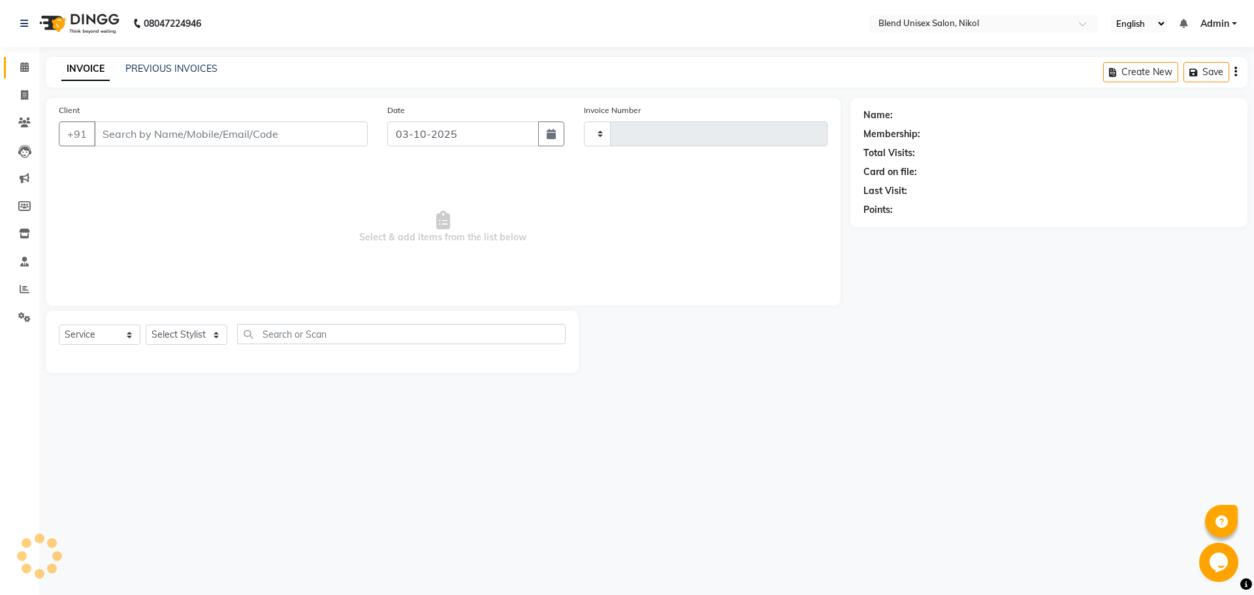
type input "2775"
select select "6213"
type input "9913095227"
select select "84260"
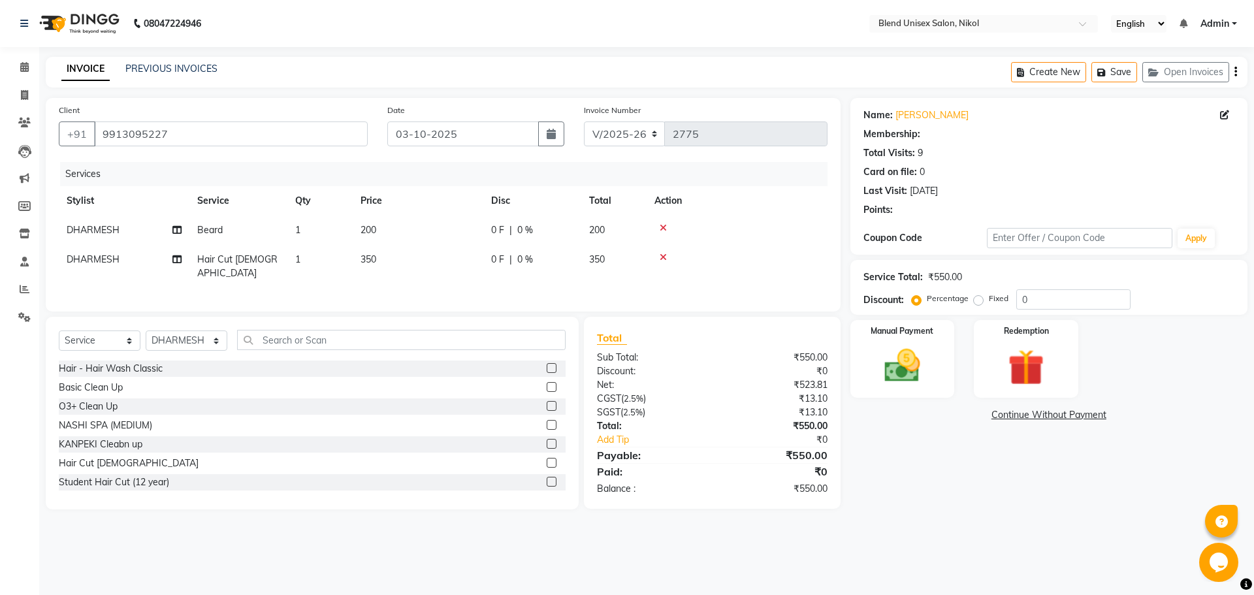
select select "1: Object"
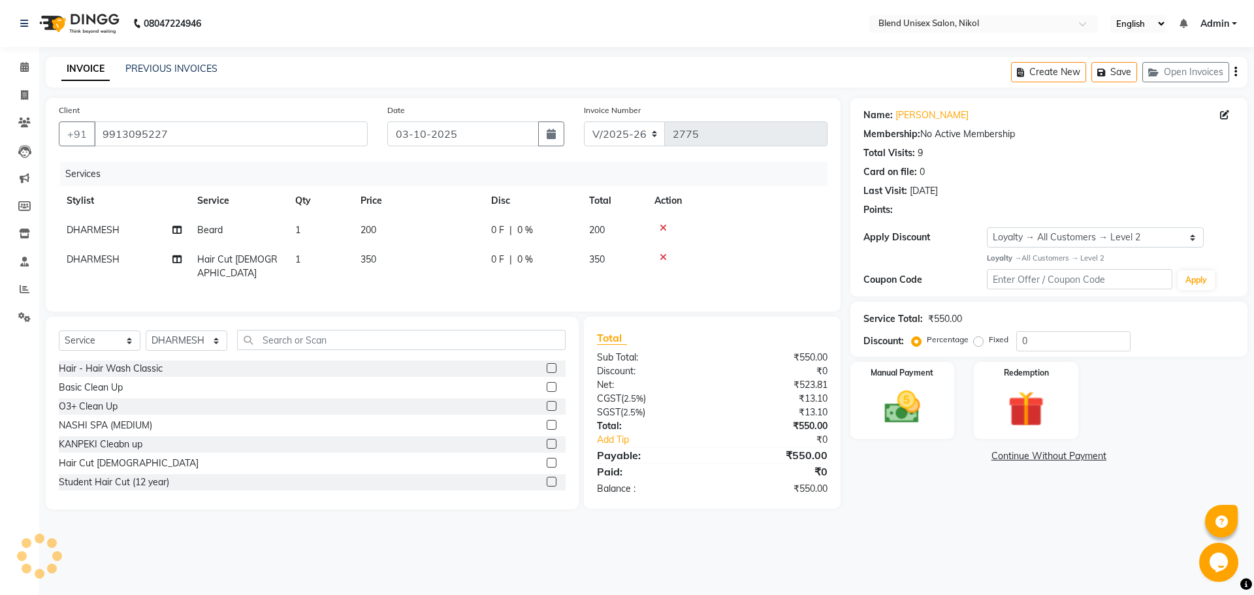
drag, startPoint x: 973, startPoint y: 300, endPoint x: 980, endPoint y: 299, distance: 7.3
click at [978, 299] on div "Name: [PERSON_NAME] Membership: No Active Membership Total Visits: 9 Card on fi…" at bounding box center [1053, 304] width 407 height 412
drag, startPoint x: 978, startPoint y: 341, endPoint x: 986, endPoint y: 336, distance: 9.6
click at [989, 339] on label "Fixed" at bounding box center [999, 340] width 20 height 12
click at [978, 339] on input "Fixed" at bounding box center [981, 339] width 9 height 9
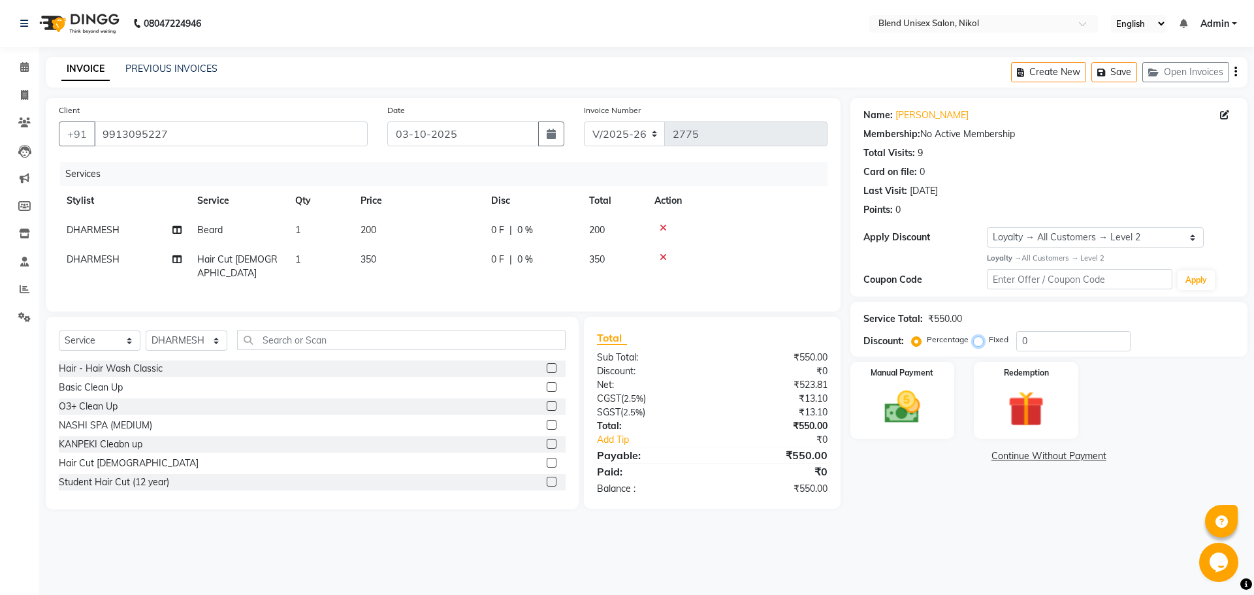
radio input "true"
click at [1022, 342] on input "0" at bounding box center [1073, 341] width 114 height 20
type input "100"
click at [931, 411] on img at bounding box center [902, 407] width 61 height 43
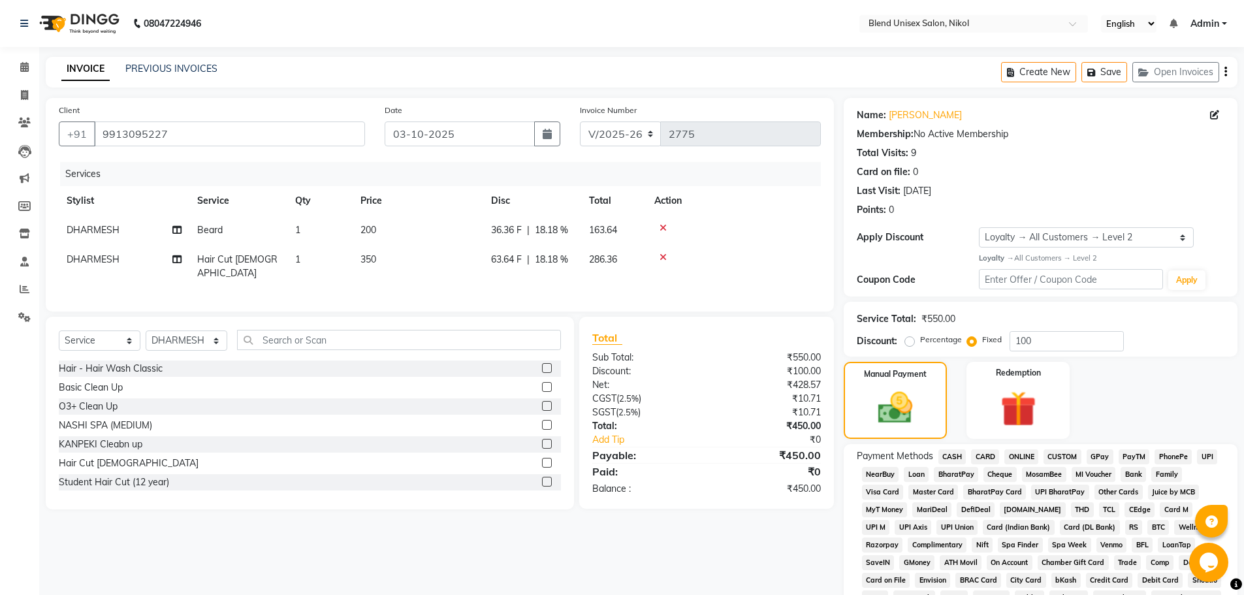
click at [954, 457] on span "CASH" at bounding box center [953, 456] width 28 height 15
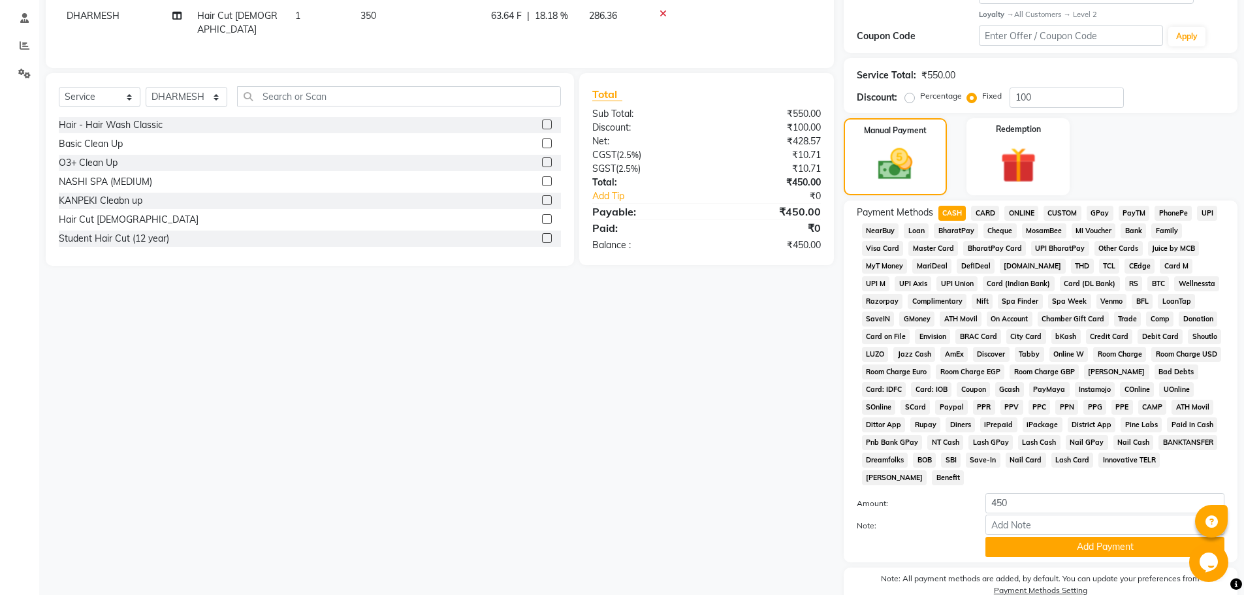
scroll to position [307, 0]
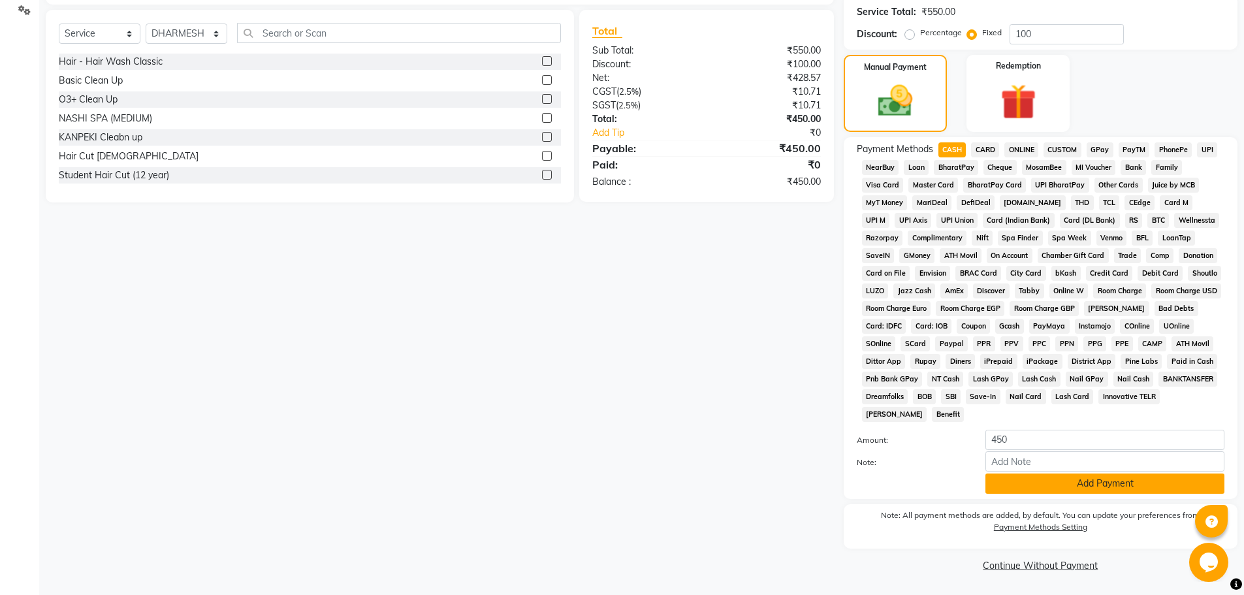
click at [1026, 481] on button "Add Payment" at bounding box center [1105, 484] width 239 height 20
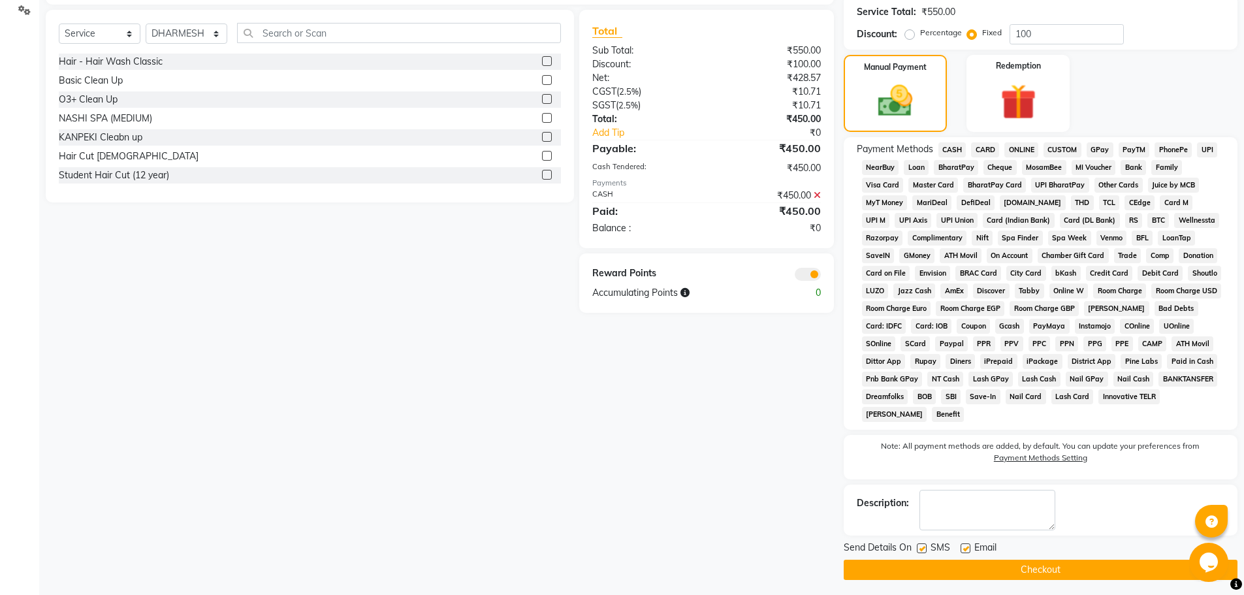
click at [1054, 571] on button "Checkout" at bounding box center [1041, 570] width 394 height 20
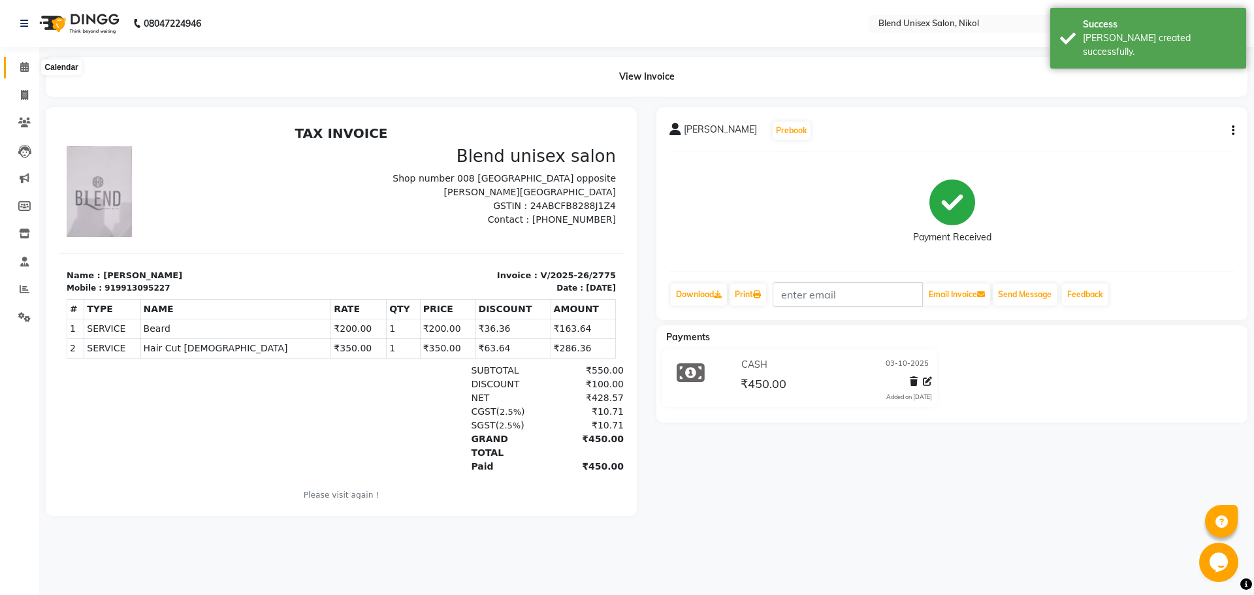
click at [24, 68] on icon at bounding box center [24, 67] width 8 height 10
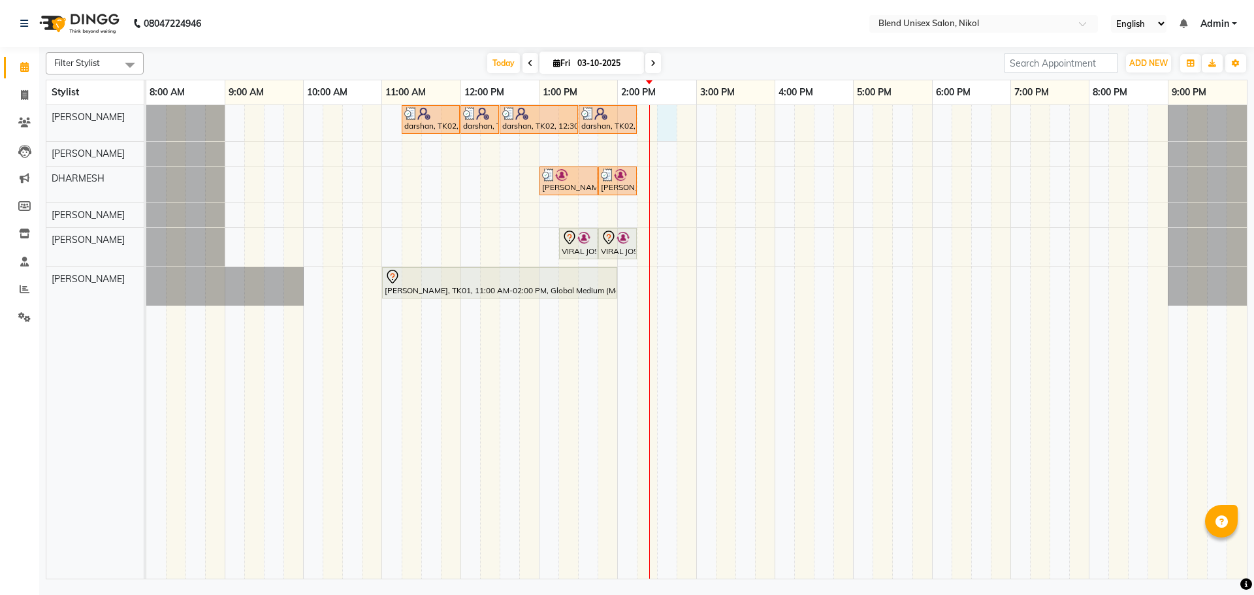
click at [660, 118] on div "darshan, TK02, 11:15 AM-12:00 PM, Hair Cut [DEMOGRAPHIC_DATA] darshan, TK02, 12…" at bounding box center [696, 342] width 1101 height 474
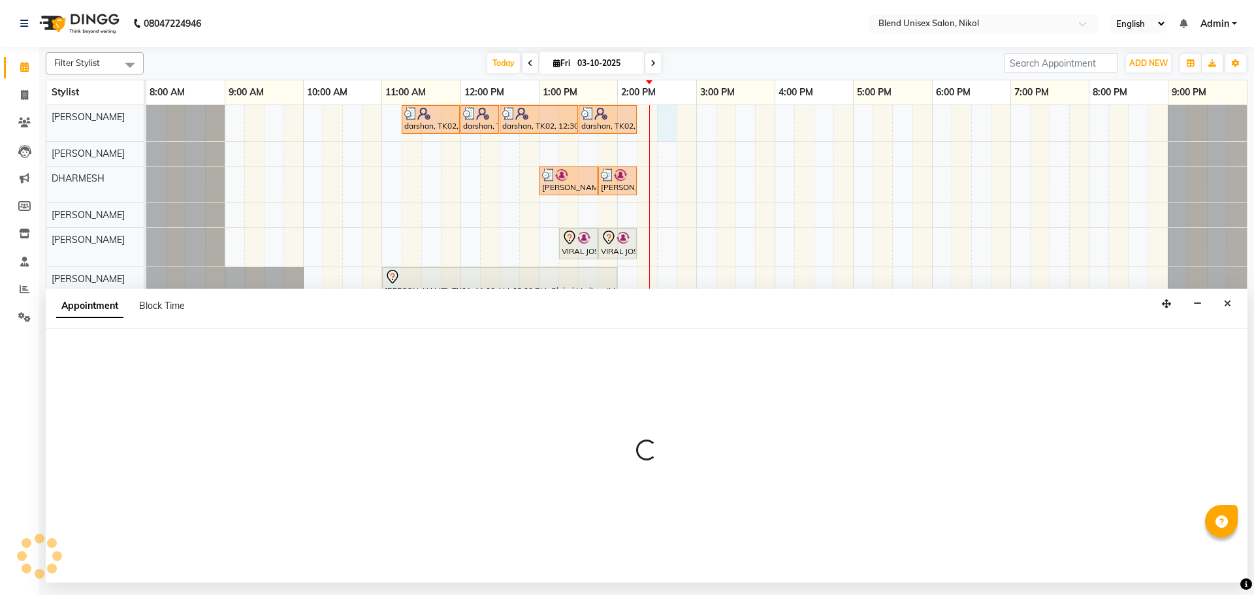
select select "74694"
select select "tentative"
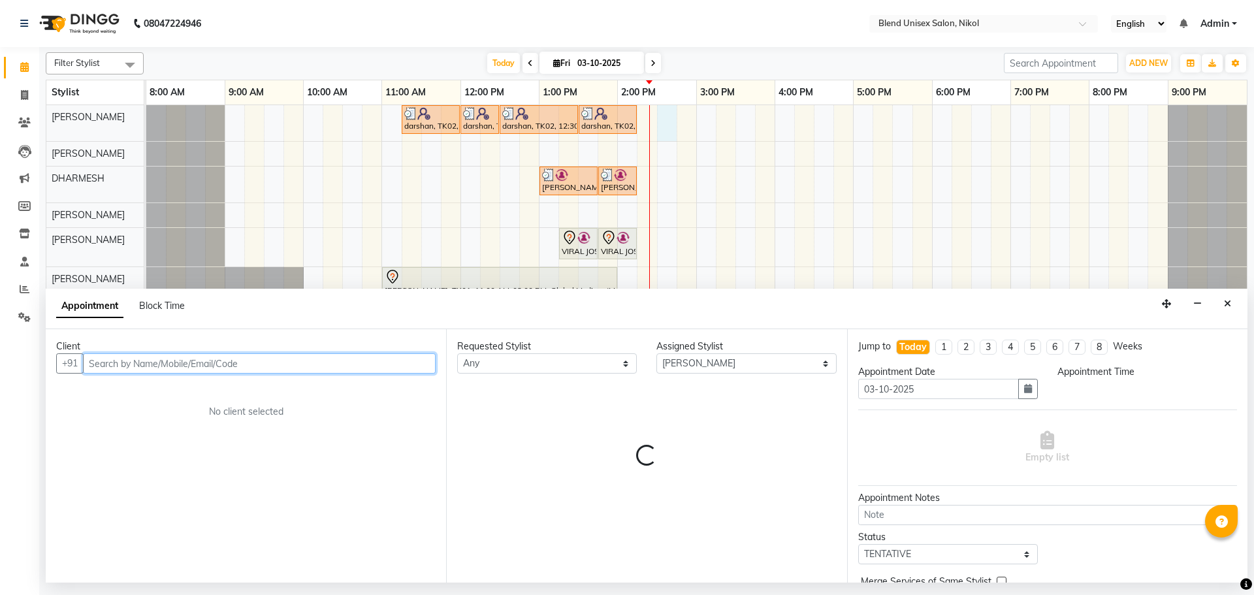
select select "870"
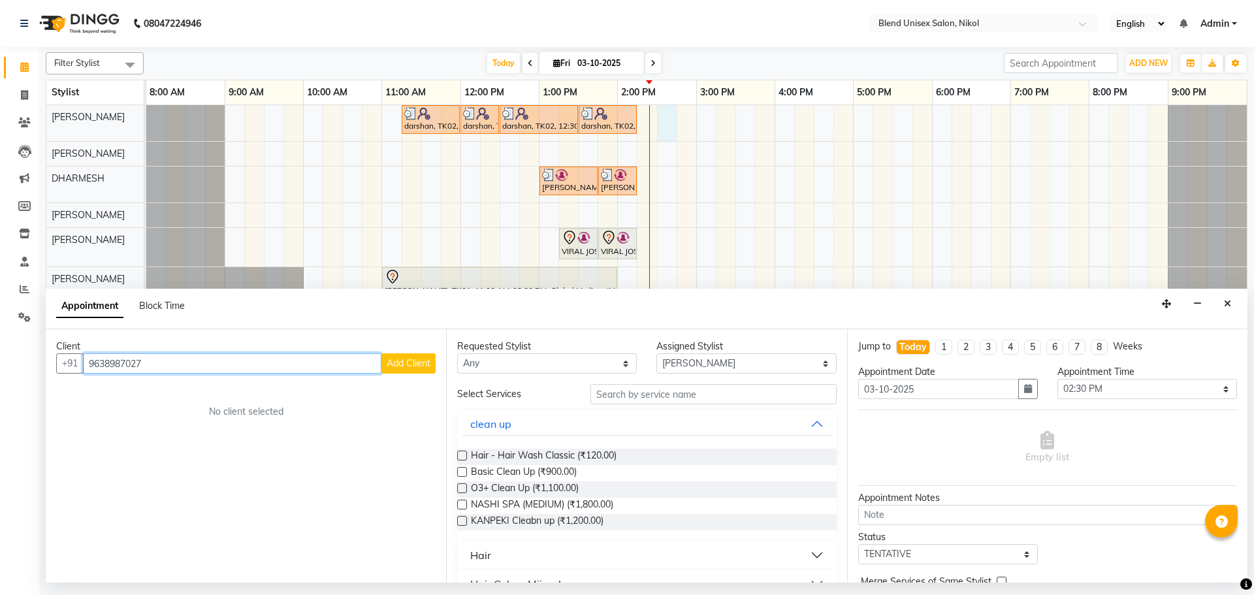
type input "9638987027"
click at [399, 371] on button "Add Client" at bounding box center [408, 363] width 54 height 20
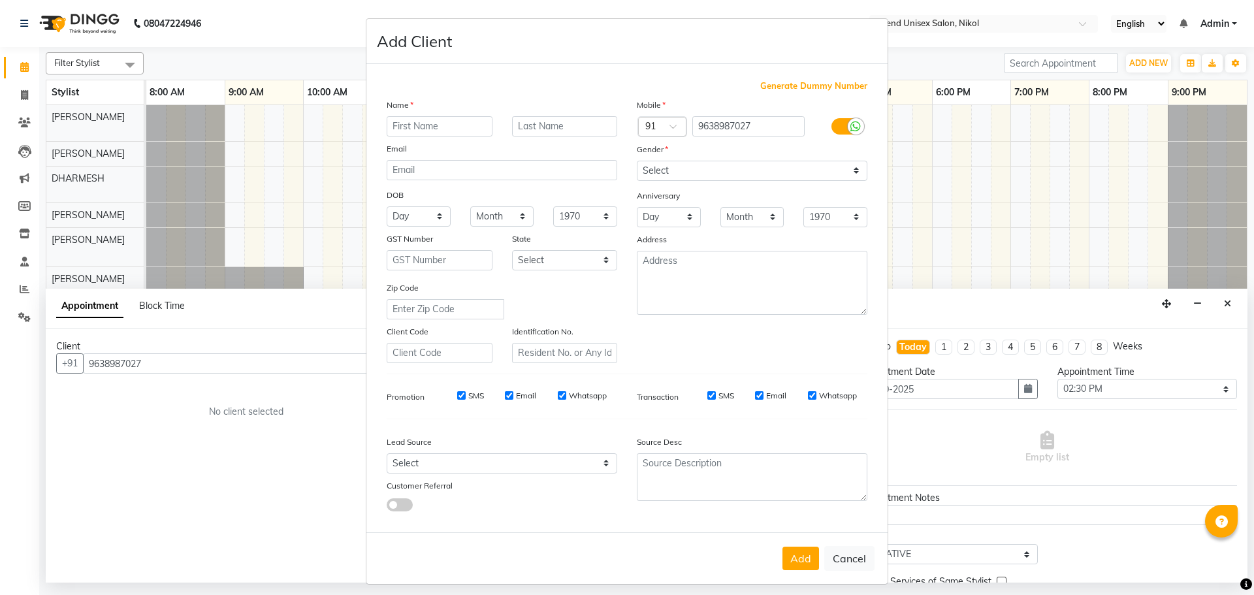
click at [406, 128] on input "text" at bounding box center [440, 126] width 106 height 20
type input "[PERSON_NAME]"
click at [828, 172] on select "Select [DEMOGRAPHIC_DATA] [DEMOGRAPHIC_DATA] Other Prefer Not To Say" at bounding box center [752, 171] width 231 height 20
select select "[DEMOGRAPHIC_DATA]"
click at [637, 161] on select "Select [DEMOGRAPHIC_DATA] [DEMOGRAPHIC_DATA] Other Prefer Not To Say" at bounding box center [752, 171] width 231 height 20
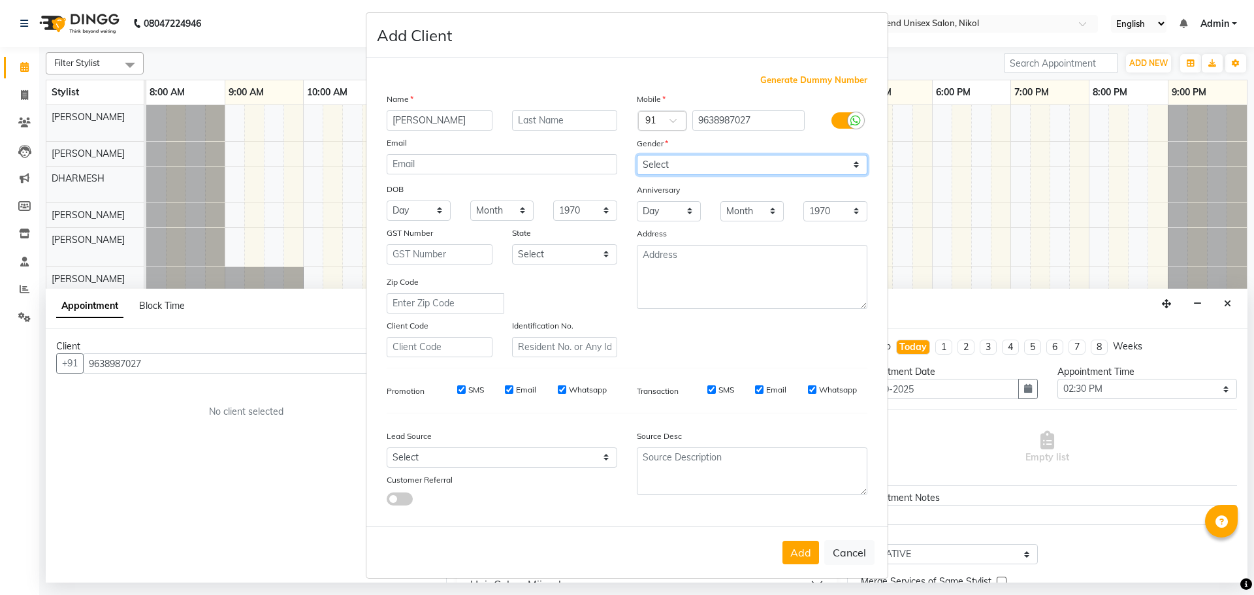
scroll to position [8, 0]
click at [801, 558] on button "Add" at bounding box center [801, 551] width 37 height 24
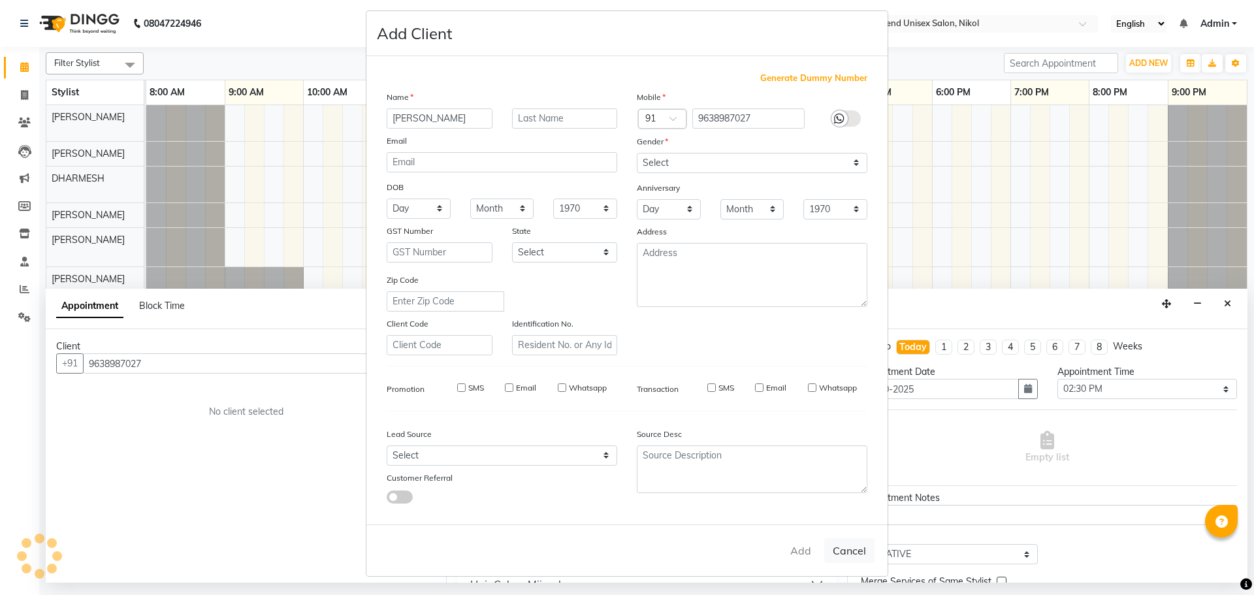
select select
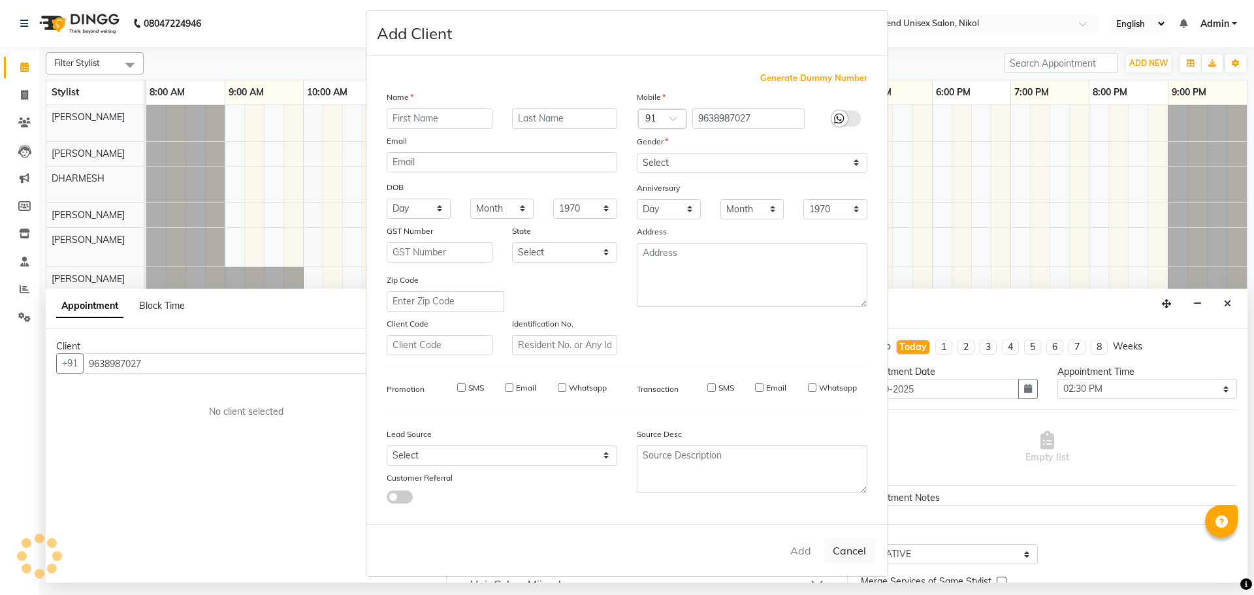
select select
checkbox input "false"
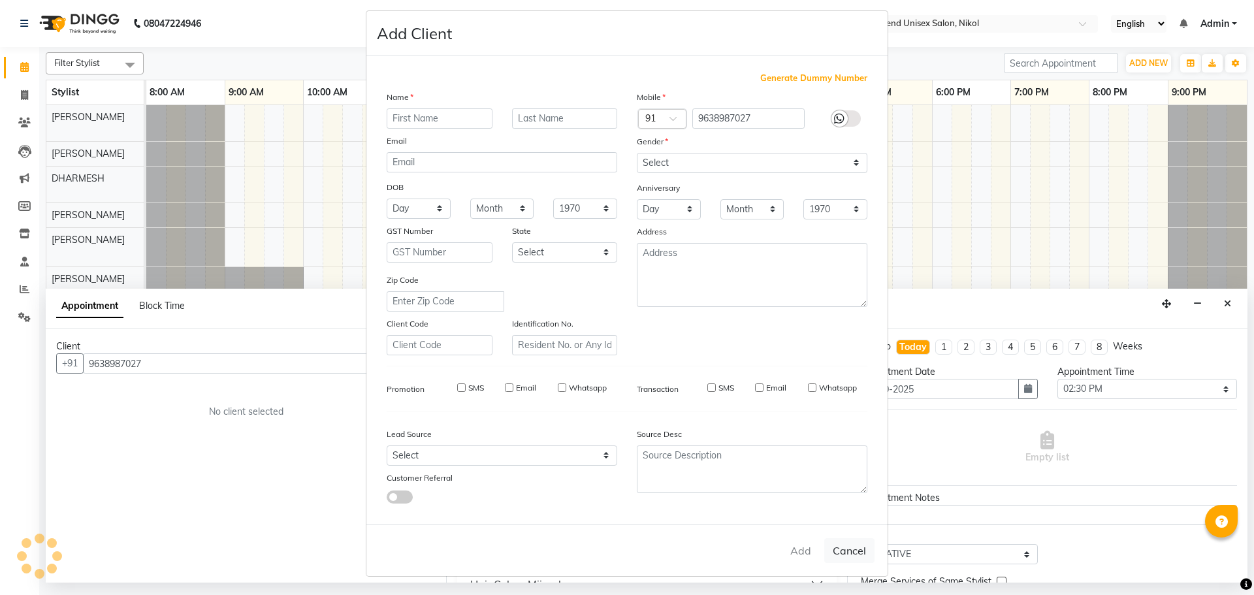
checkbox input "false"
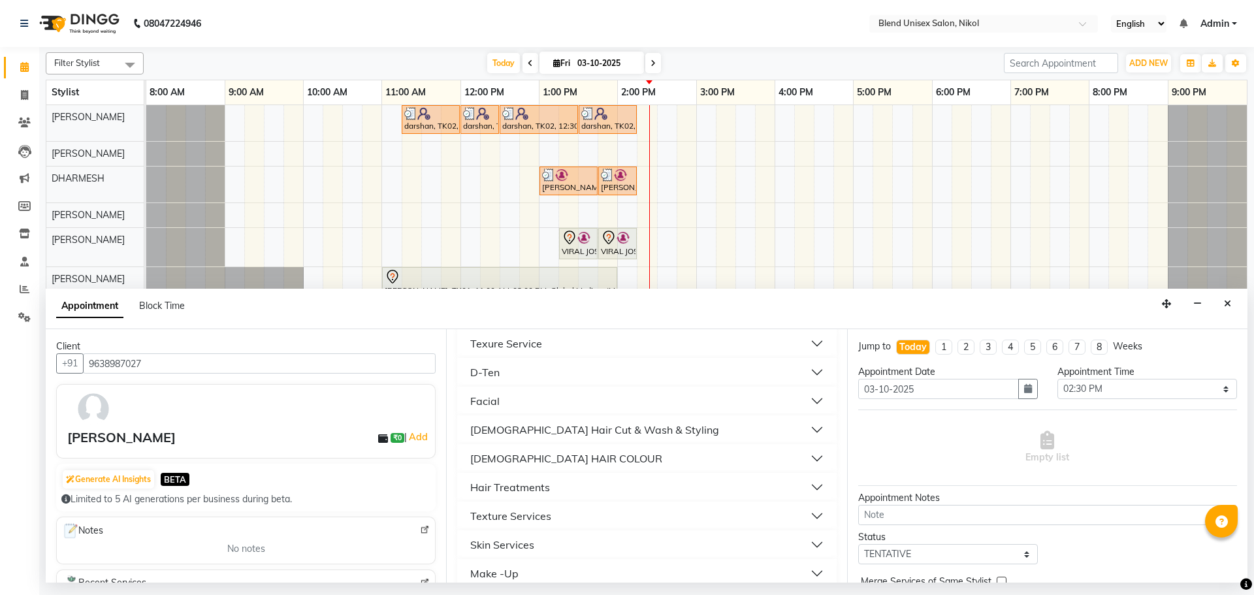
scroll to position [507, 0]
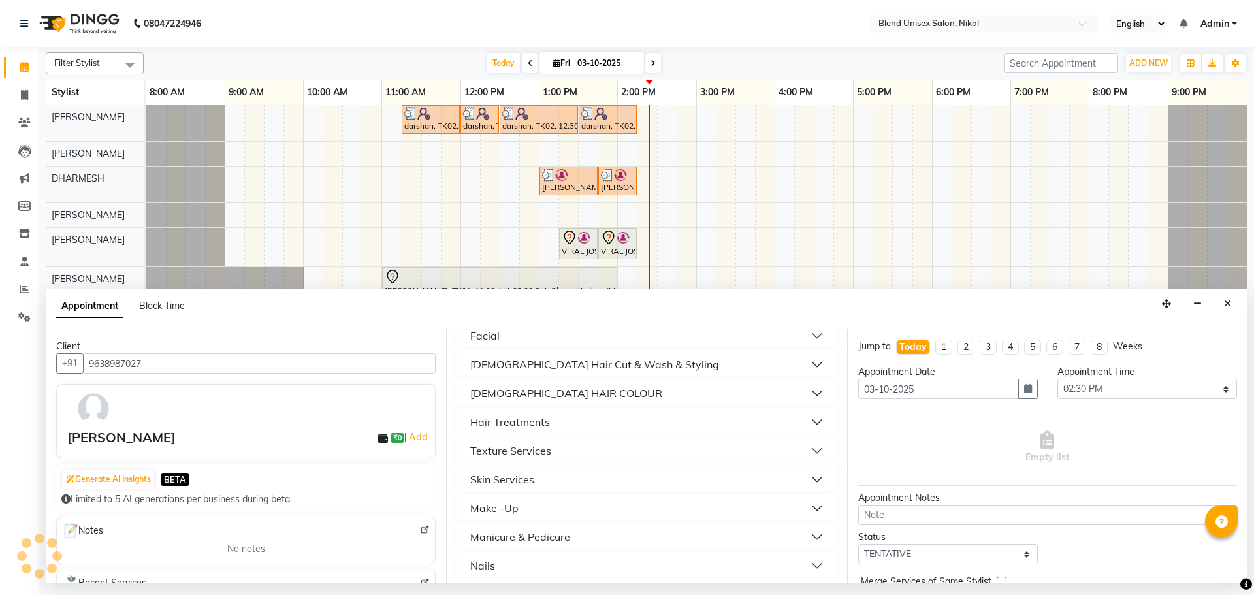
click at [525, 425] on div "Hair Treatments" at bounding box center [510, 422] width 80 height 16
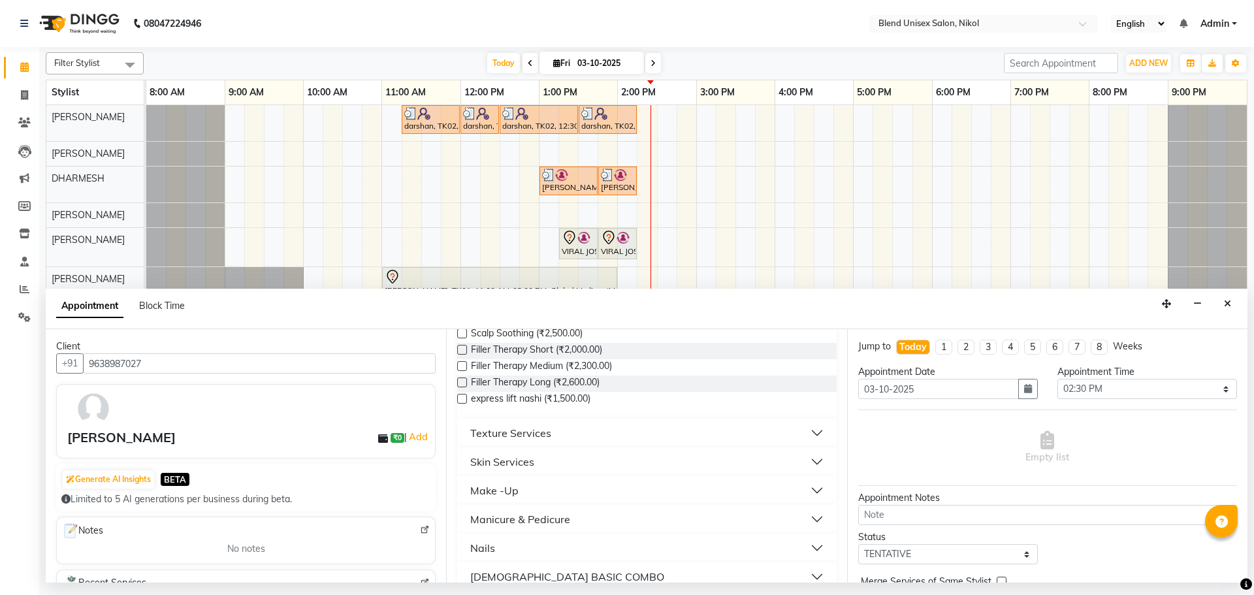
scroll to position [789, 0]
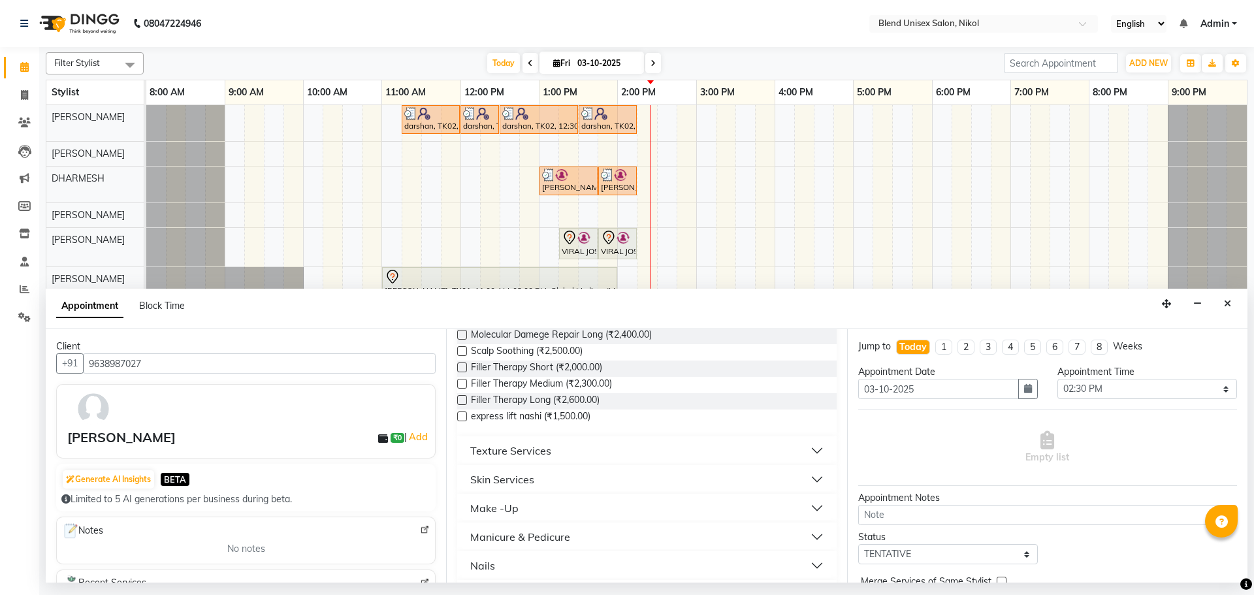
click at [588, 459] on button "Texture Services" at bounding box center [646, 451] width 368 height 24
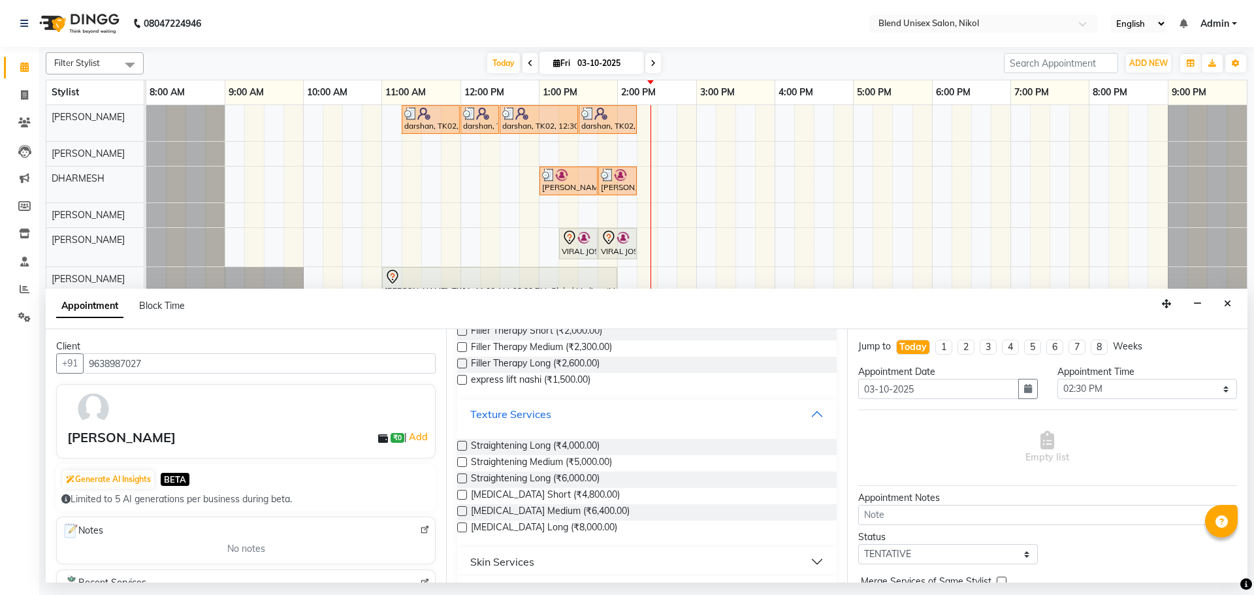
scroll to position [854, 0]
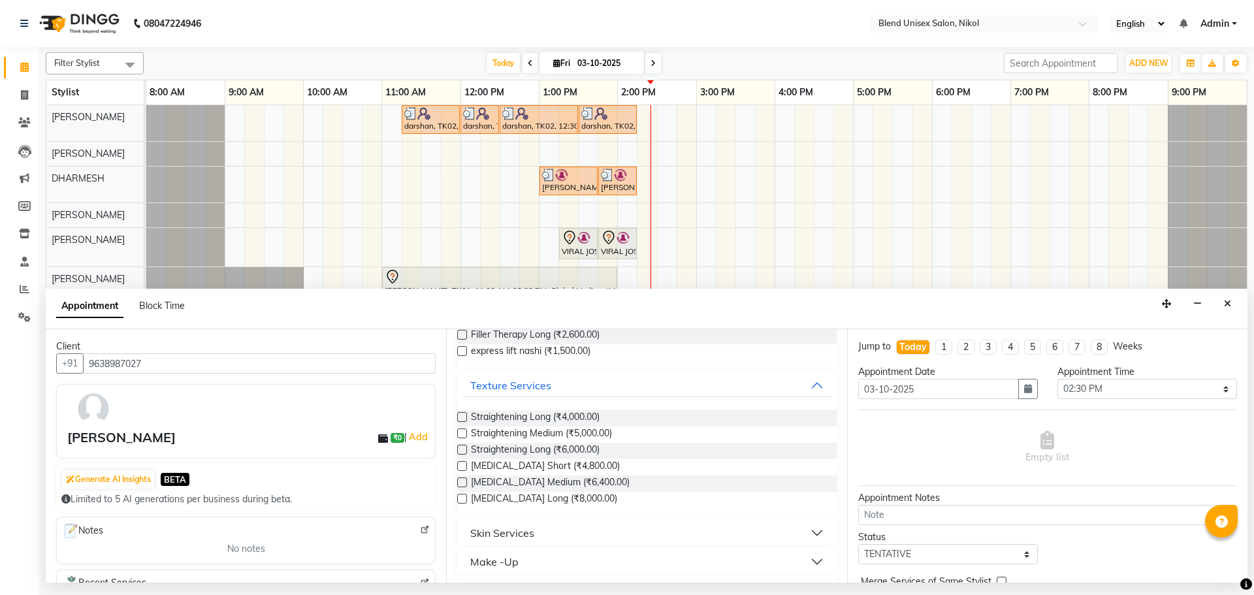
click at [459, 482] on label at bounding box center [462, 482] width 10 height 10
click at [459, 482] on input "checkbox" at bounding box center [461, 483] width 8 height 8
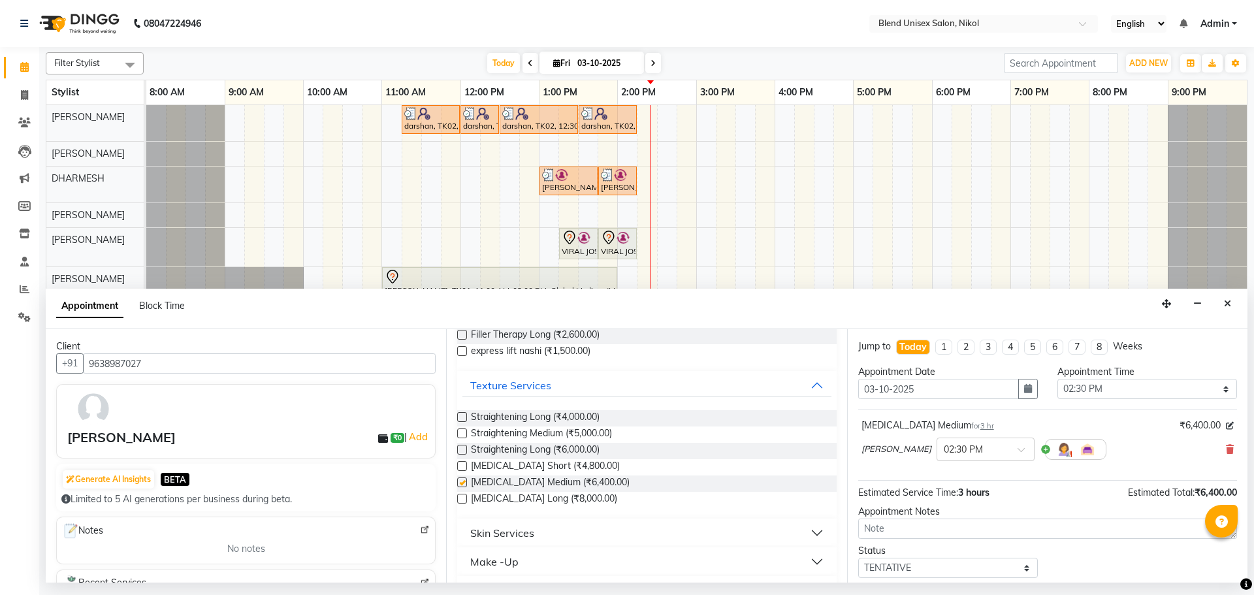
checkbox input "false"
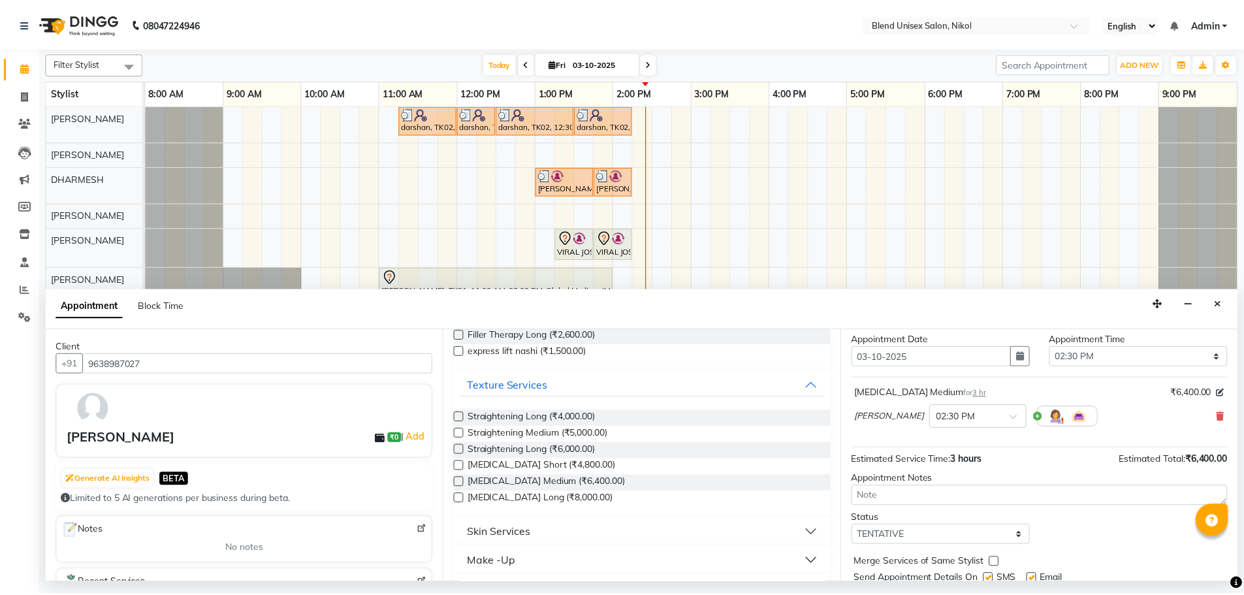
scroll to position [78, 0]
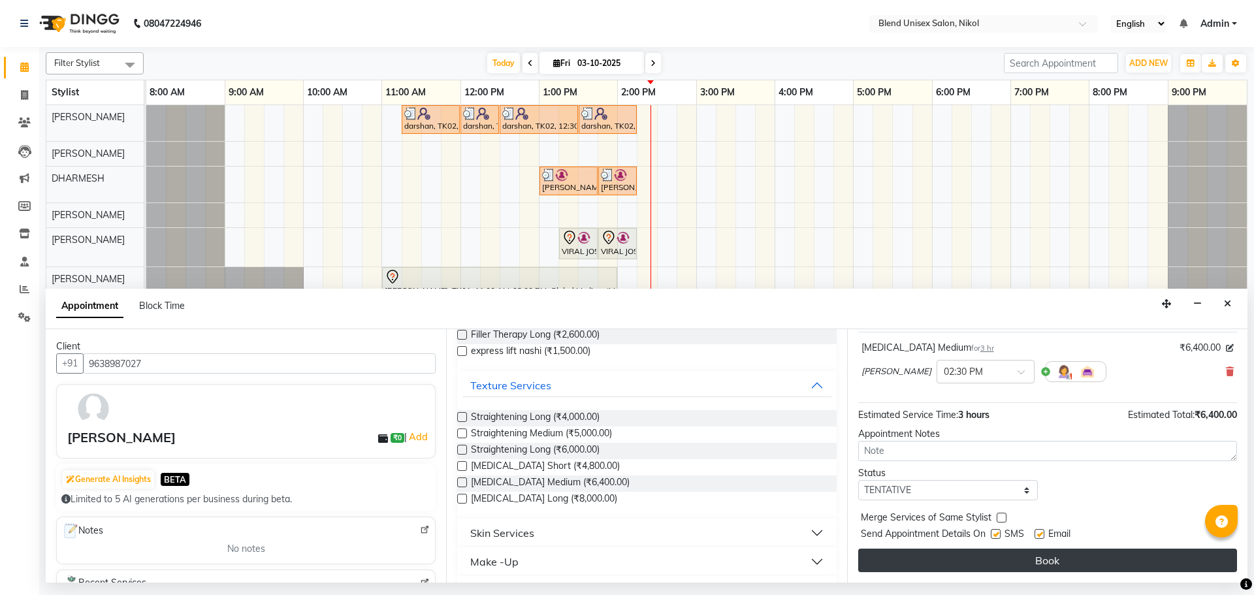
click at [986, 557] on button "Book" at bounding box center [1047, 561] width 379 height 24
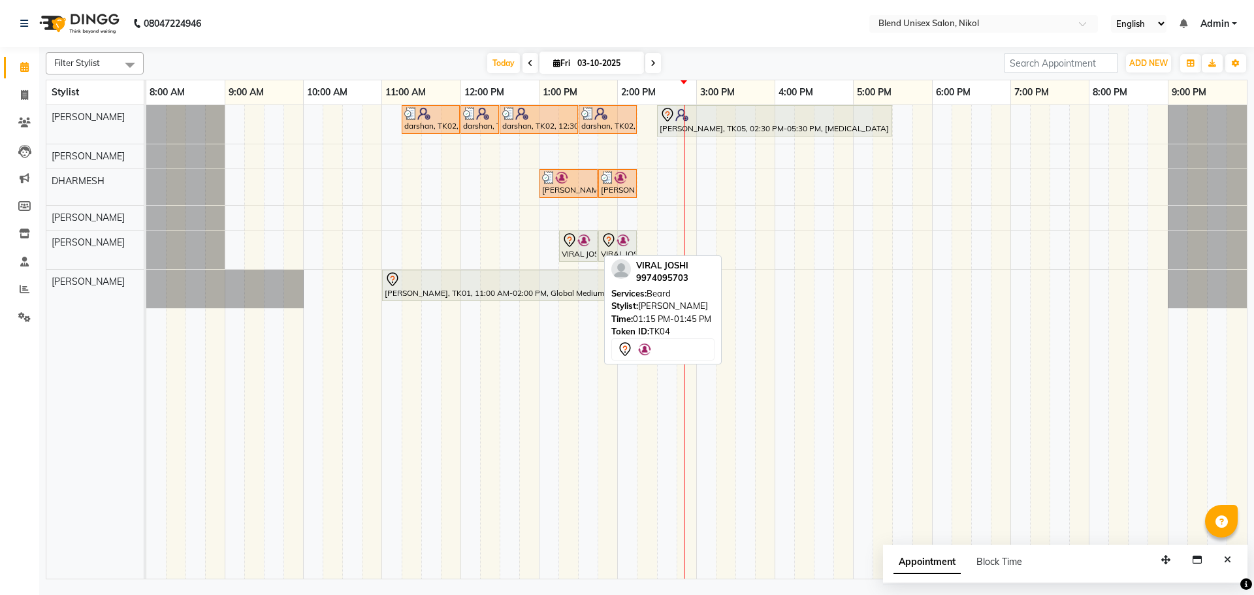
click at [575, 254] on div "VIRAL JOSHI, TK04, 01:15 PM-01:45 PM, [PERSON_NAME]" at bounding box center [578, 246] width 36 height 27
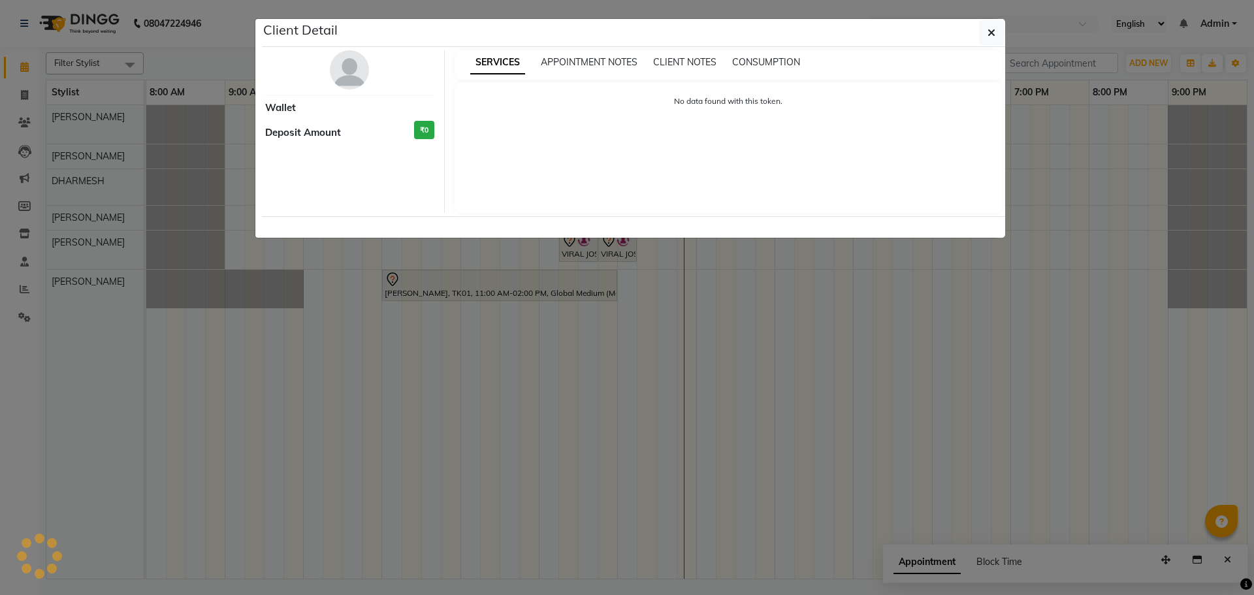
select select "7"
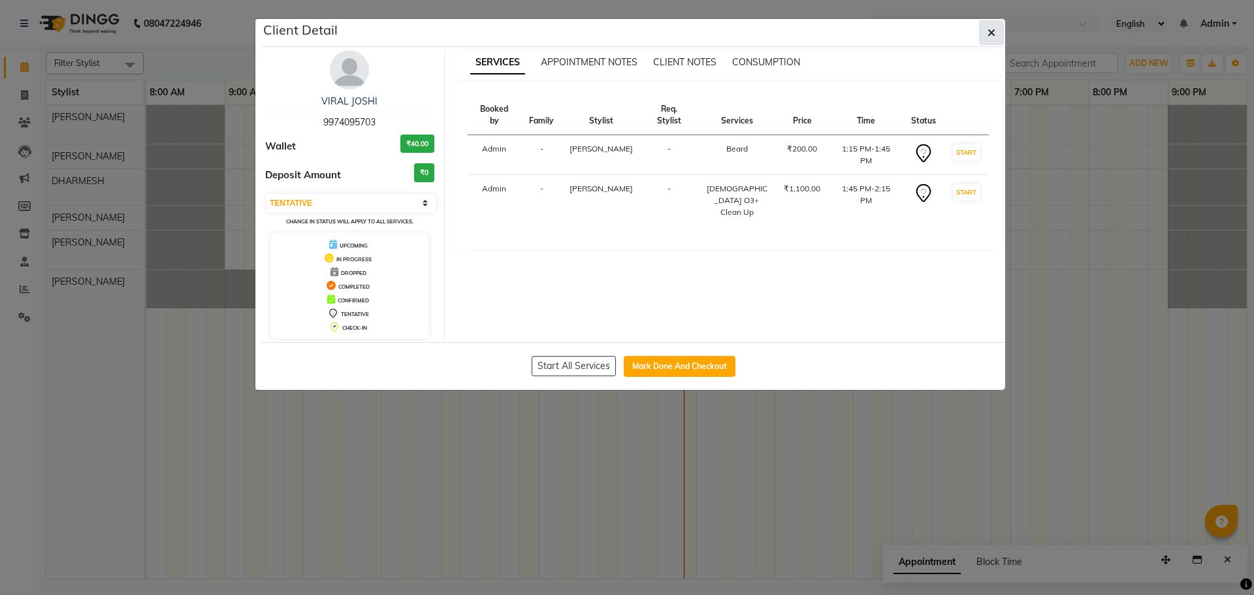
click at [992, 35] on icon "button" at bounding box center [992, 32] width 8 height 10
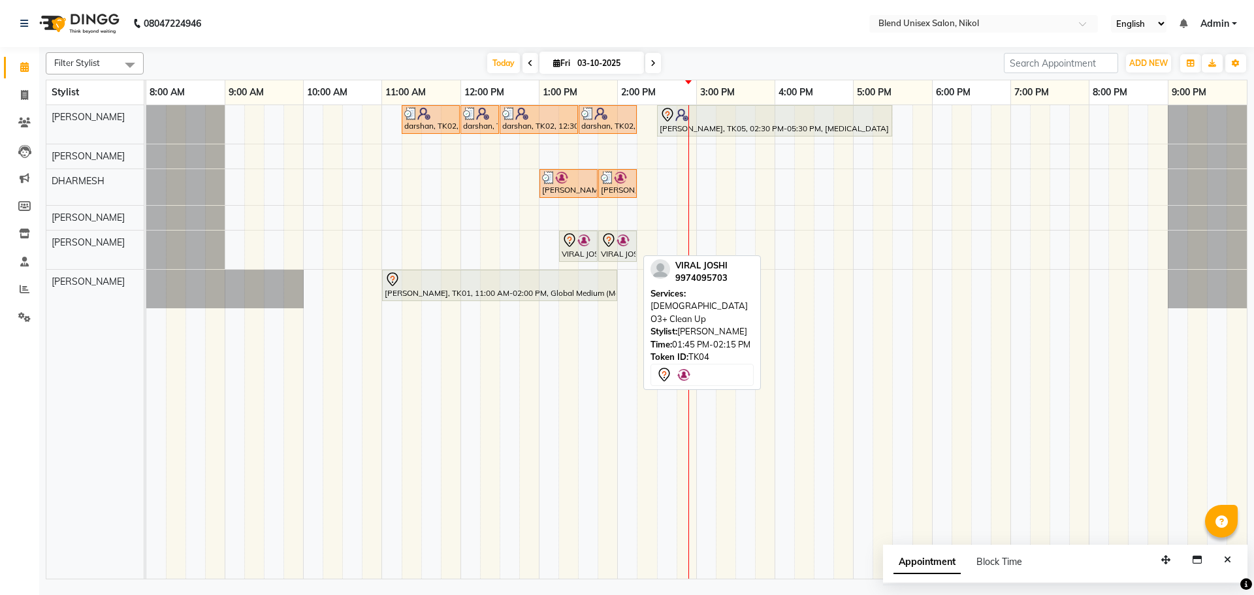
click at [625, 239] on img at bounding box center [623, 240] width 13 height 13
select select "7"
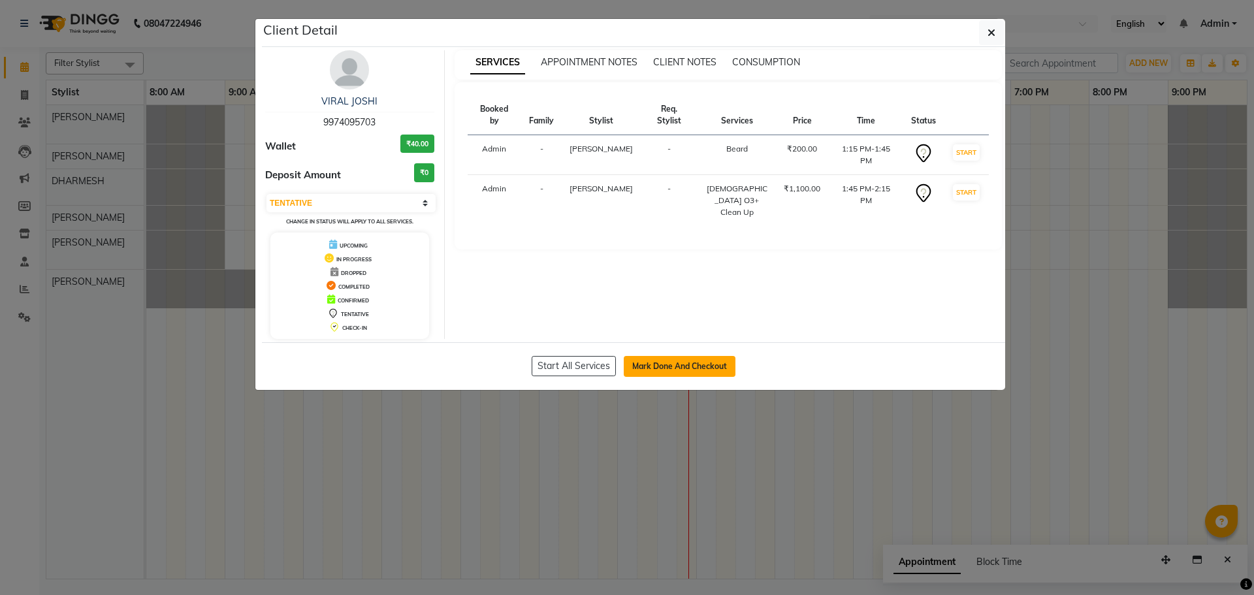
click at [702, 360] on button "Mark Done And Checkout" at bounding box center [680, 366] width 112 height 21
select select "service"
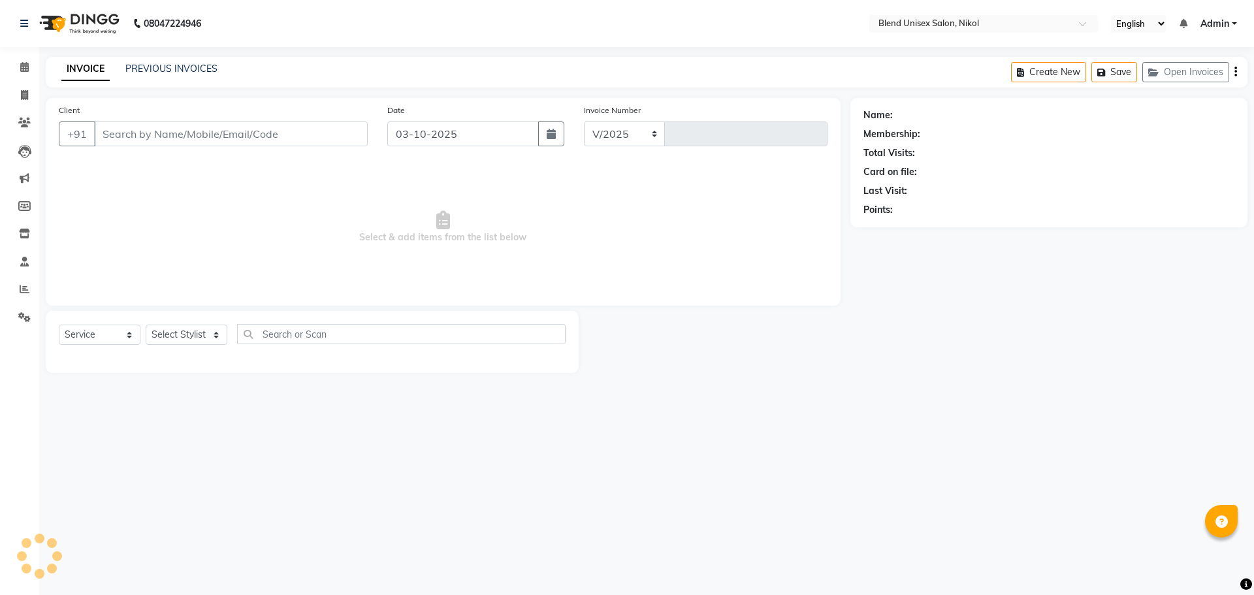
select select "6213"
type input "2776"
type input "9974095703"
select select "92421"
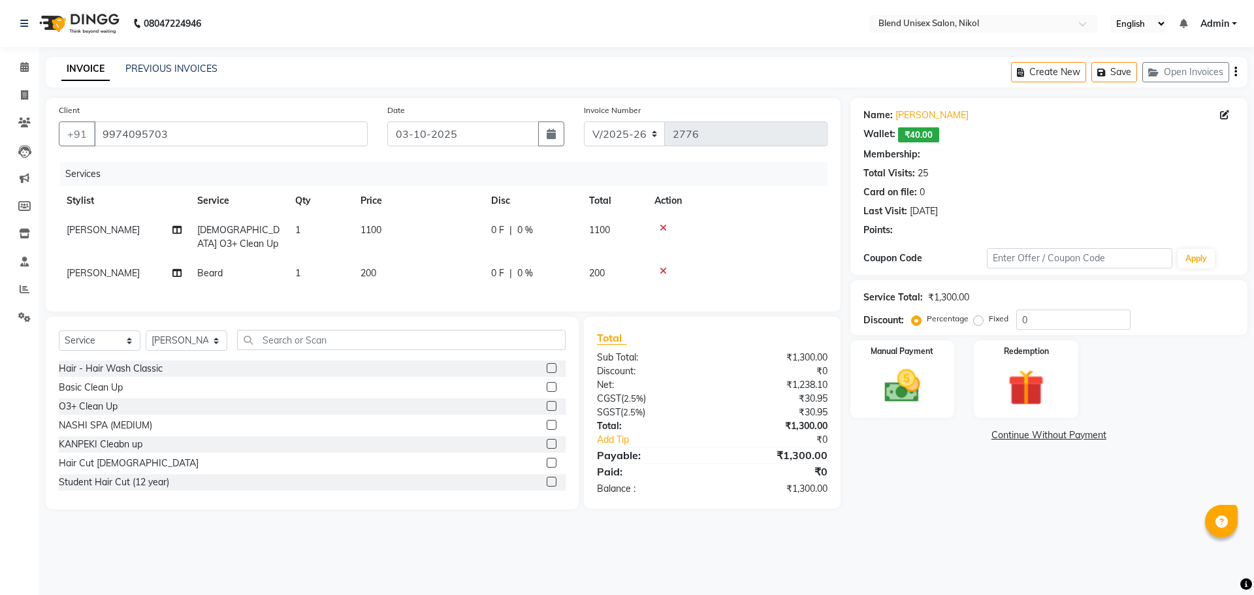
select select "1: Object"
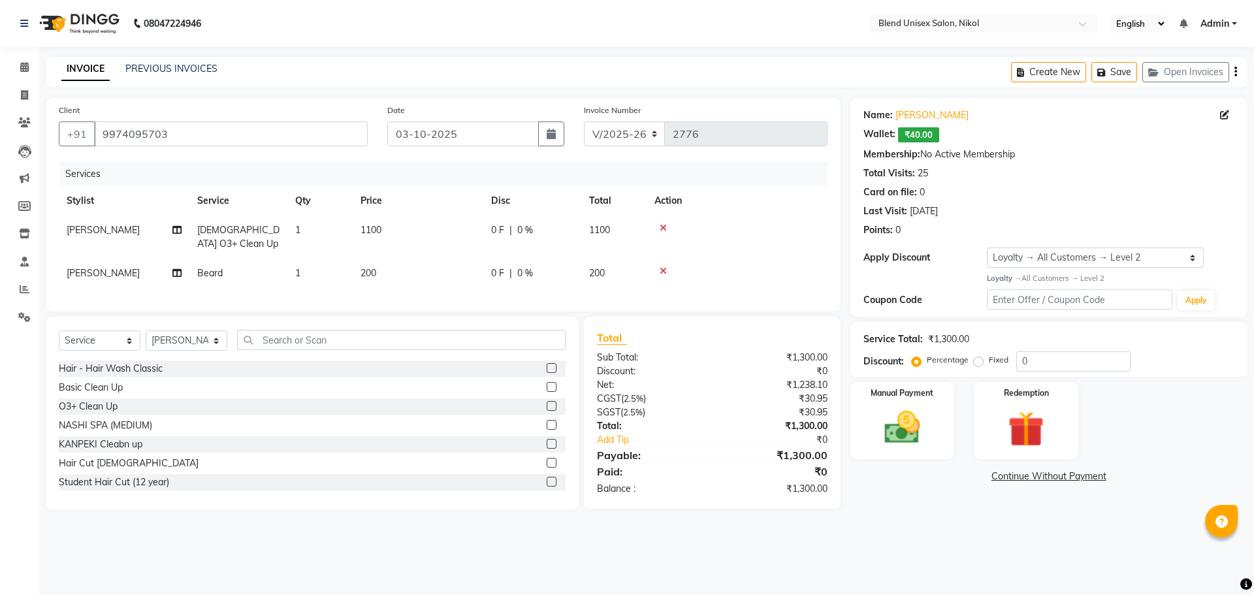
click at [380, 219] on td "1100" at bounding box center [418, 237] width 131 height 43
select select "92421"
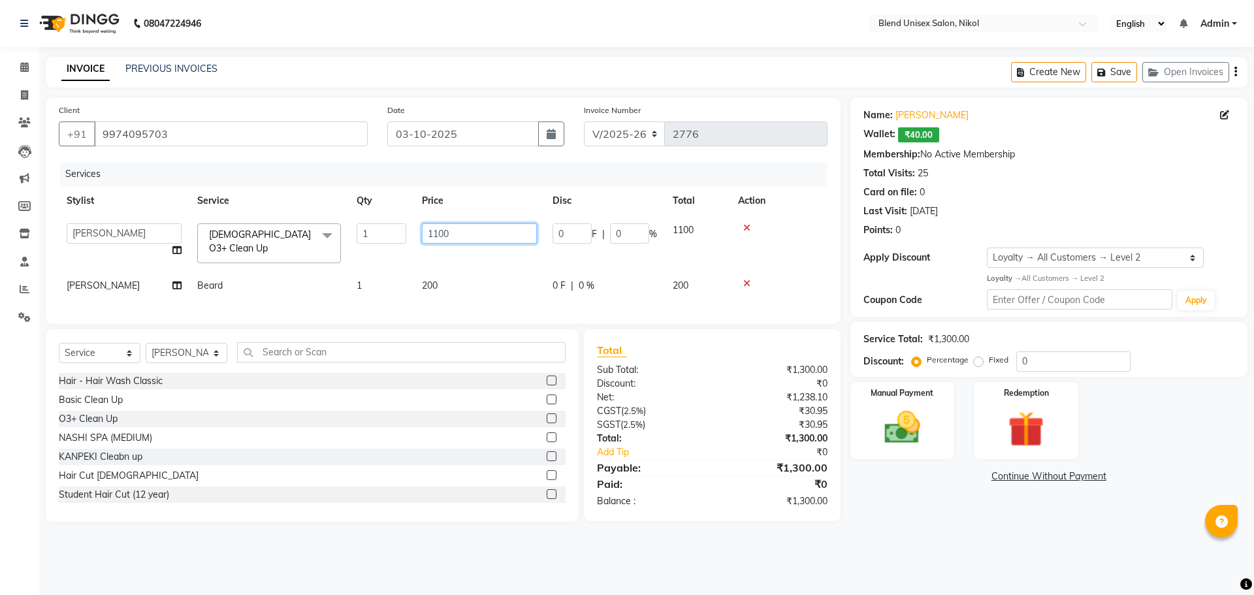
drag, startPoint x: 453, startPoint y: 233, endPoint x: 421, endPoint y: 236, distance: 31.5
click at [421, 236] on td "1100" at bounding box center [479, 244] width 131 height 56
type input "1200"
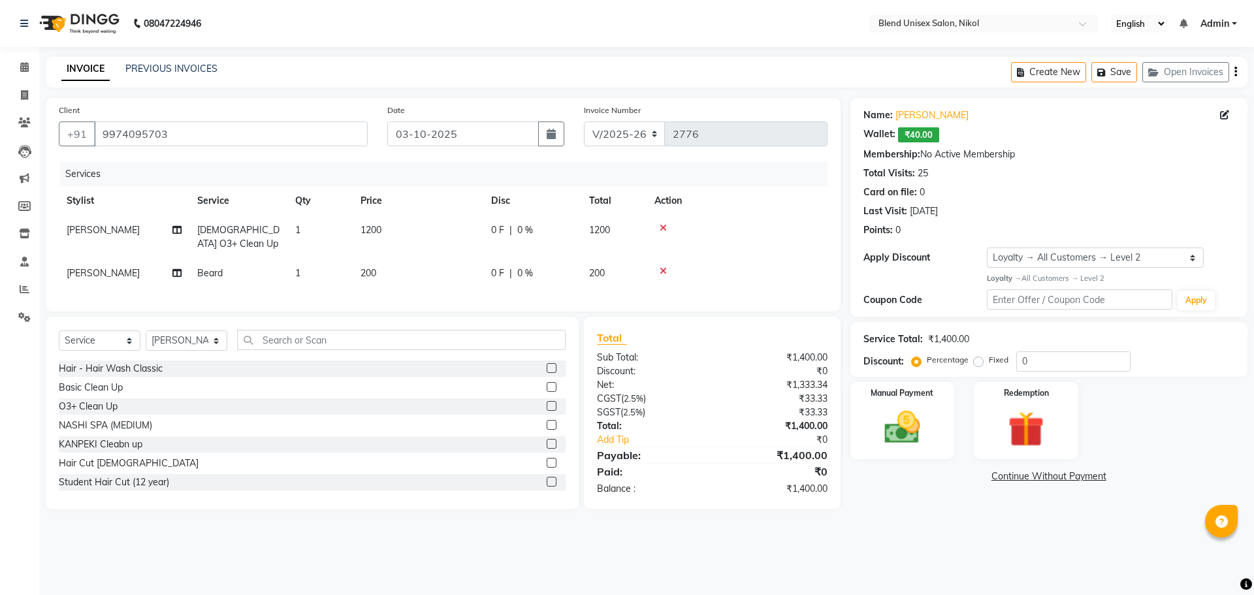
click at [786, 236] on td at bounding box center [737, 237] width 181 height 43
click at [374, 272] on span "200" at bounding box center [369, 273] width 16 height 12
select select "92421"
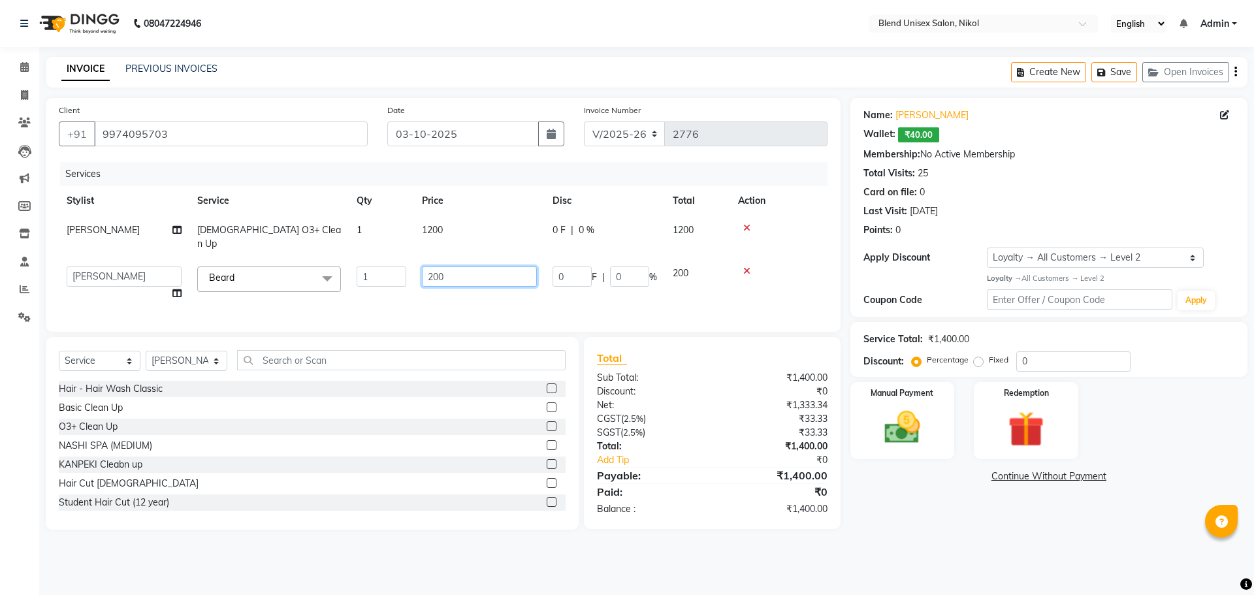
drag, startPoint x: 464, startPoint y: 262, endPoint x: 418, endPoint y: 250, distance: 47.2
click at [413, 261] on tr "AJAY NAYI AYESHA [PERSON_NAME] KAJAL NAYI [PERSON_NAME] [PERSON_NAME] [PERSON_N…" at bounding box center [443, 284] width 769 height 50
type input "160"
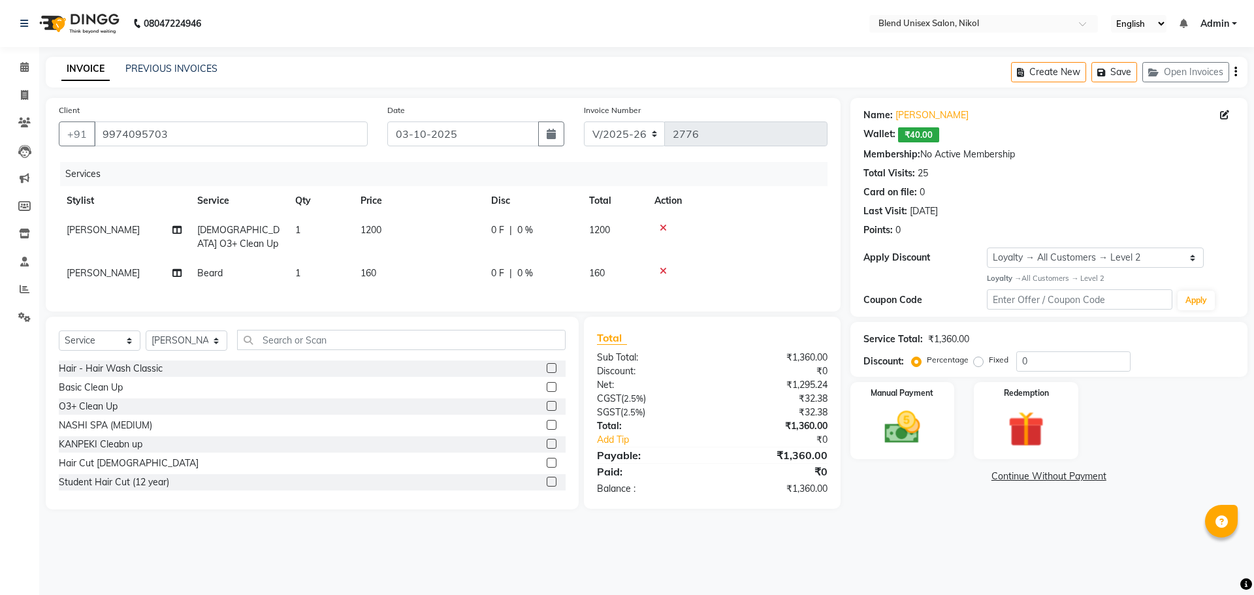
click at [799, 248] on tbody "[PERSON_NAME] [DEMOGRAPHIC_DATA] O3+ Clean Up 1 1200 0 F | 0 % 1200 [PERSON_NAM…" at bounding box center [443, 252] width 769 height 73
click at [902, 446] on img at bounding box center [902, 427] width 61 height 43
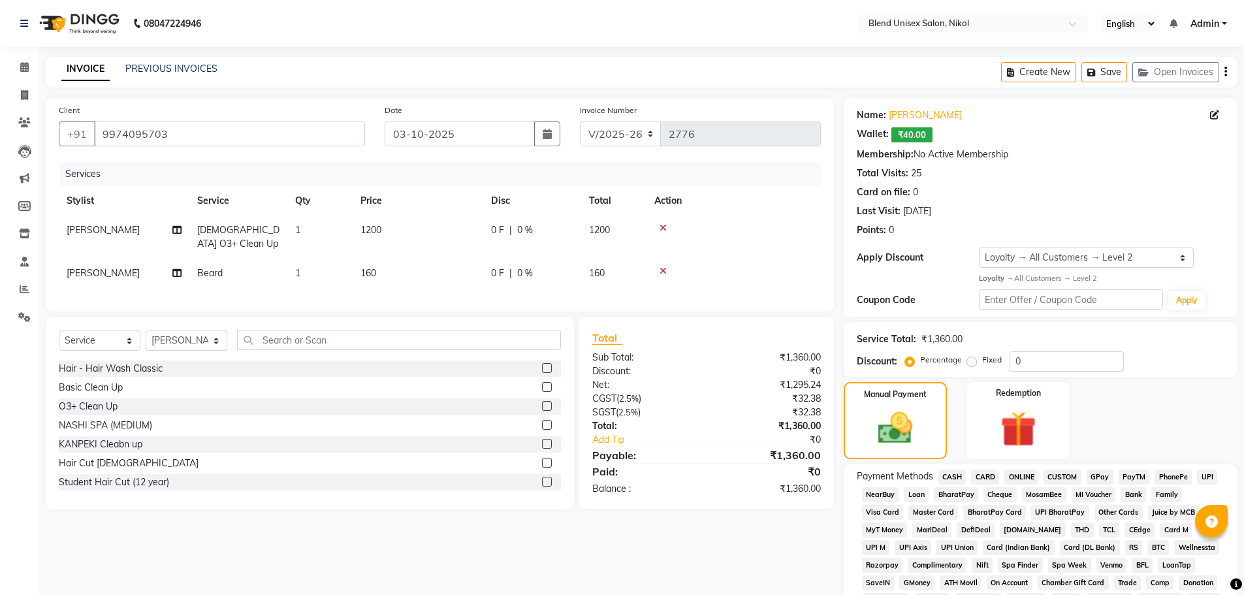
click at [953, 472] on span "CASH" at bounding box center [953, 477] width 28 height 15
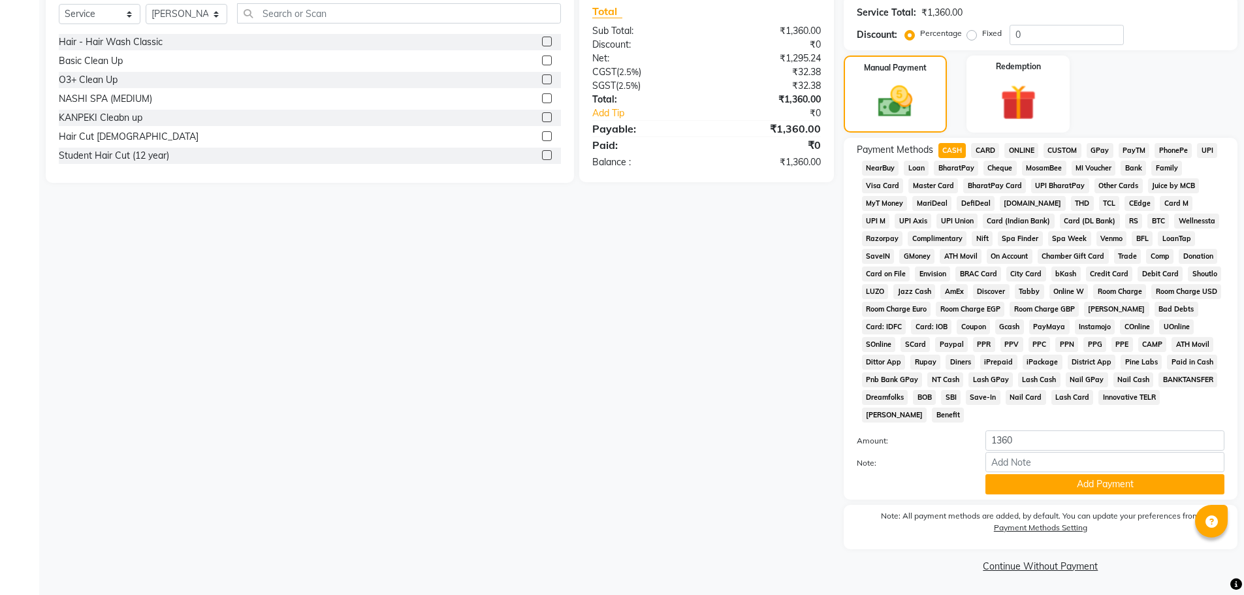
scroll to position [327, 0]
click at [1032, 476] on button "Add Payment" at bounding box center [1105, 484] width 239 height 20
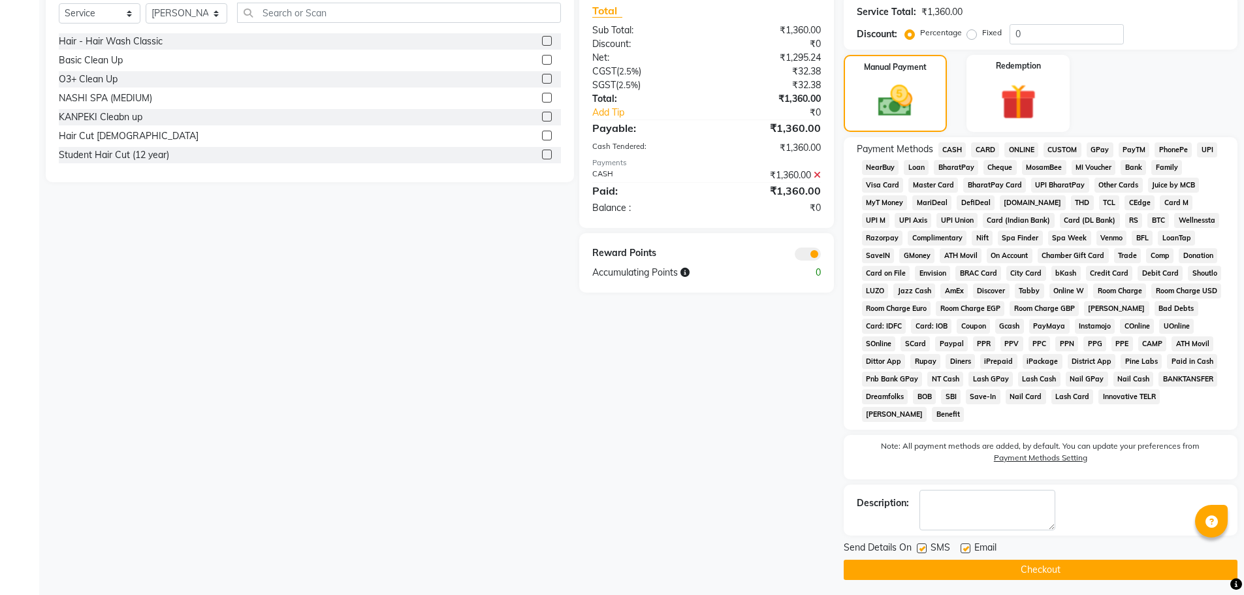
click at [1108, 564] on button "Checkout" at bounding box center [1041, 570] width 394 height 20
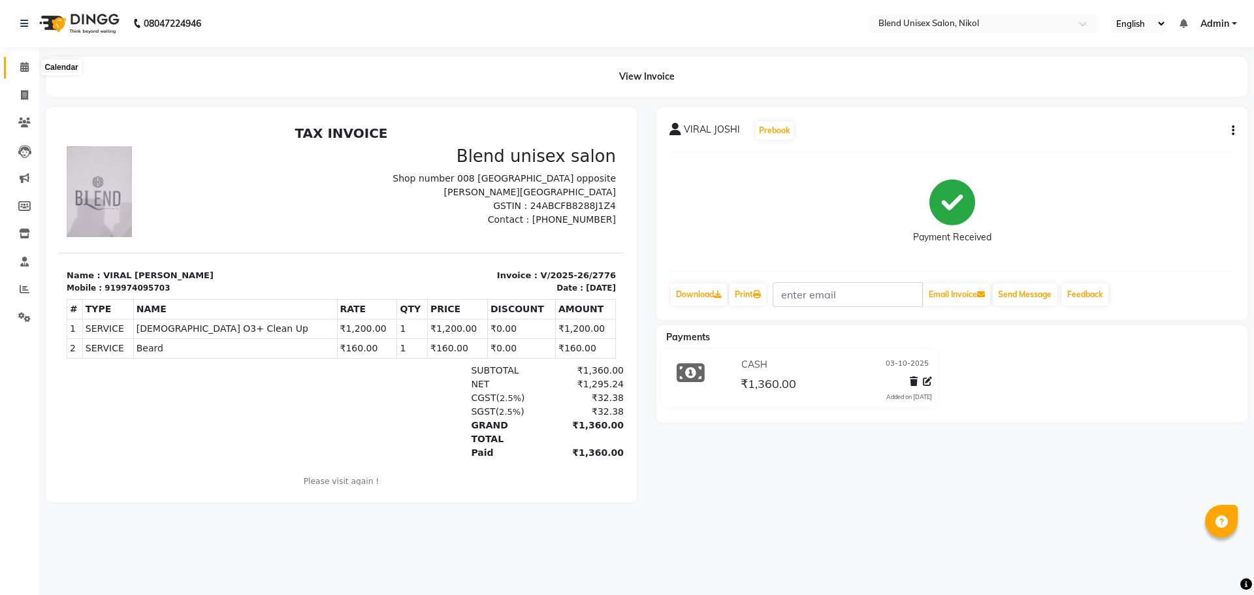
click at [24, 67] on icon at bounding box center [24, 67] width 8 height 10
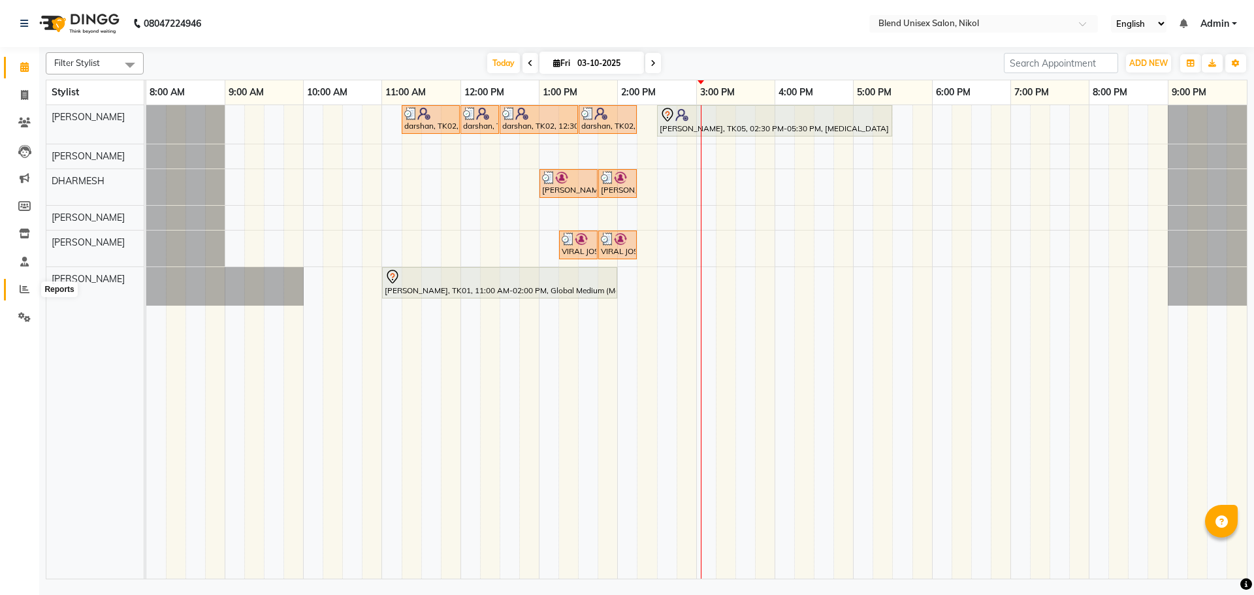
click at [22, 289] on icon at bounding box center [25, 289] width 10 height 10
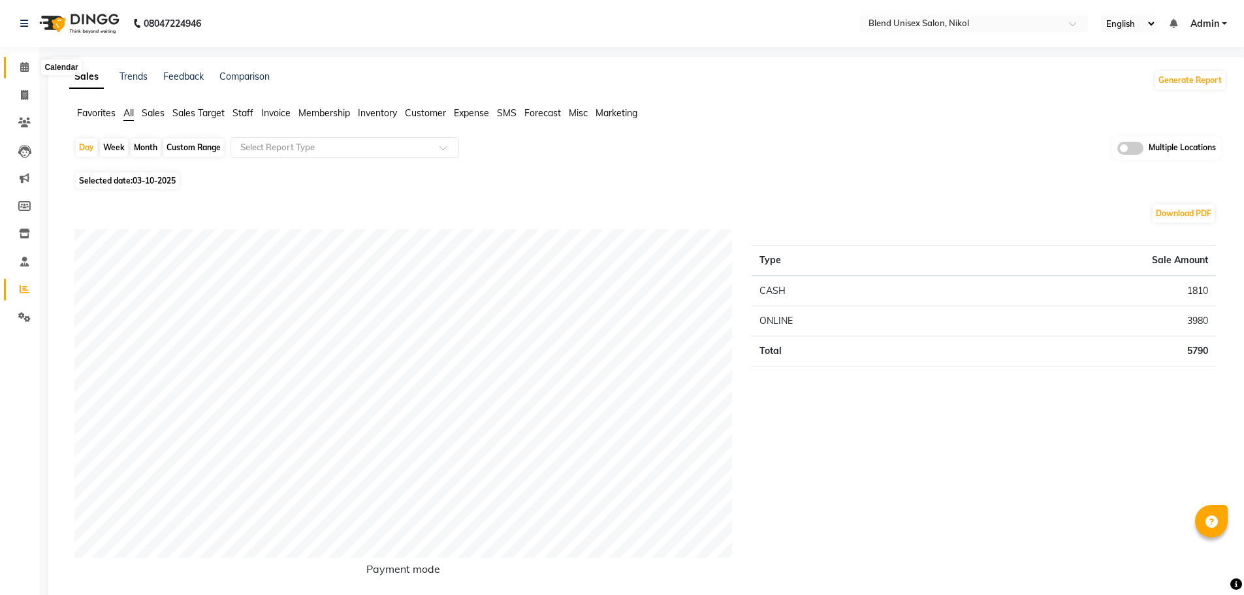
click at [22, 67] on icon at bounding box center [24, 67] width 8 height 10
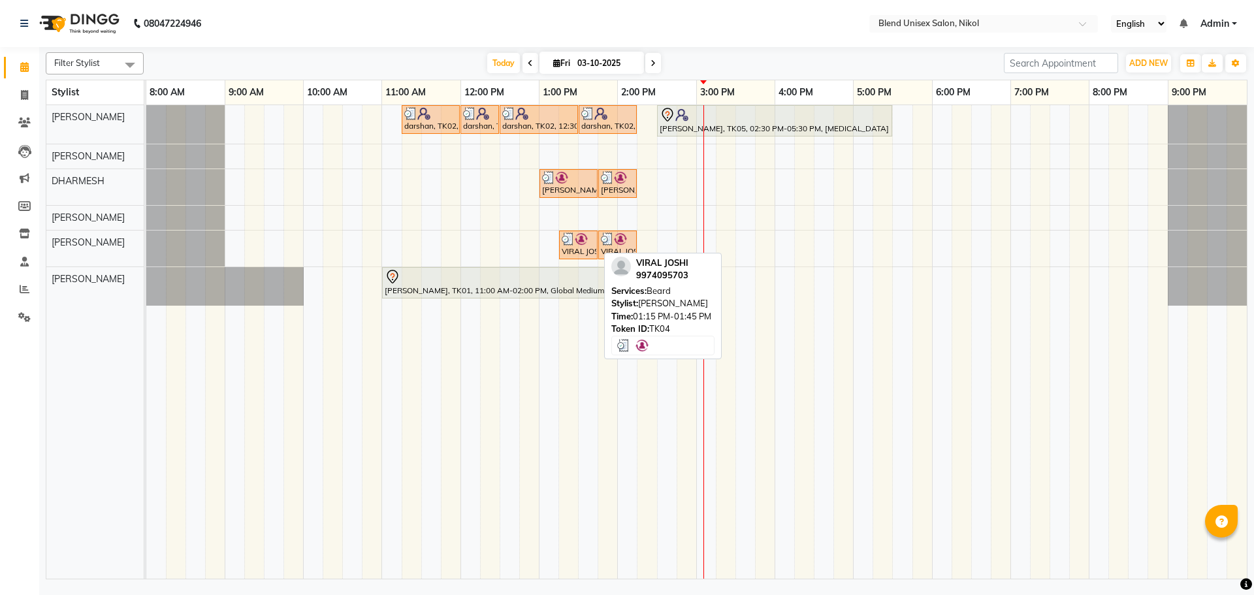
click at [562, 248] on div "VIRAL JOSHI, TK04, 01:15 PM-01:45 PM, [PERSON_NAME]" at bounding box center [578, 245] width 36 height 25
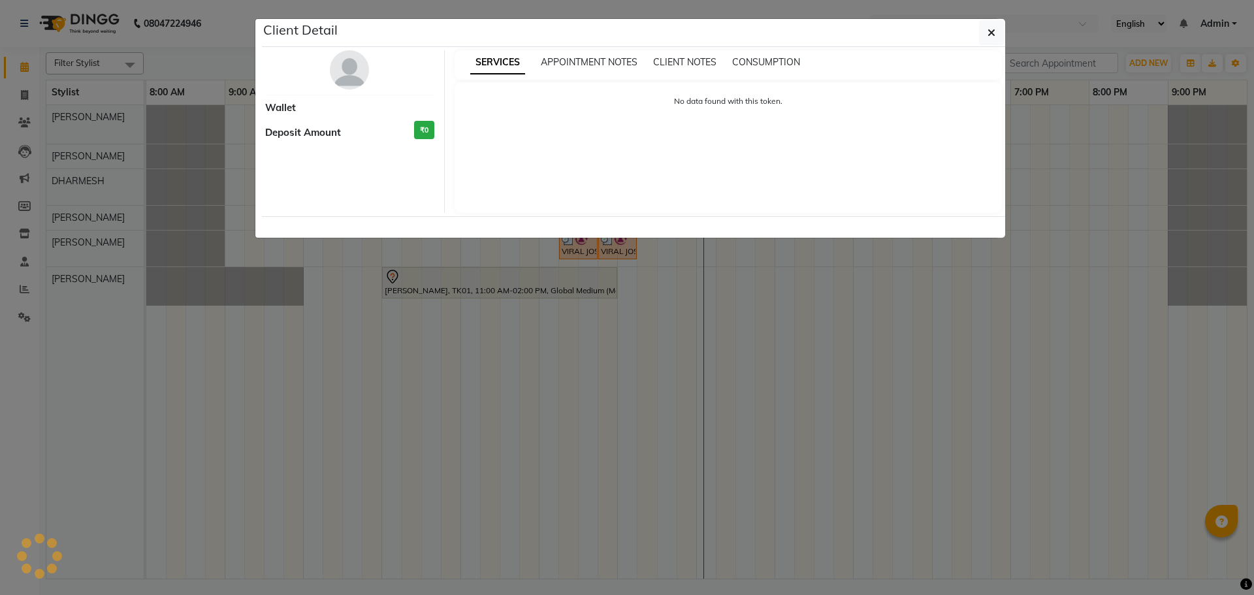
select select "3"
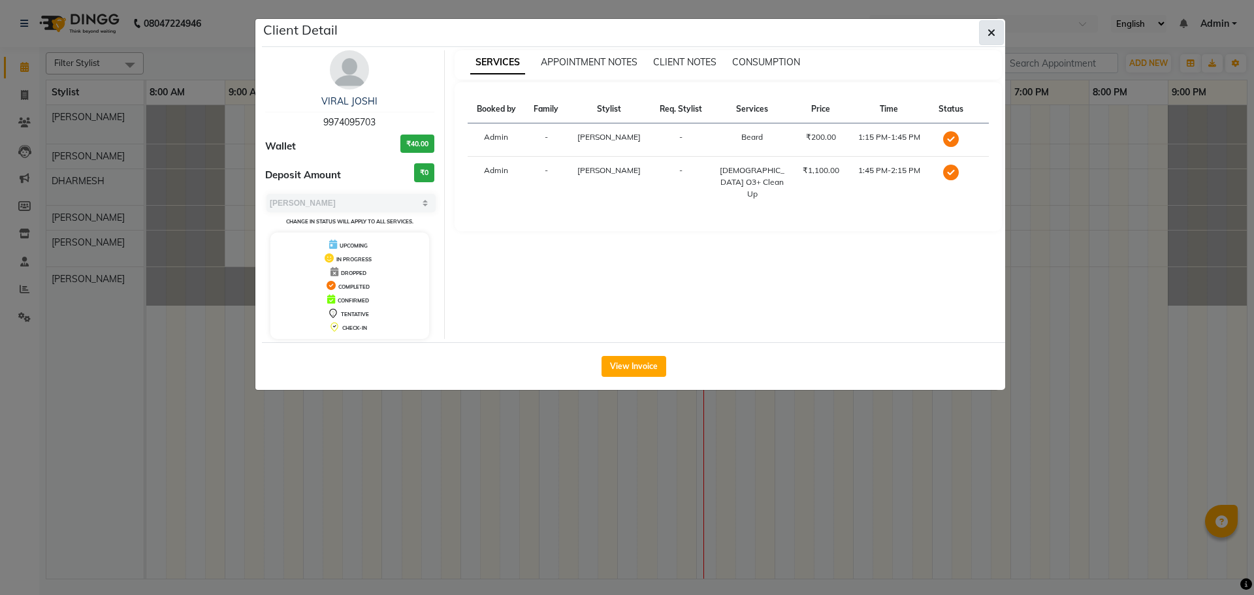
click at [990, 26] on span "button" at bounding box center [992, 32] width 8 height 13
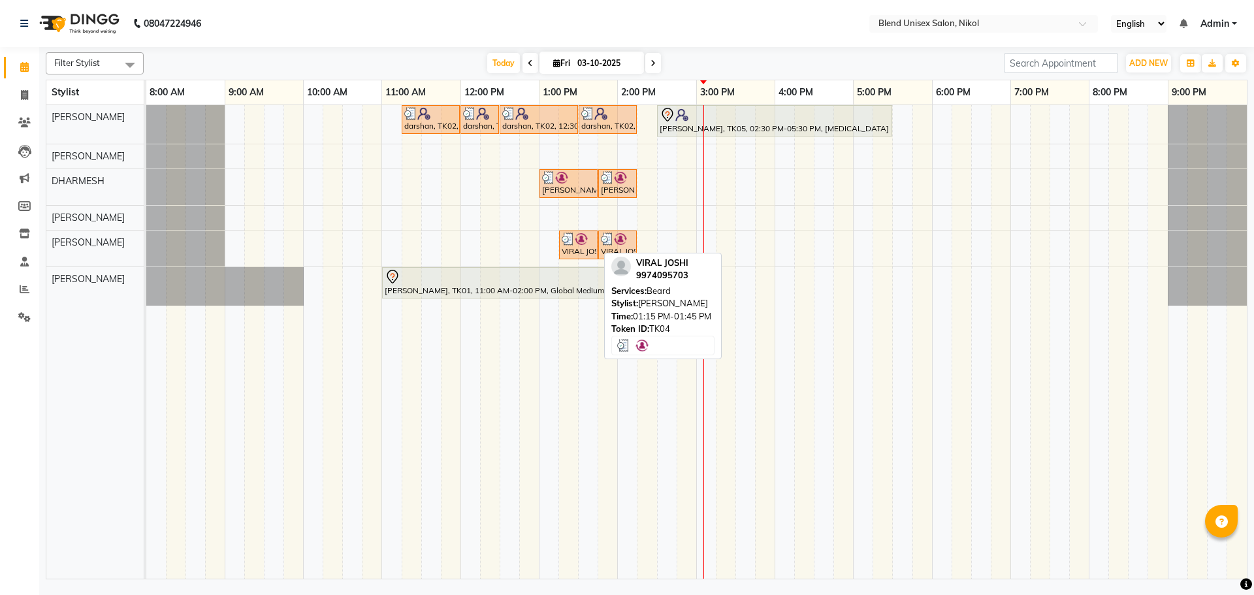
click at [581, 250] on div "VIRAL JOSHI, TK04, 01:15 PM-01:45 PM, [PERSON_NAME]" at bounding box center [578, 245] width 36 height 25
select select "3"
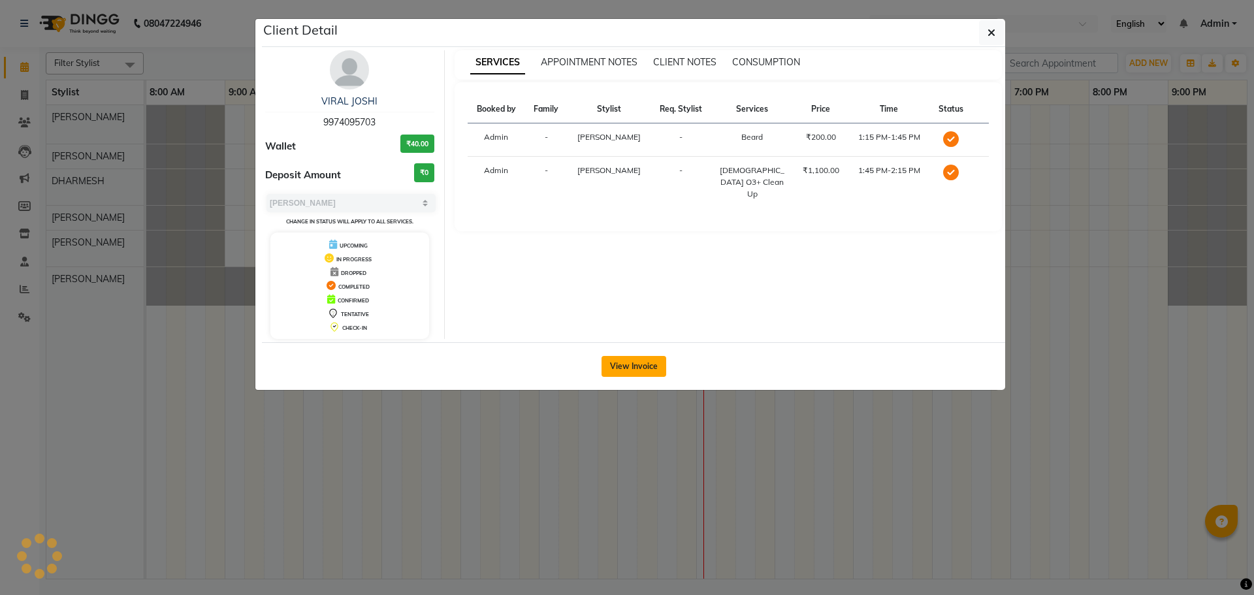
click at [641, 364] on button "View Invoice" at bounding box center [634, 366] width 65 height 21
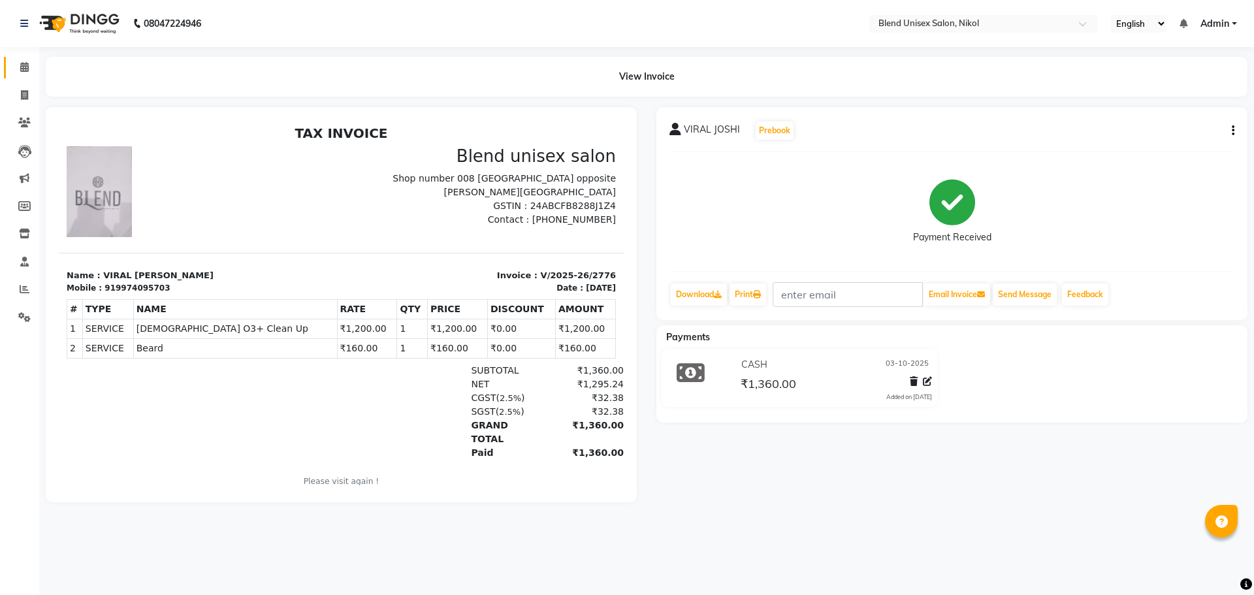
click at [23, 62] on icon at bounding box center [24, 67] width 8 height 10
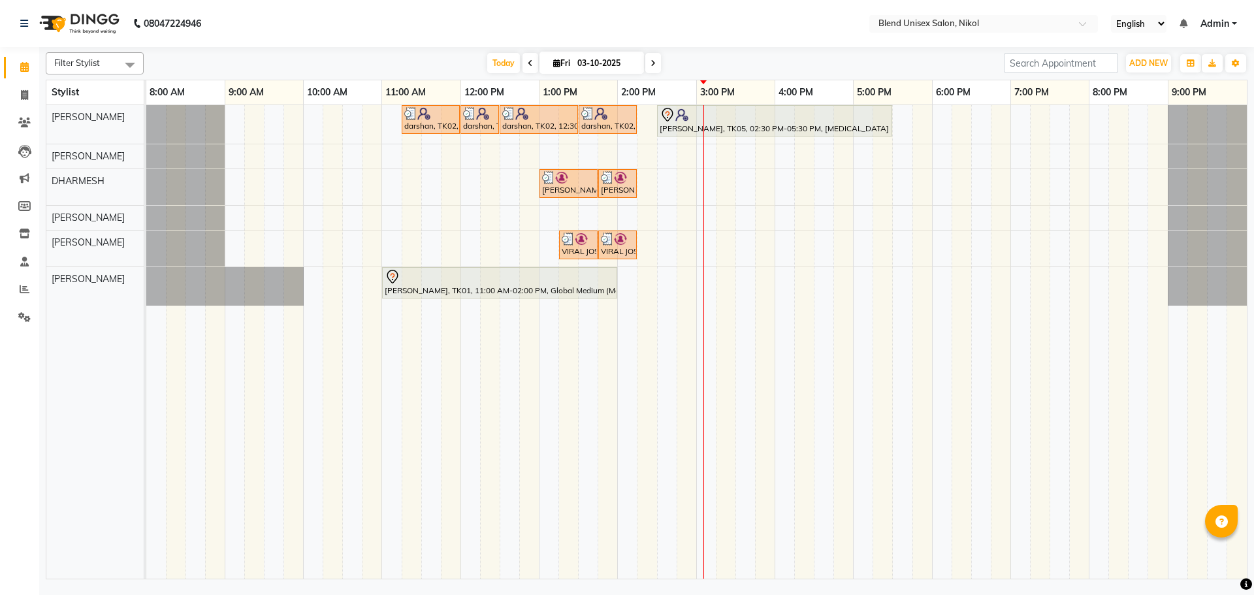
click at [818, 60] on div "[DATE] [DATE]" at bounding box center [573, 64] width 847 height 20
click at [599, 5] on nav "08047224946 Select Location × Blend Unisex Salon, Nikol English ENGLISH Español…" at bounding box center [627, 23] width 1254 height 47
